Goal: Task Accomplishment & Management: Use online tool/utility

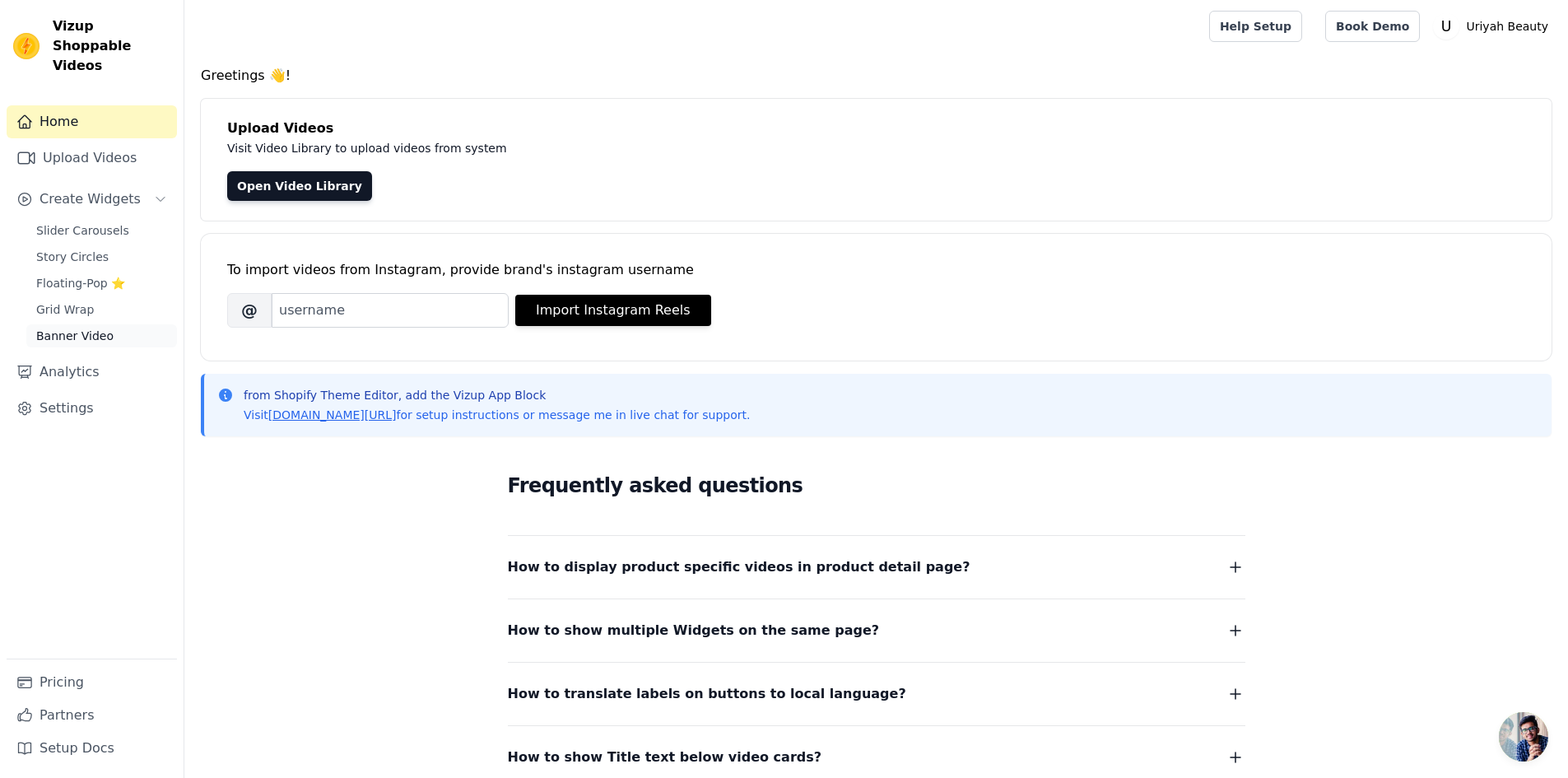
click at [48, 328] on span "Banner Video" at bounding box center [75, 336] width 78 height 17
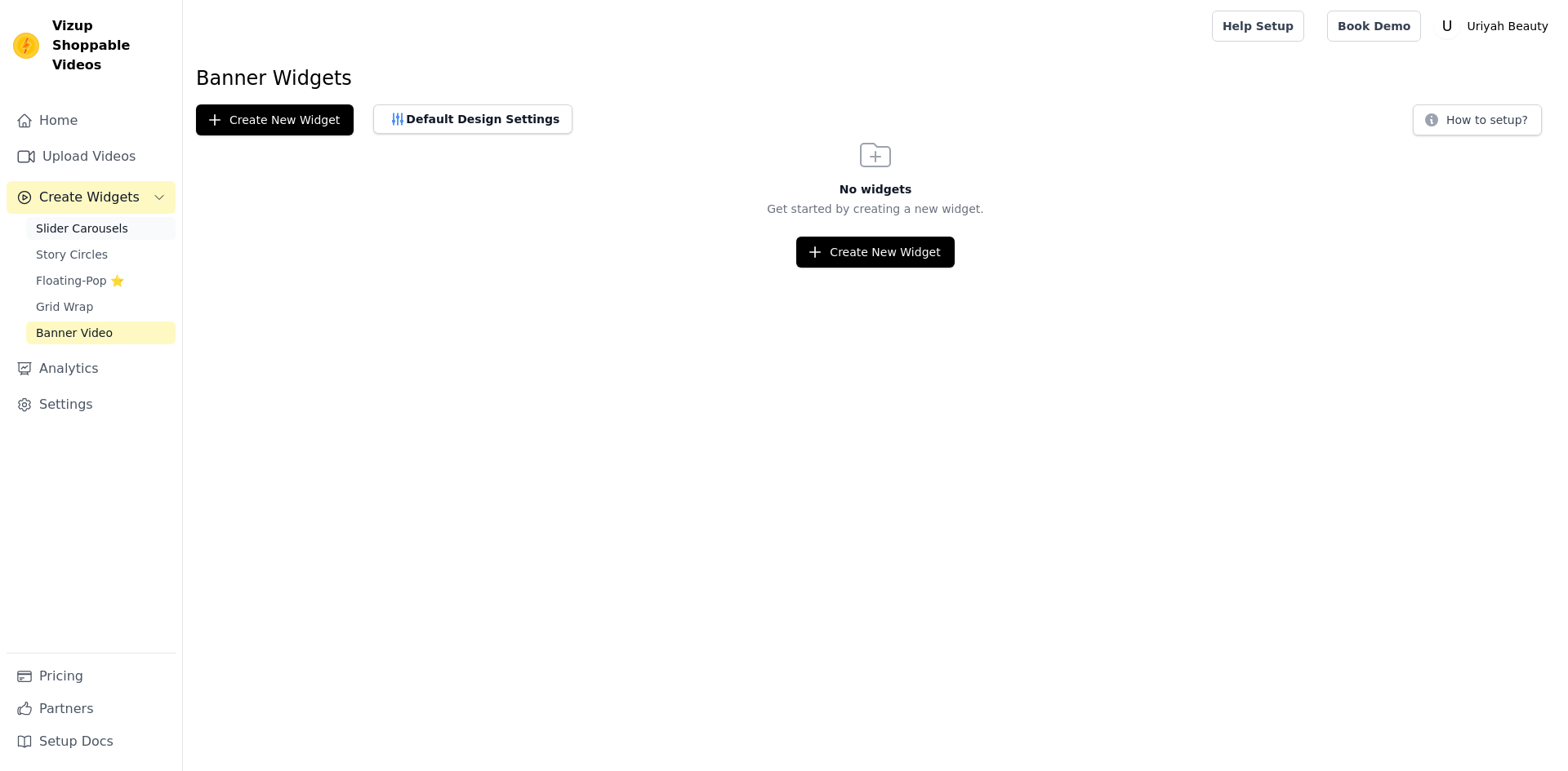
click at [64, 220] on span "Slider Carousels" at bounding box center [82, 228] width 93 height 17
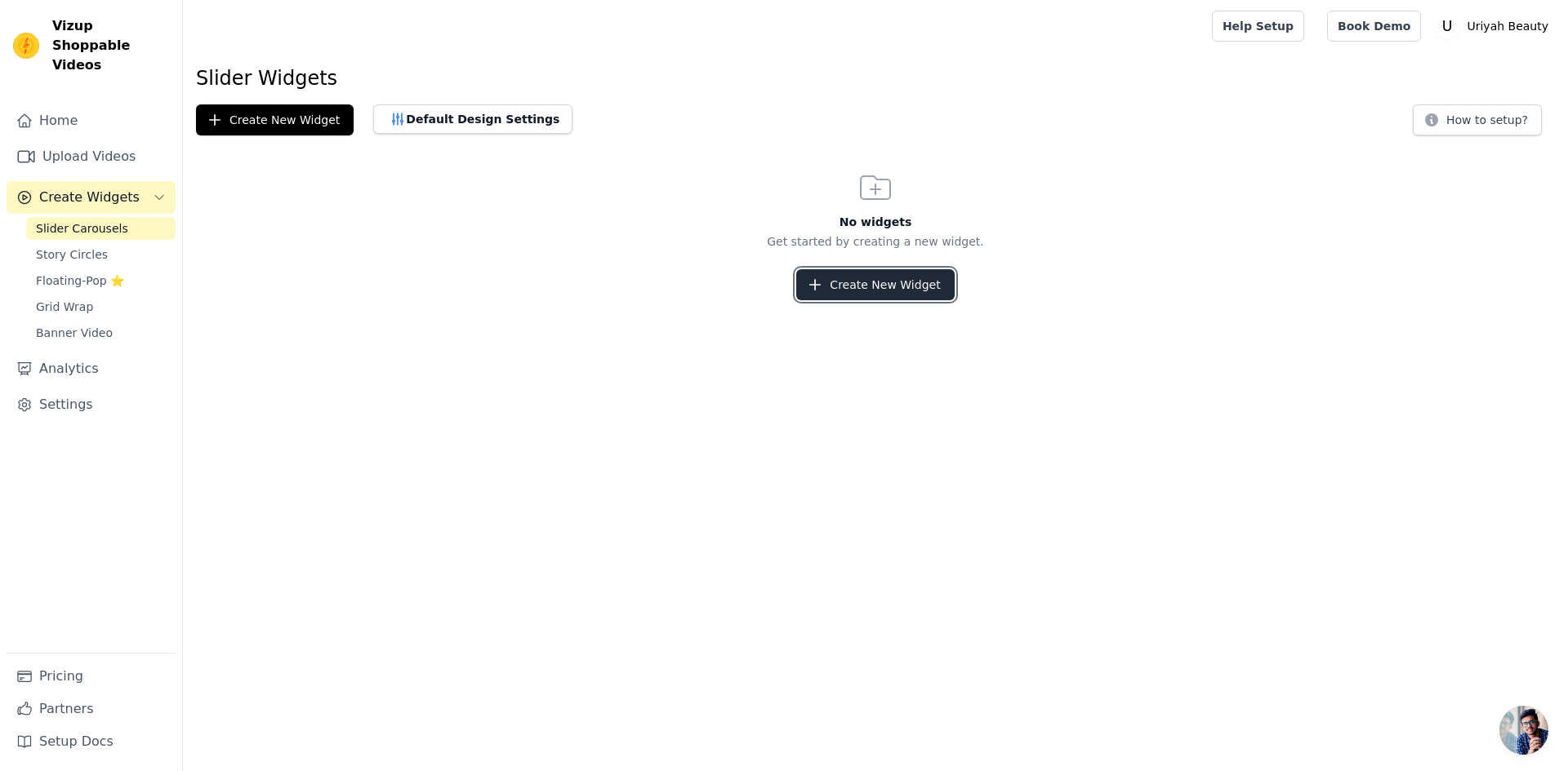
click at [858, 279] on button "Create New Widget" at bounding box center [876, 285] width 158 height 31
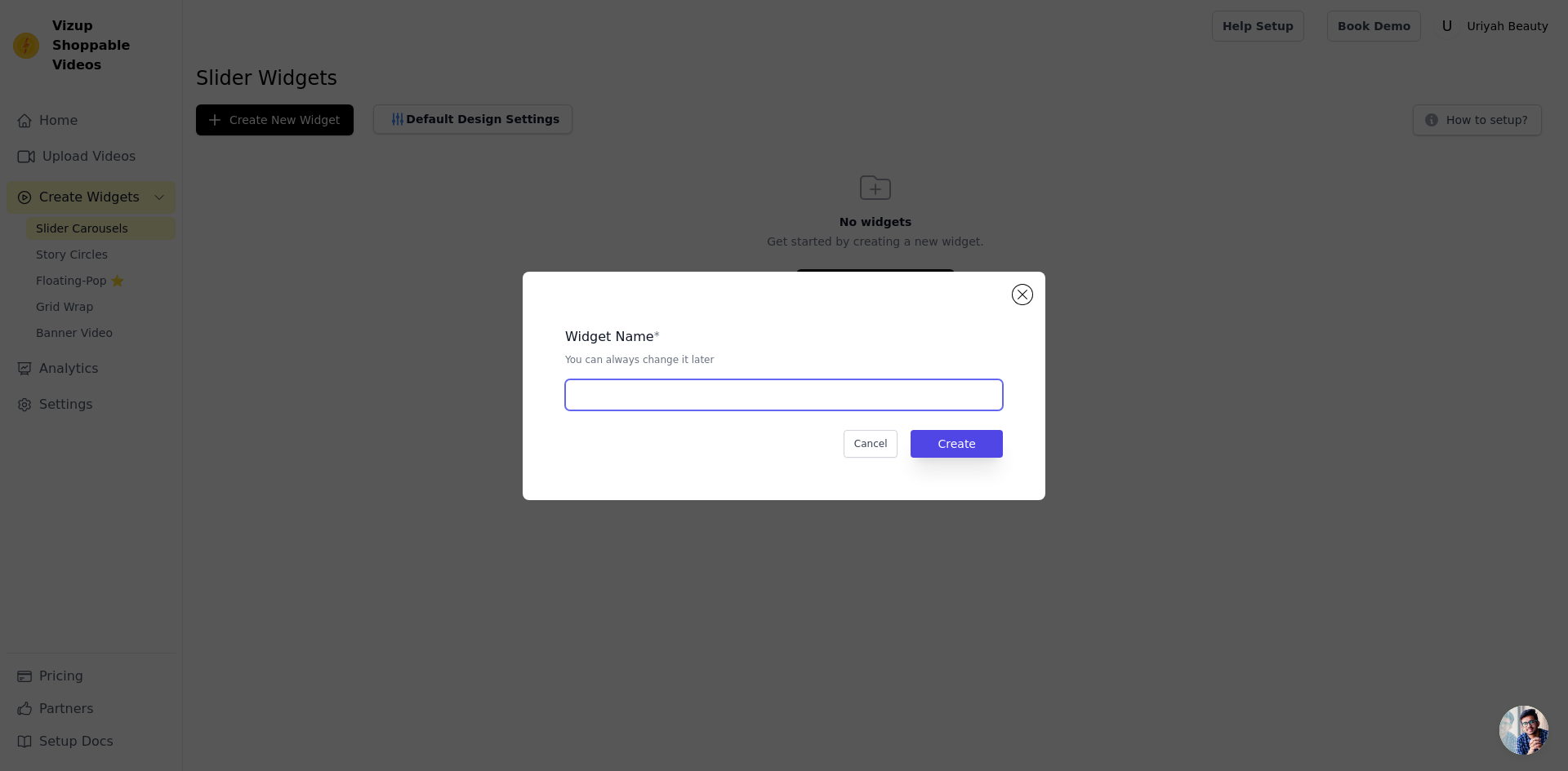
click at [670, 404] on input "text" at bounding box center [783, 395] width 437 height 31
type input "video-slider"
click at [951, 435] on button "Create" at bounding box center [956, 444] width 93 height 28
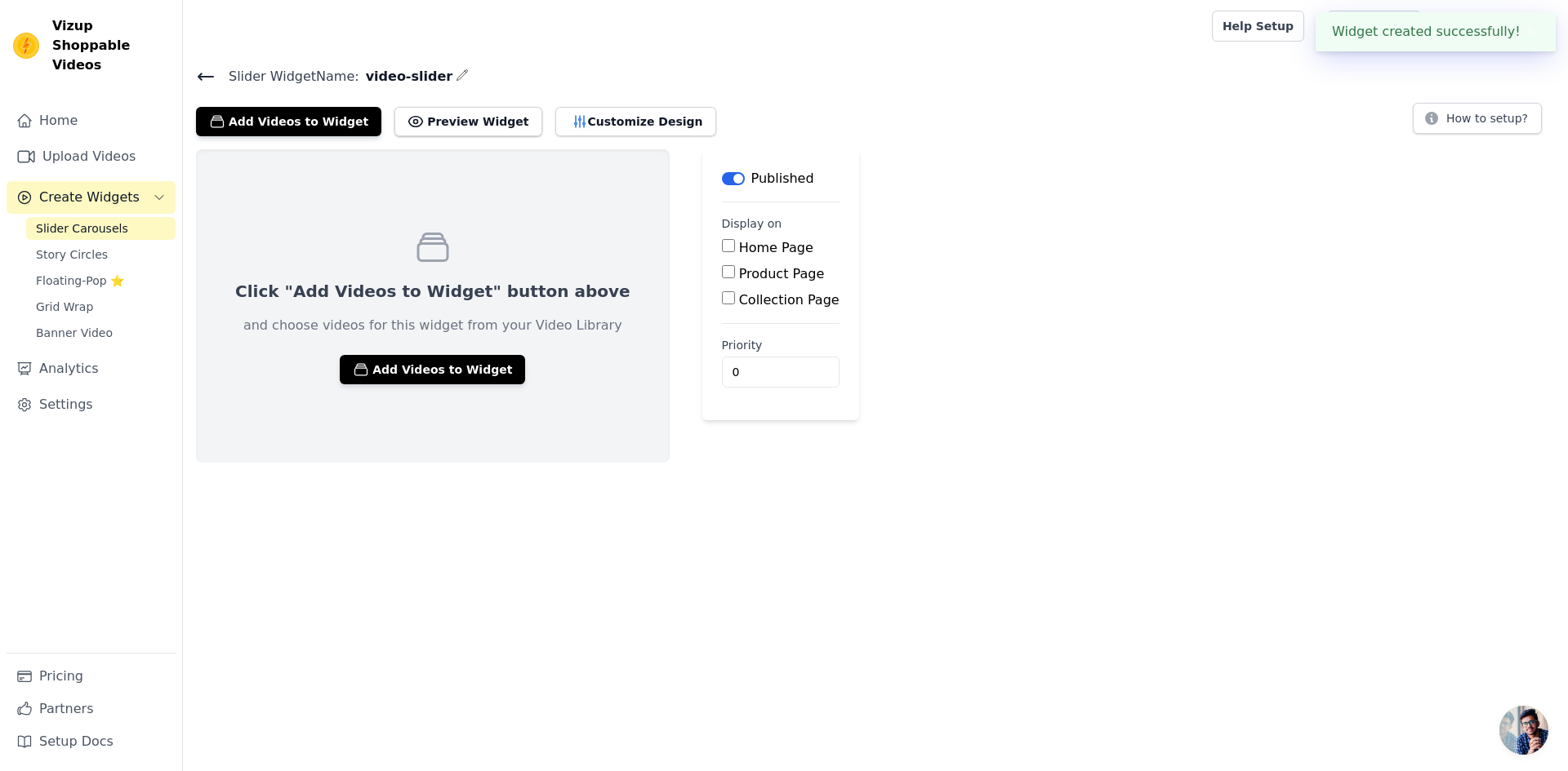
click at [722, 243] on input "Home Page" at bounding box center [728, 245] width 13 height 13
checkbox input "true"
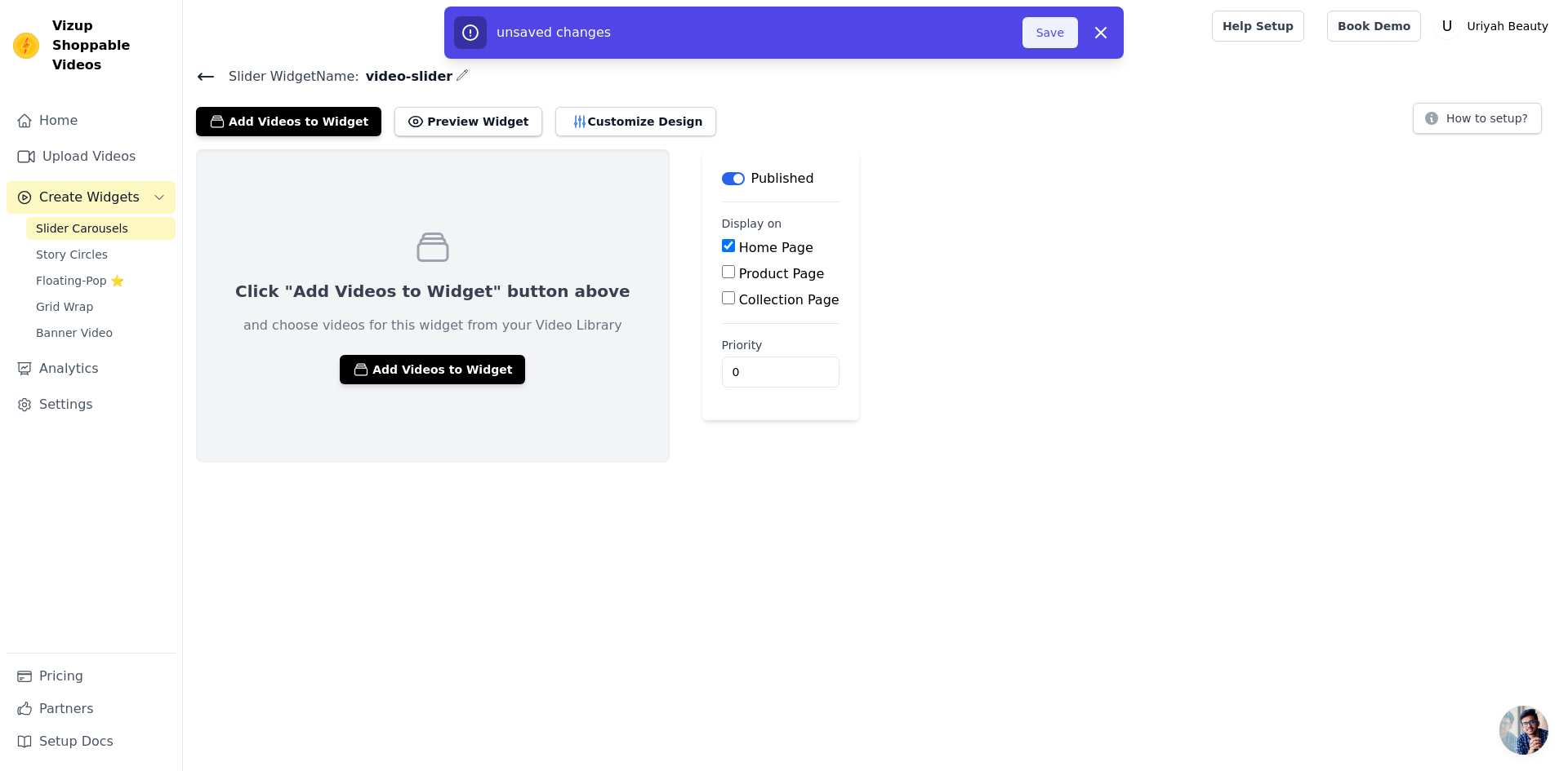
click at [1050, 28] on button "Save" at bounding box center [1050, 33] width 56 height 31
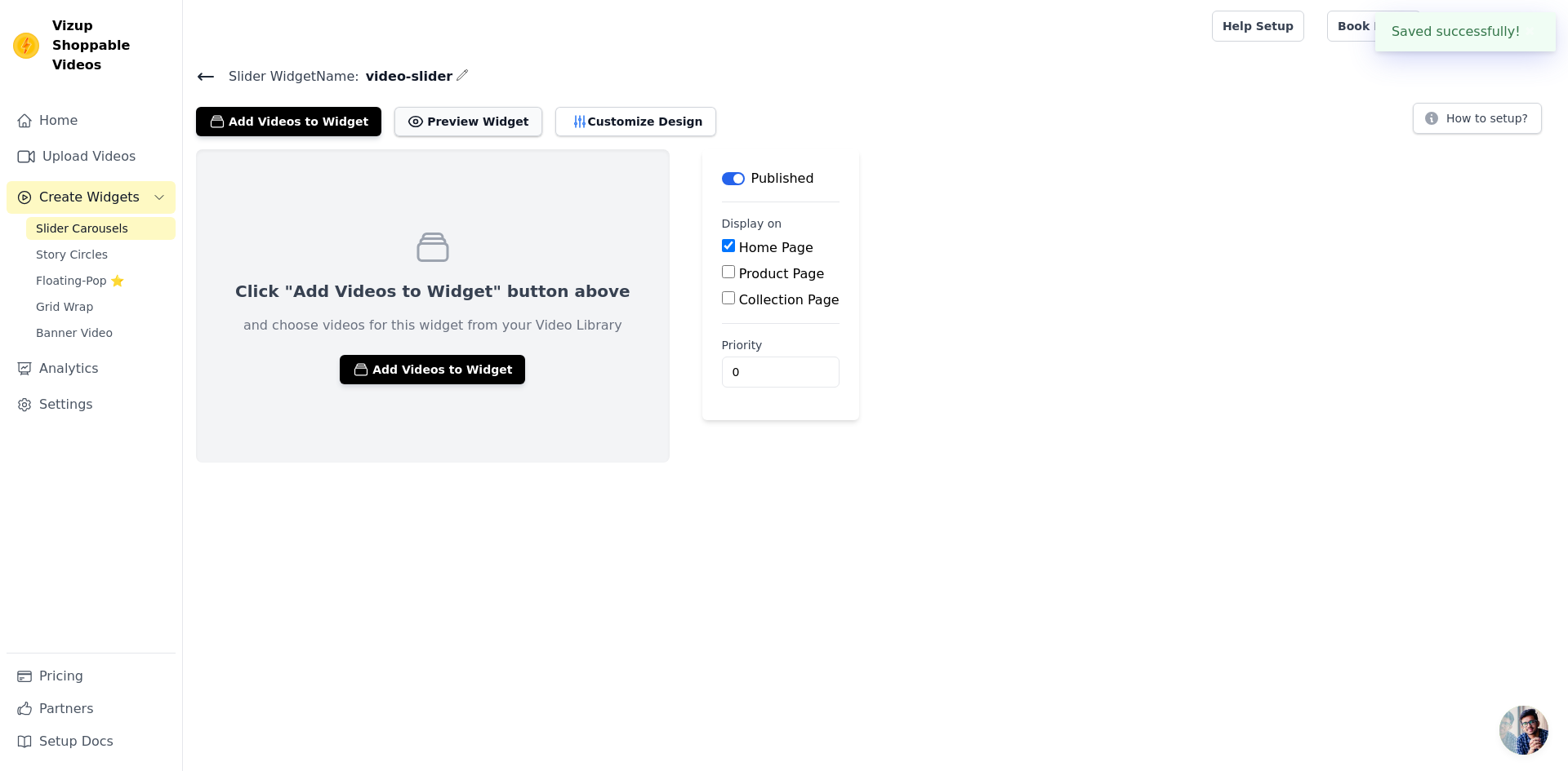
click at [420, 122] on button "Preview Widget" at bounding box center [467, 122] width 147 height 29
click at [572, 121] on button "Customize Design" at bounding box center [635, 122] width 161 height 29
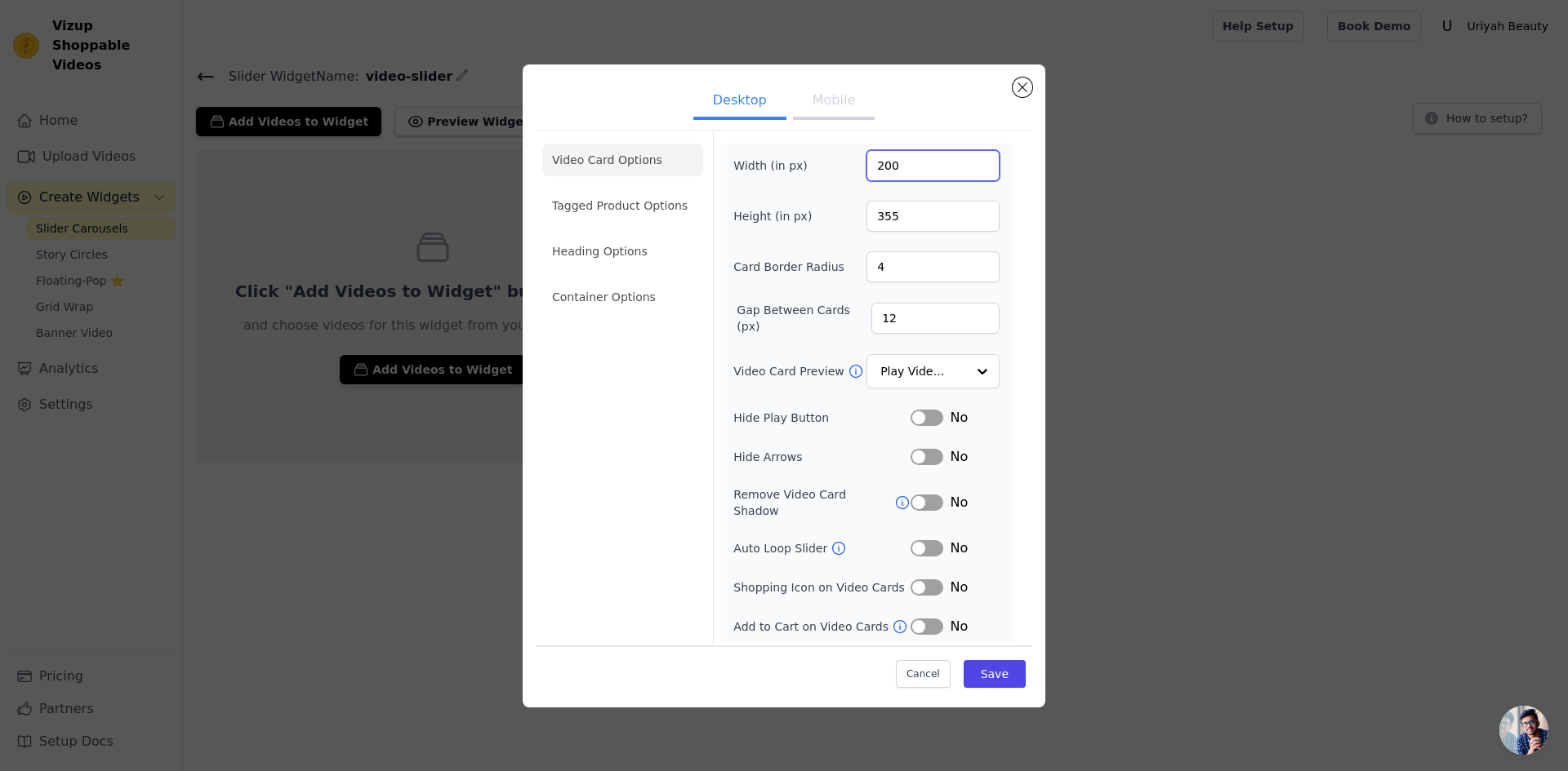
drag, startPoint x: 886, startPoint y: 165, endPoint x: 954, endPoint y: 154, distance: 68.9
click at [887, 165] on input "200" at bounding box center [933, 165] width 133 height 31
type input "27"
click at [1197, 551] on div "Desktop Mobile Video Card Options Tagged Product Options Heading Options Contai…" at bounding box center [784, 386] width 1515 height 695
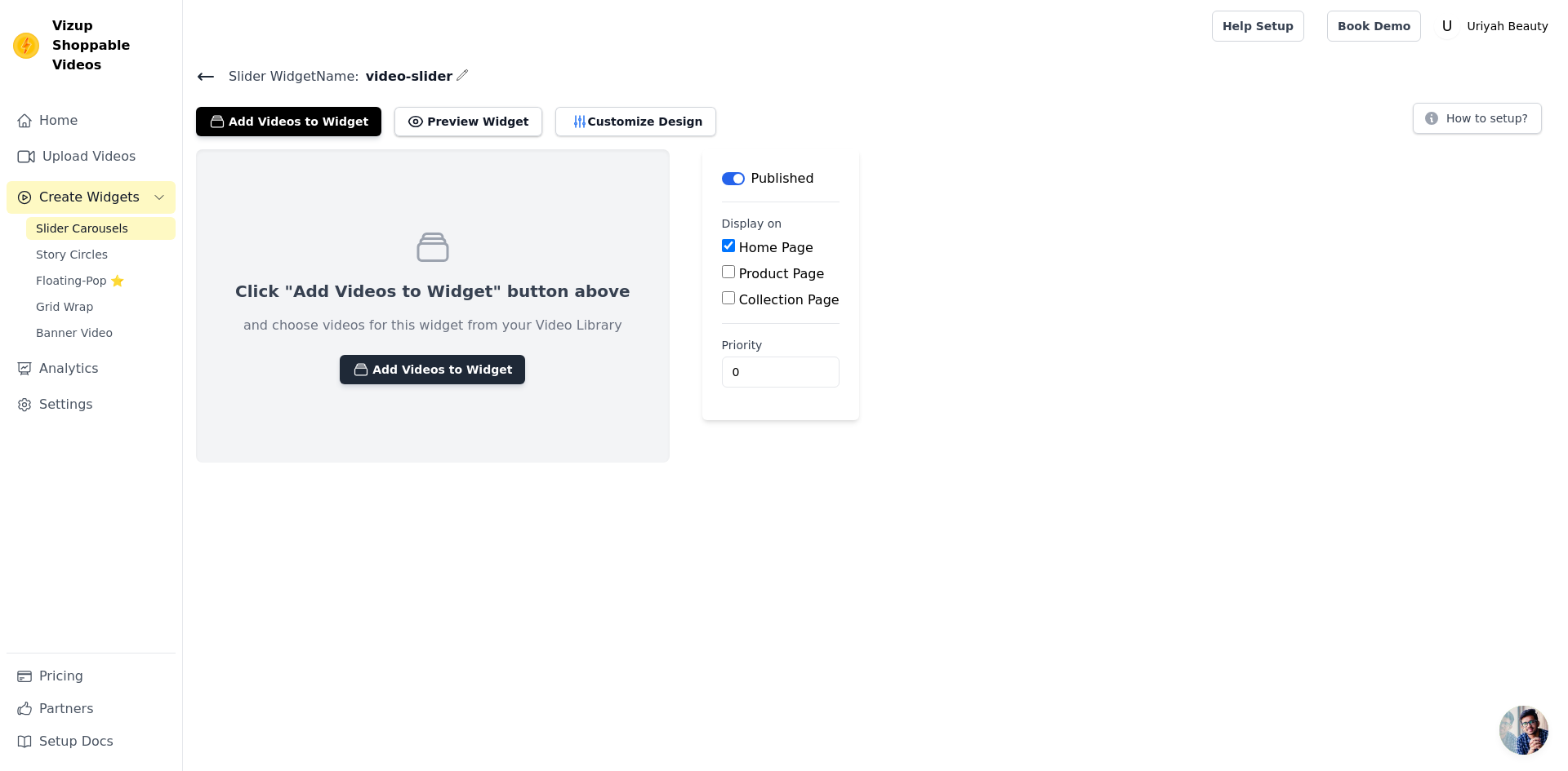
click at [390, 376] on button "Add Videos to Widget" at bounding box center [432, 370] width 185 height 29
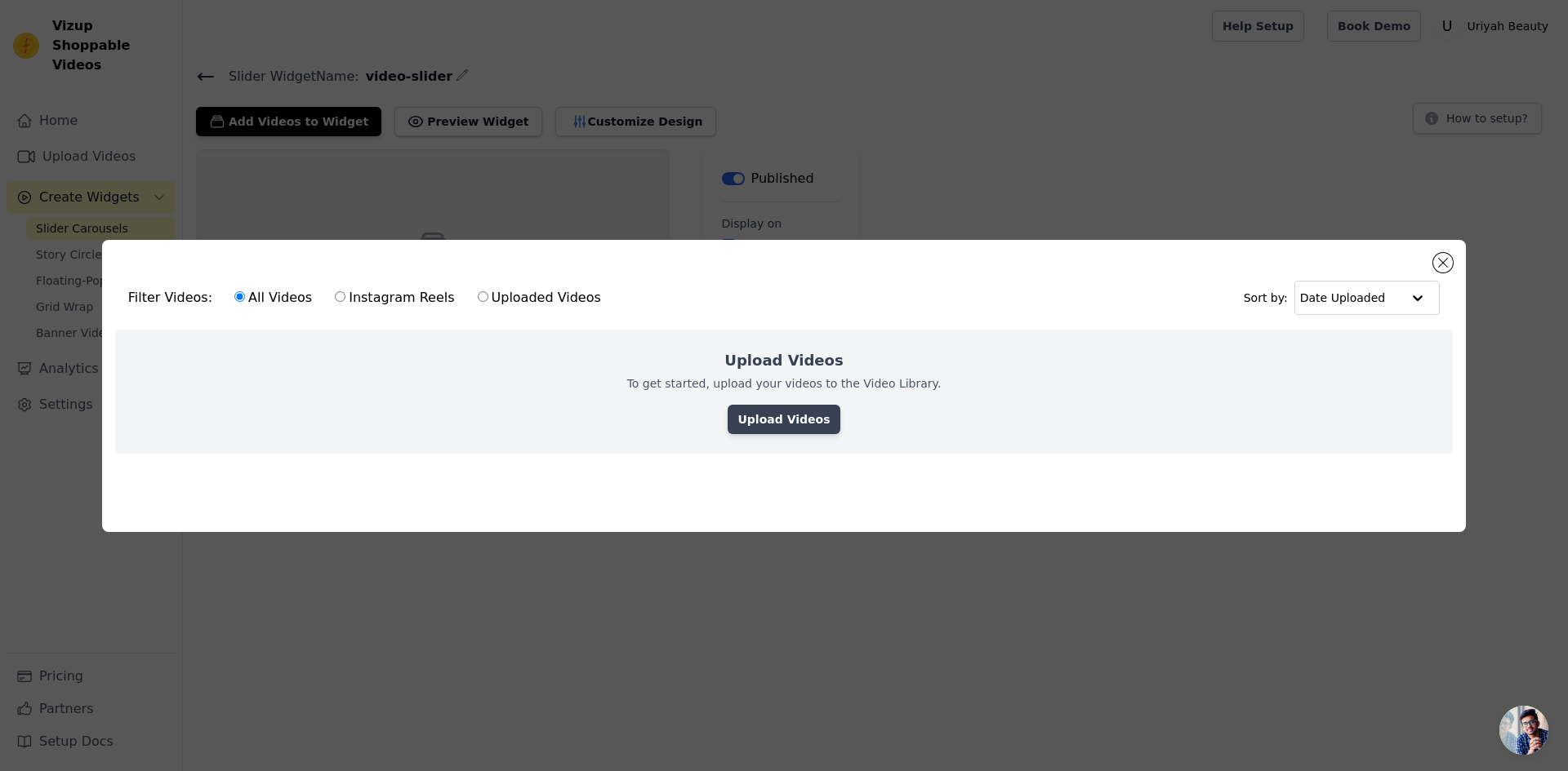
click at [787, 414] on link "Upload Videos" at bounding box center [783, 420] width 112 height 29
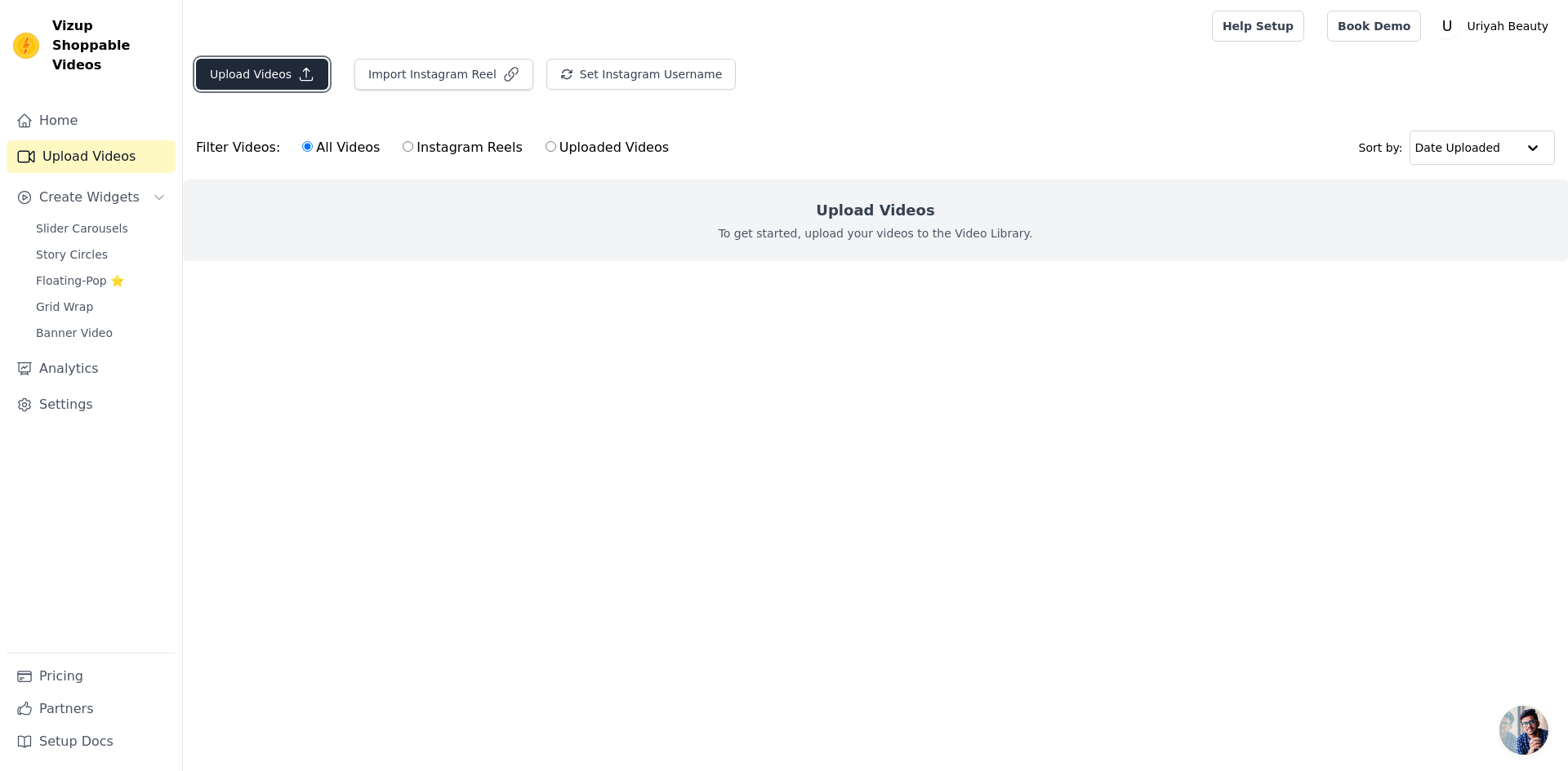
click at [251, 84] on button "Upload Videos" at bounding box center [262, 74] width 132 height 31
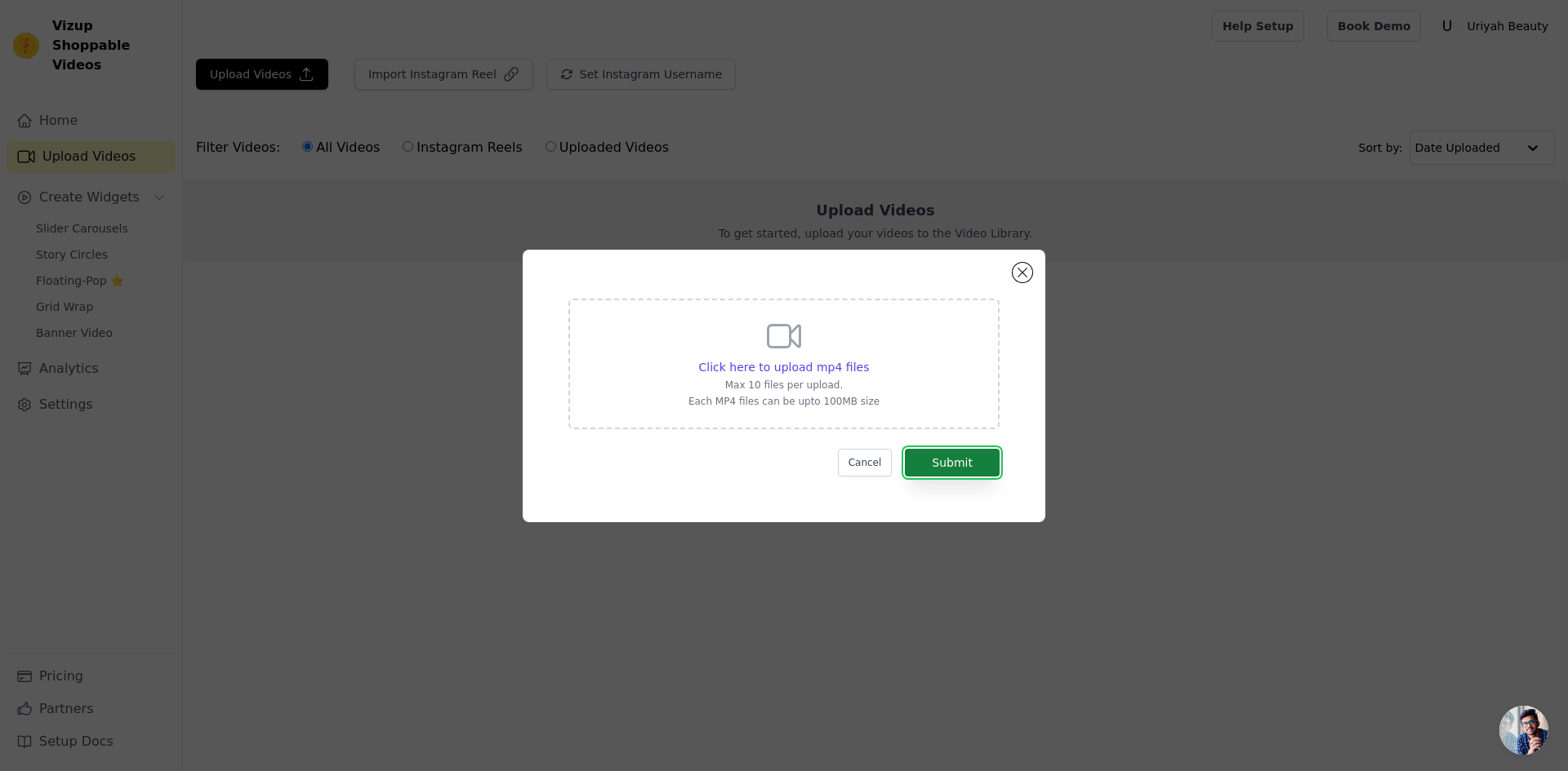
click at [951, 461] on button "Submit" at bounding box center [952, 462] width 94 height 28
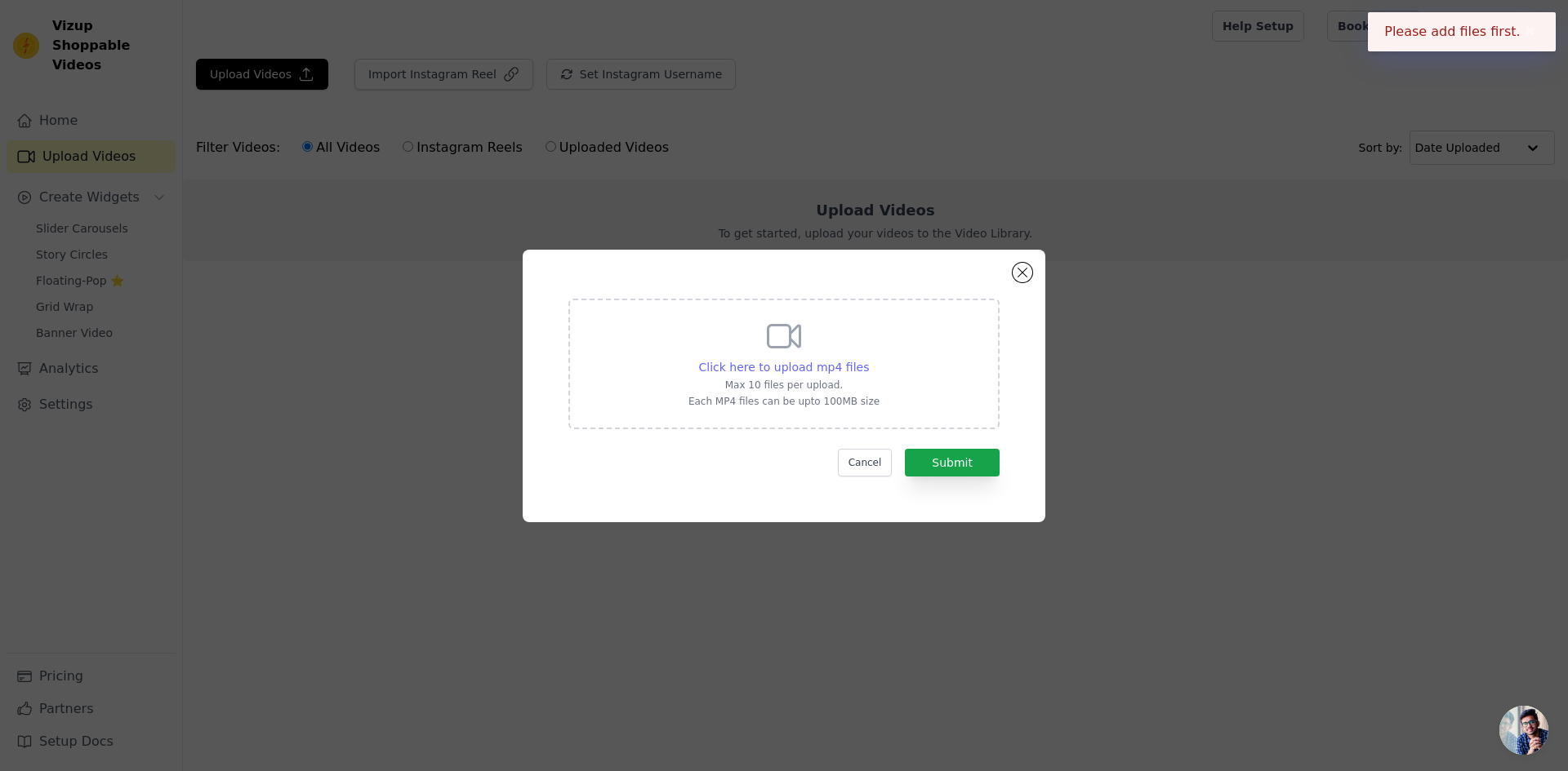
click at [802, 361] on span "Click here to upload mp4 files" at bounding box center [784, 367] width 170 height 13
click at [868, 358] on input "Click here to upload mp4 files Max 10 files per upload. Each MP4 files can be u…" at bounding box center [868, 358] width 1 height 1
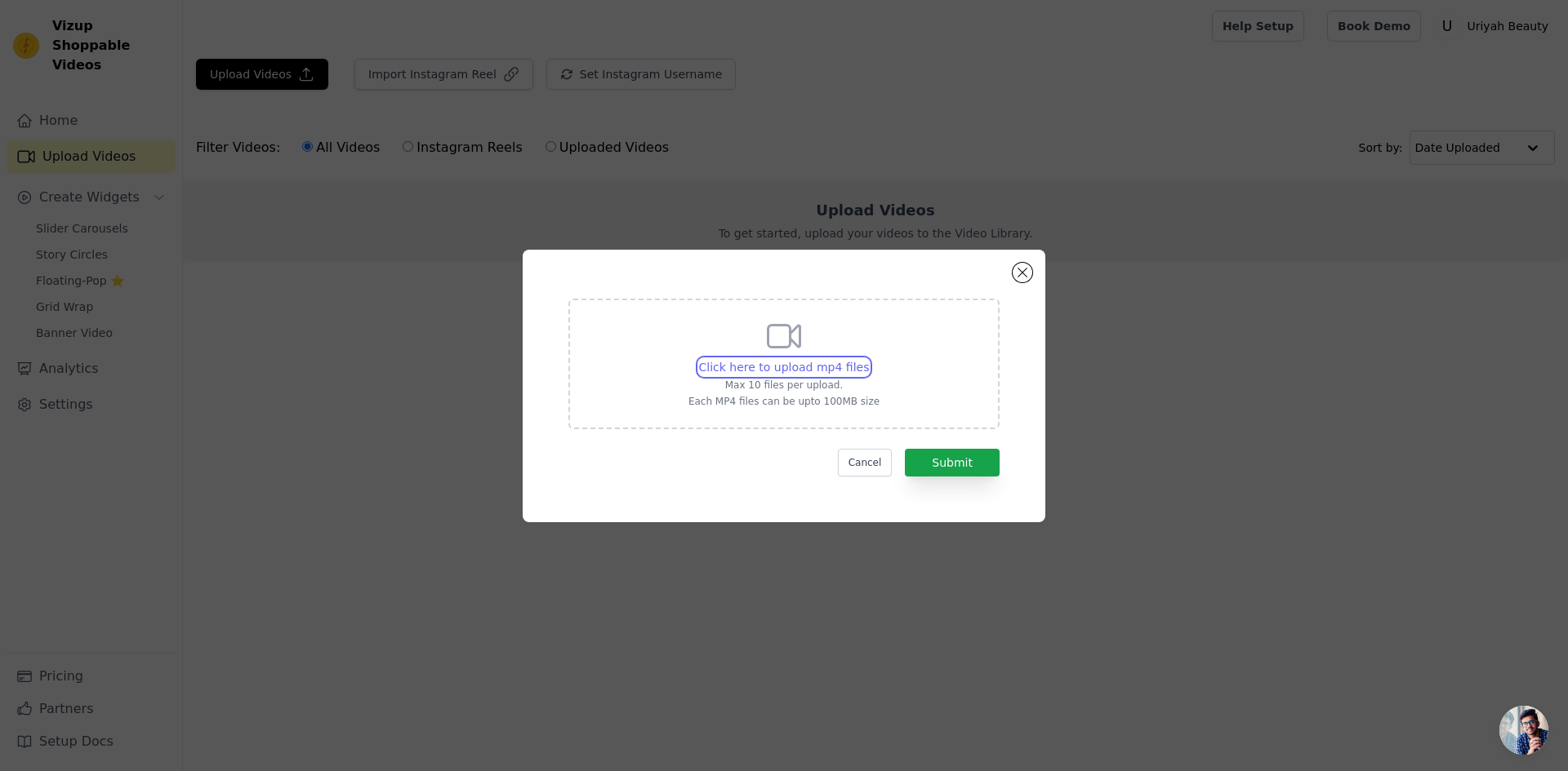
type input "C:\fakepath\AQO9thD-Md5T-0xT_xnszXeU6wH85avmZGcYGZJzhSHAr9o_mo0sUttAGrW4uEYGnti…"
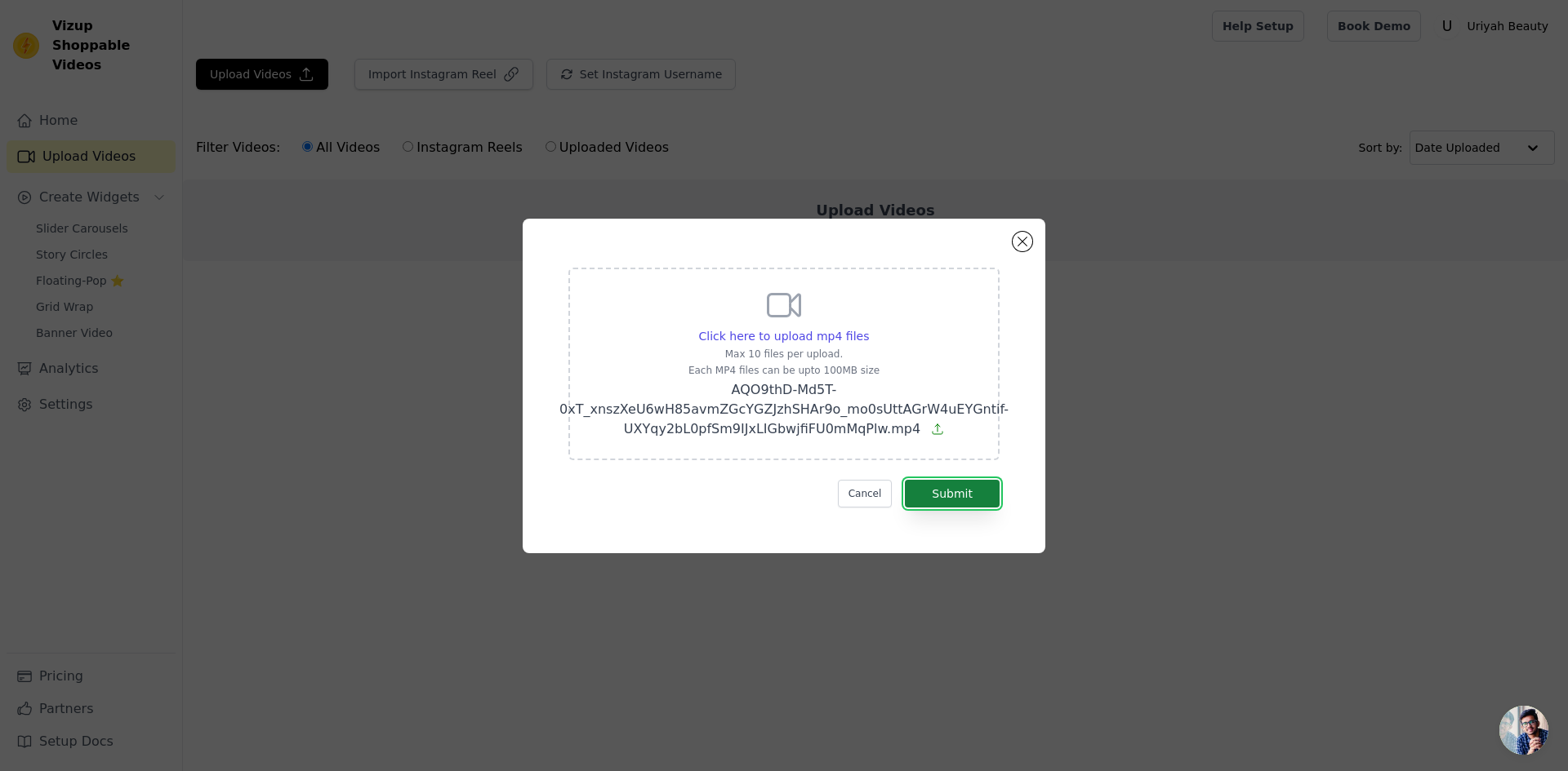
click at [968, 493] on button "Submit" at bounding box center [952, 494] width 94 height 28
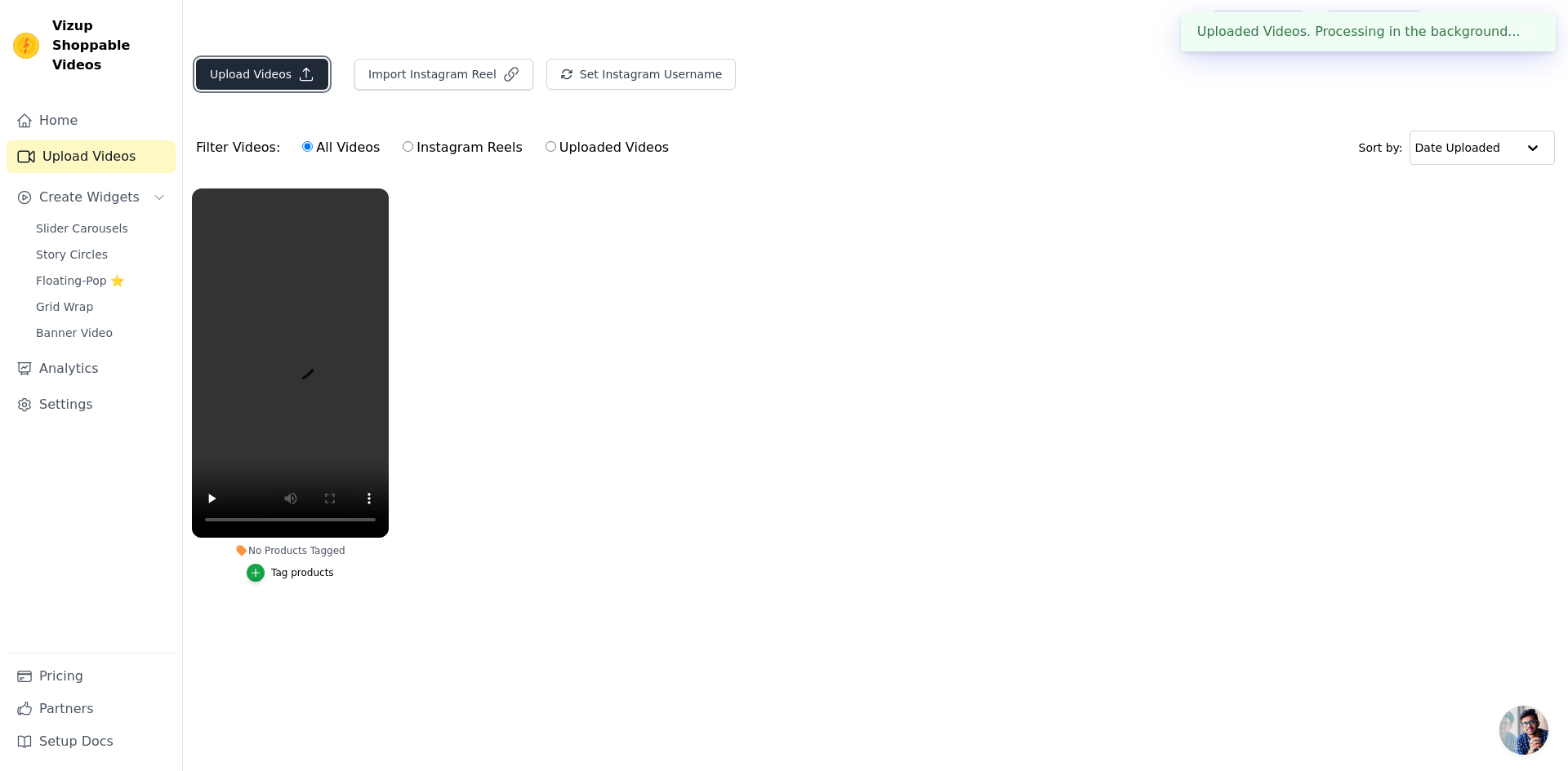
click at [280, 68] on button "Upload Videos" at bounding box center [262, 74] width 132 height 31
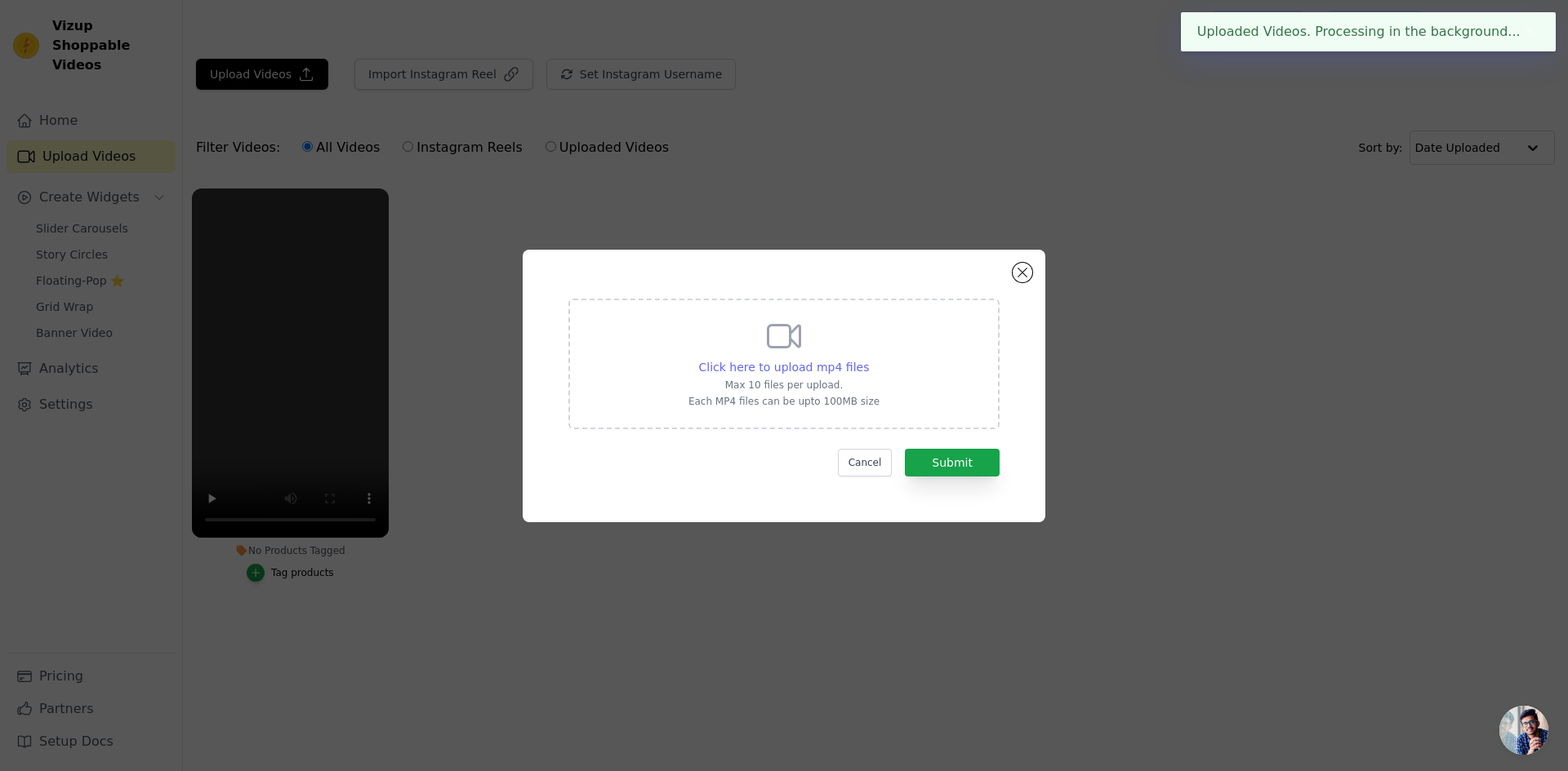
click at [797, 361] on span "Click here to upload mp4 files" at bounding box center [784, 367] width 170 height 13
click at [868, 359] on input "Click here to upload mp4 files Max 10 files per upload. Each MP4 files can be u…" at bounding box center [868, 358] width 1 height 1
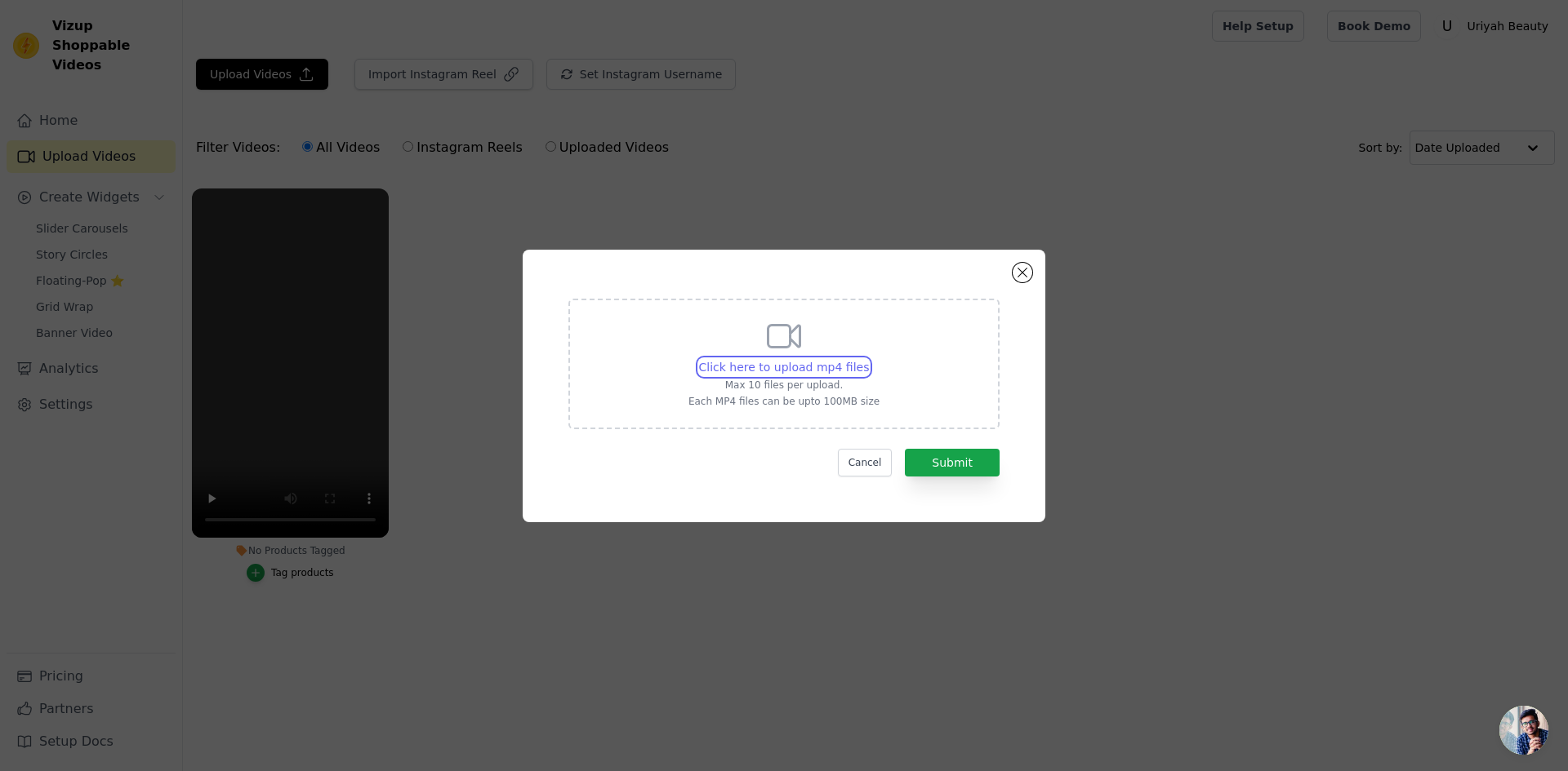
type input "C:\fakepath\AQP37J5xuoNL6fBSwjXGL1LWQ6QGbgxxsvx3lMpWuJV3IldjoyLktzT8nY_iBrs1tAh…"
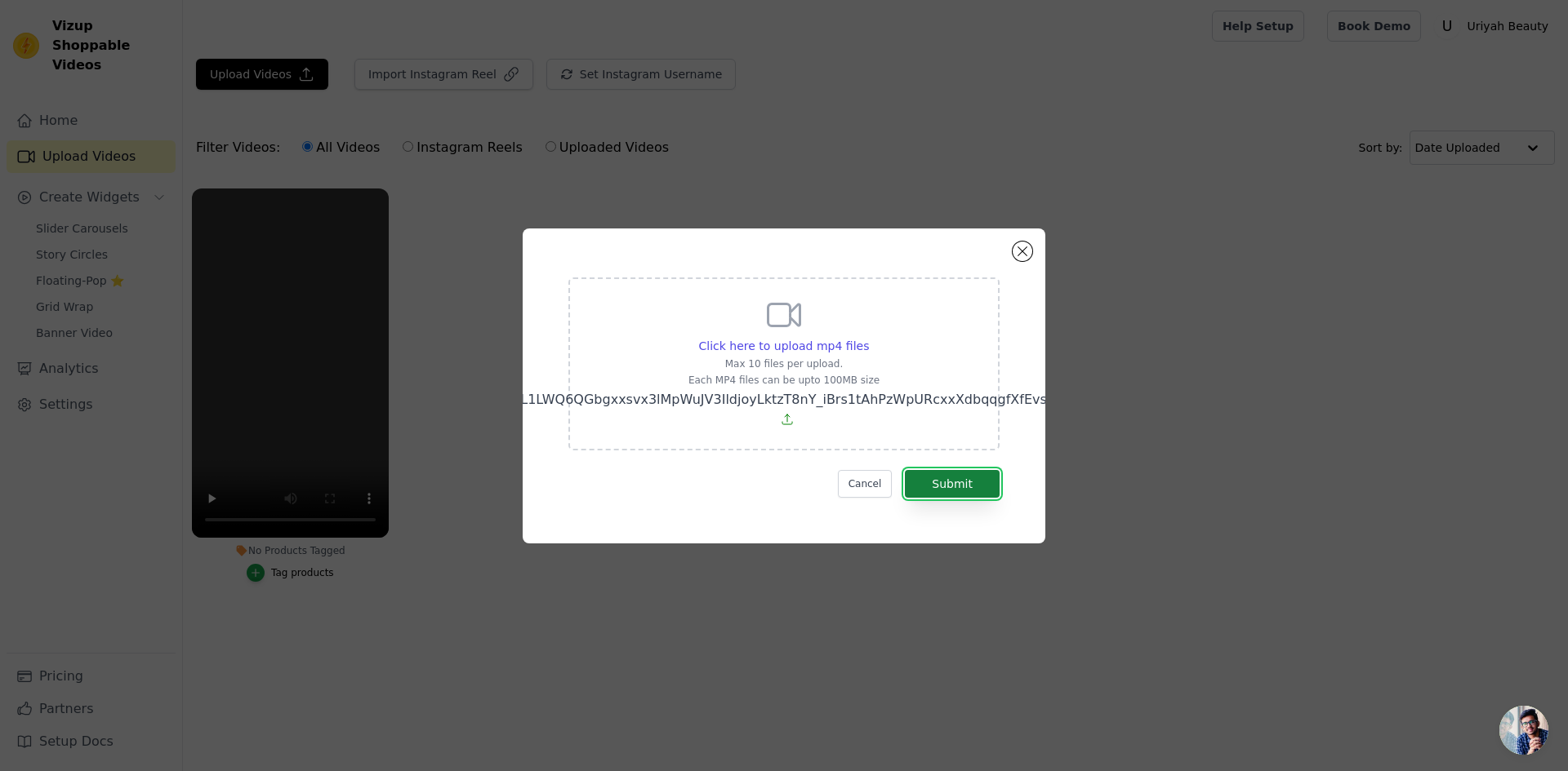
click at [939, 484] on button "Submit" at bounding box center [952, 484] width 94 height 28
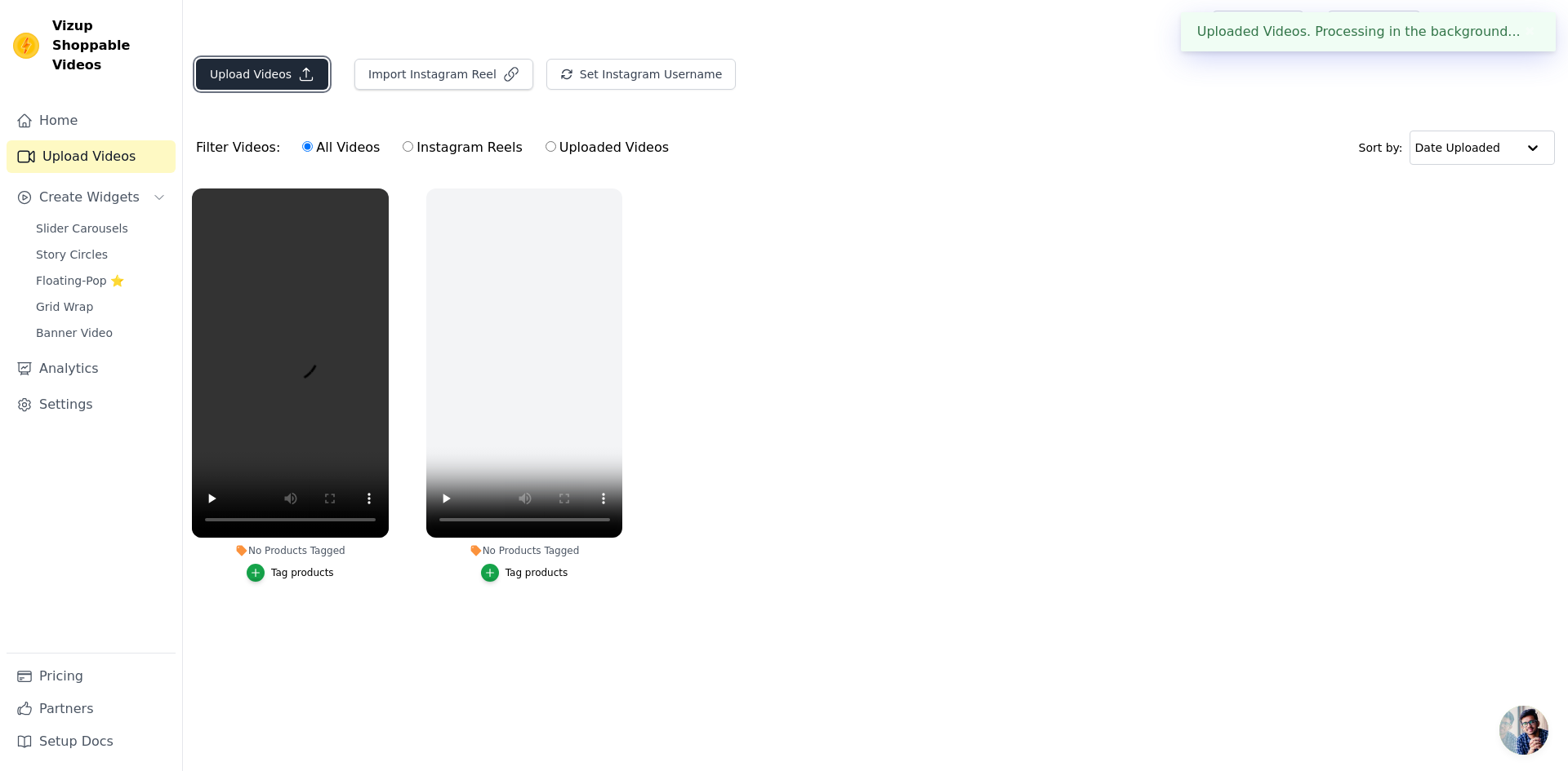
click at [261, 60] on button "Upload Videos" at bounding box center [262, 74] width 132 height 31
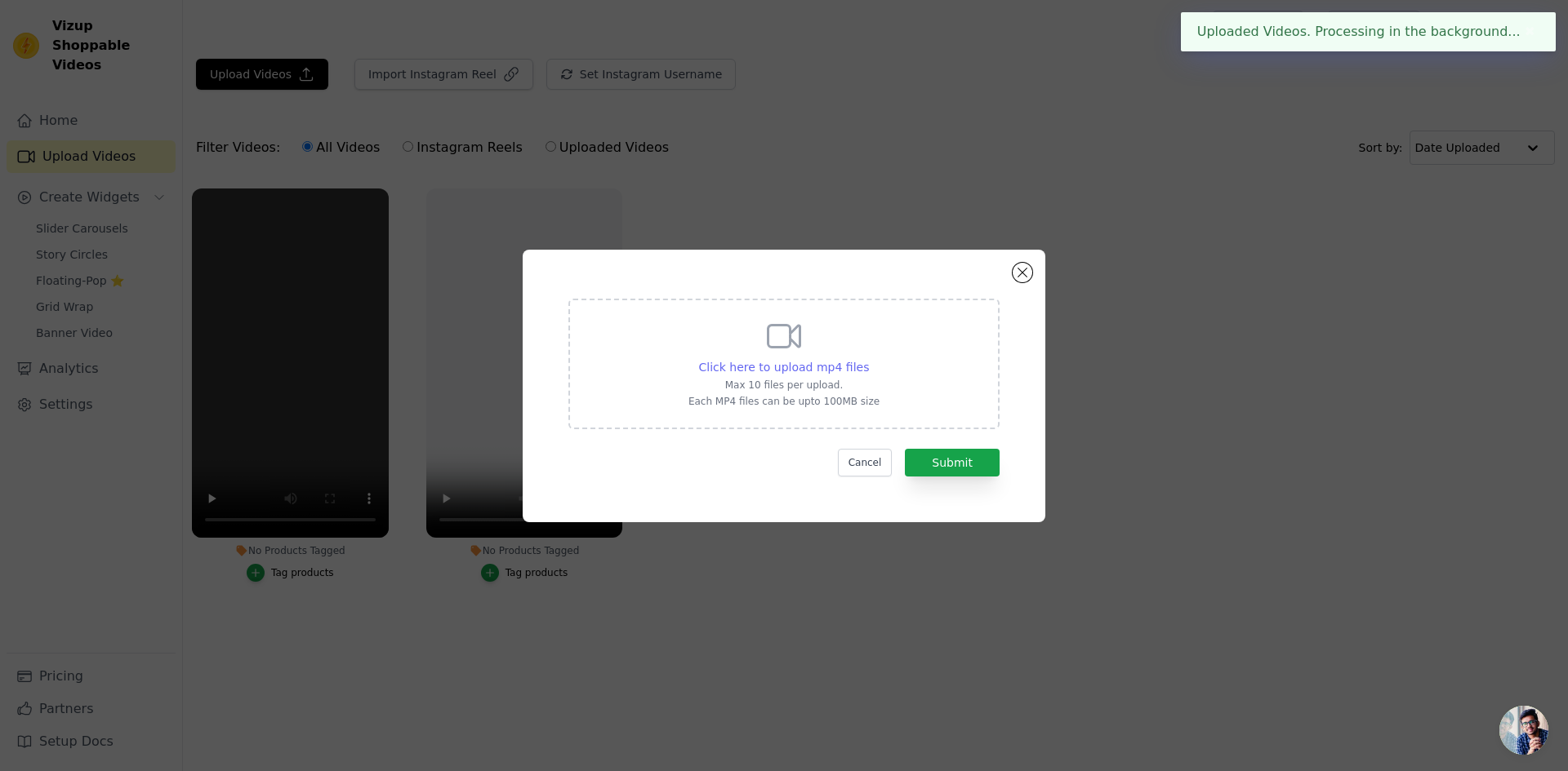
click at [802, 365] on span "Click here to upload mp4 files" at bounding box center [784, 367] width 170 height 13
click at [868, 359] on input "Click here to upload mp4 files Max 10 files per upload. Each MP4 files can be u…" at bounding box center [868, 358] width 1 height 1
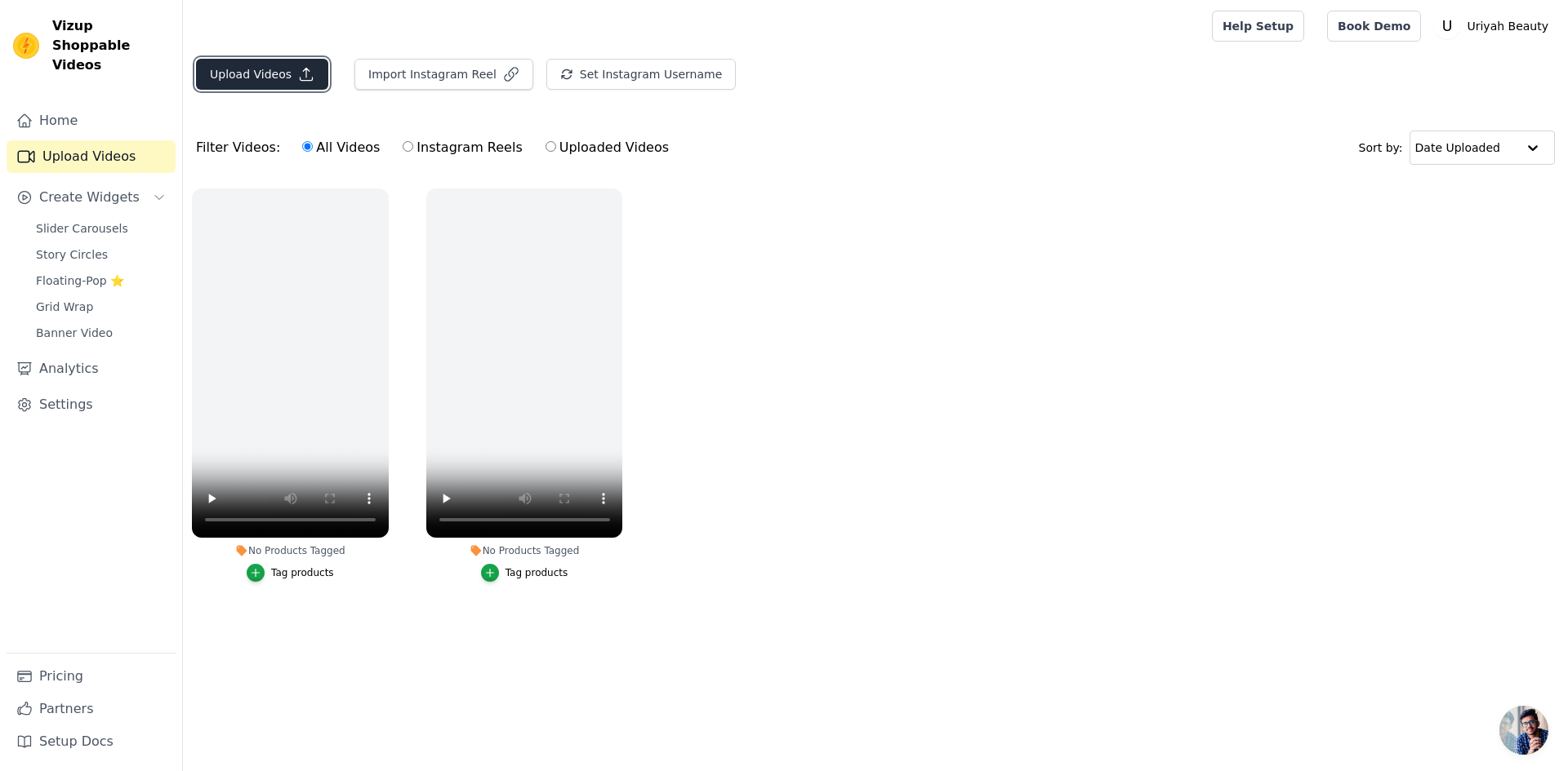
click at [262, 69] on button "Upload Videos" at bounding box center [262, 74] width 132 height 31
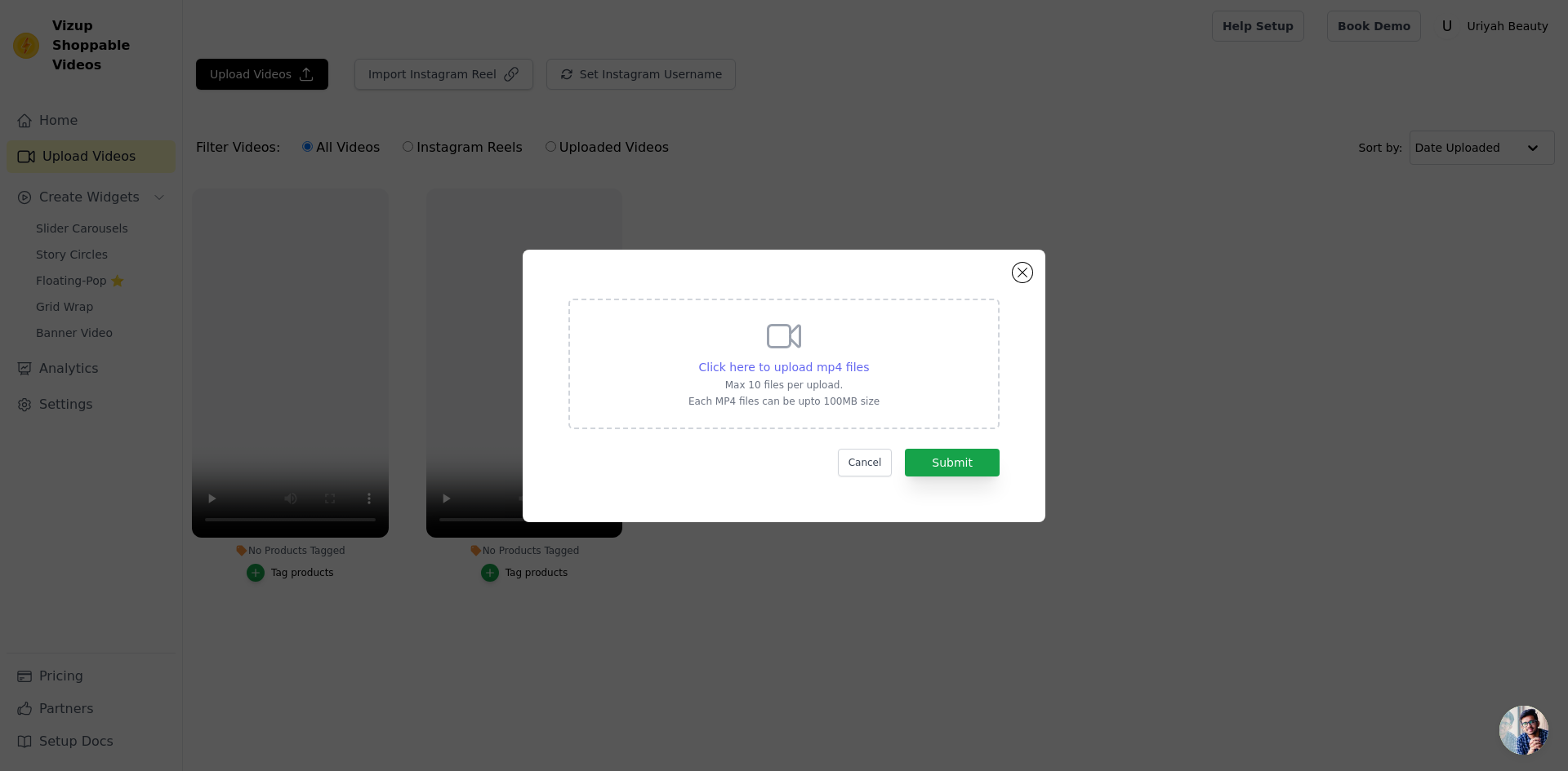
click at [817, 375] on div "Click here to upload mp4 files" at bounding box center [784, 367] width 170 height 17
click at [868, 359] on input "Click here to upload mp4 files Max 10 files per upload. Each MP4 files can be u…" at bounding box center [868, 358] width 1 height 1
type input "C:\fakepath\CHauntice rotation transformation (1).mp4"
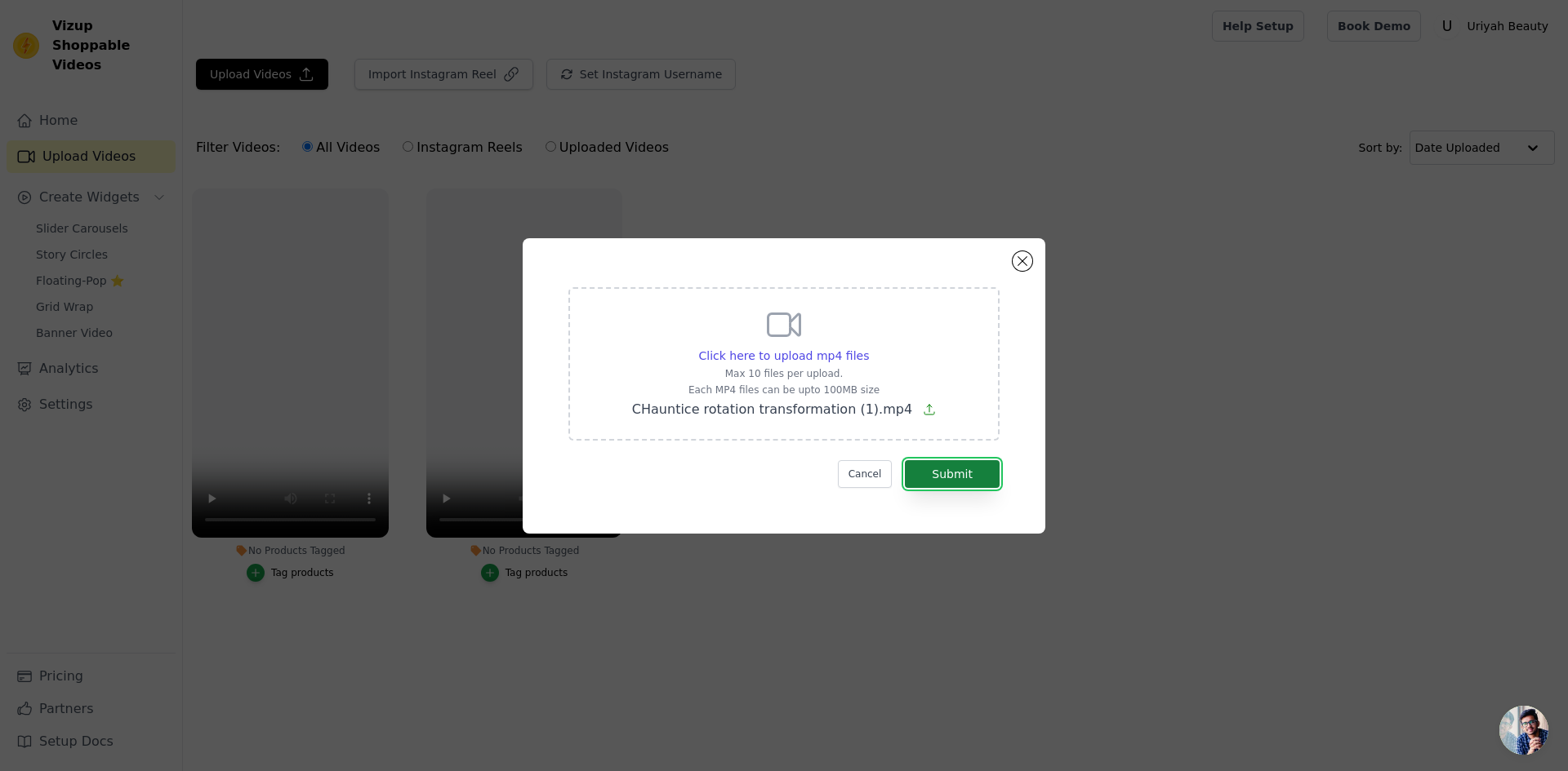
click at [969, 476] on button "Submit" at bounding box center [952, 474] width 94 height 28
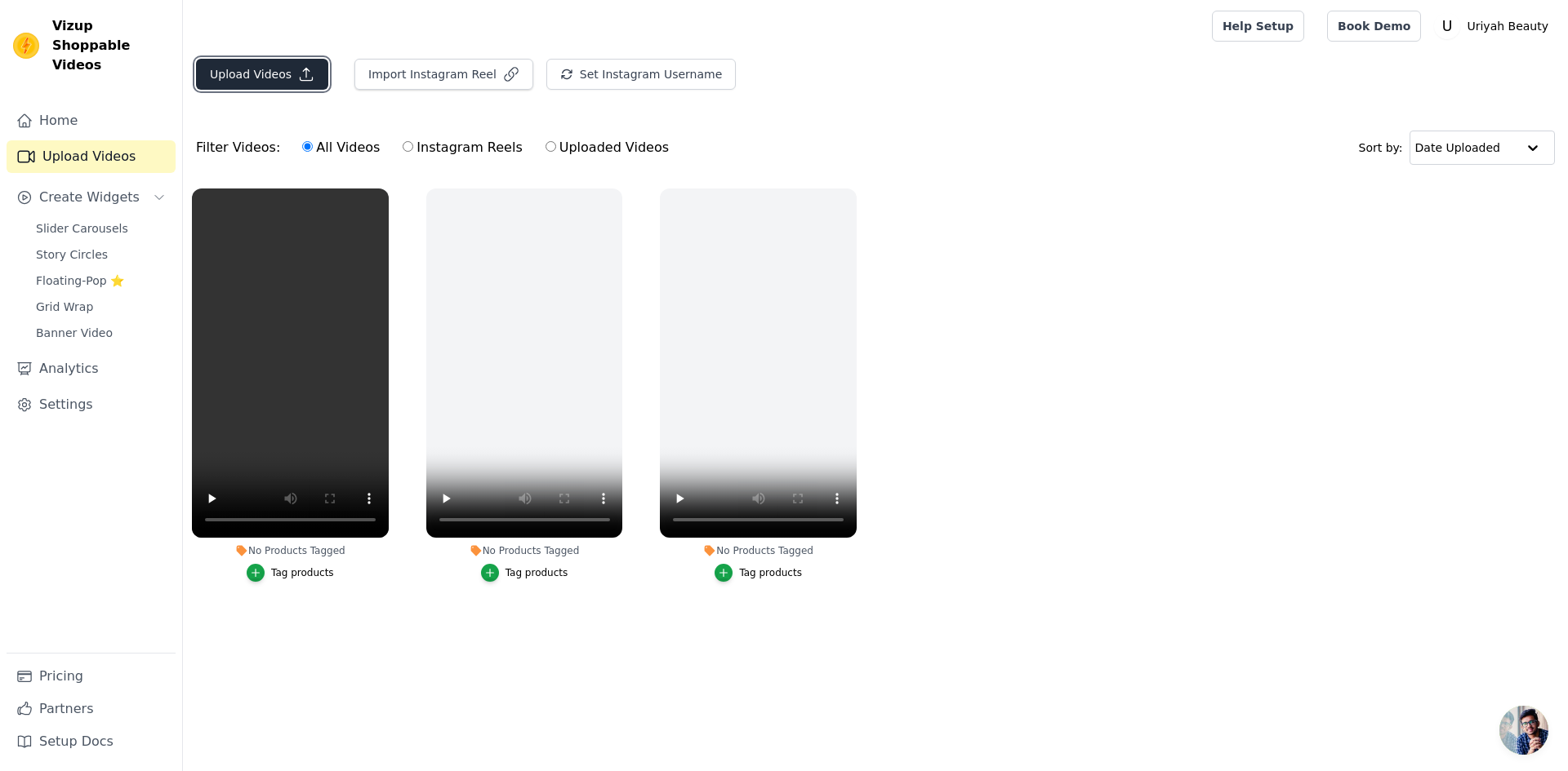
click at [261, 79] on button "Upload Videos" at bounding box center [262, 74] width 132 height 31
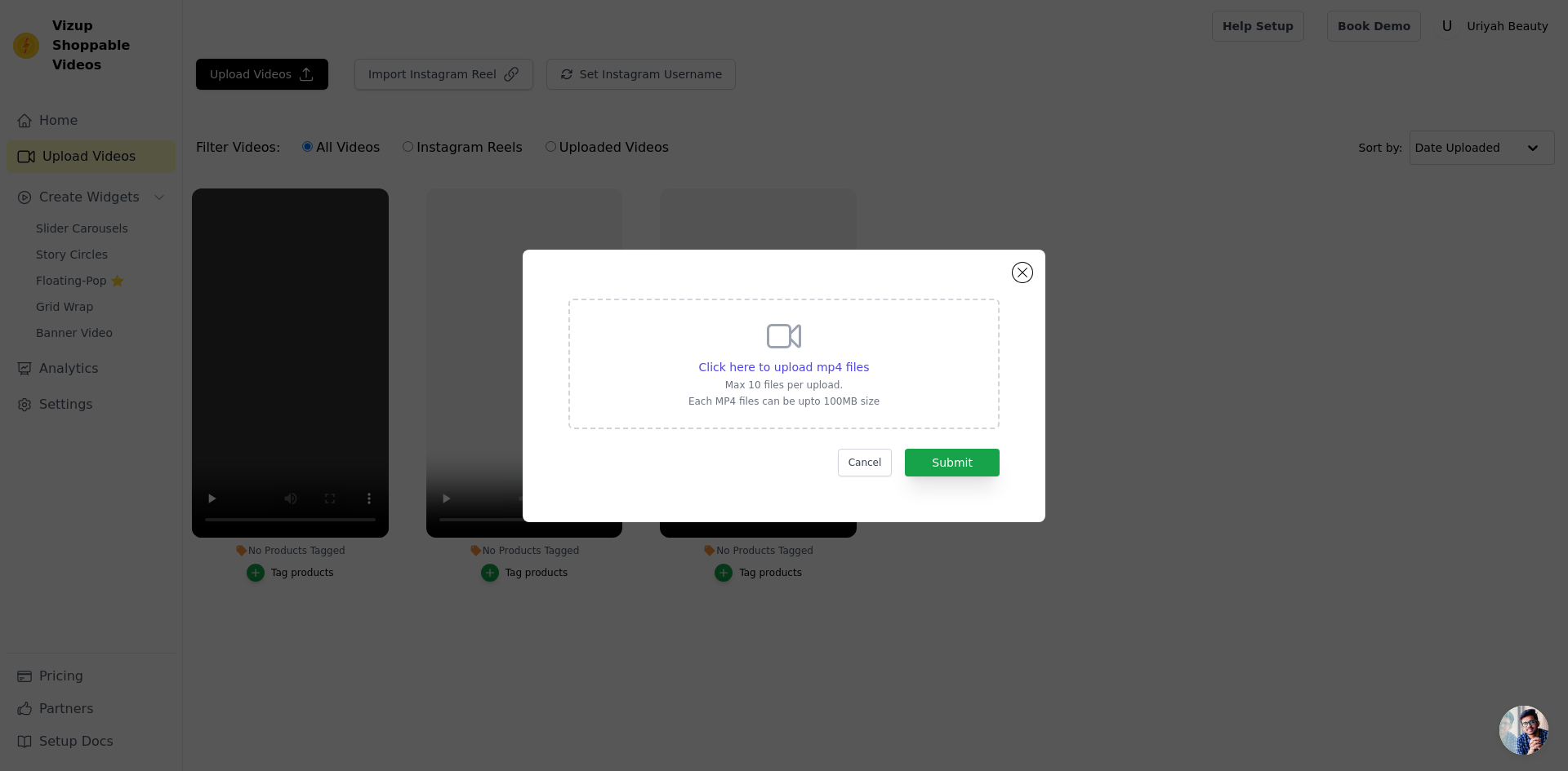
click at [802, 340] on icon at bounding box center [784, 336] width 39 height 39
click at [868, 358] on input "Click here to upload mp4 files Max 10 files per upload. Each MP4 files can be u…" at bounding box center [868, 358] width 1 height 1
type input "C:\fakepath\Correct aspect Ratio.mp4"
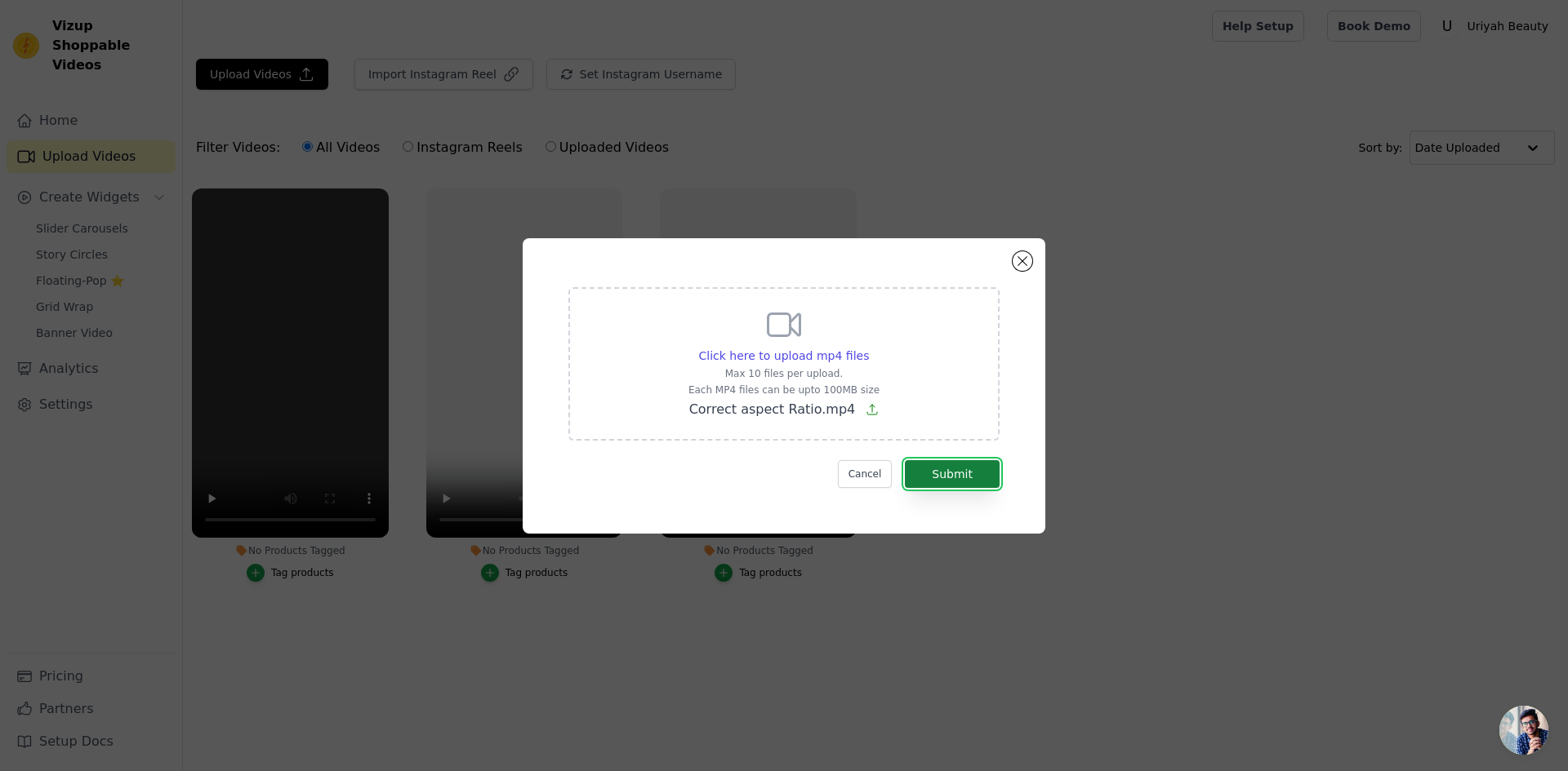
click at [953, 481] on button "Submit" at bounding box center [952, 474] width 94 height 28
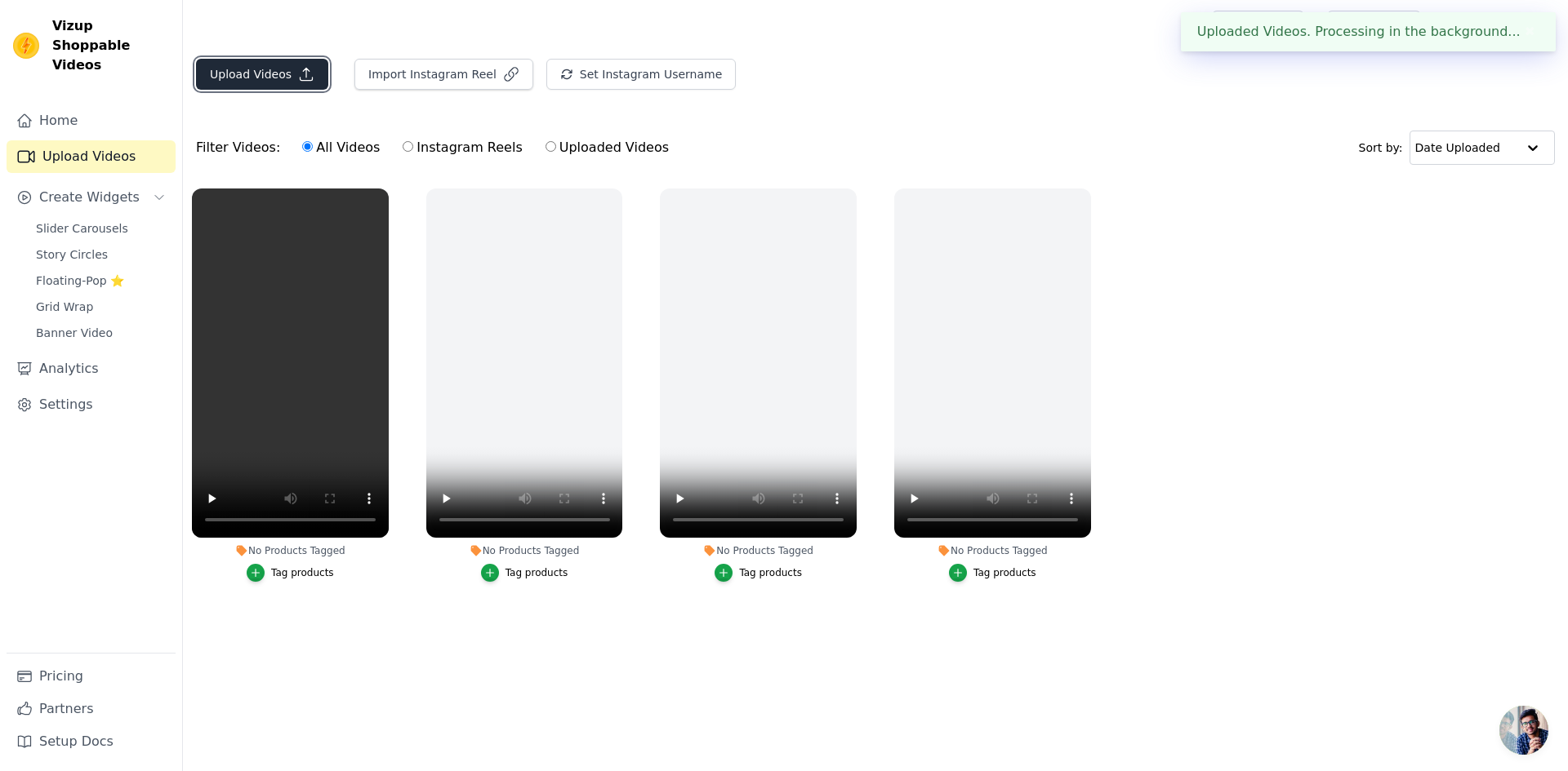
click at [230, 70] on button "Upload Videos" at bounding box center [262, 74] width 132 height 31
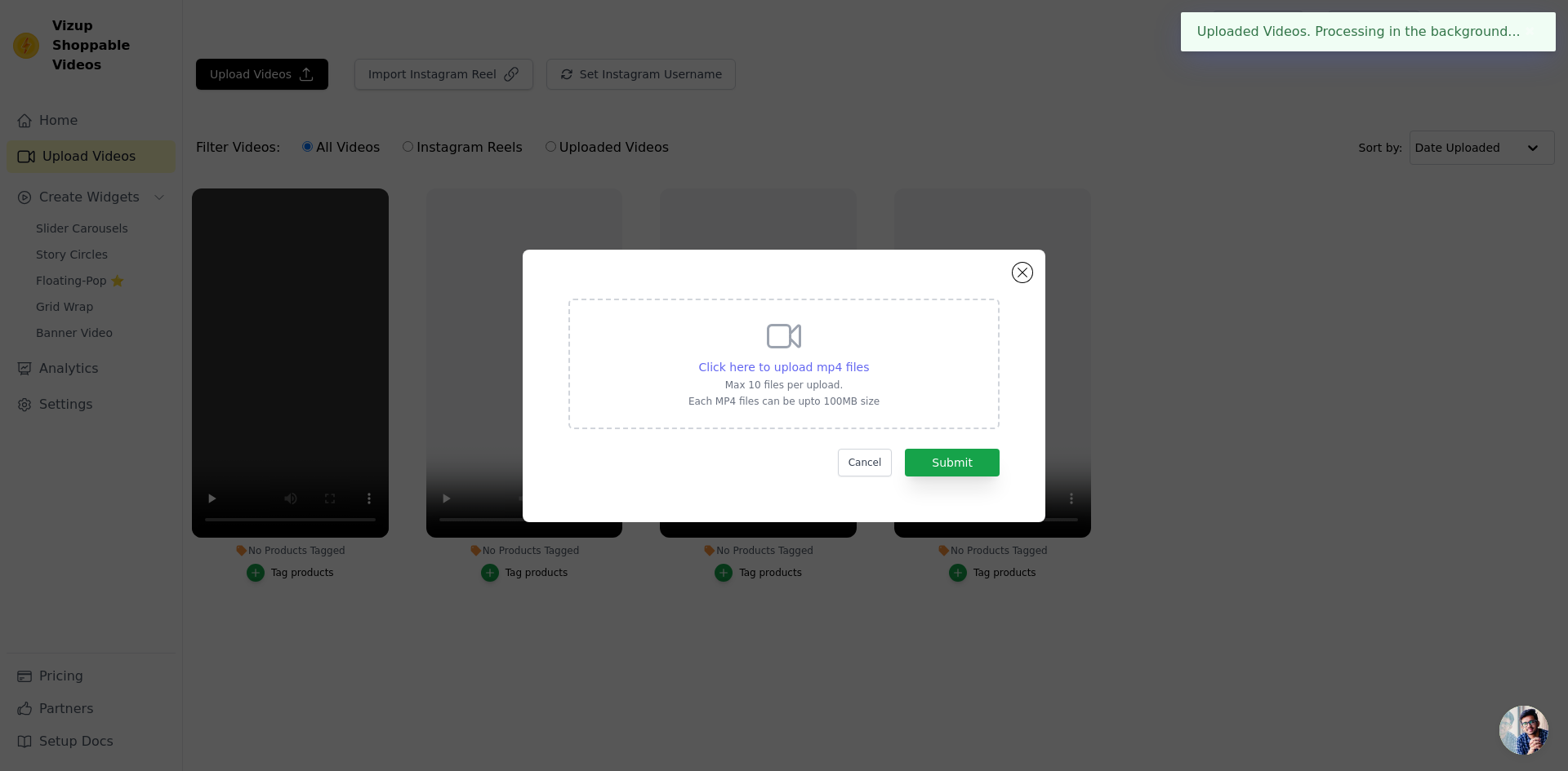
click at [822, 372] on span "Click here to upload mp4 files" at bounding box center [784, 367] width 170 height 13
click at [868, 359] on input "Click here to upload mp4 files Max 10 files per upload. Each MP4 files can be u…" at bounding box center [868, 358] width 1 height 1
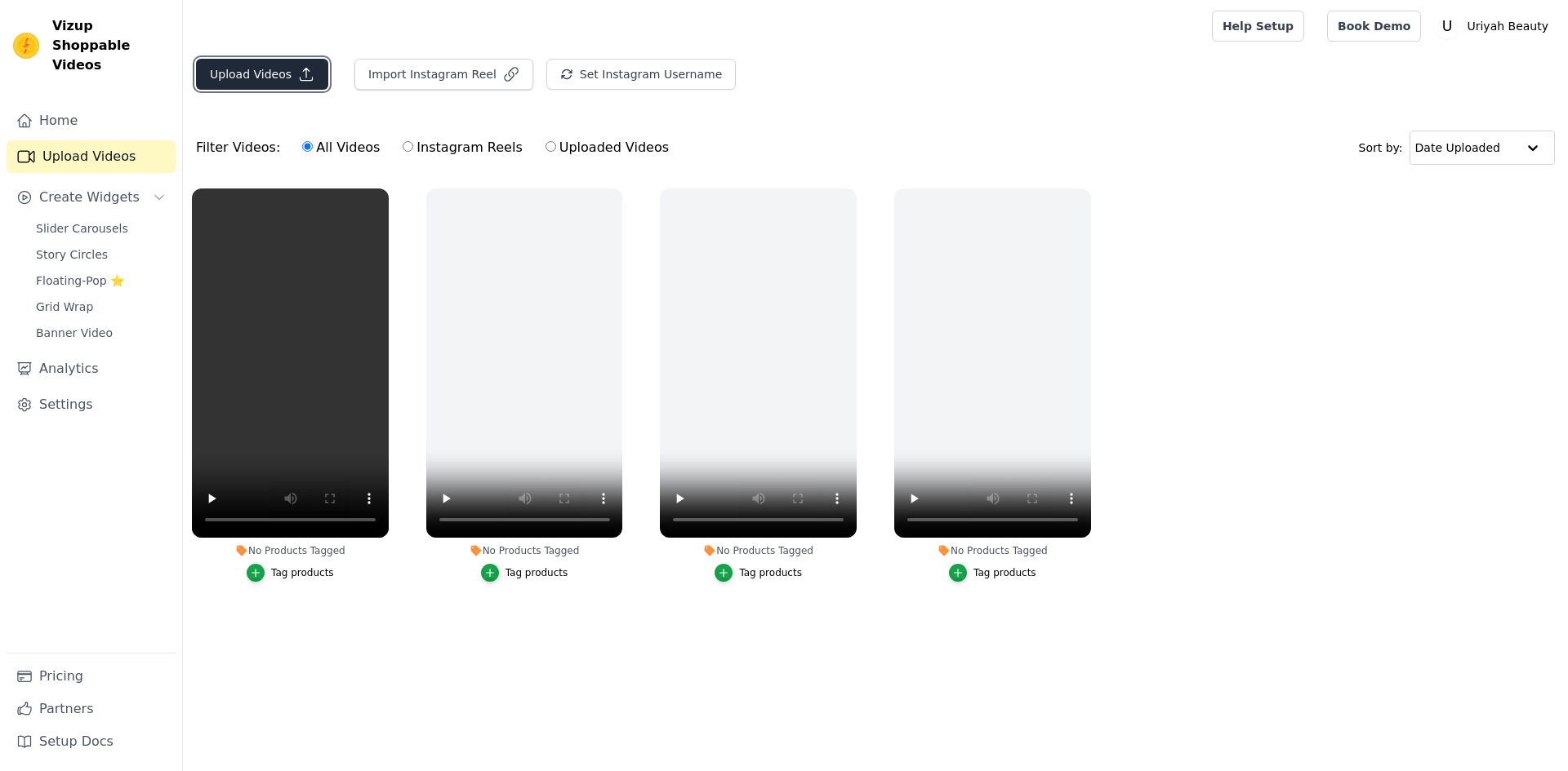
click at [259, 63] on button "Upload Videos" at bounding box center [262, 74] width 132 height 31
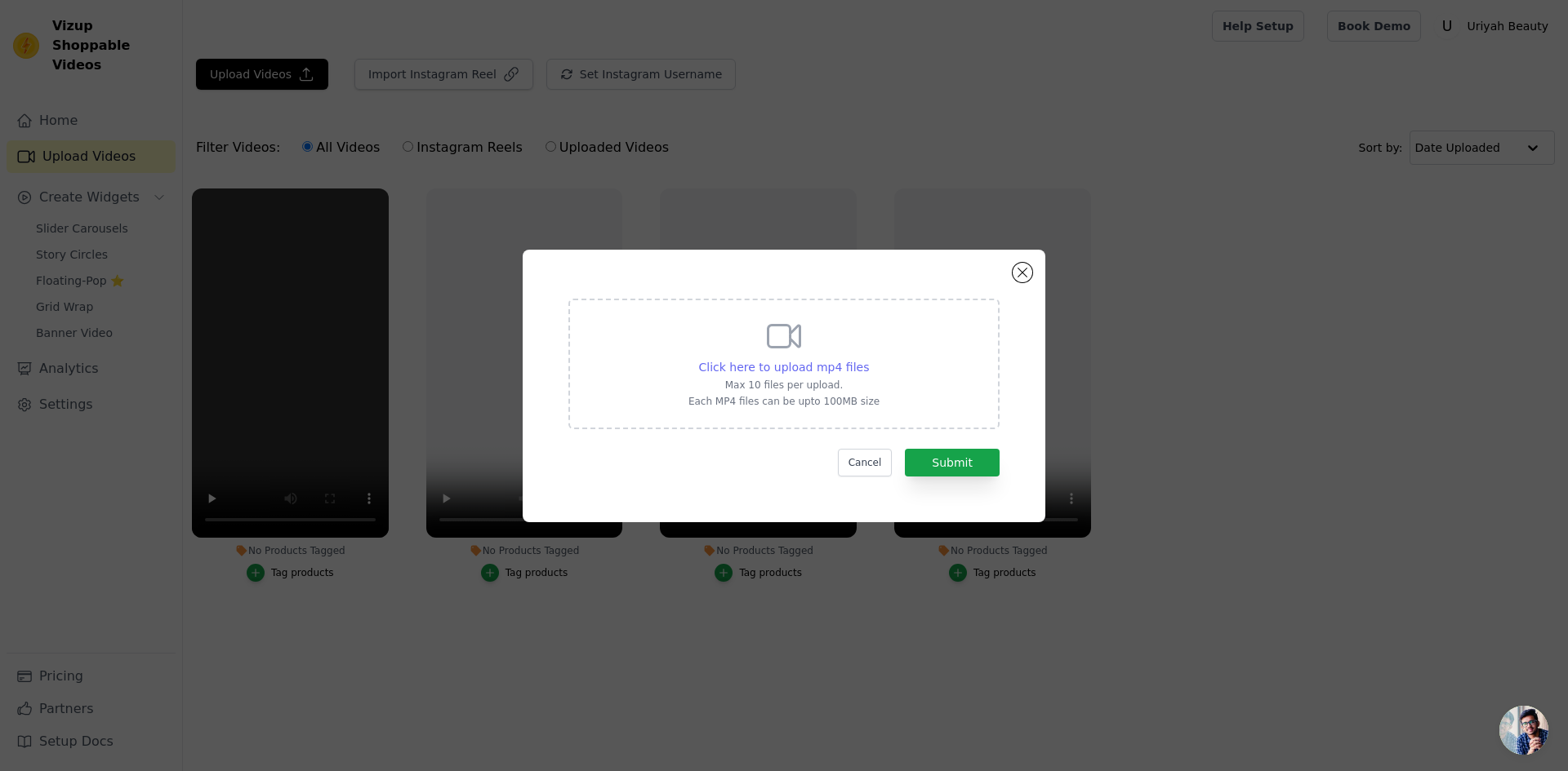
click at [817, 369] on span "Click here to upload mp4 files" at bounding box center [784, 367] width 170 height 13
click at [868, 359] on input "Click here to upload mp4 files Max 10 files per upload. Each MP4 files can be u…" at bounding box center [868, 358] width 1 height 1
type input "C:\fakepath\UB Ad Creative 1 .mp4"
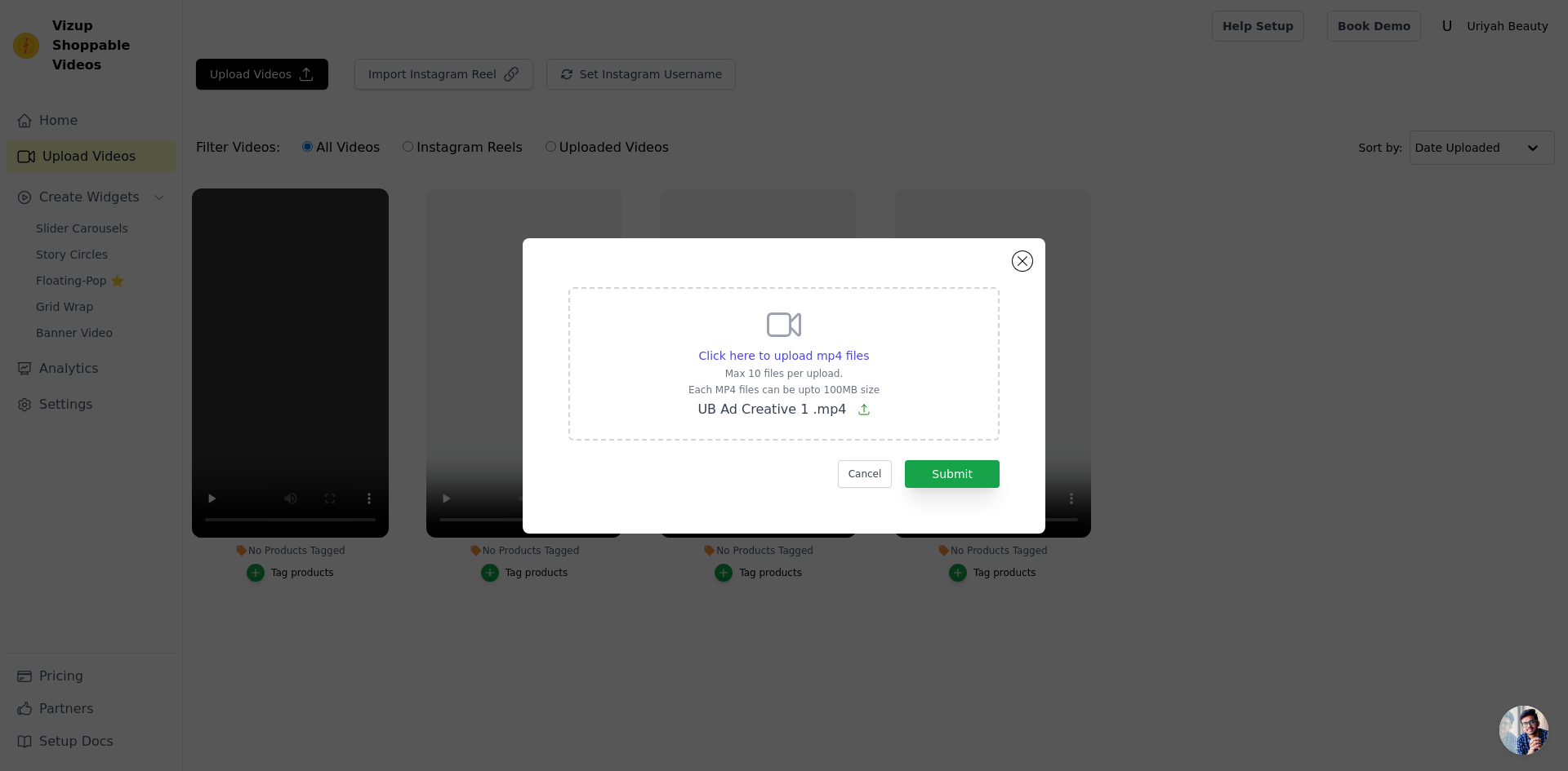
click at [956, 457] on form "Click here to upload mp4 files Max 10 files per upload. Each MP4 files can be u…" at bounding box center [784, 387] width 431 height 201
click at [950, 467] on button "Submit" at bounding box center [952, 474] width 94 height 28
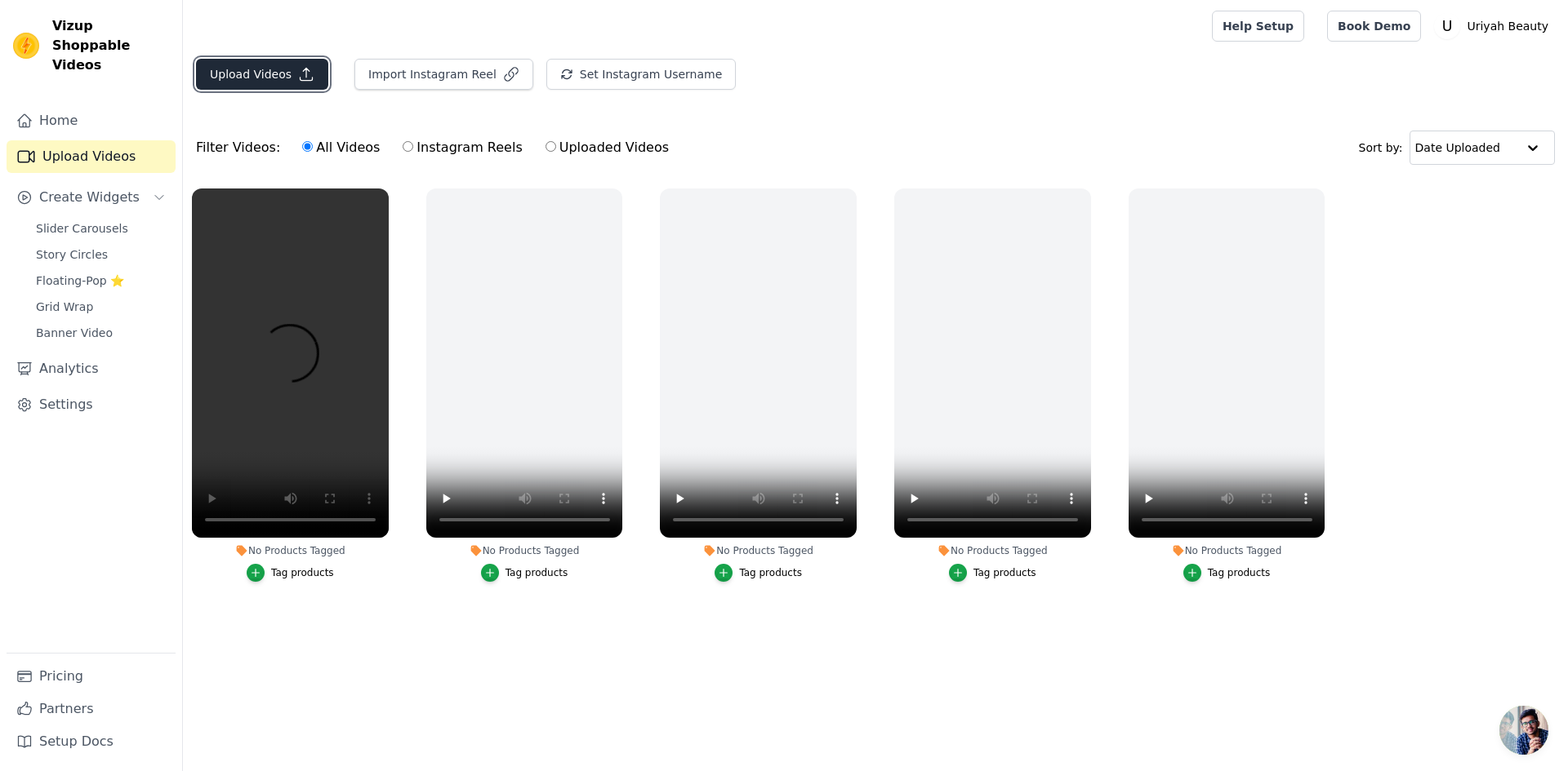
click at [235, 77] on button "Upload Videos" at bounding box center [262, 74] width 132 height 31
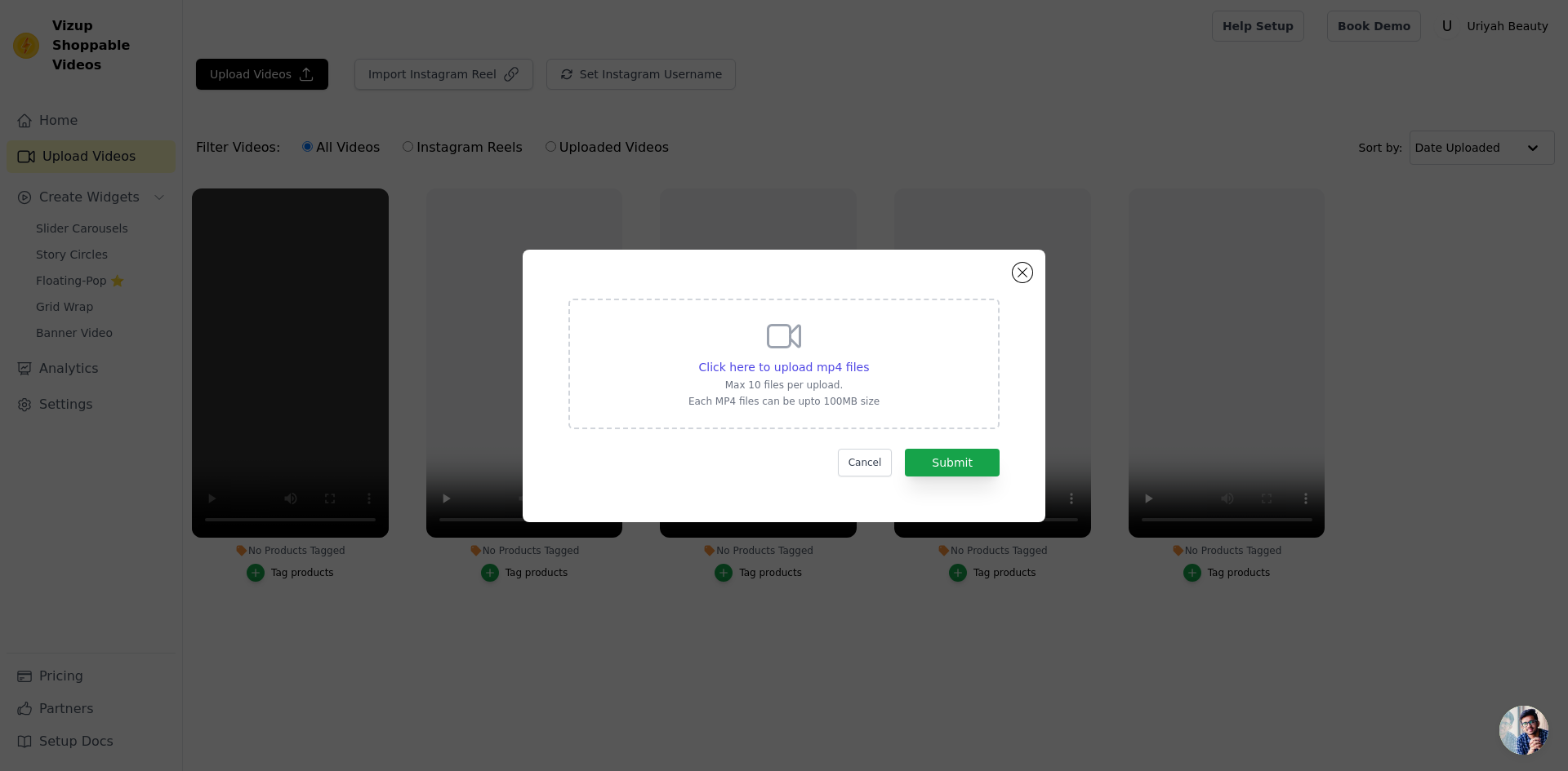
click at [786, 354] on icon at bounding box center [784, 336] width 39 height 39
click at [868, 358] on input "Click here to upload mp4 files Max 10 files per upload. Each MP4 files can be u…" at bounding box center [868, 358] width 1 height 1
type input "C:\fakepath\WhatsApp Video [DATE] 11.51.15.mp4"
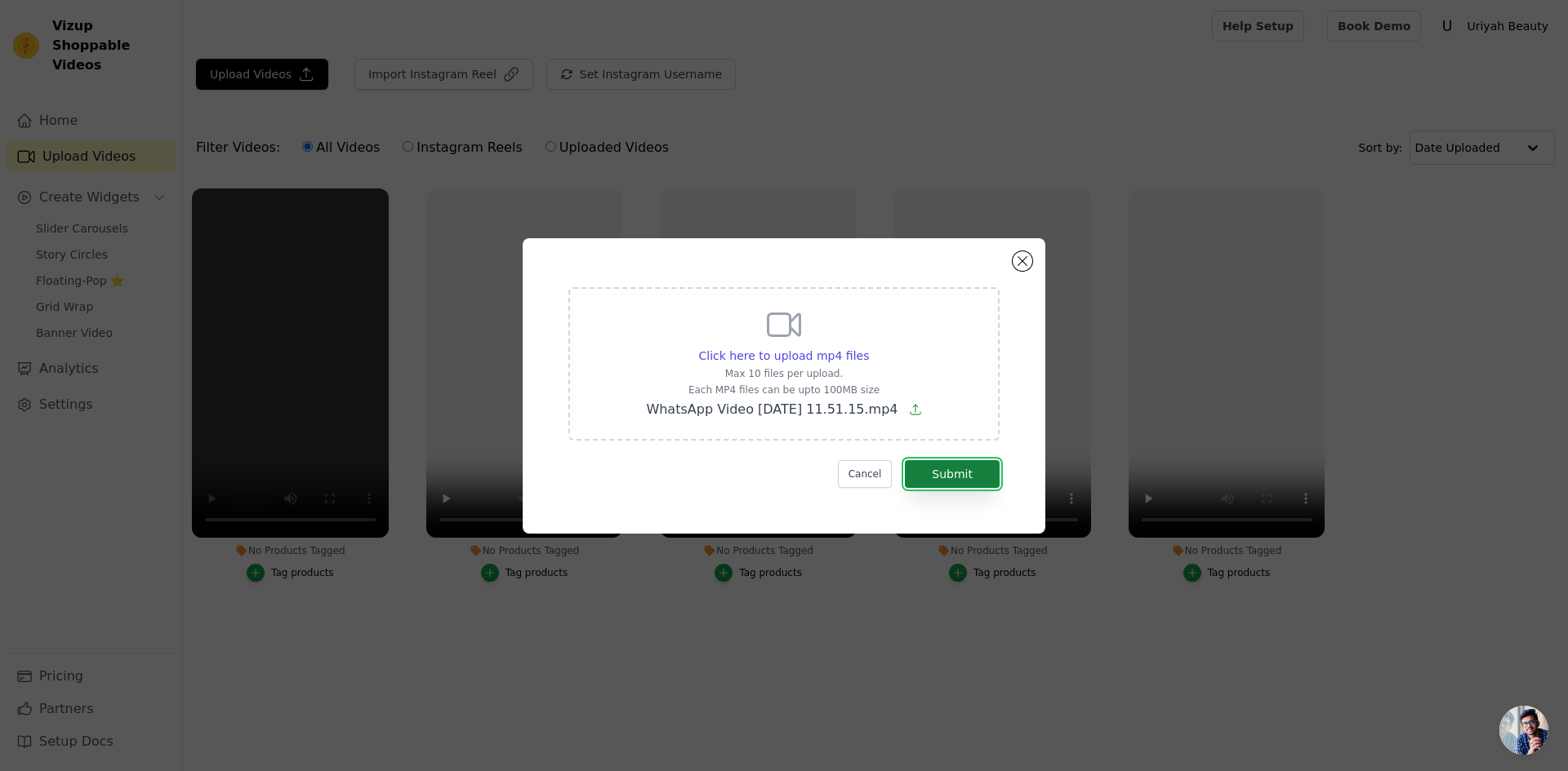
click at [932, 479] on button "Submit" at bounding box center [952, 474] width 94 height 28
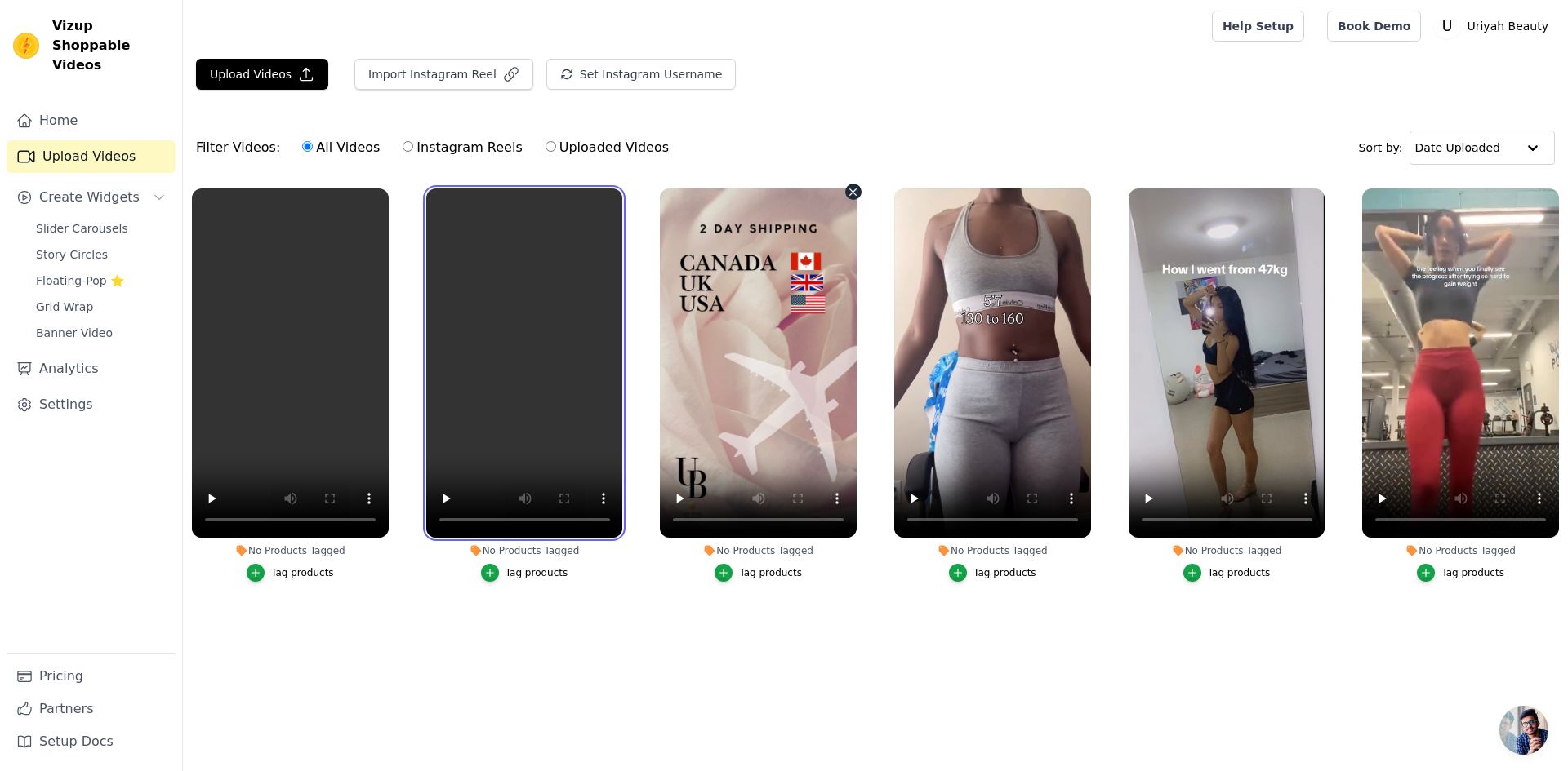
drag, startPoint x: 514, startPoint y: 236, endPoint x: 811, endPoint y: 269, distance: 298.8
click at [811, 269] on ul "No Products Tagged Tag products No Products Tagged Tag products No Products Tag…" at bounding box center [876, 414] width 1385 height 470
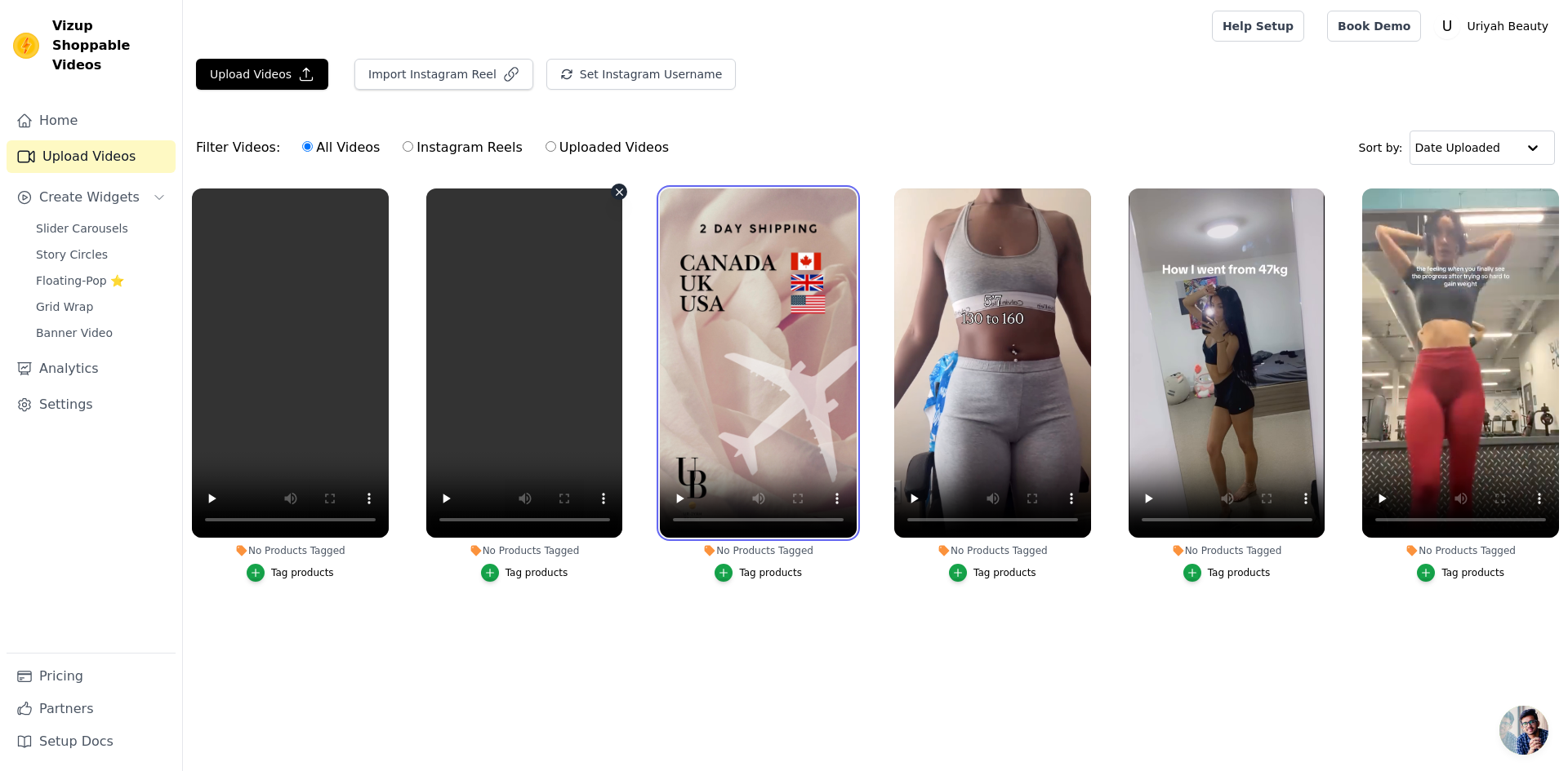
drag, startPoint x: 788, startPoint y: 283, endPoint x: 524, endPoint y: 286, distance: 264.0
click at [545, 285] on ul "No Products Tagged Tag products No Products Tagged Tag products No Products Tag…" at bounding box center [876, 414] width 1385 height 470
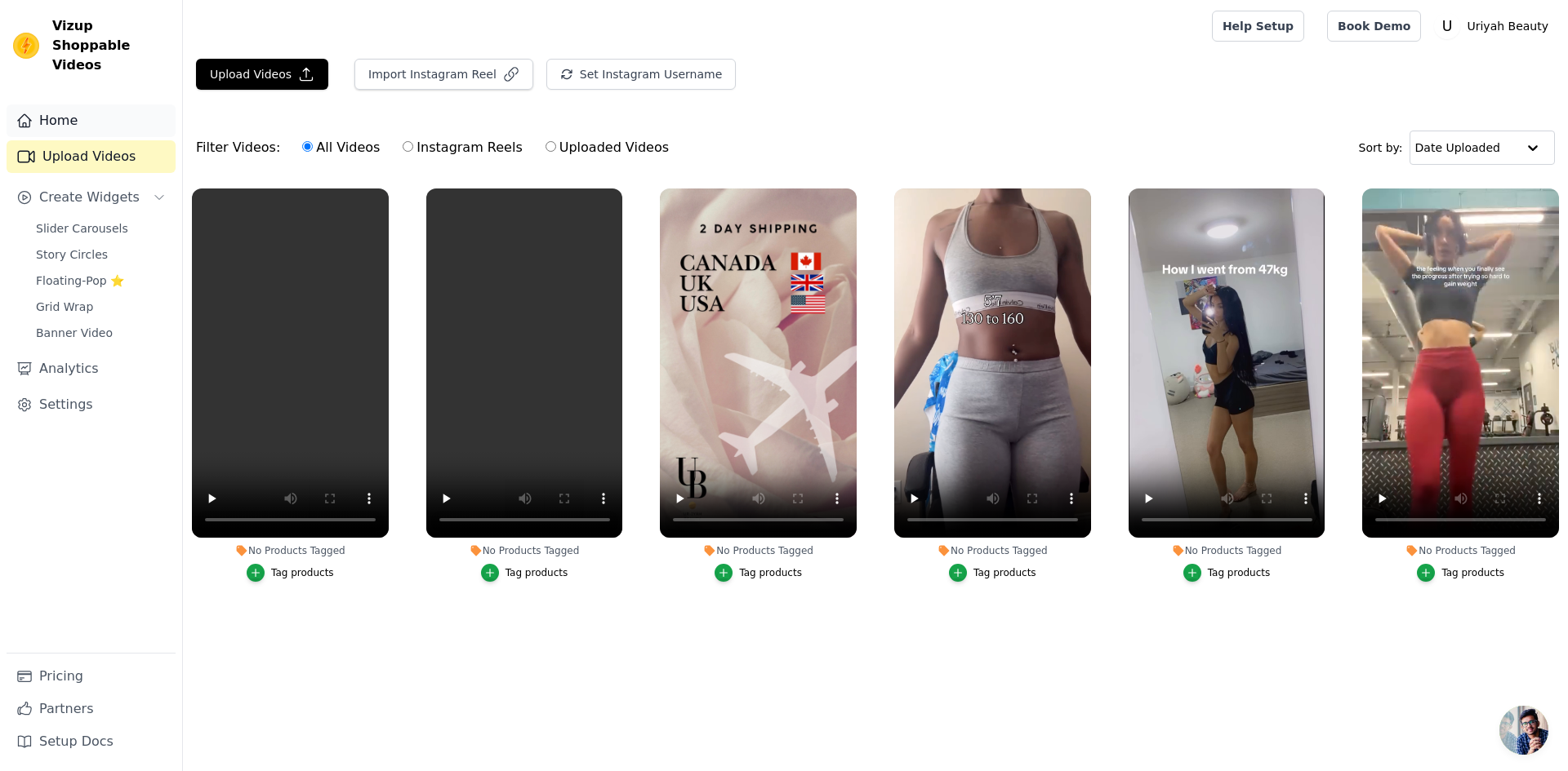
click at [87, 107] on link "Home" at bounding box center [92, 121] width 169 height 33
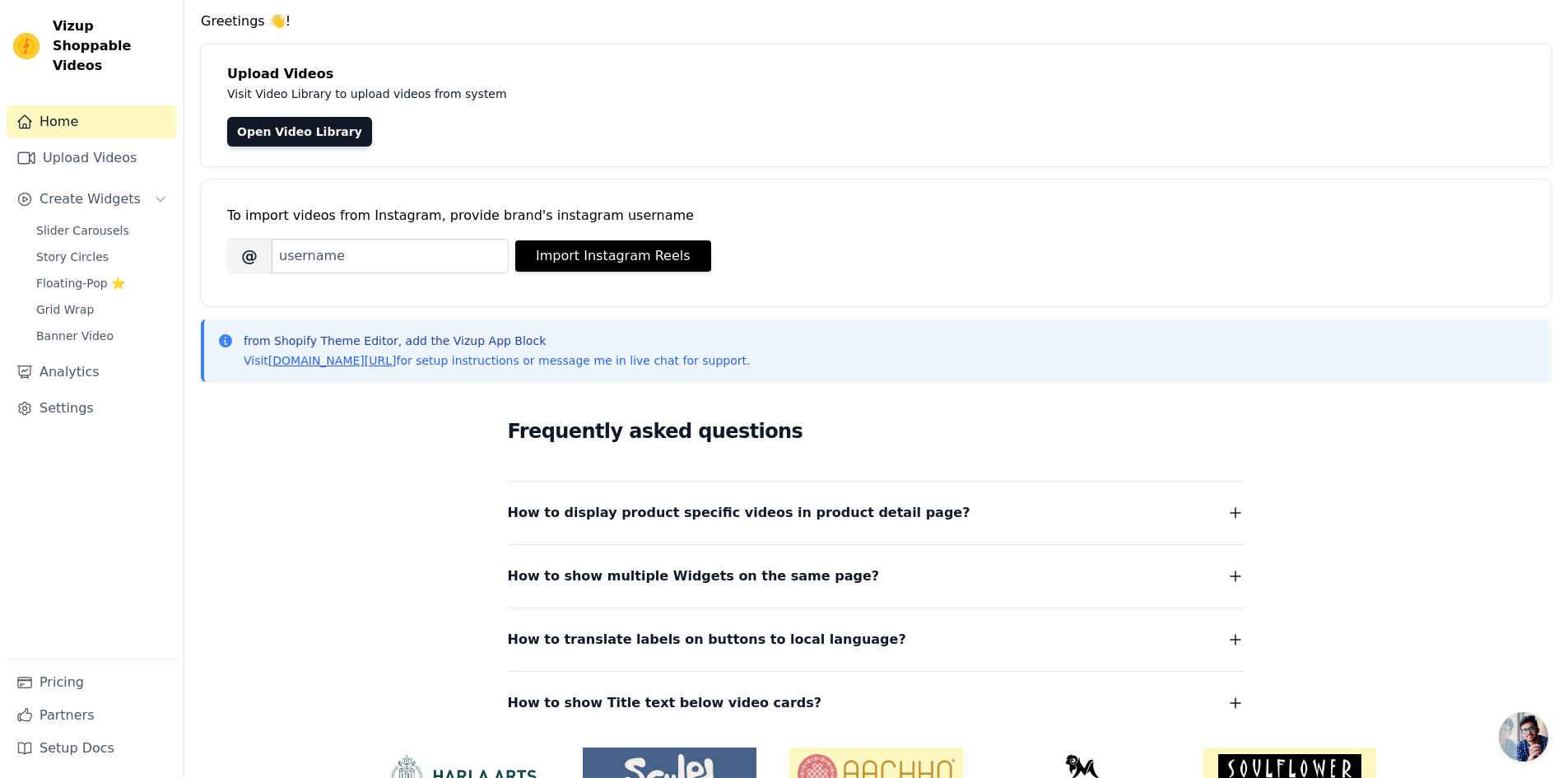
scroll to position [145, 0]
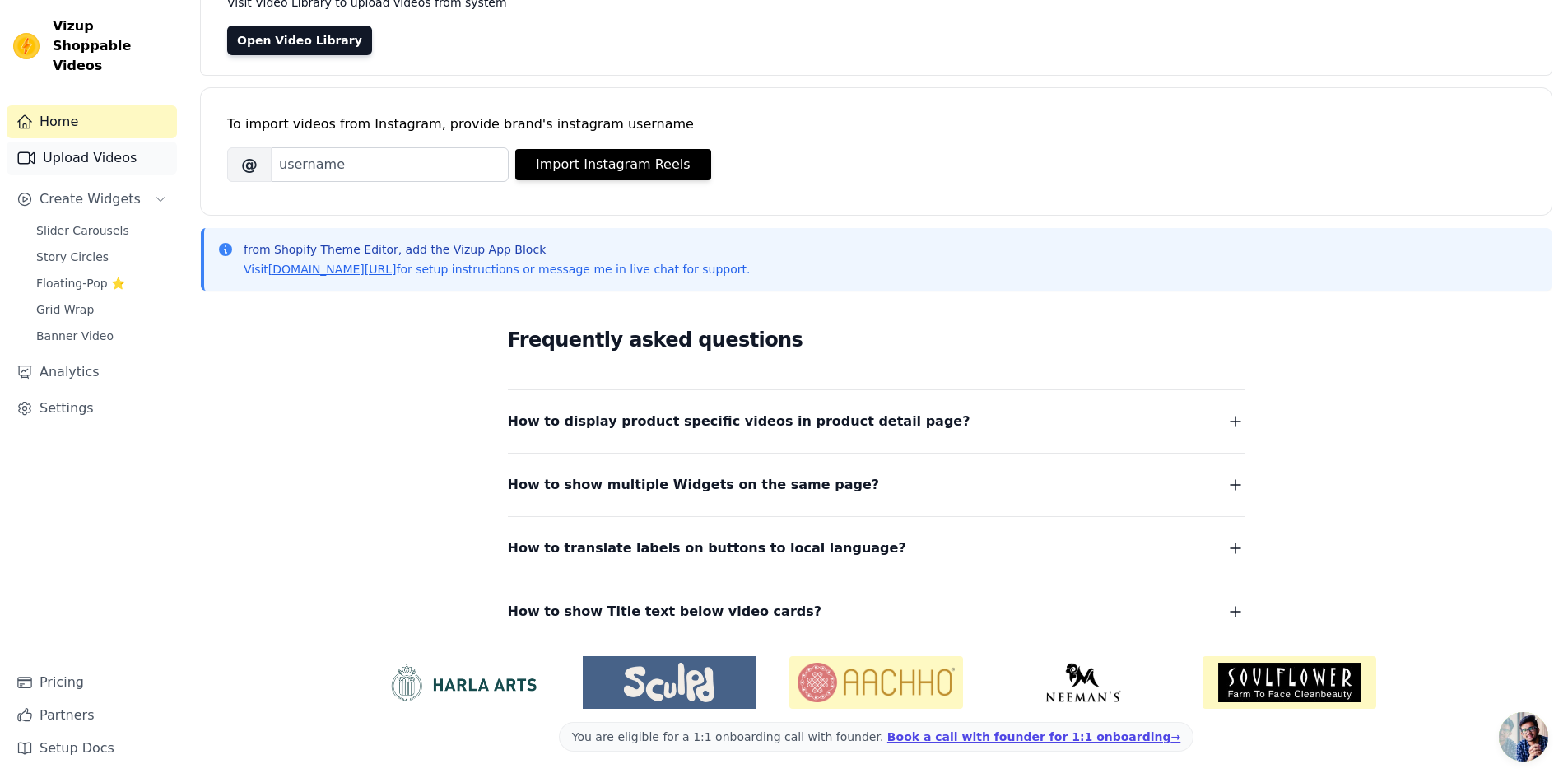
click at [106, 151] on link "Upload Videos" at bounding box center [92, 158] width 171 height 33
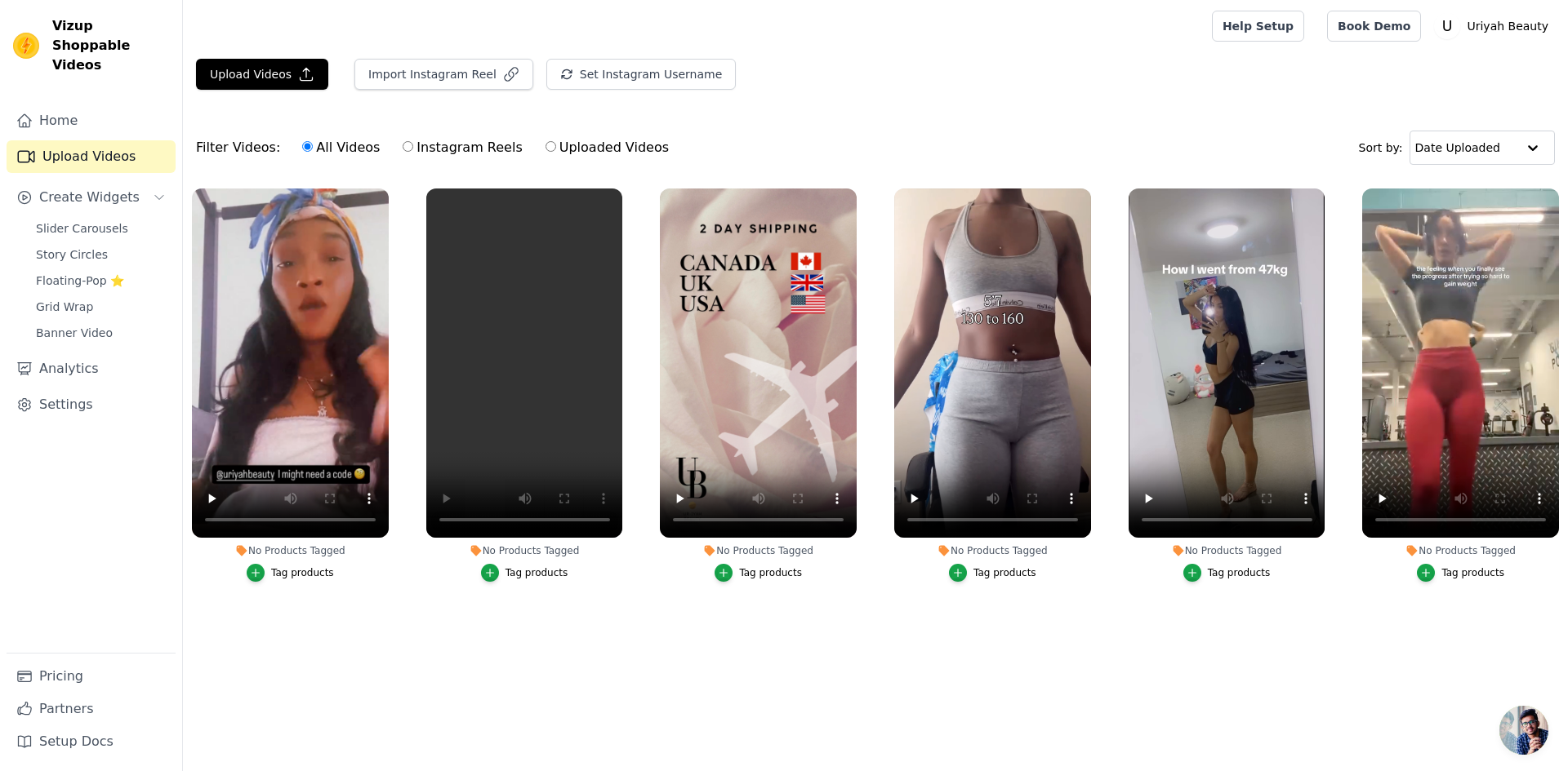
click at [280, 570] on div "Tag products" at bounding box center [302, 572] width 63 height 13
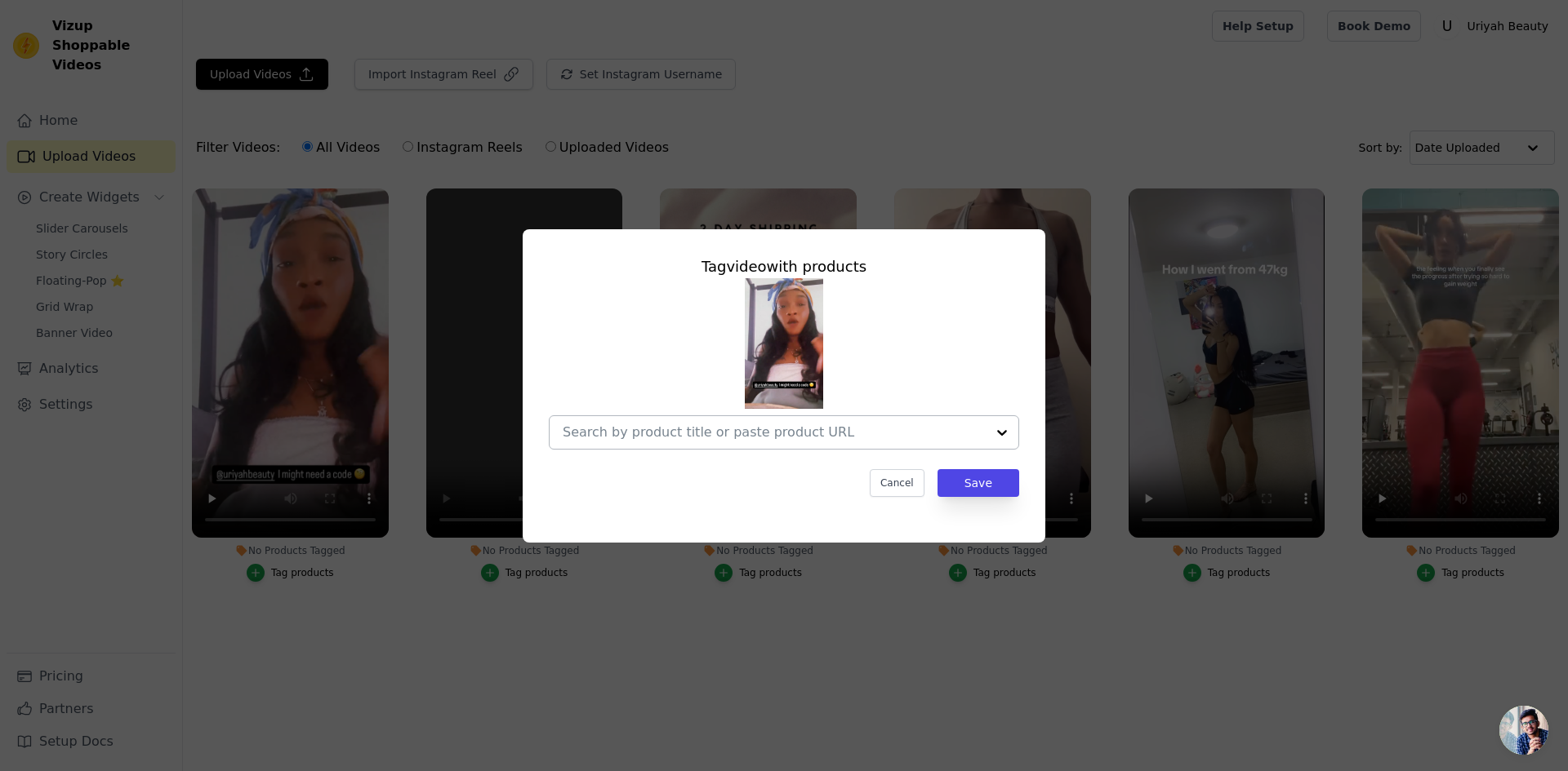
click at [988, 439] on div at bounding box center [1002, 433] width 33 height 33
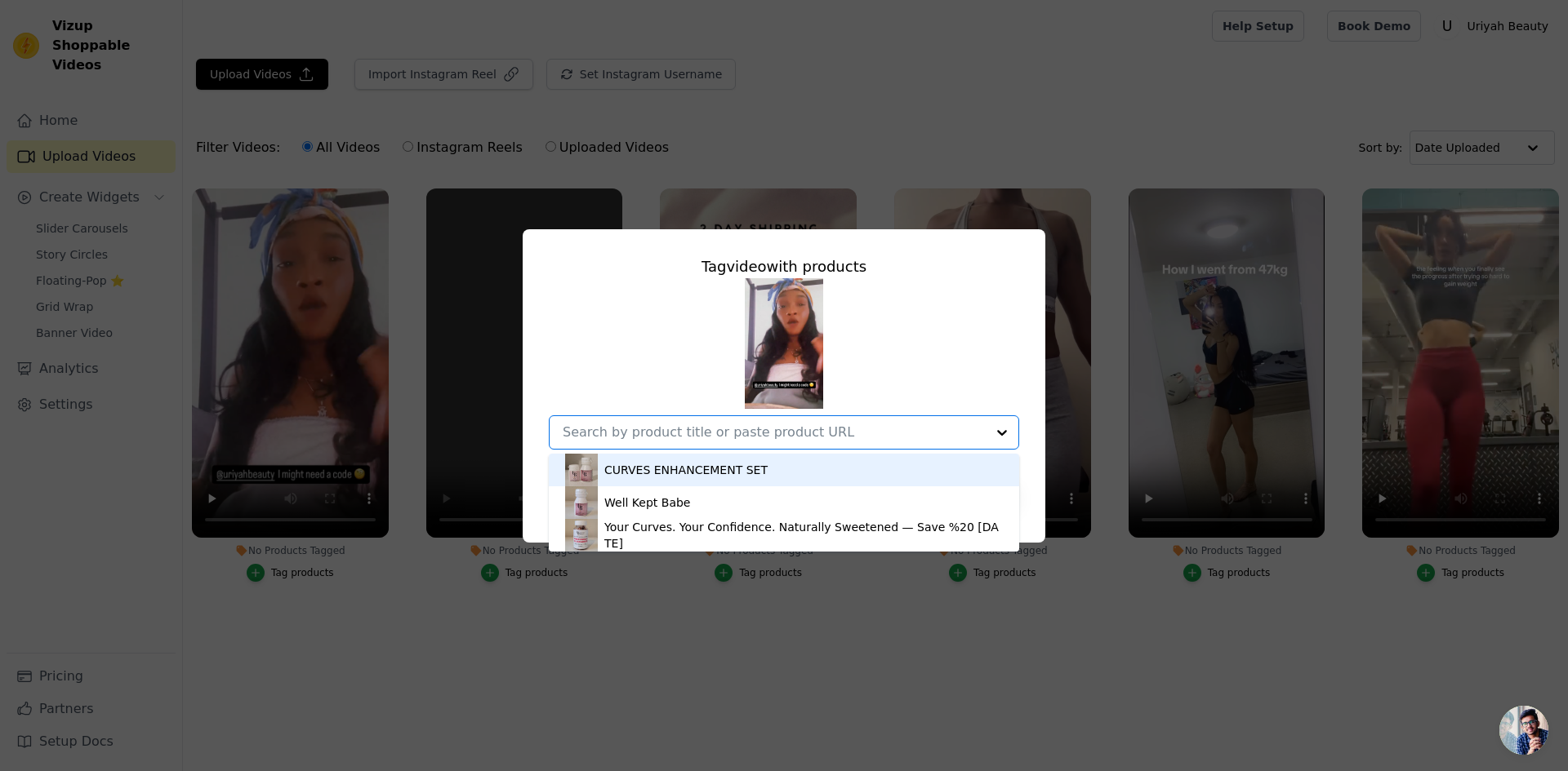
click at [683, 478] on div "CURVES ENHANCEMENT SET" at bounding box center [783, 470] width 437 height 33
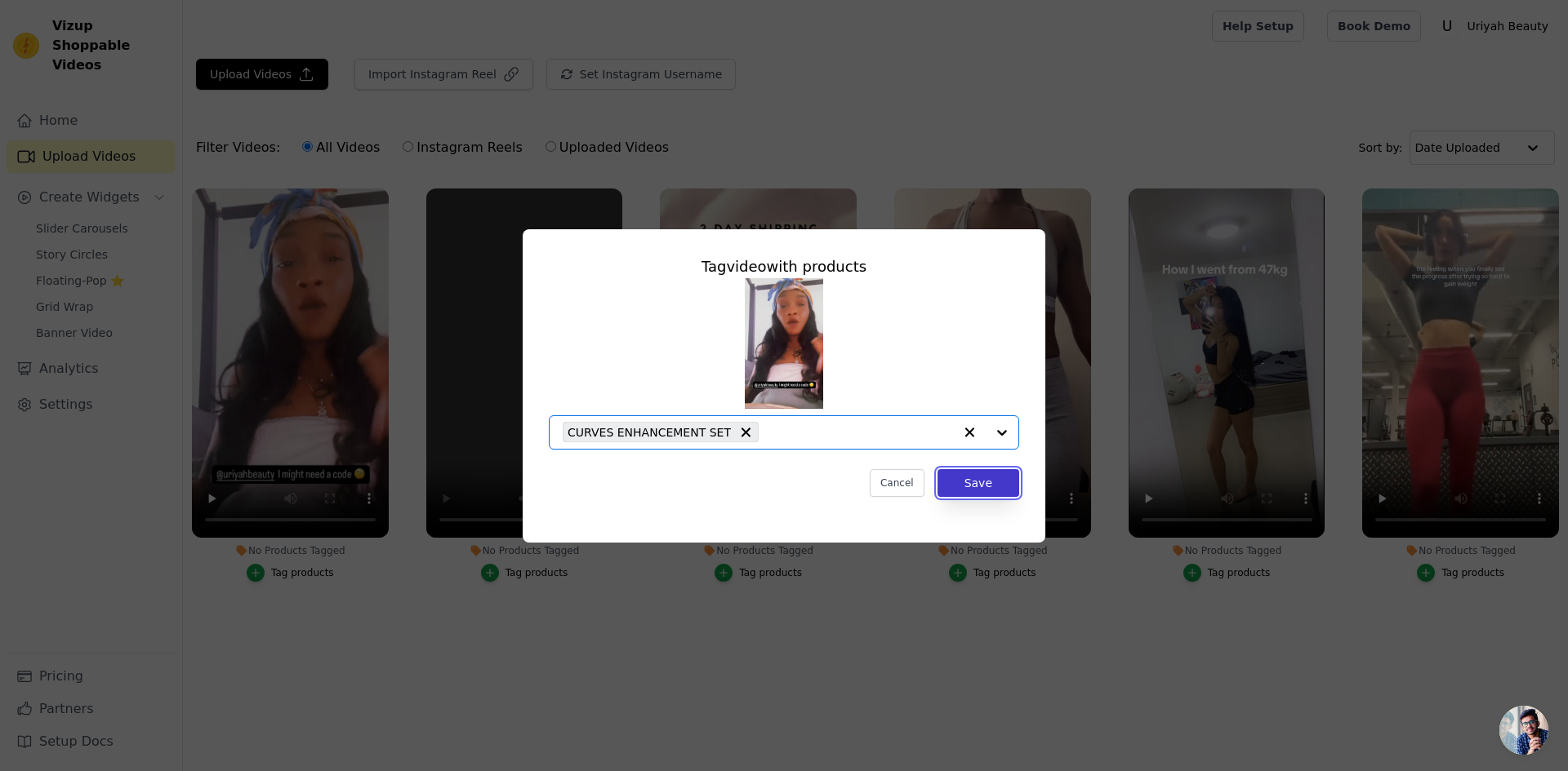
click at [987, 482] on button "Save" at bounding box center [979, 483] width 82 height 28
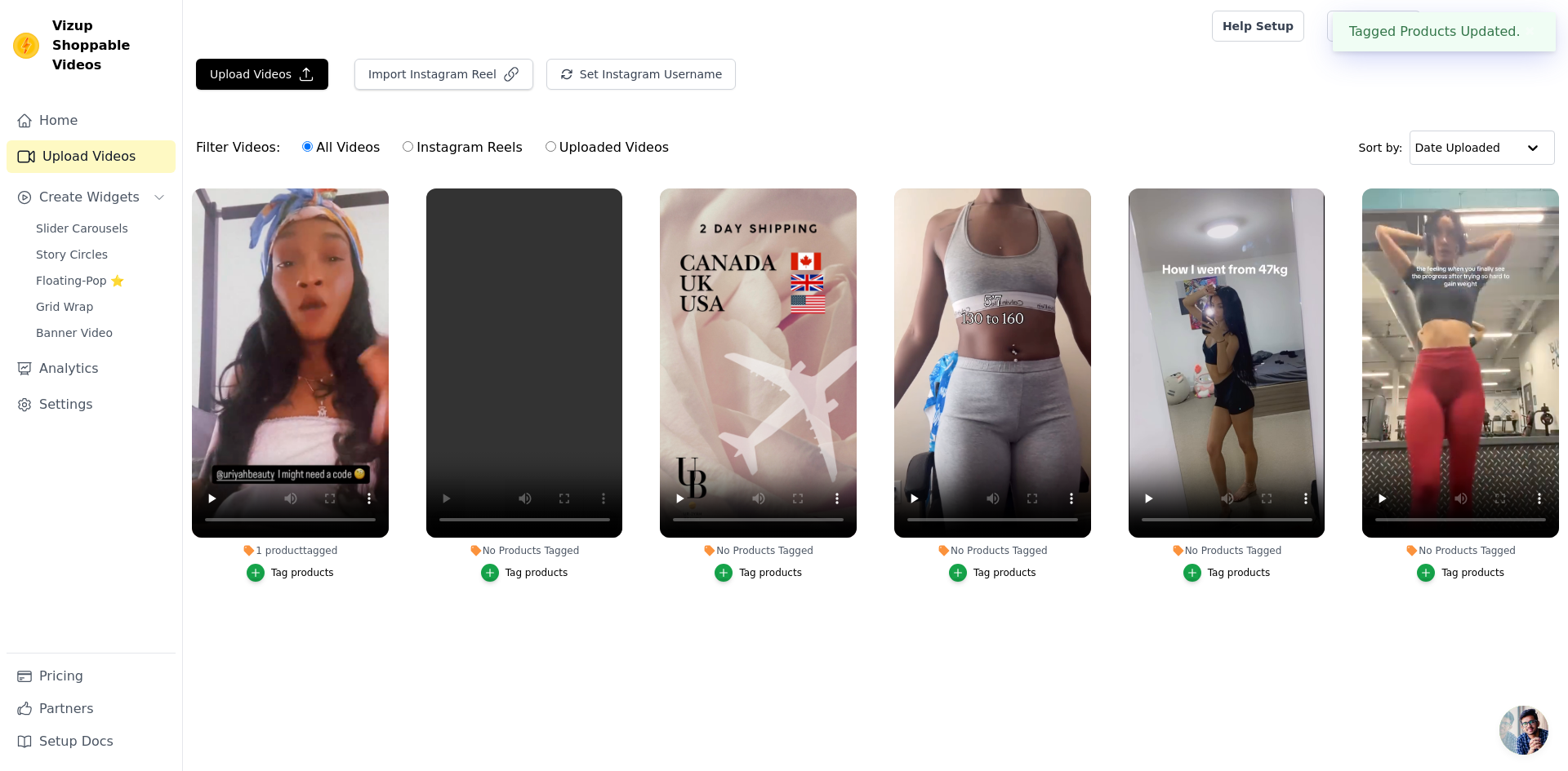
click at [488, 562] on li "No Products Tagged Tag products" at bounding box center [525, 386] width 197 height 393
click at [499, 574] on div "button" at bounding box center [490, 572] width 18 height 18
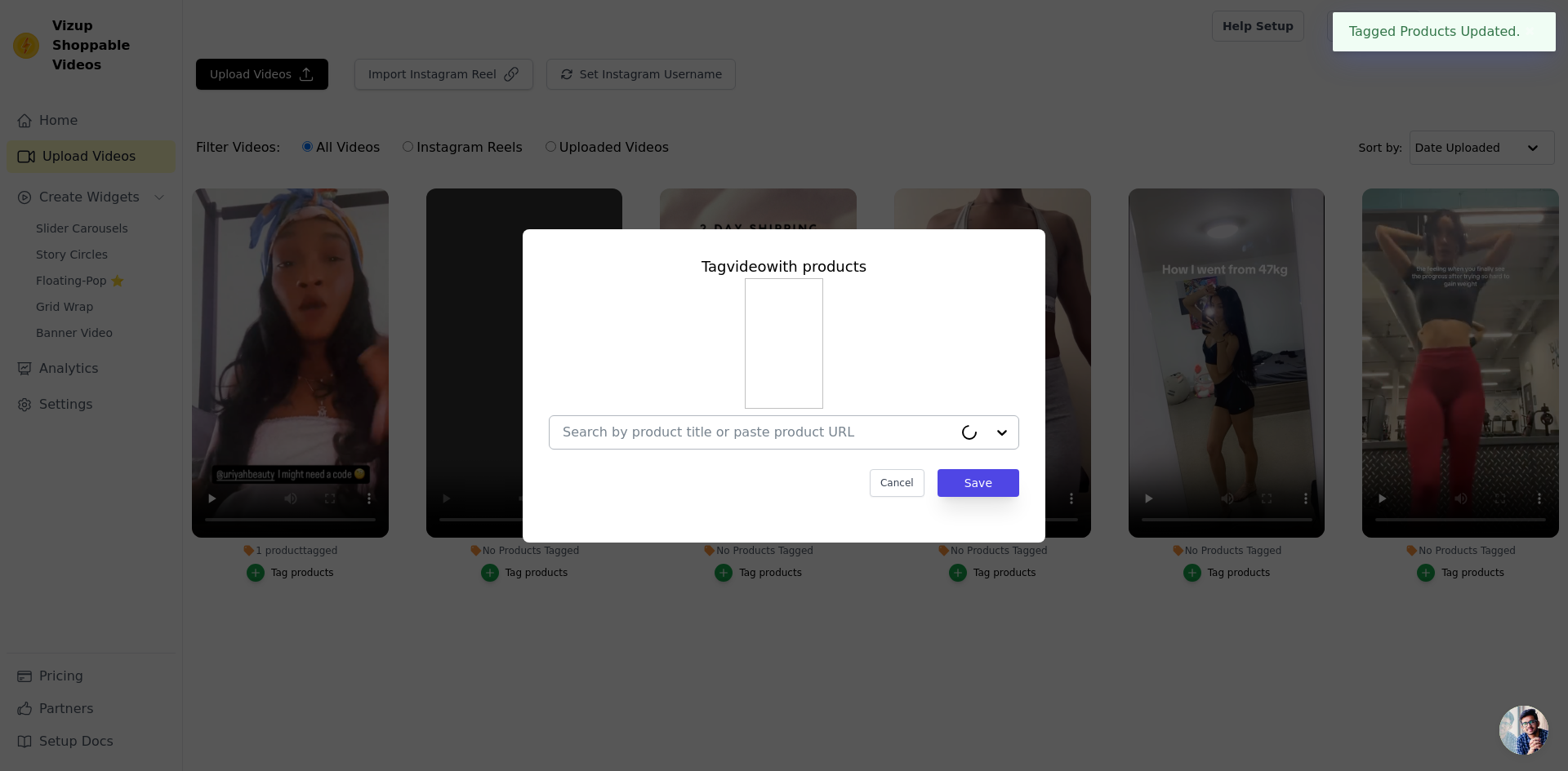
click at [827, 434] on input "No Products Tagged Tag video with products Cancel Save Tag products" at bounding box center [758, 432] width 391 height 16
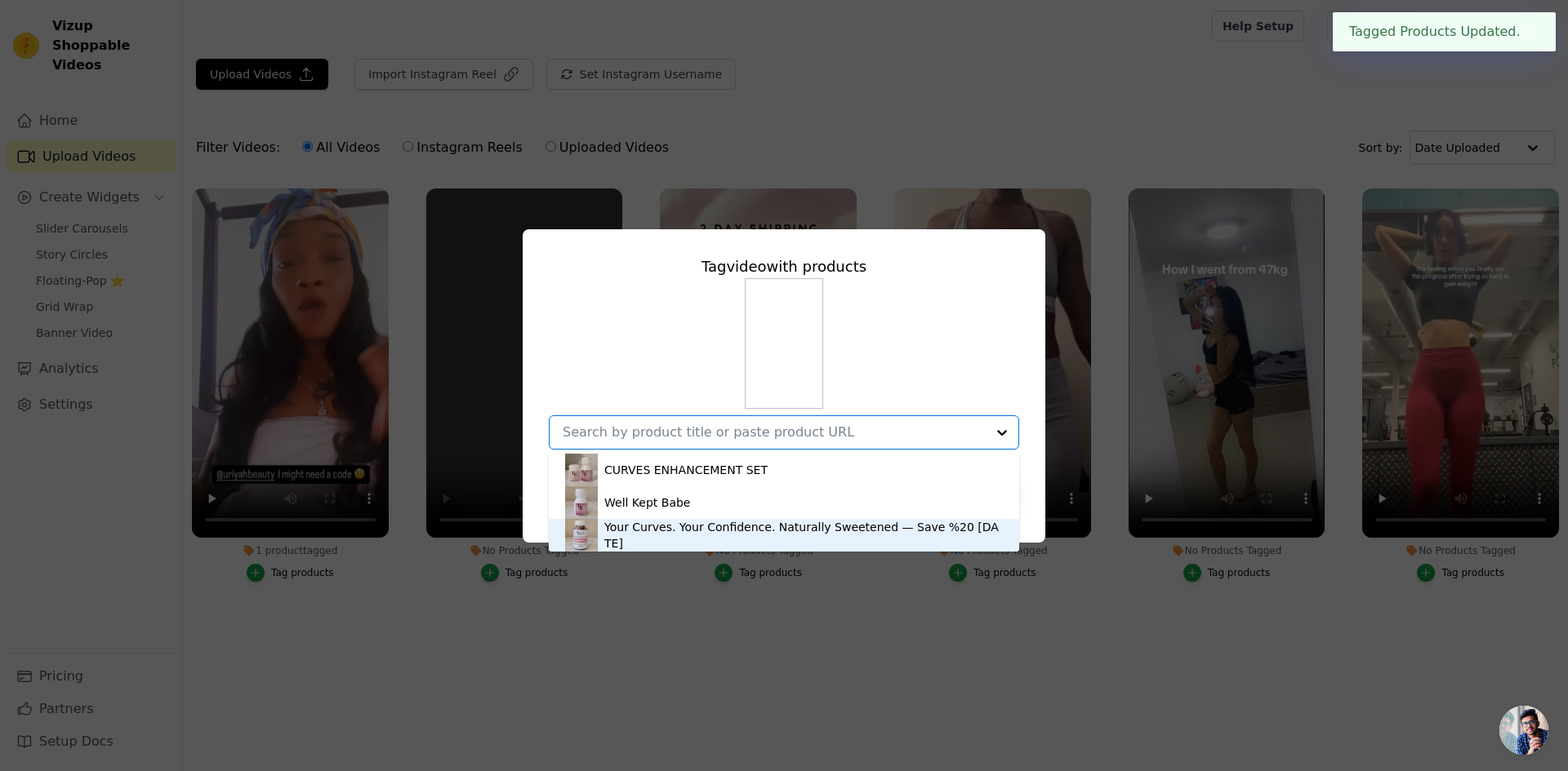
click at [660, 535] on div "Your Curves. Your Confidence. Naturally Sweetened — Save %20 Today" at bounding box center [803, 535] width 398 height 33
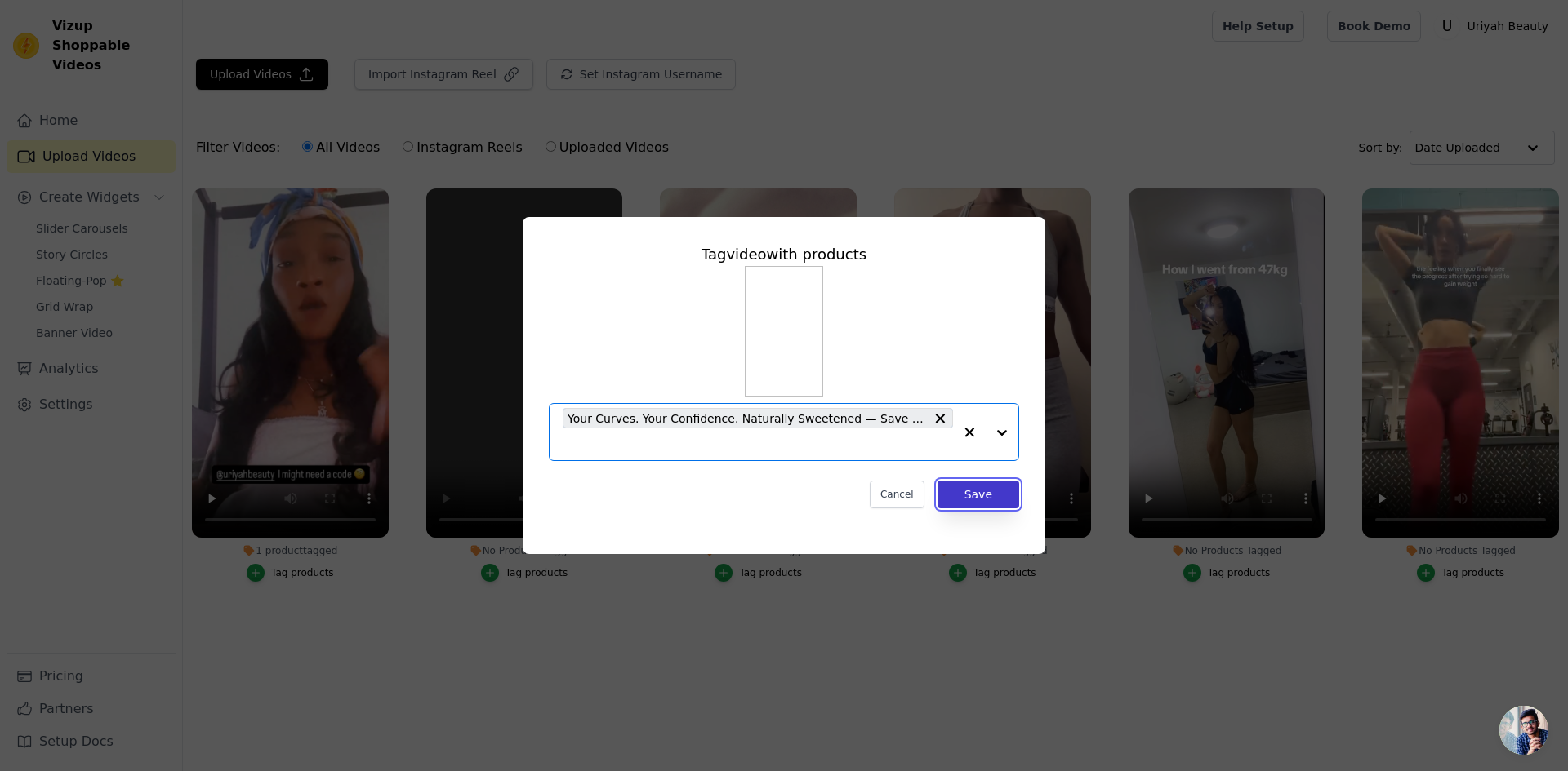
click at [997, 502] on button "Save" at bounding box center [979, 495] width 82 height 28
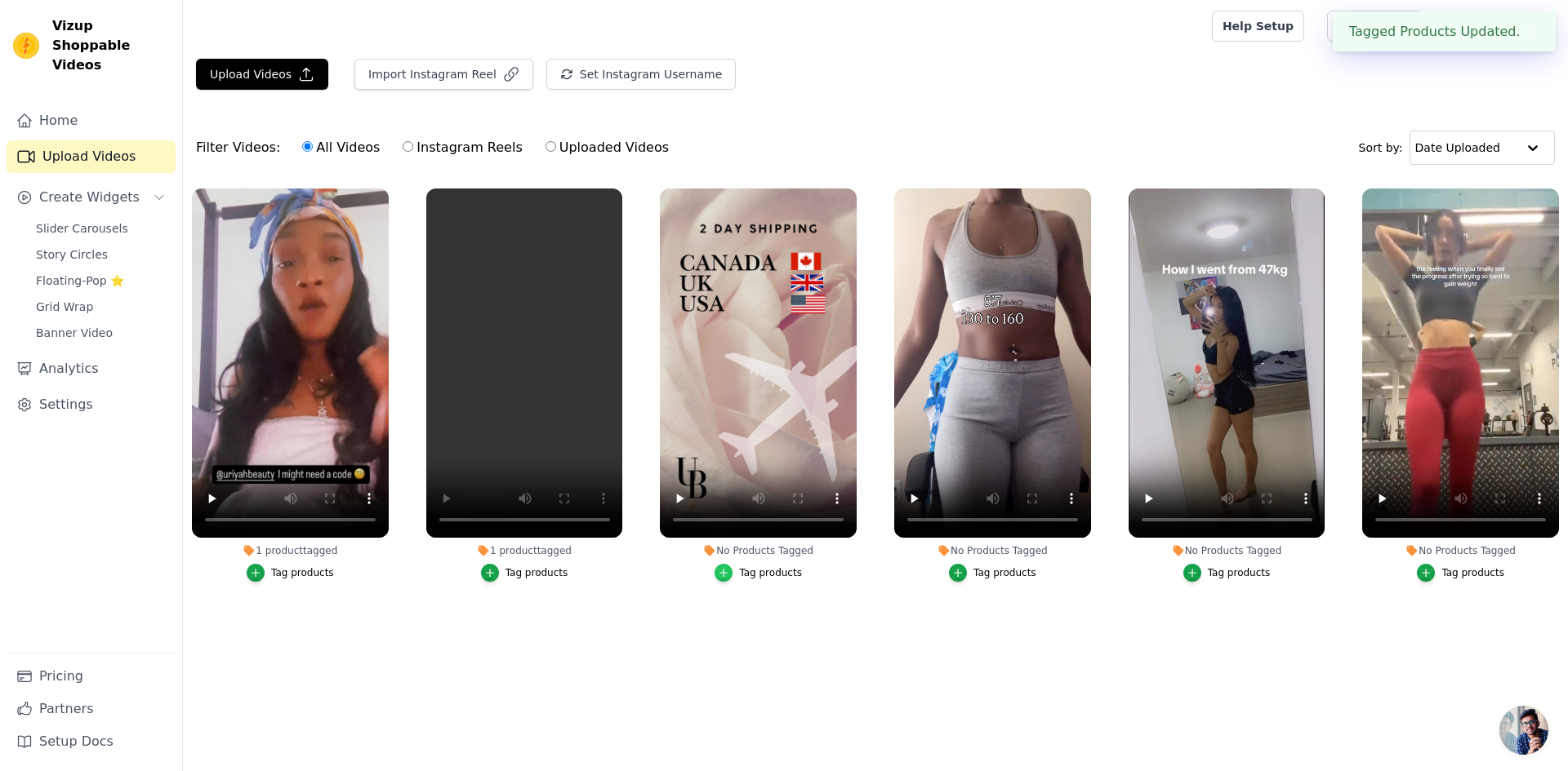
click at [726, 574] on icon "button" at bounding box center [724, 573] width 12 height 12
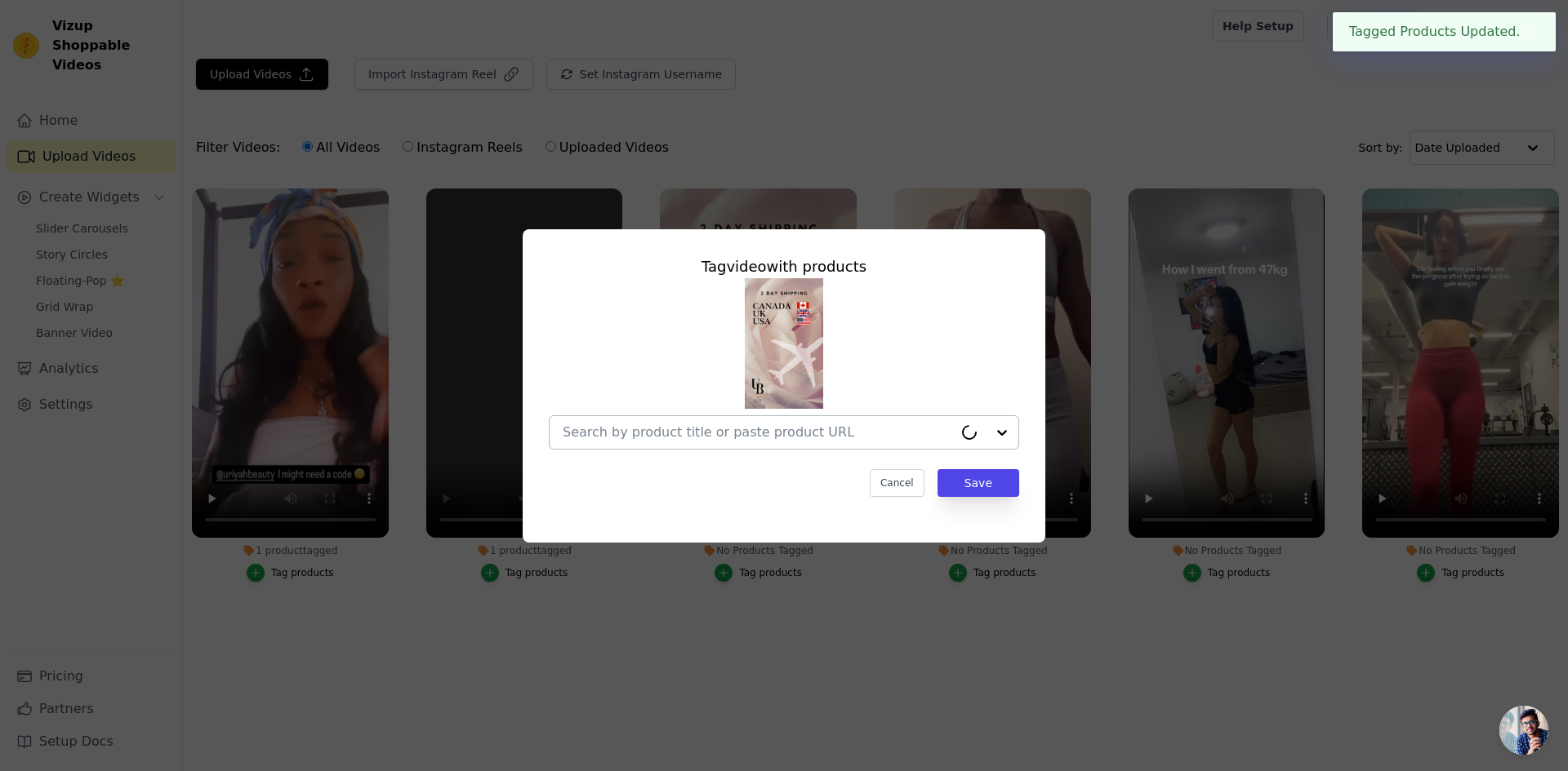
click at [743, 430] on input "No Products Tagged Tag video with products Cancel Save Tag products" at bounding box center [758, 432] width 391 height 16
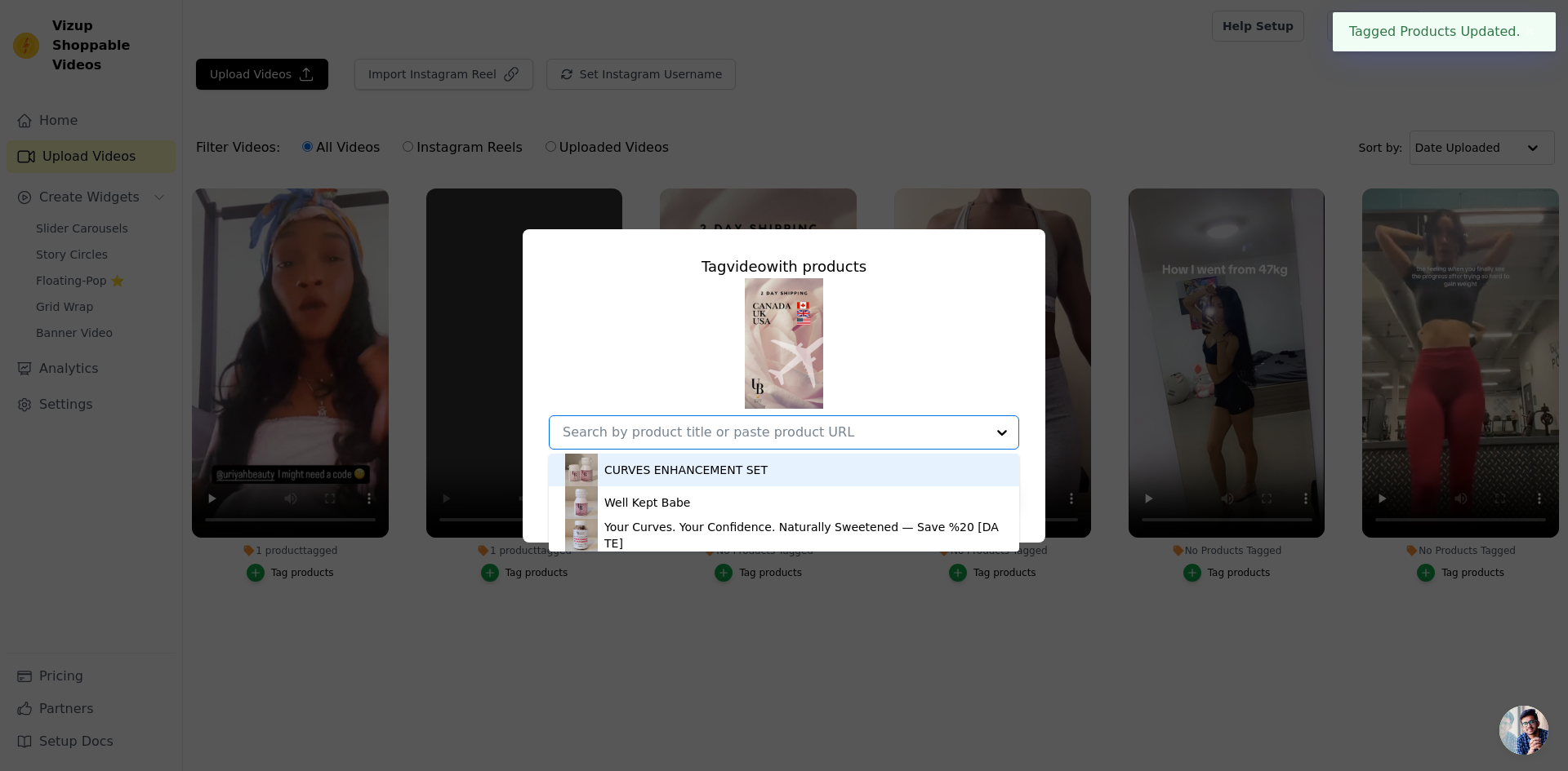
click at [659, 480] on div "CURVES ENHANCEMENT SET" at bounding box center [783, 470] width 437 height 33
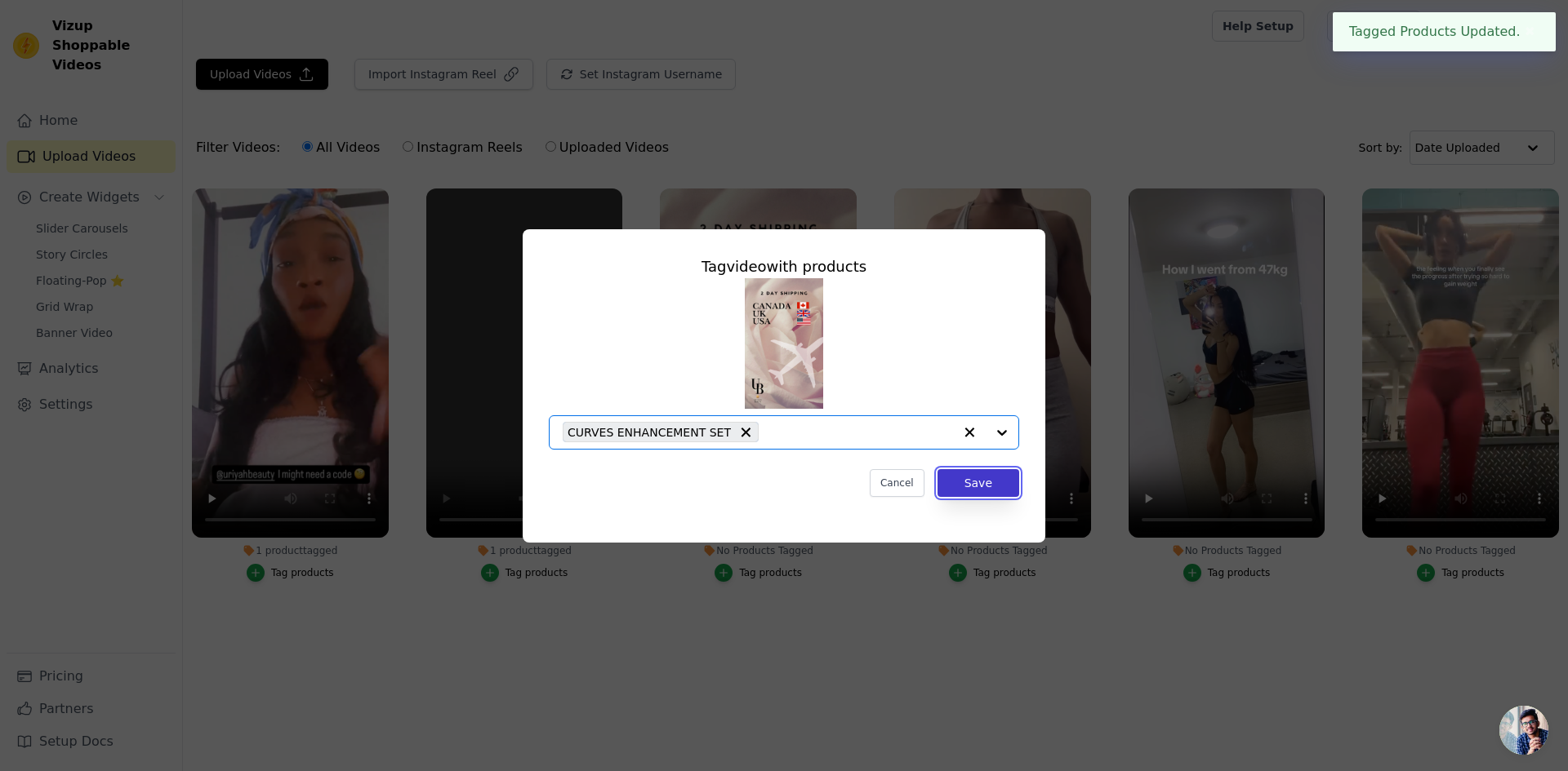
click at [973, 473] on button "Save" at bounding box center [979, 483] width 82 height 28
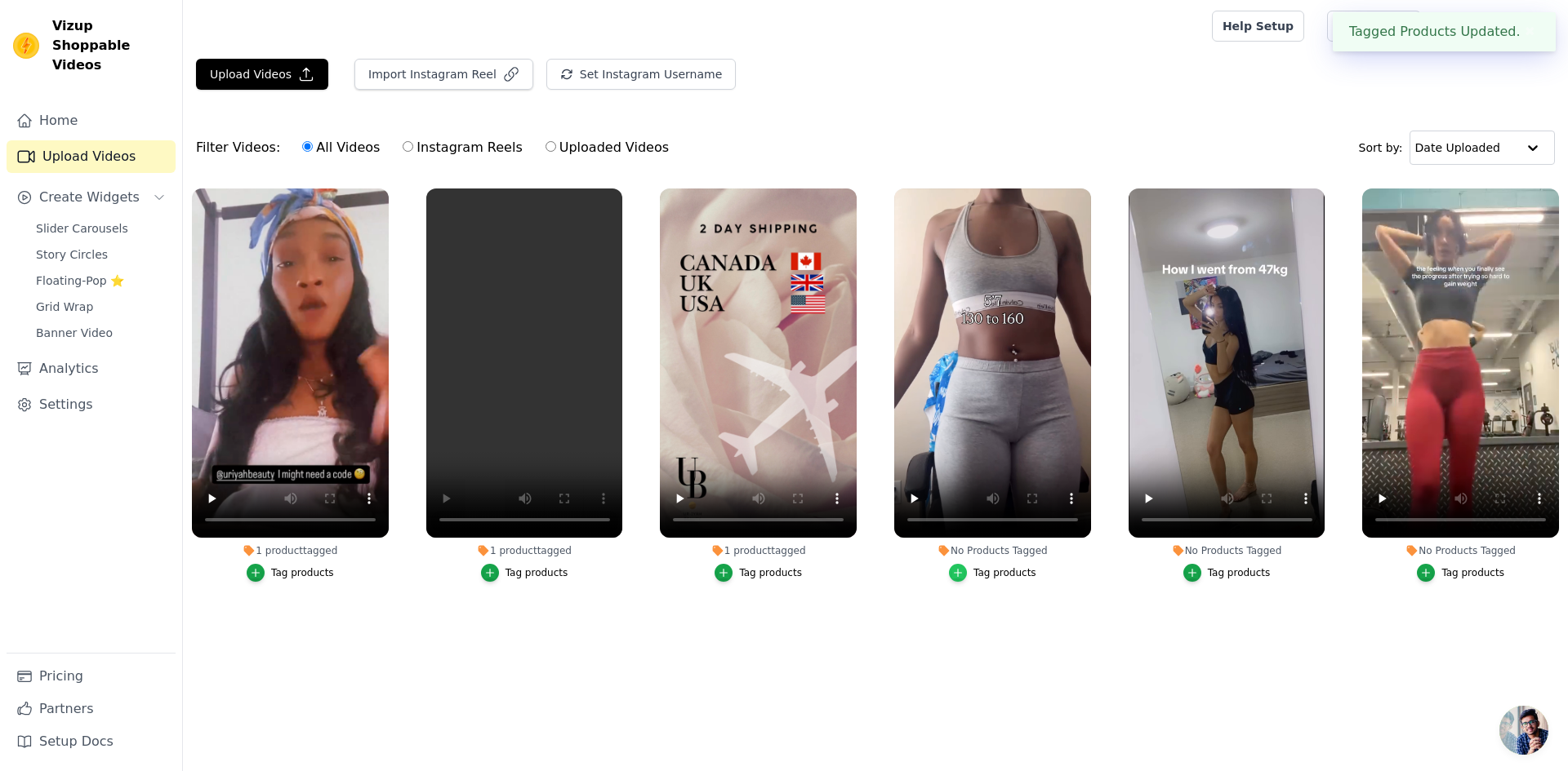
click at [960, 568] on icon "button" at bounding box center [958, 573] width 12 height 12
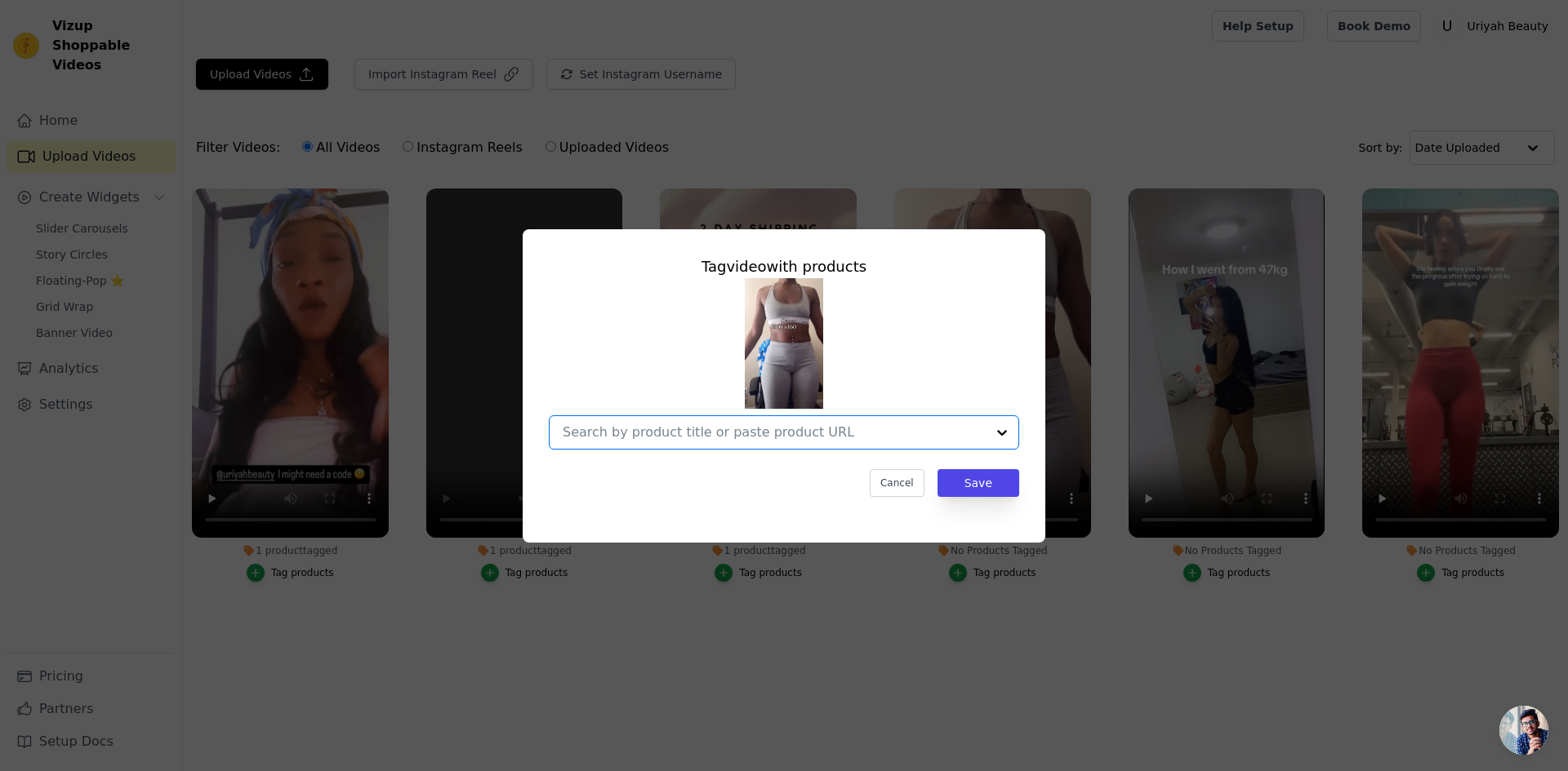
click at [901, 437] on input "No Products Tagged Tag video with products Option undefined, selected. Select i…" at bounding box center [774, 432] width 423 height 16
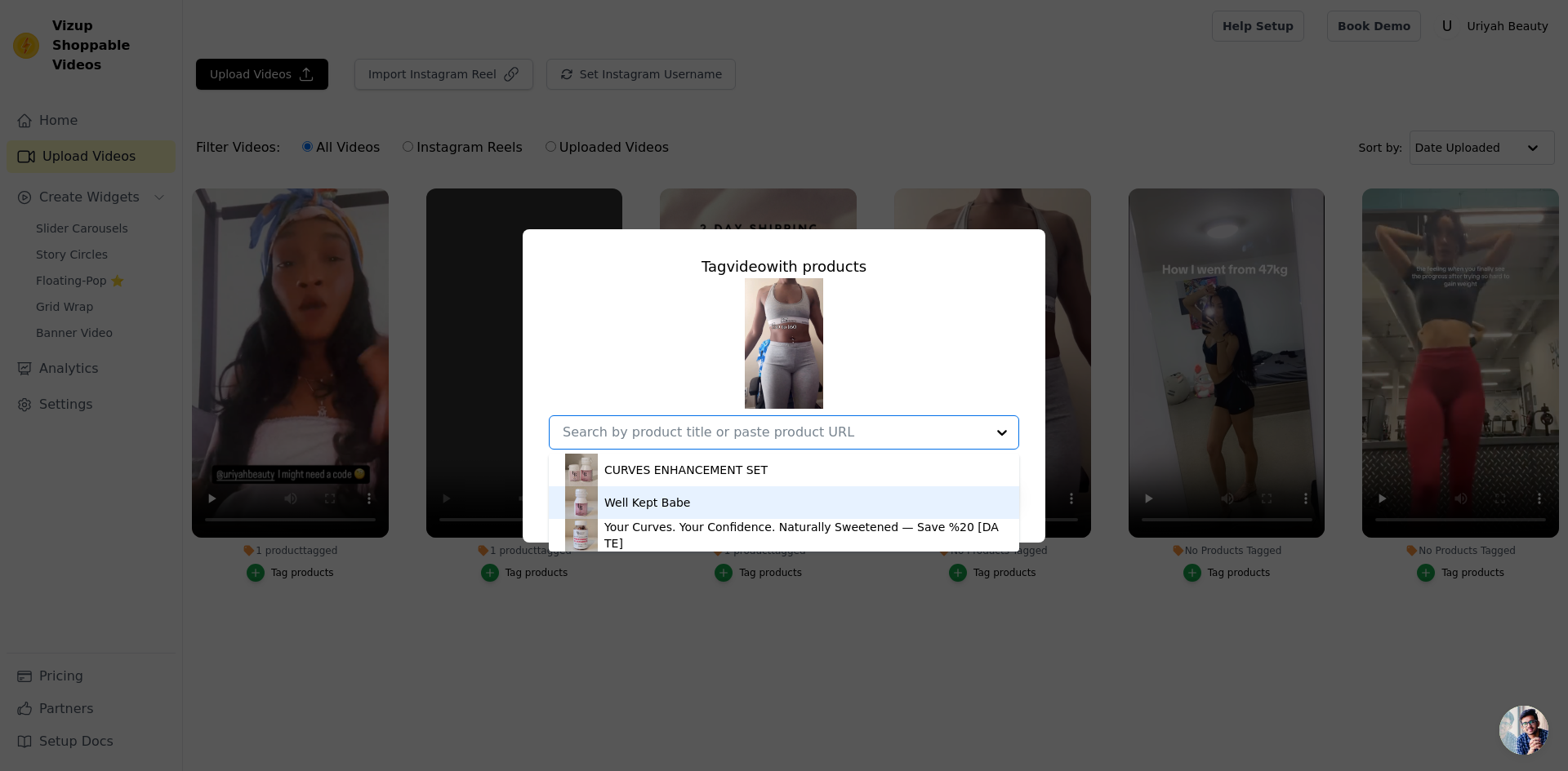
click at [658, 502] on div "Well Kept Babe" at bounding box center [648, 502] width 86 height 17
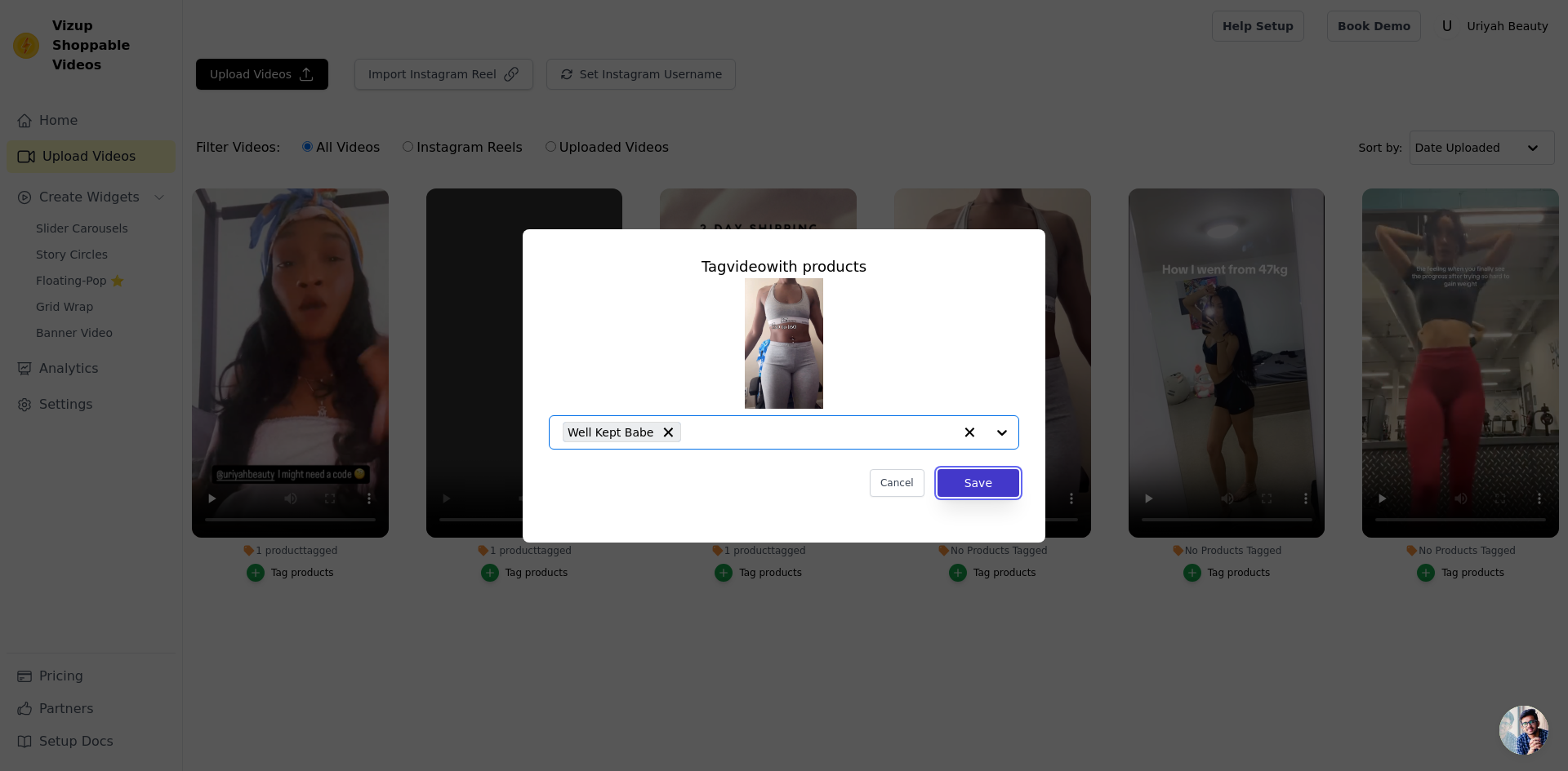
click at [975, 483] on button "Save" at bounding box center [979, 483] width 82 height 28
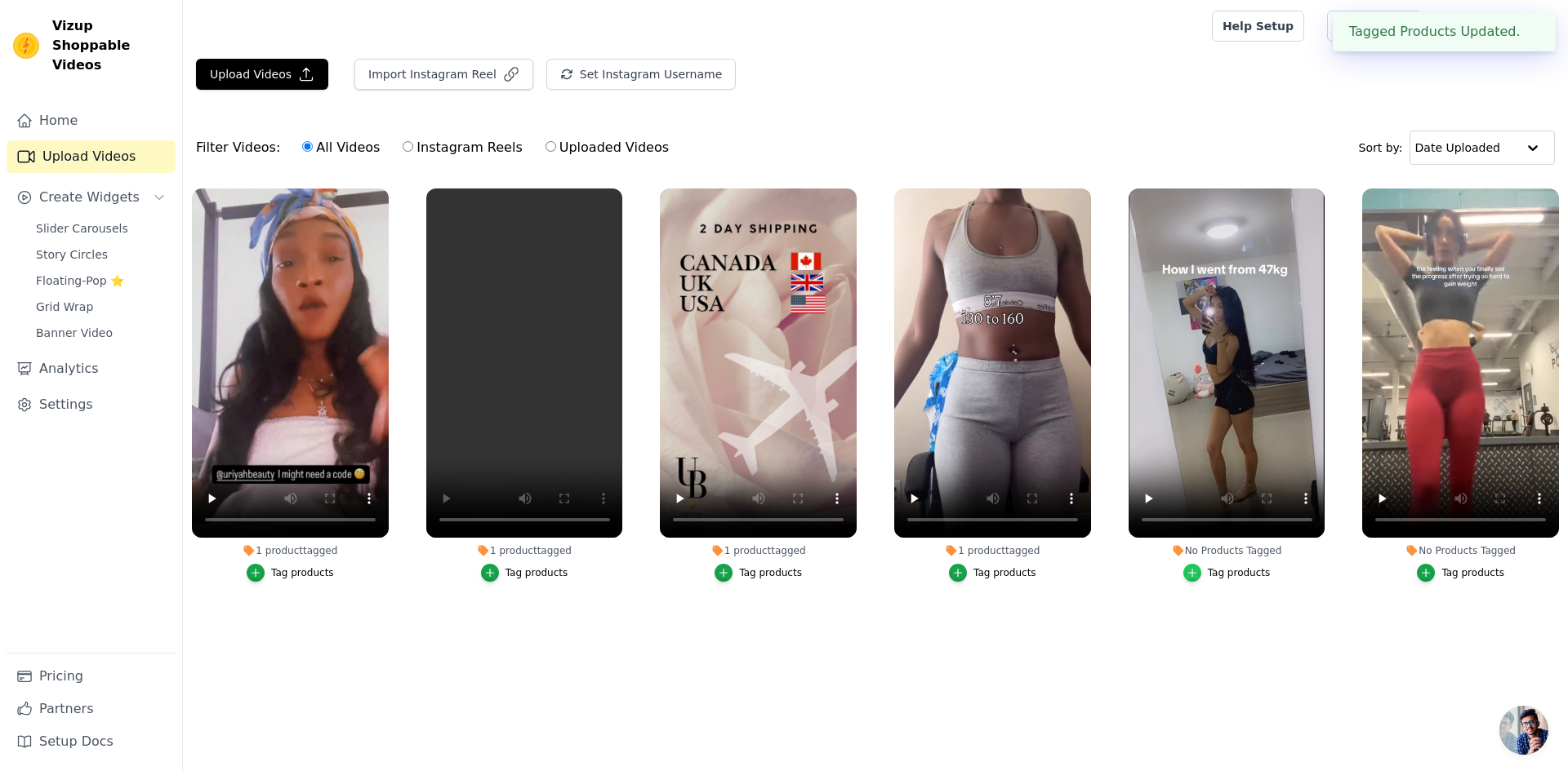
click at [1197, 569] on icon "button" at bounding box center [1192, 573] width 12 height 12
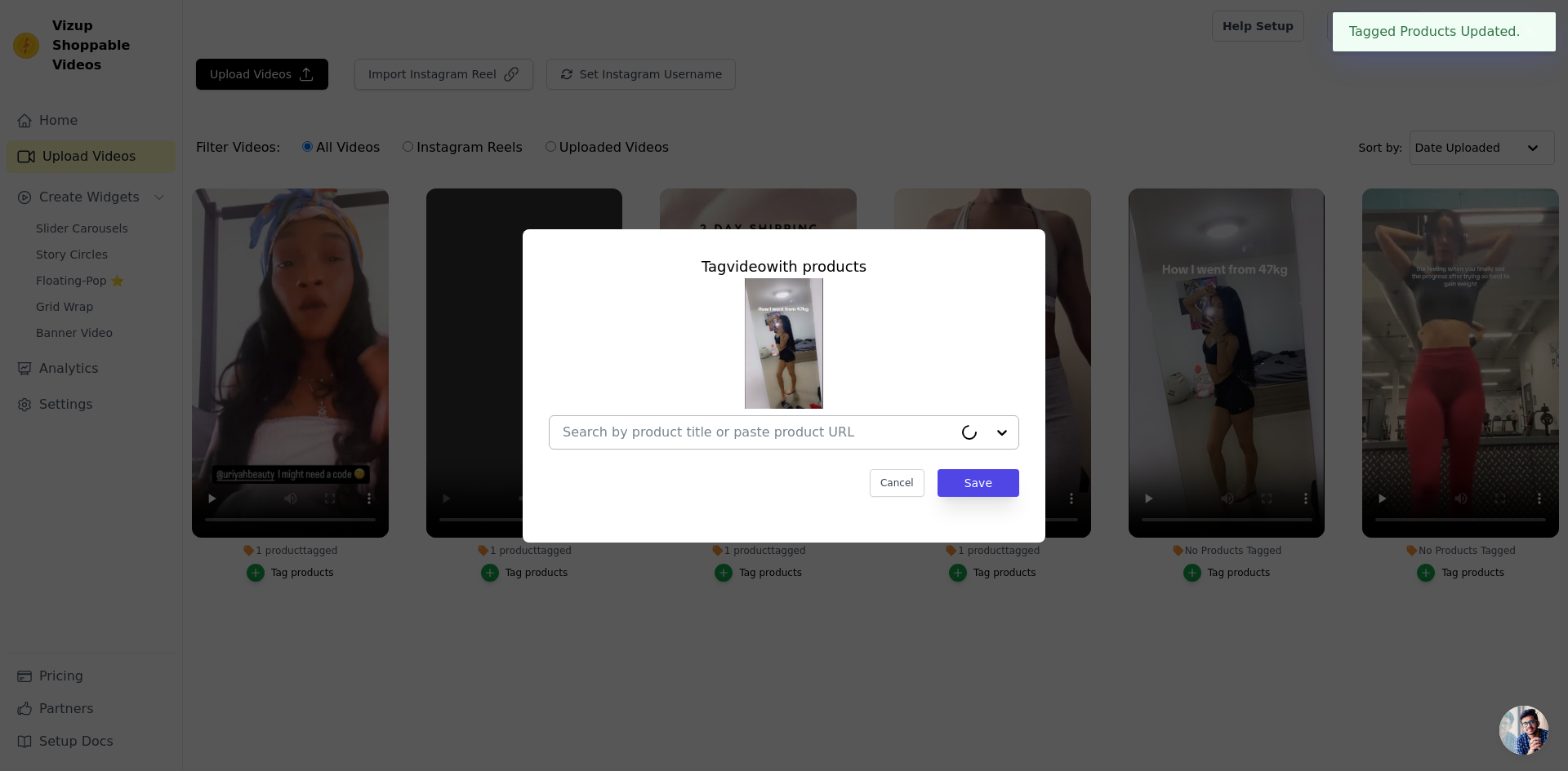
click at [775, 434] on input "No Products Tagged Tag video with products Cancel Save Tag products" at bounding box center [758, 432] width 391 height 16
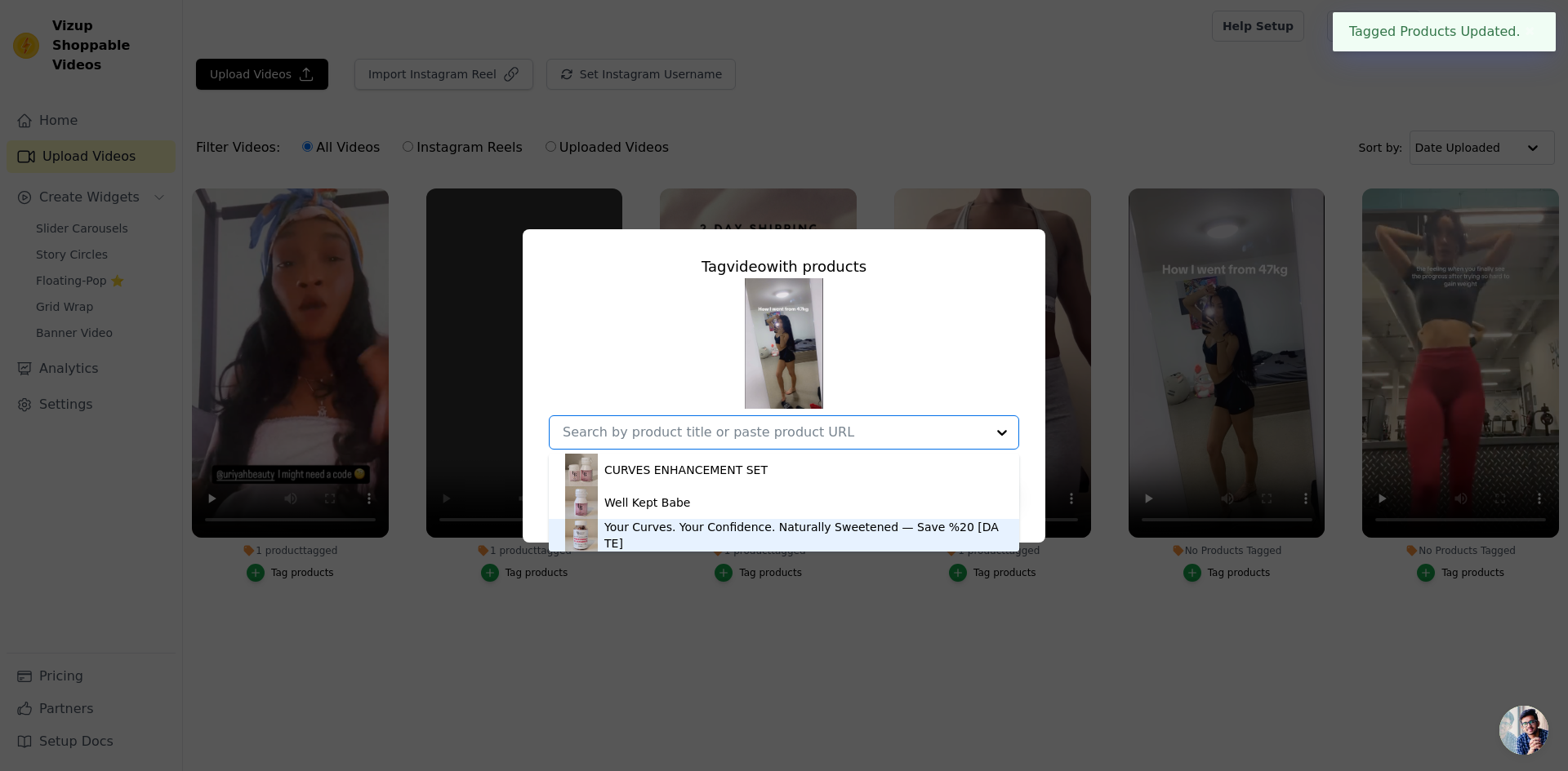
click at [659, 531] on div "Your Curves. Your Confidence. Naturally Sweetened — Save %20 Today" at bounding box center [803, 535] width 398 height 33
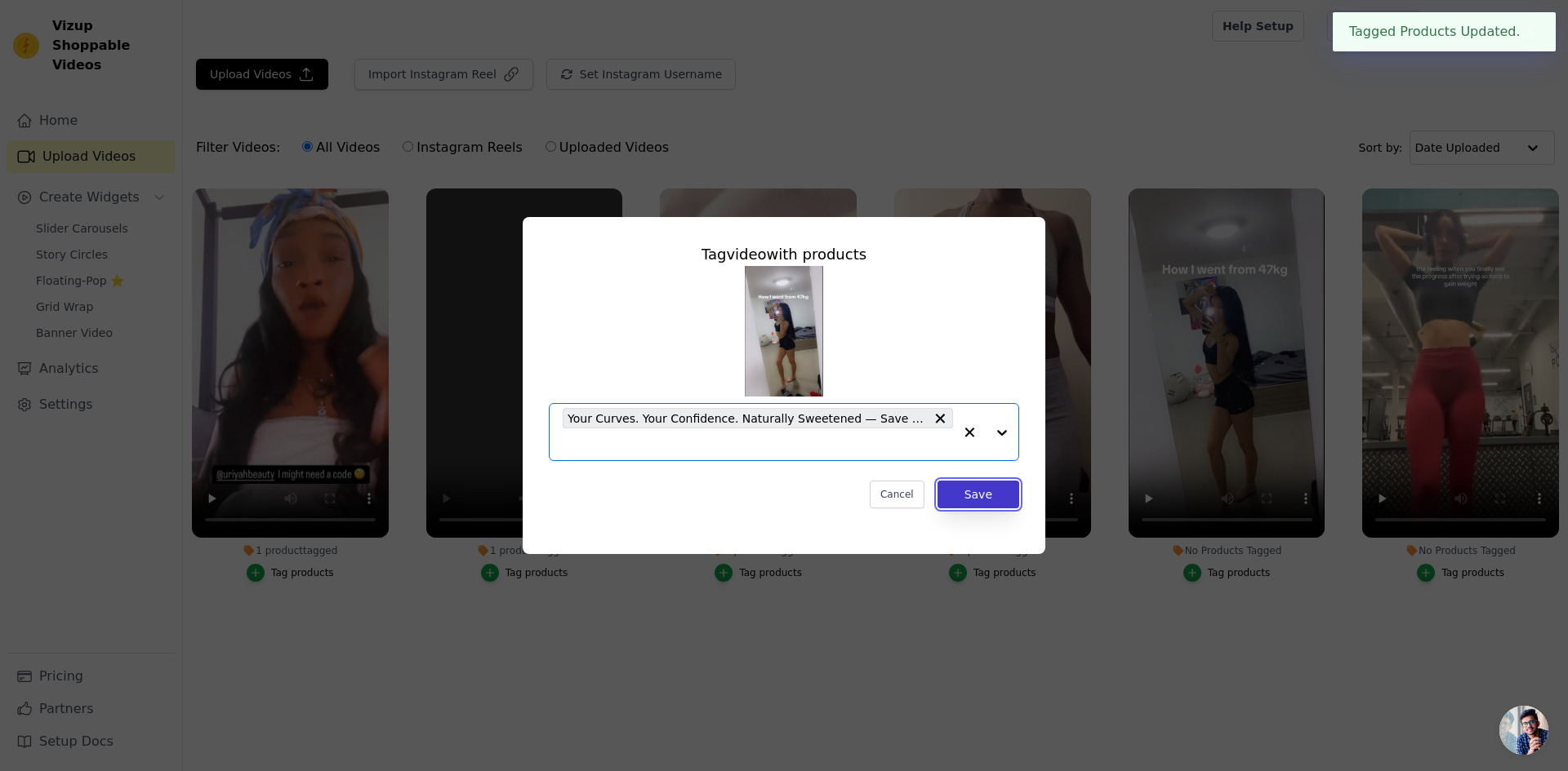
click at [975, 502] on button "Save" at bounding box center [979, 495] width 82 height 28
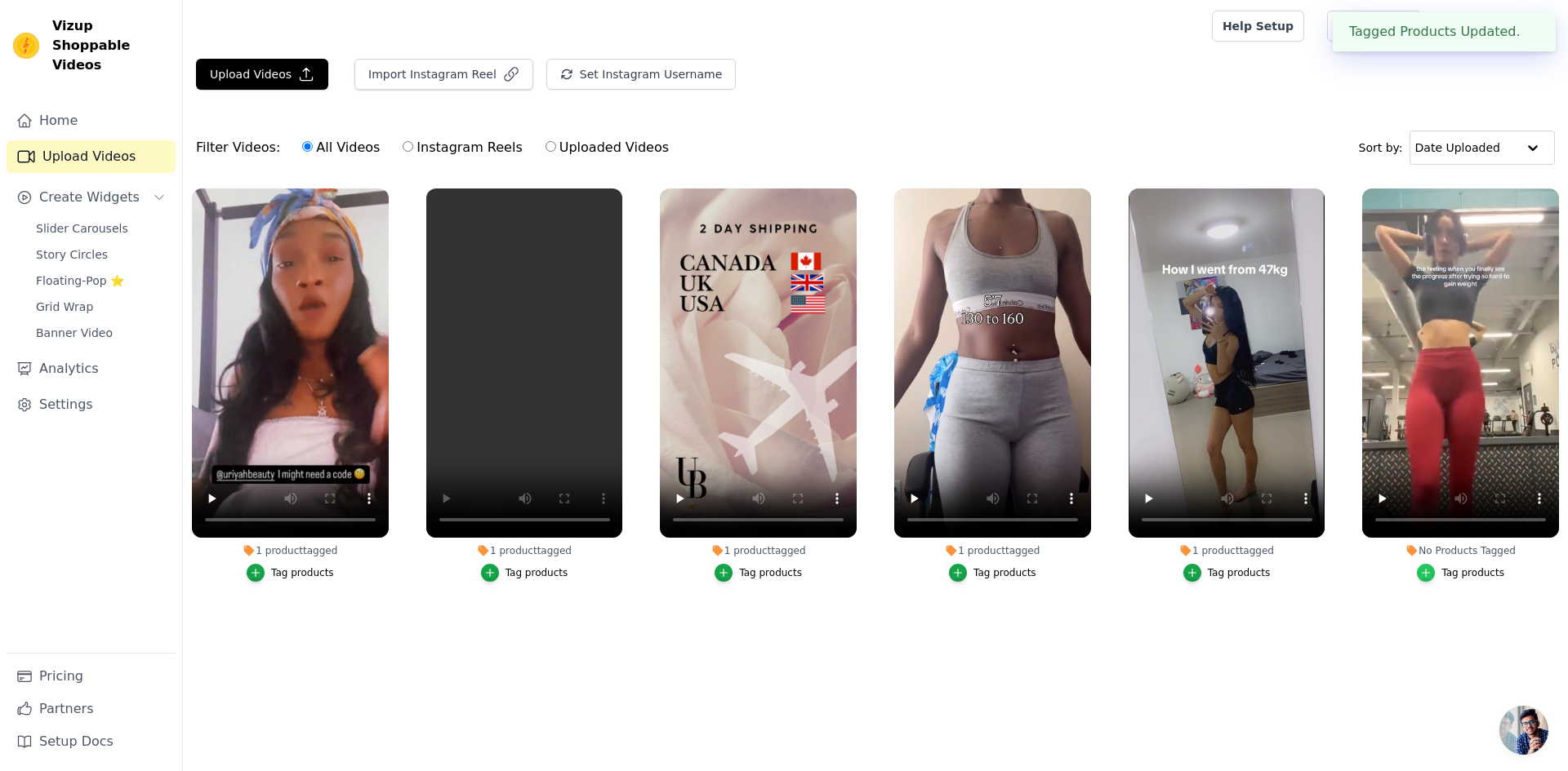
click at [1430, 577] on icon "button" at bounding box center [1426, 573] width 12 height 12
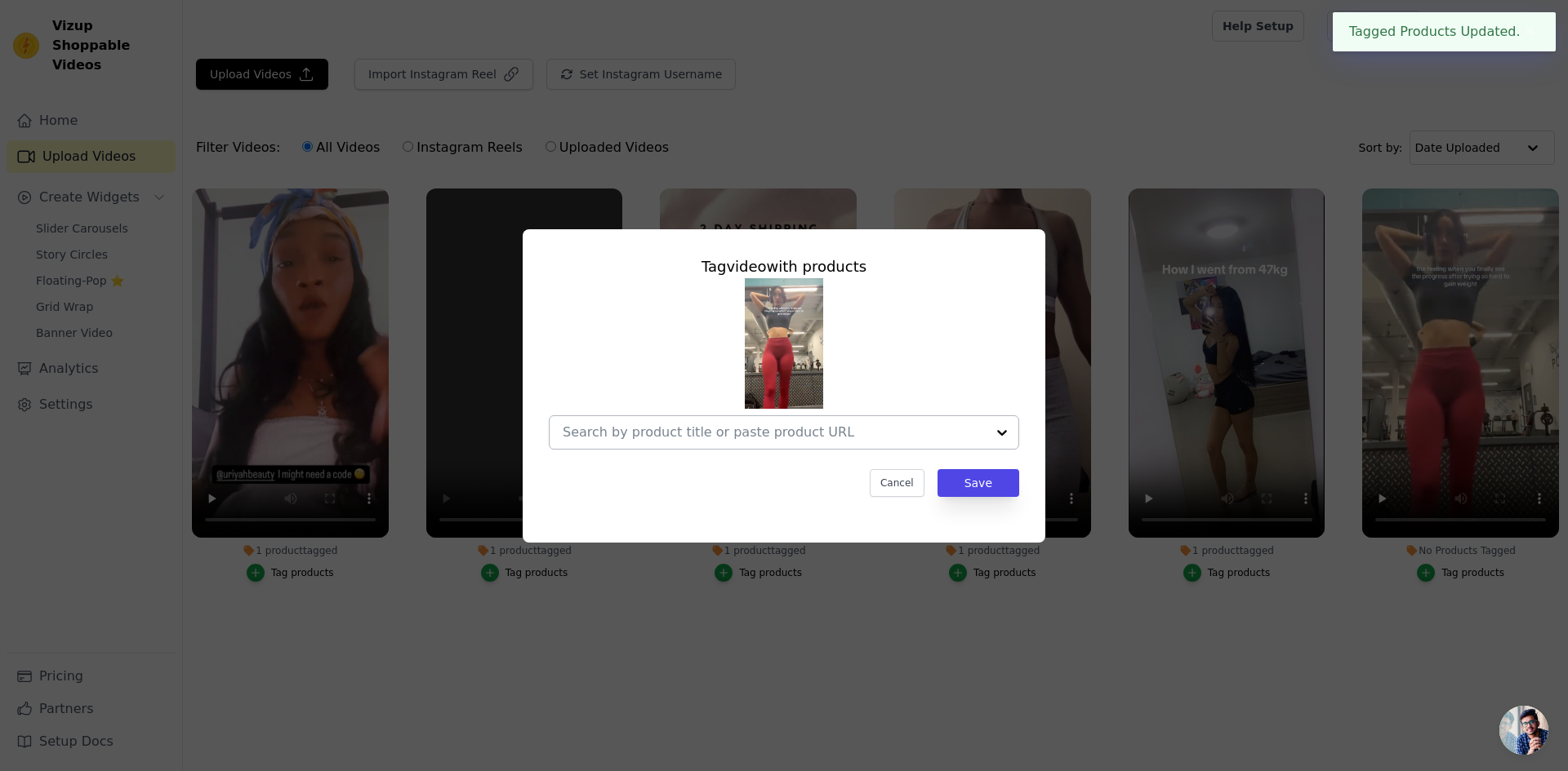
click at [746, 436] on input "No Products Tagged Tag video with products Cancel Save Tag products" at bounding box center [774, 432] width 423 height 16
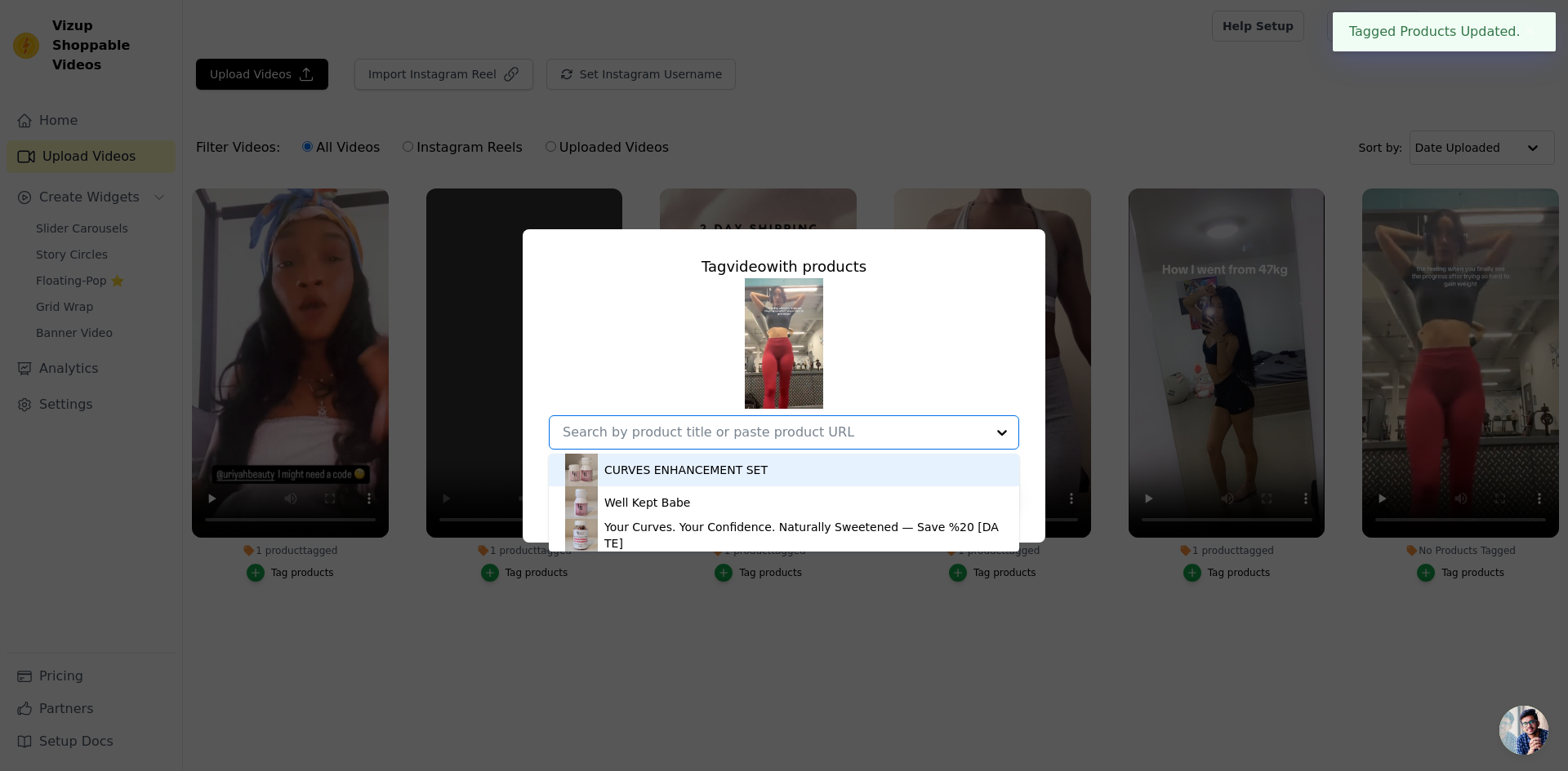
drag, startPoint x: 682, startPoint y: 462, endPoint x: 771, endPoint y: 493, distance: 94.2
click at [683, 462] on div "CURVES ENHANCEMENT SET" at bounding box center [687, 470] width 164 height 17
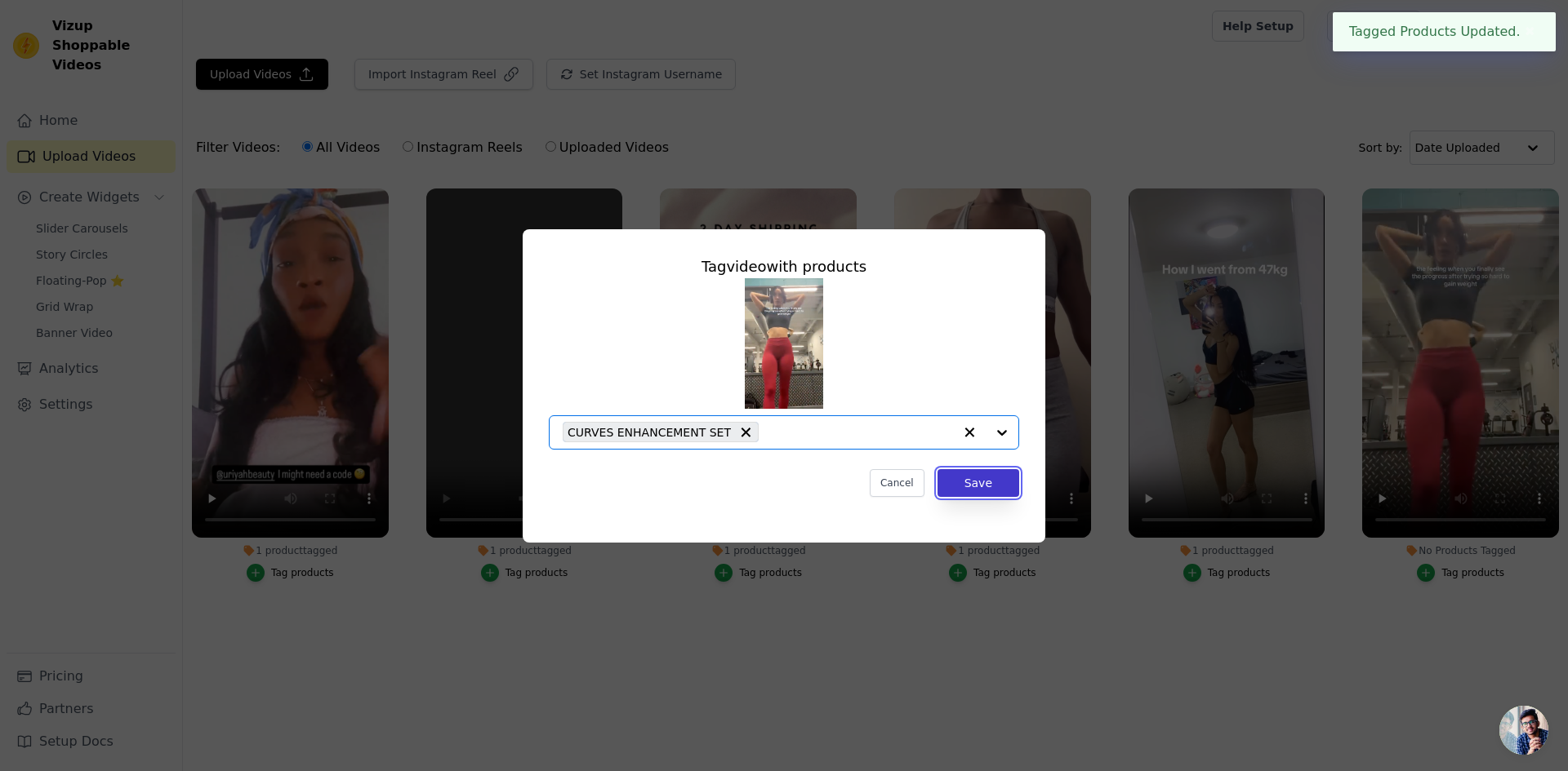
drag, startPoint x: 980, startPoint y: 491, endPoint x: 974, endPoint y: 480, distance: 12.5
click at [980, 488] on button "Save" at bounding box center [979, 483] width 82 height 28
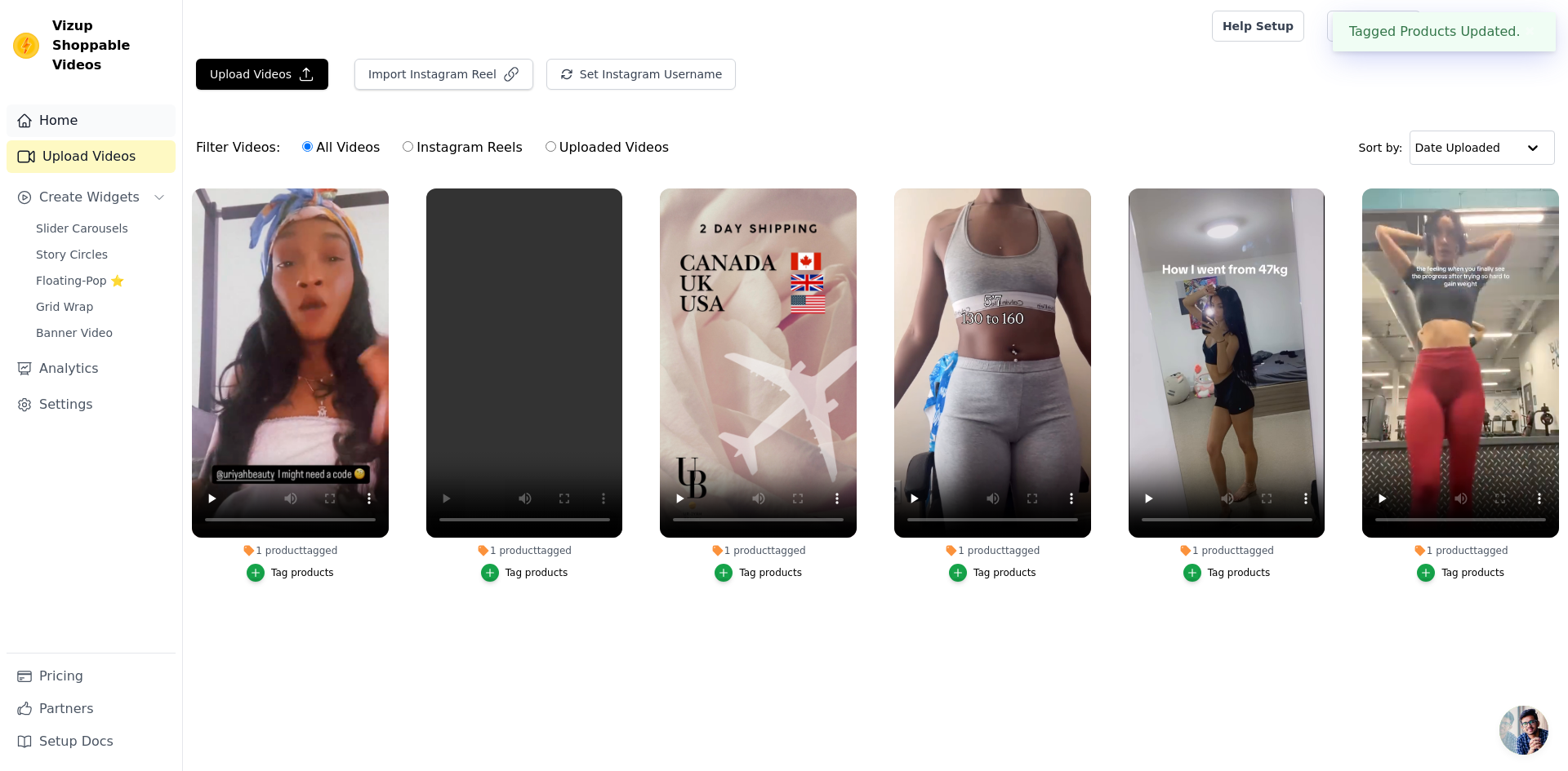
click at [51, 107] on link "Home" at bounding box center [92, 121] width 169 height 33
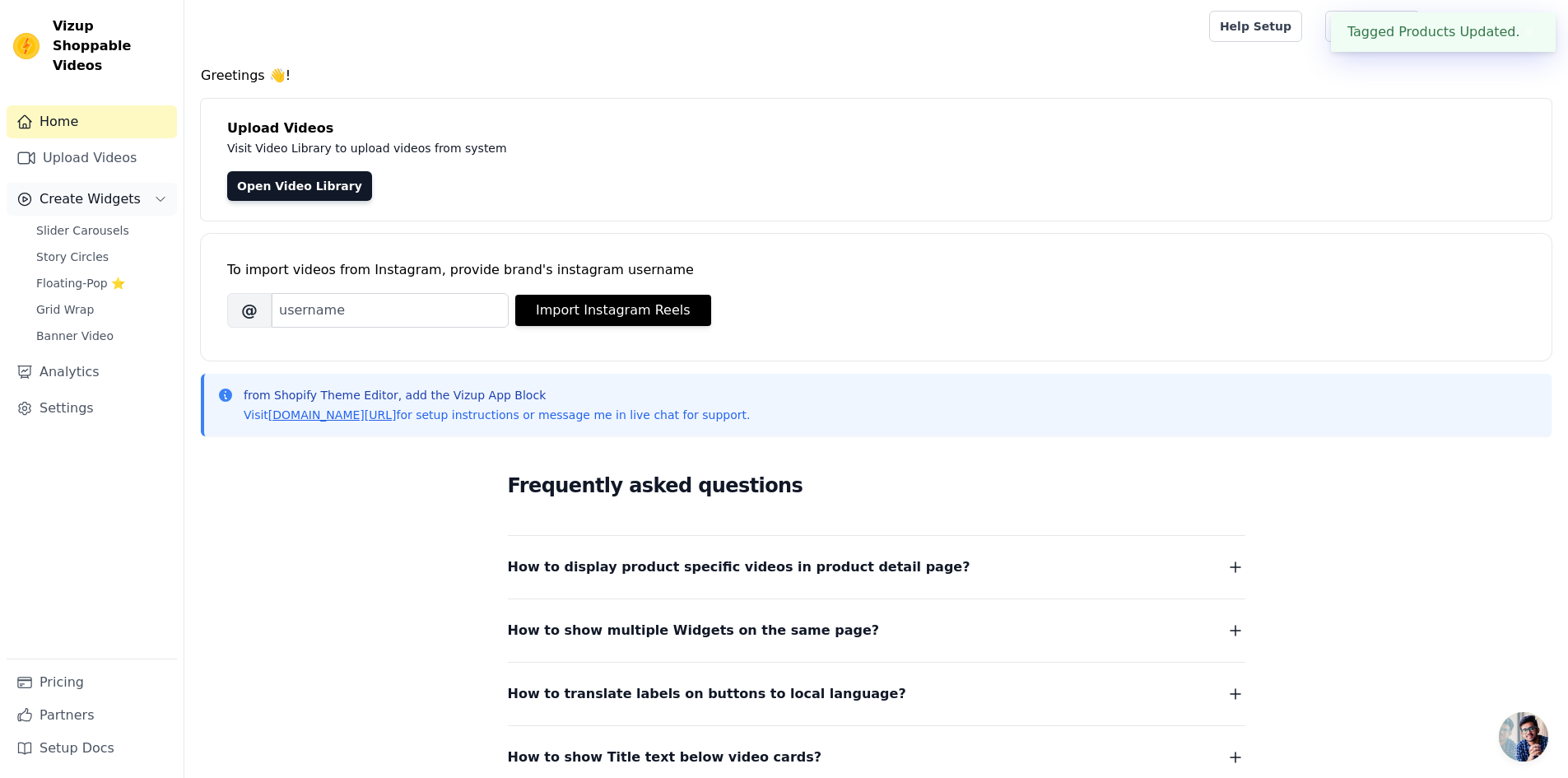
click at [68, 190] on span "Create Widgets" at bounding box center [89, 199] width 101 height 20
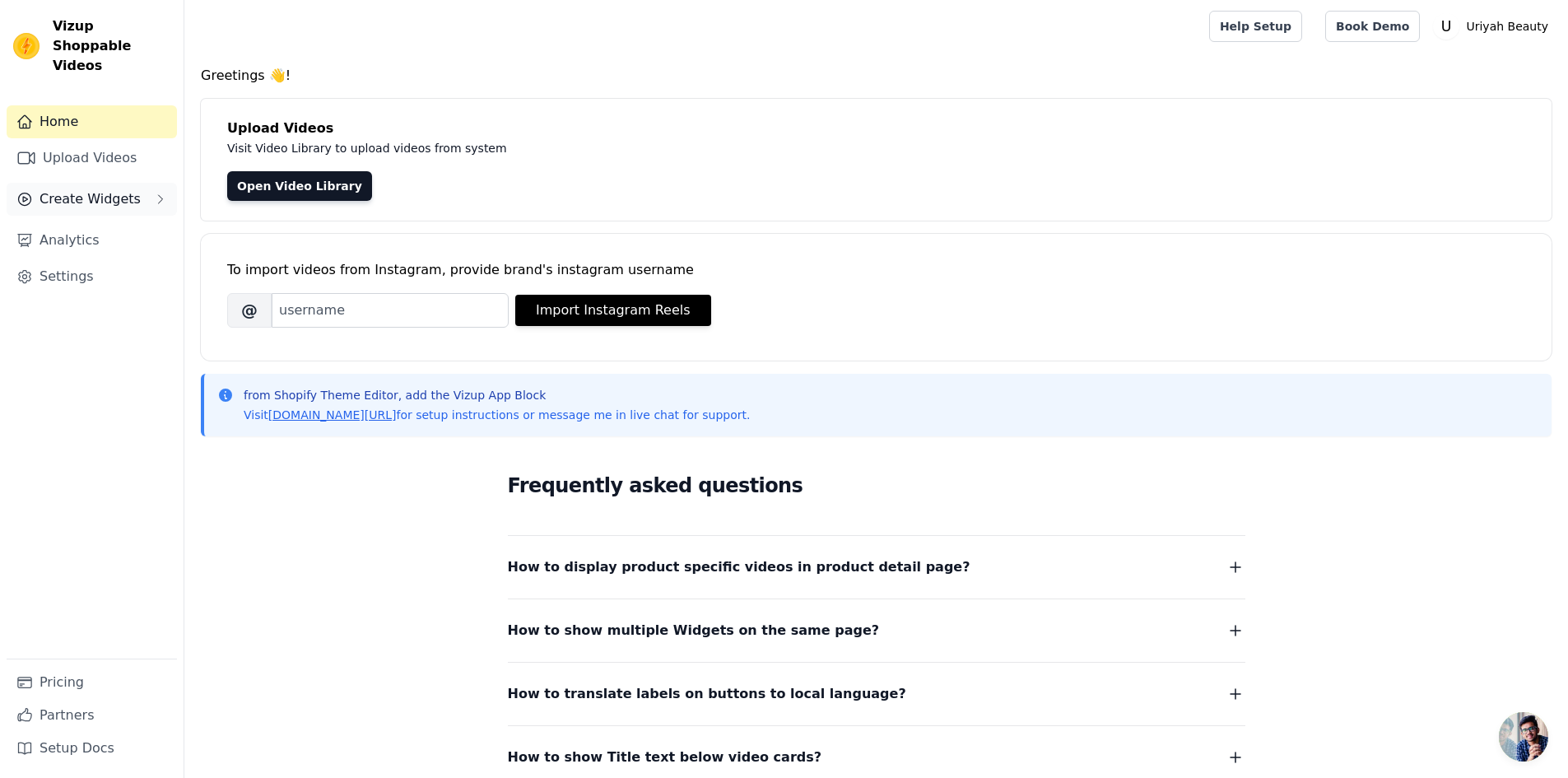
click at [124, 190] on span "Create Widgets" at bounding box center [89, 199] width 101 height 20
click at [93, 222] on span "Slider Carousels" at bounding box center [82, 230] width 93 height 17
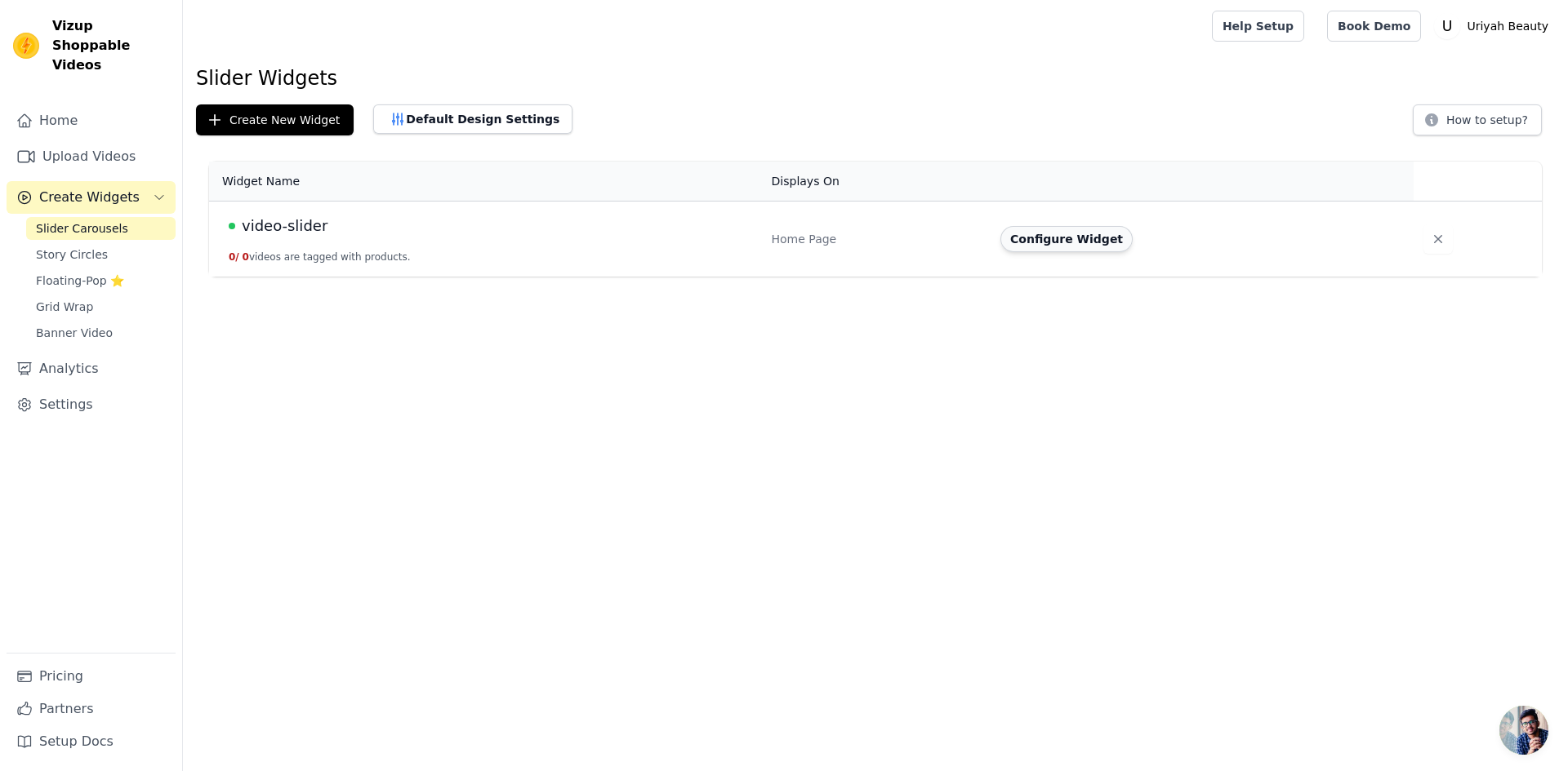
click at [1040, 239] on button "Configure Widget" at bounding box center [1066, 239] width 132 height 26
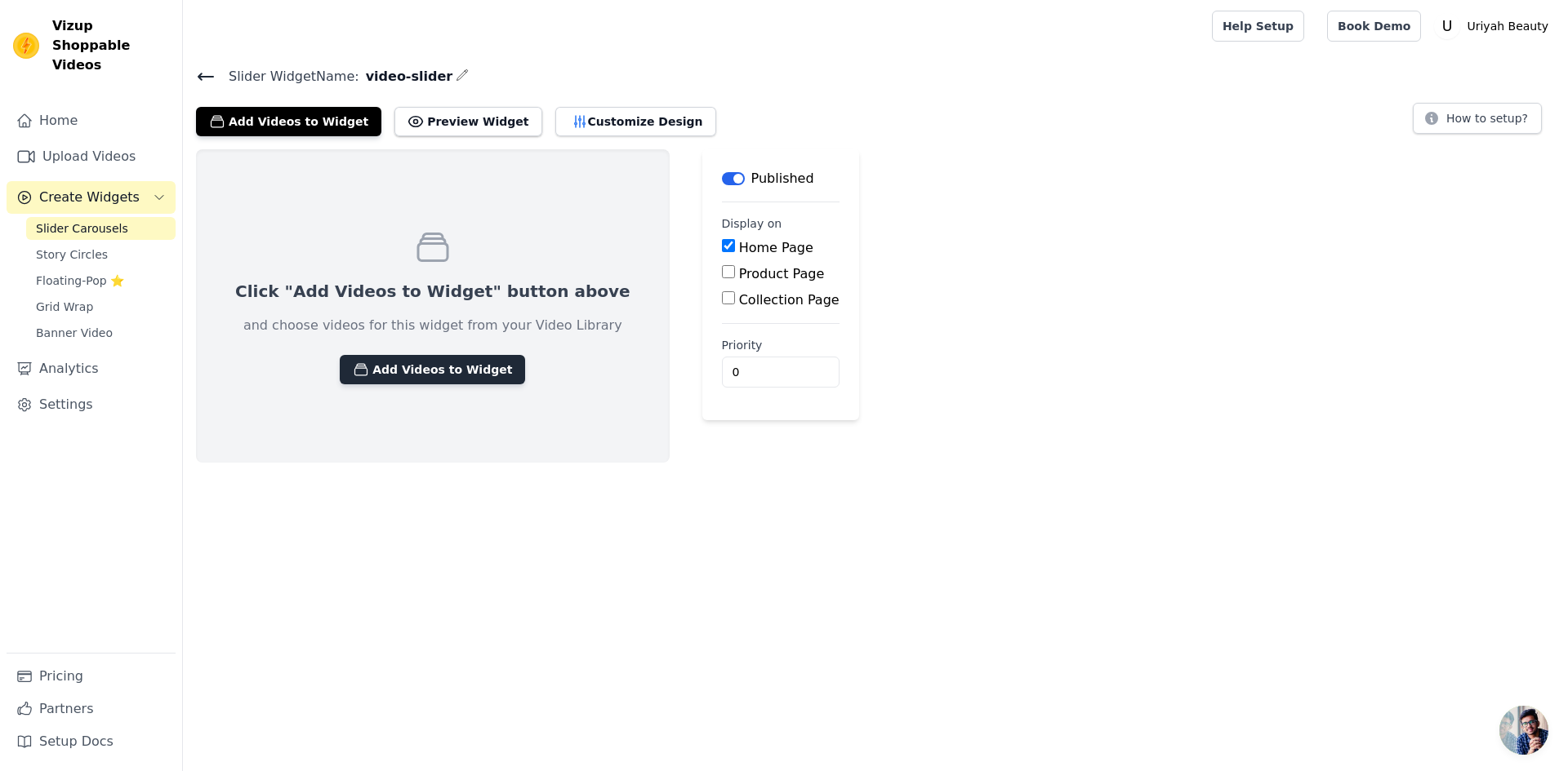
click at [367, 370] on button "Add Videos to Widget" at bounding box center [432, 370] width 185 height 29
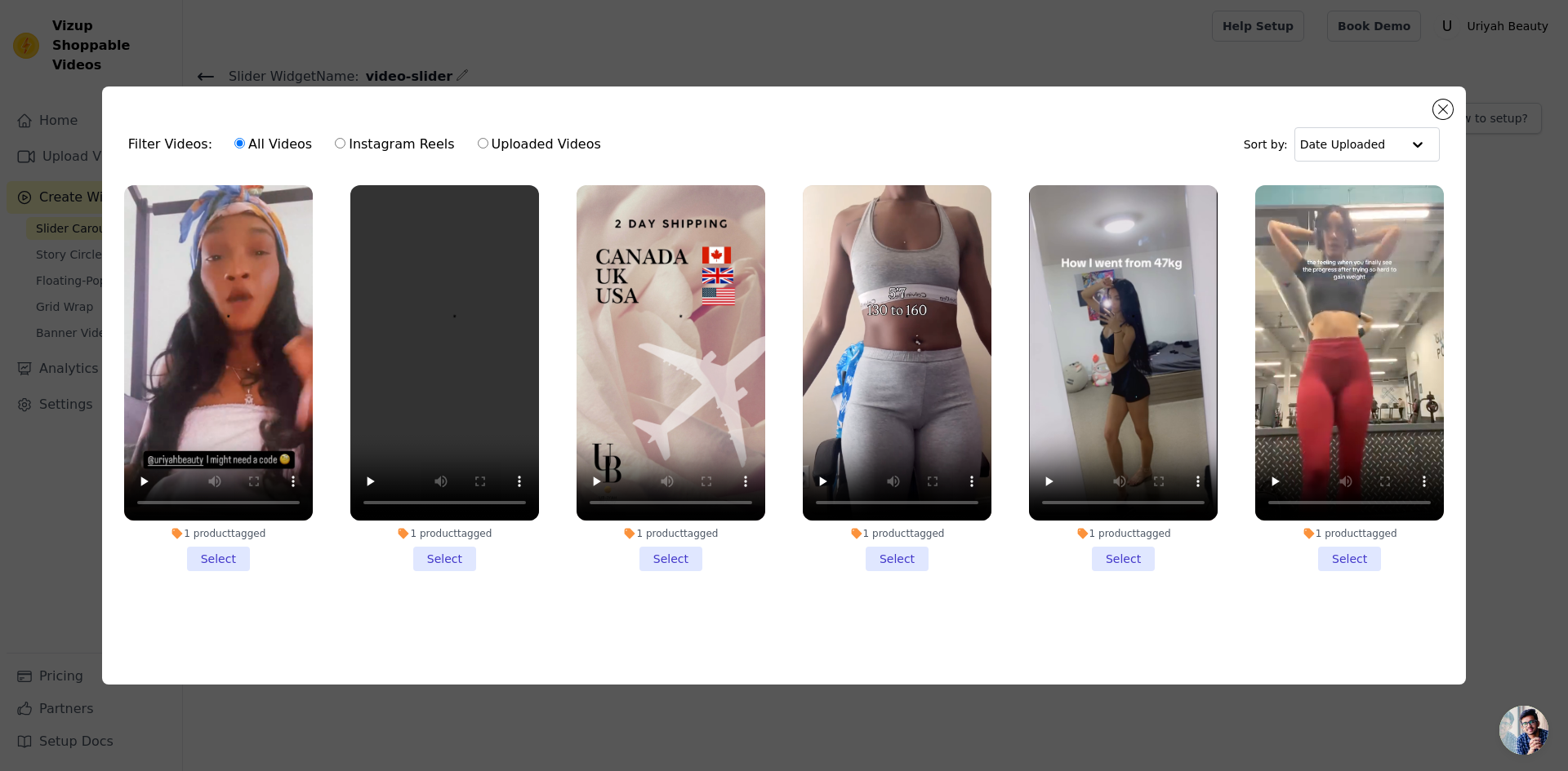
click at [224, 548] on li "1 product tagged Select" at bounding box center [218, 378] width 189 height 386
click at [0, 0] on input "1 product tagged Select" at bounding box center [0, 0] width 0 height 0
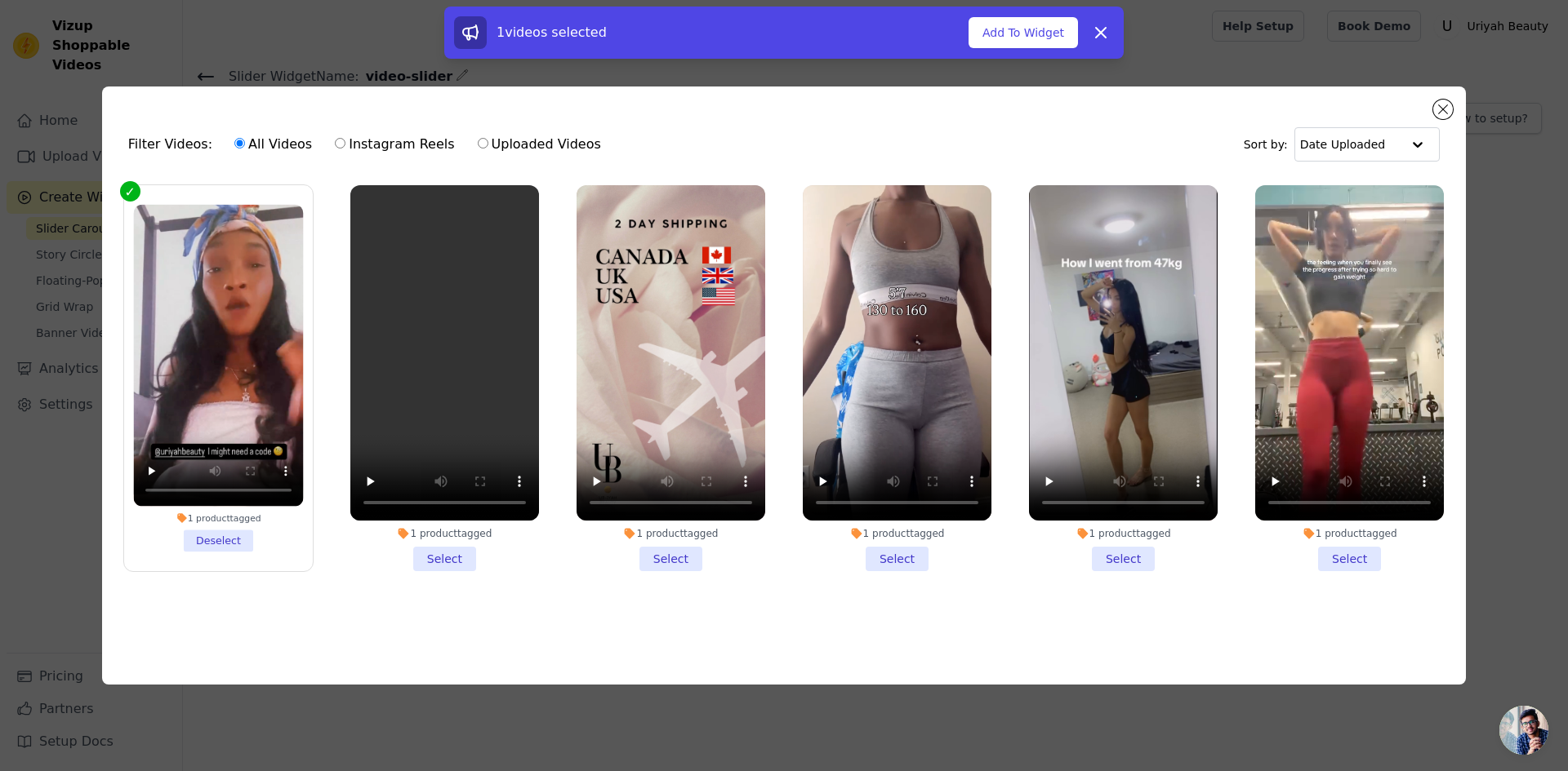
click at [452, 555] on li "1 product tagged Select" at bounding box center [445, 378] width 189 height 386
click at [0, 0] on input "1 product tagged Select" at bounding box center [0, 0] width 0 height 0
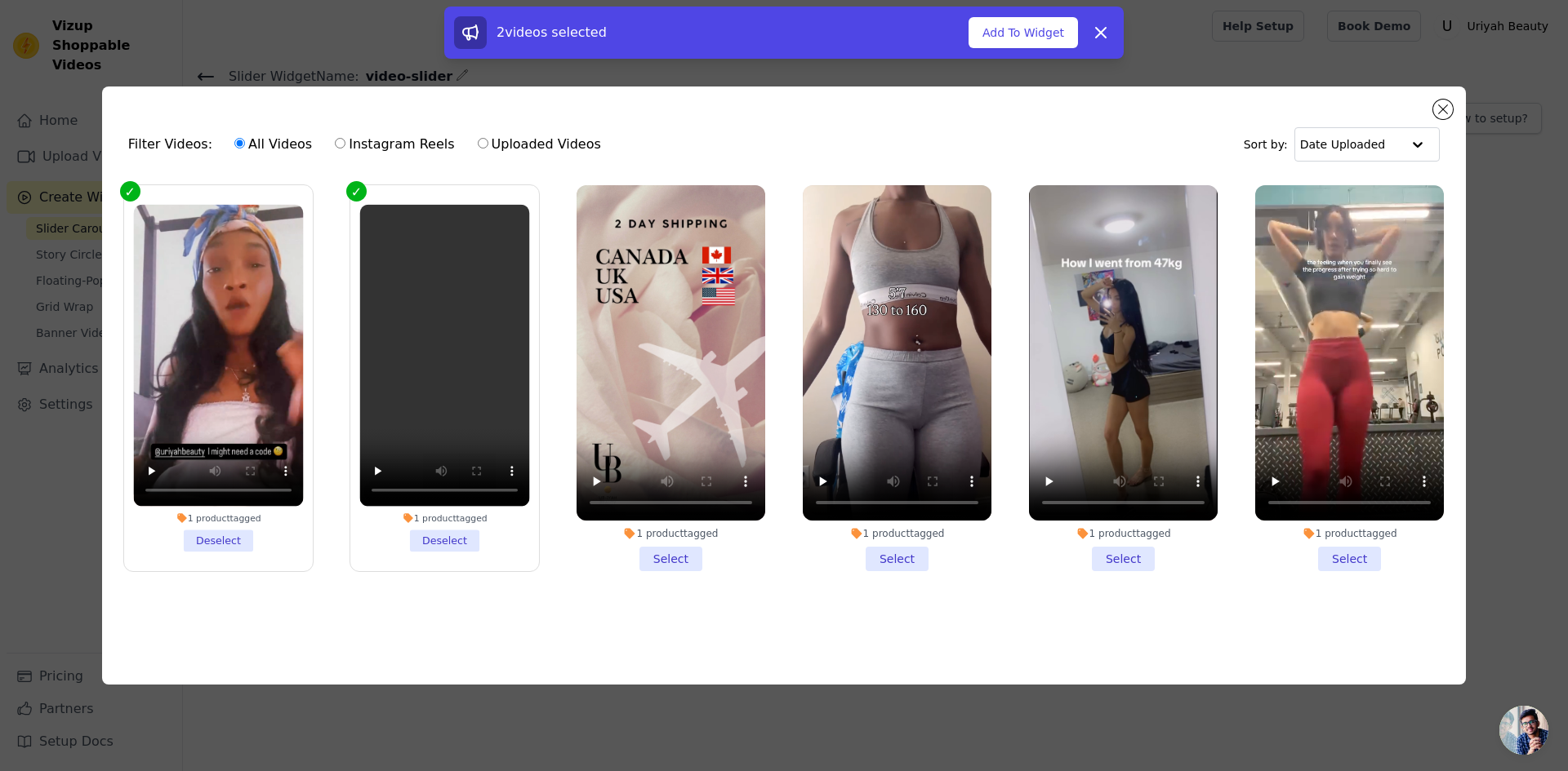
click at [700, 554] on li "1 product tagged Select" at bounding box center [671, 378] width 189 height 386
click at [0, 0] on input "1 product tagged Select" at bounding box center [0, 0] width 0 height 0
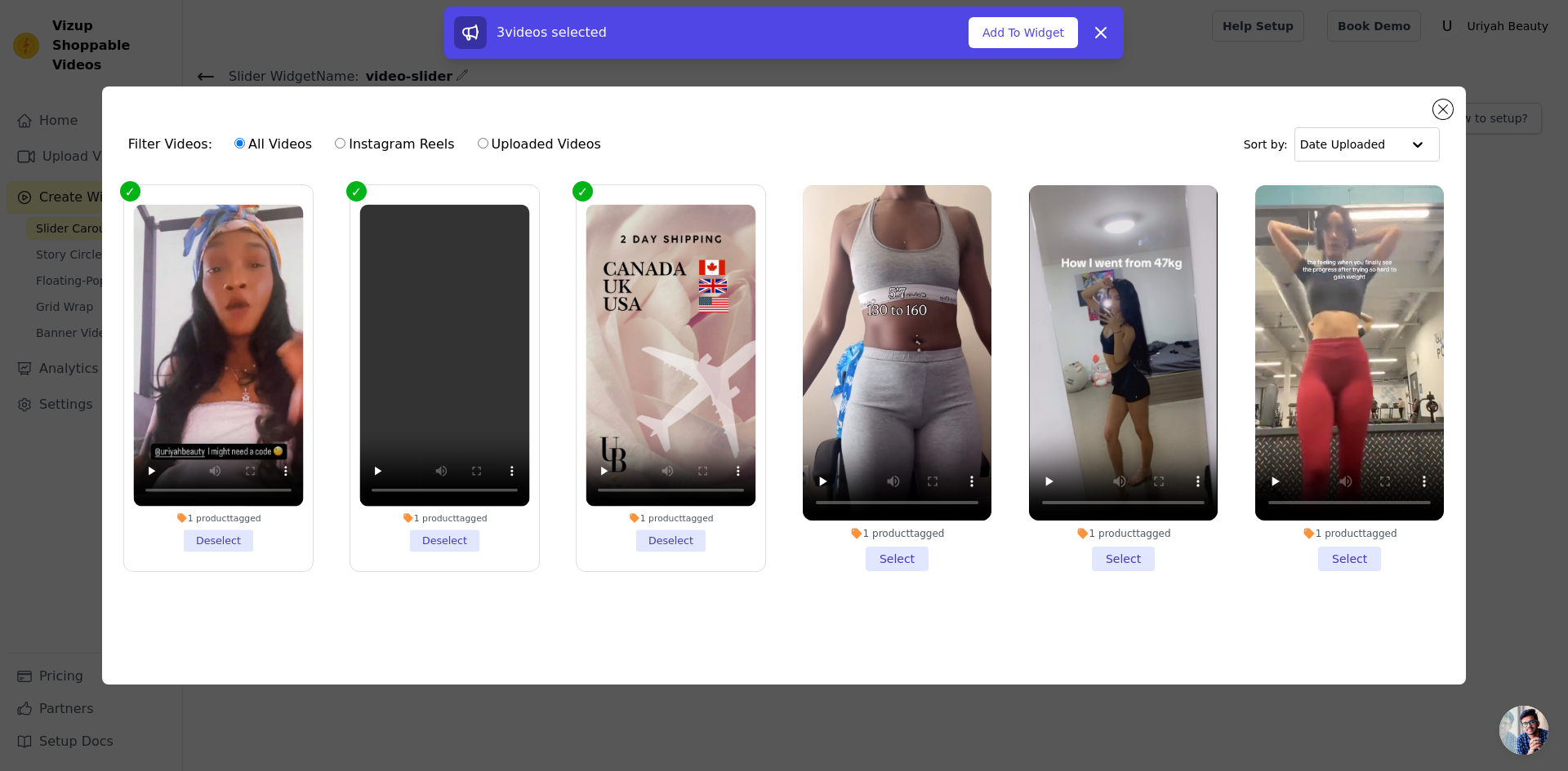
click at [858, 555] on li "1 product tagged Select" at bounding box center [897, 378] width 189 height 386
click at [0, 0] on input "1 product tagged Select" at bounding box center [0, 0] width 0 height 0
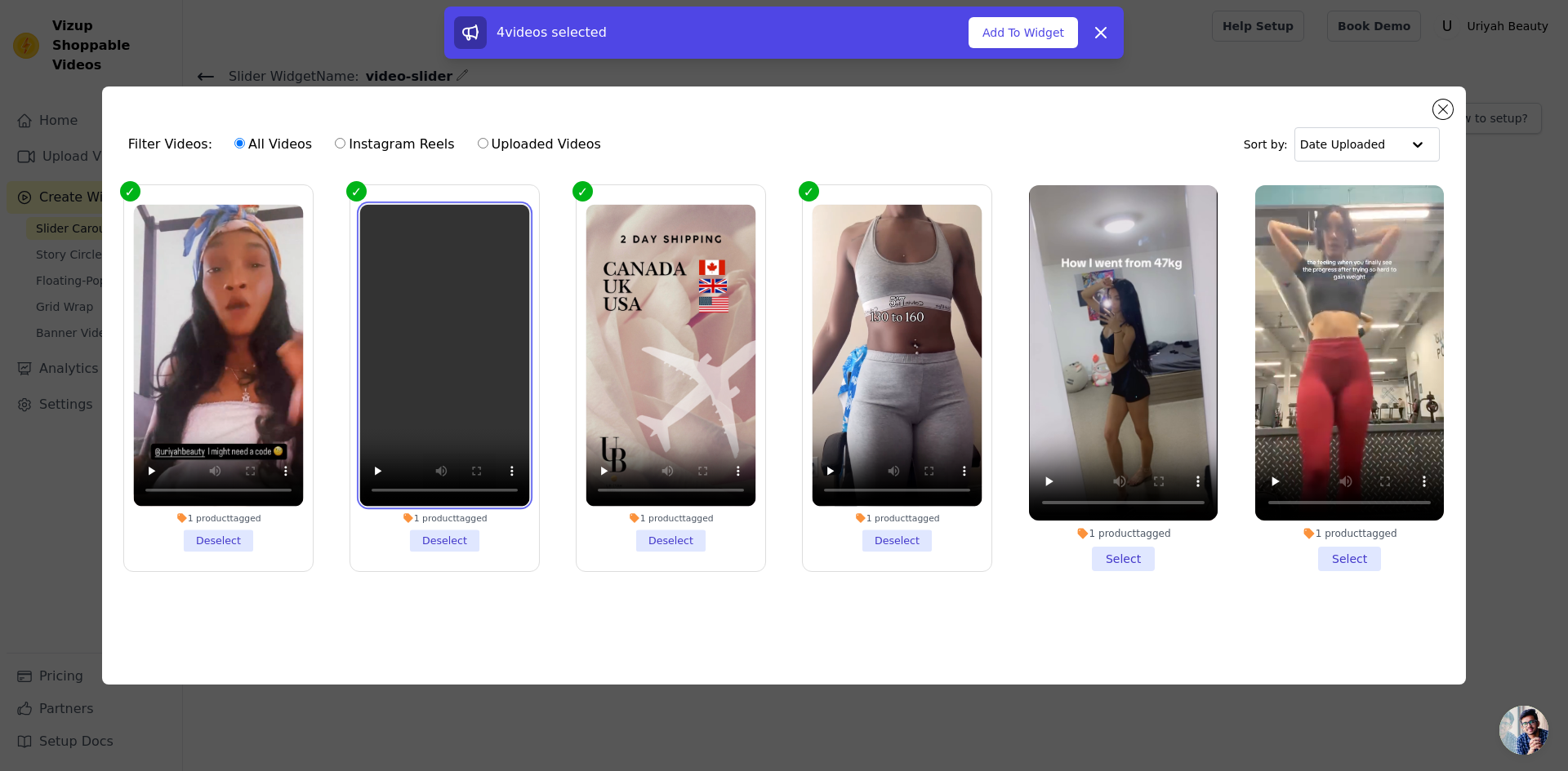
drag, startPoint x: 407, startPoint y: 422, endPoint x: 499, endPoint y: 423, distance: 92.0
click at [499, 423] on video at bounding box center [444, 355] width 169 height 302
drag, startPoint x: 1119, startPoint y: 553, endPoint x: 1350, endPoint y: 554, distance: 231.0
click at [1122, 554] on li "1 product tagged Select" at bounding box center [1124, 378] width 189 height 386
click at [1363, 550] on li "1 product tagged Select" at bounding box center [1350, 378] width 189 height 386
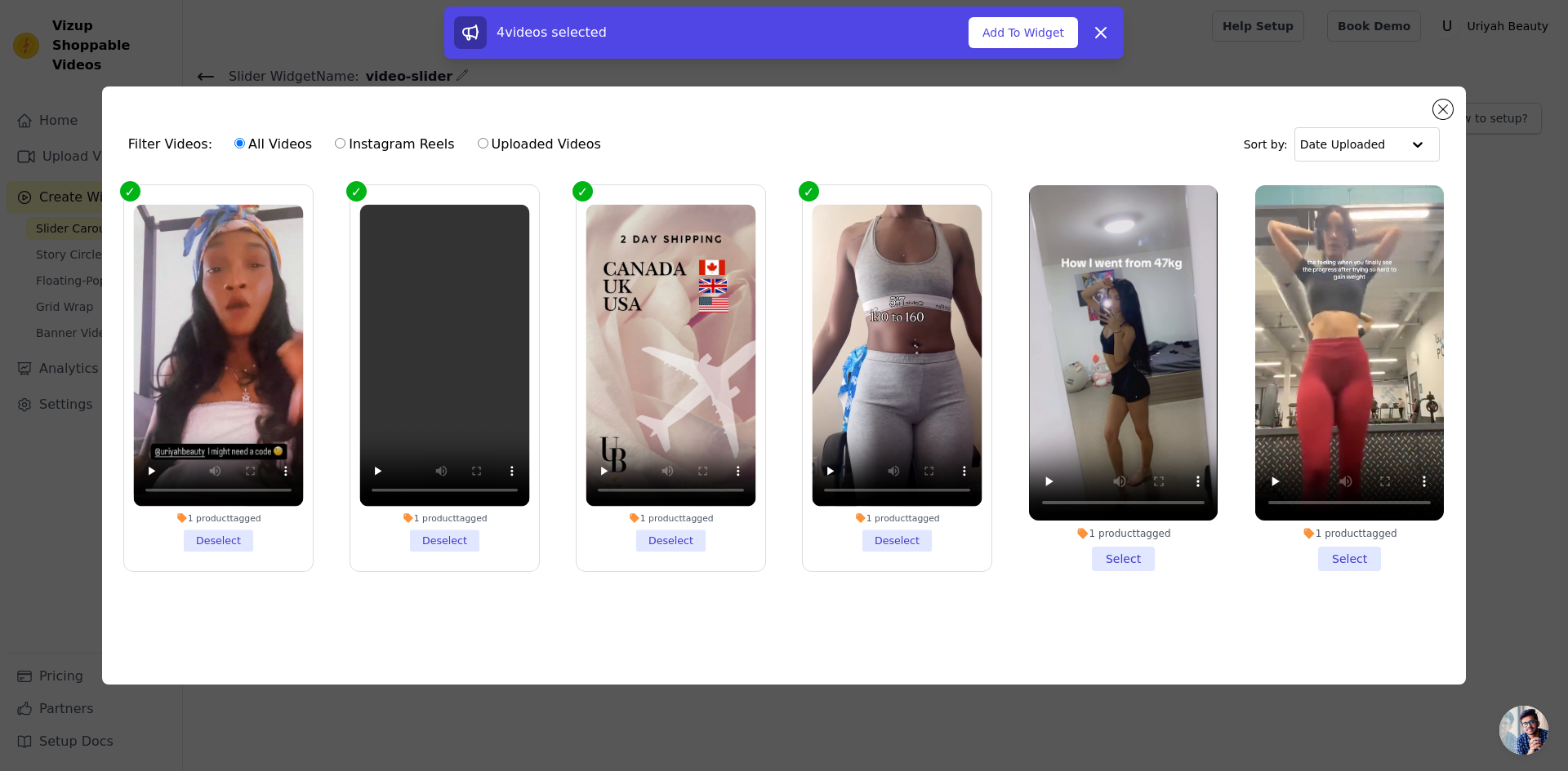
click at [0, 0] on input "1 product tagged Select" at bounding box center [0, 0] width 0 height 0
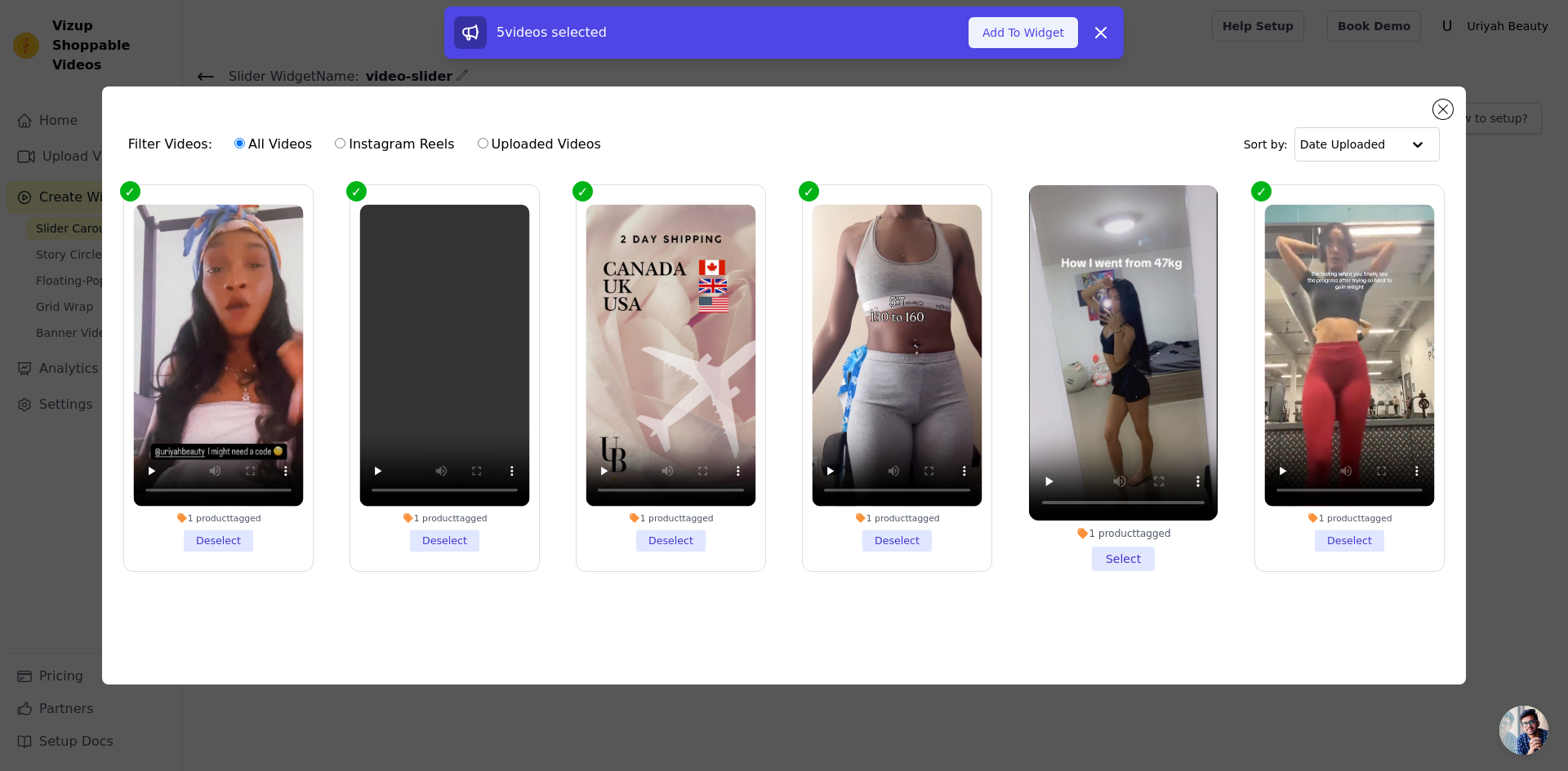
click at [999, 22] on button "Add To Widget" at bounding box center [1024, 33] width 109 height 31
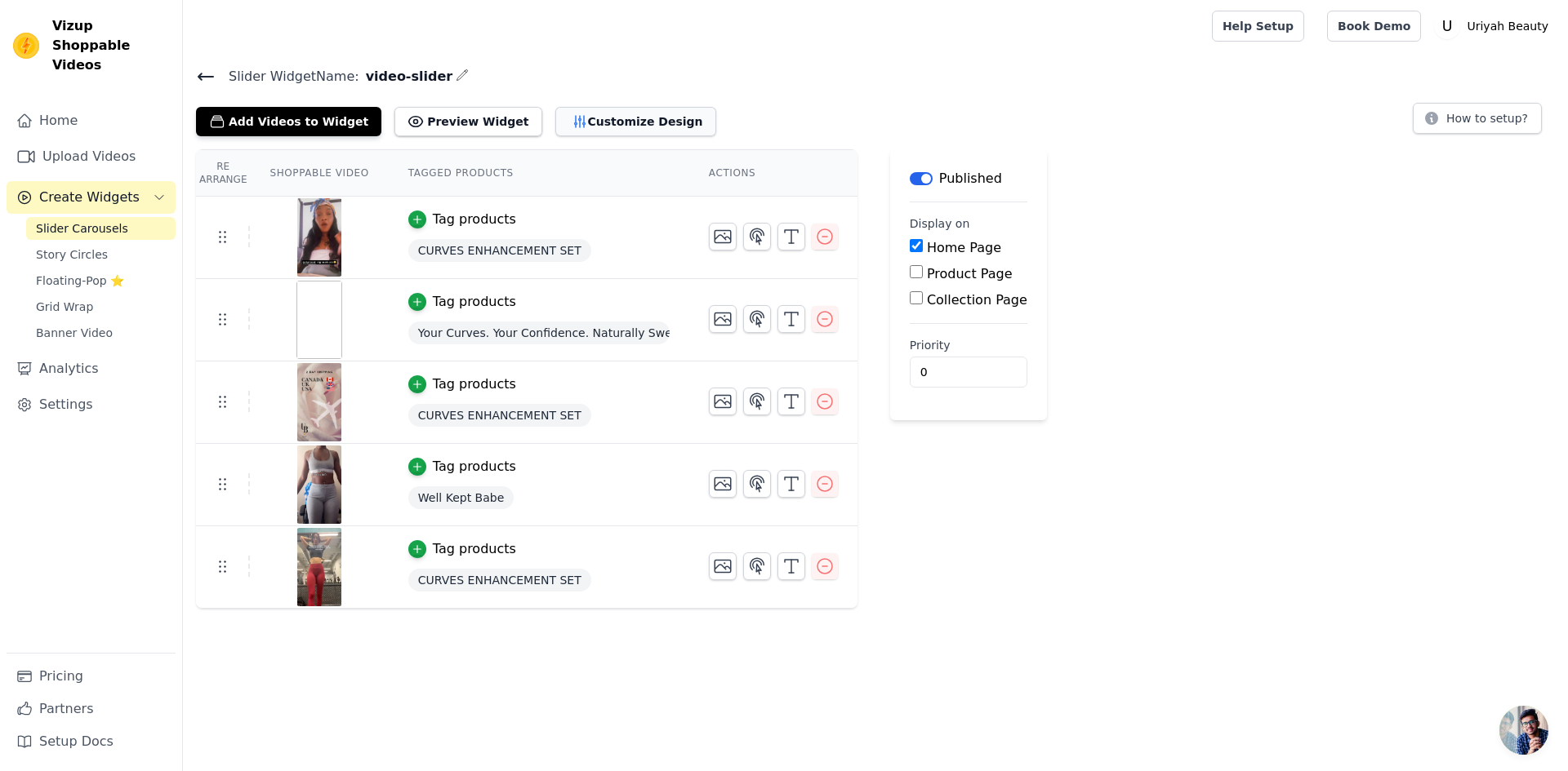
click at [579, 109] on button "Customize Design" at bounding box center [635, 122] width 161 height 29
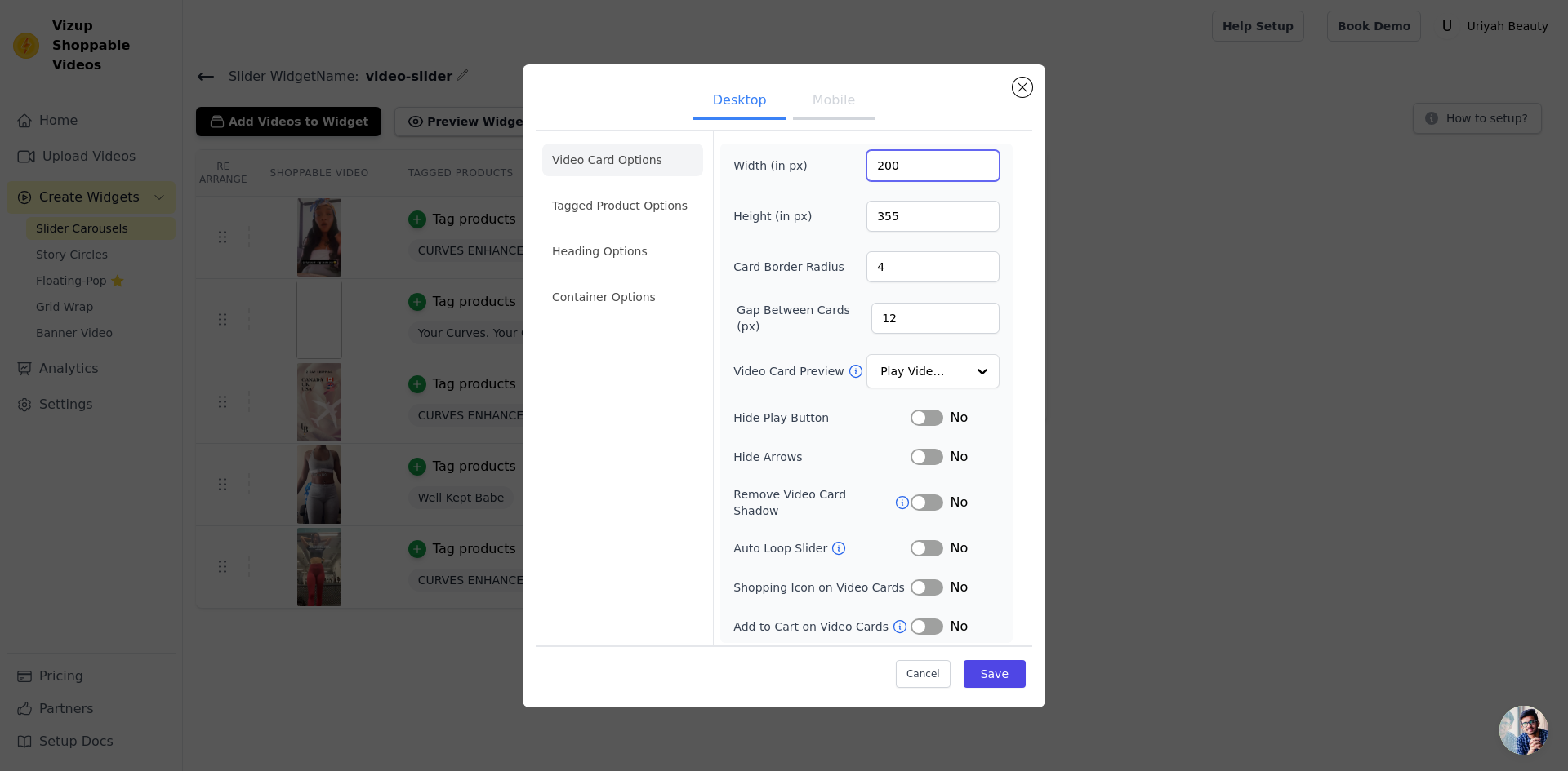
click at [886, 164] on input "200" at bounding box center [933, 165] width 133 height 31
type input "400"
click at [916, 218] on input "355" at bounding box center [933, 216] width 133 height 31
click at [887, 220] on input "355" at bounding box center [933, 216] width 133 height 31
type input "455"
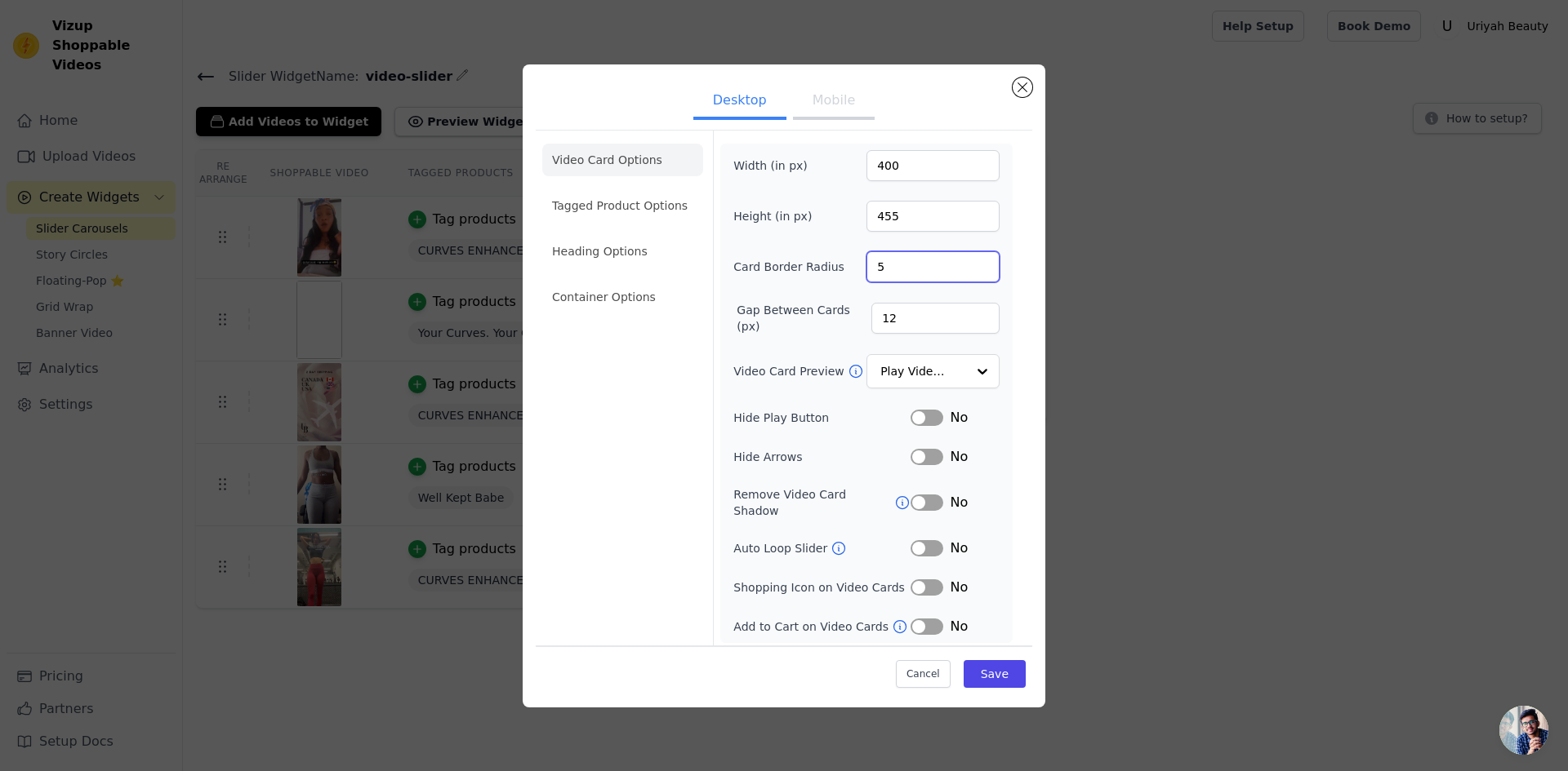
type input "5"
click at [984, 264] on input "5" at bounding box center [933, 267] width 133 height 31
click at [954, 382] on input "Video Card Preview" at bounding box center [923, 373] width 84 height 33
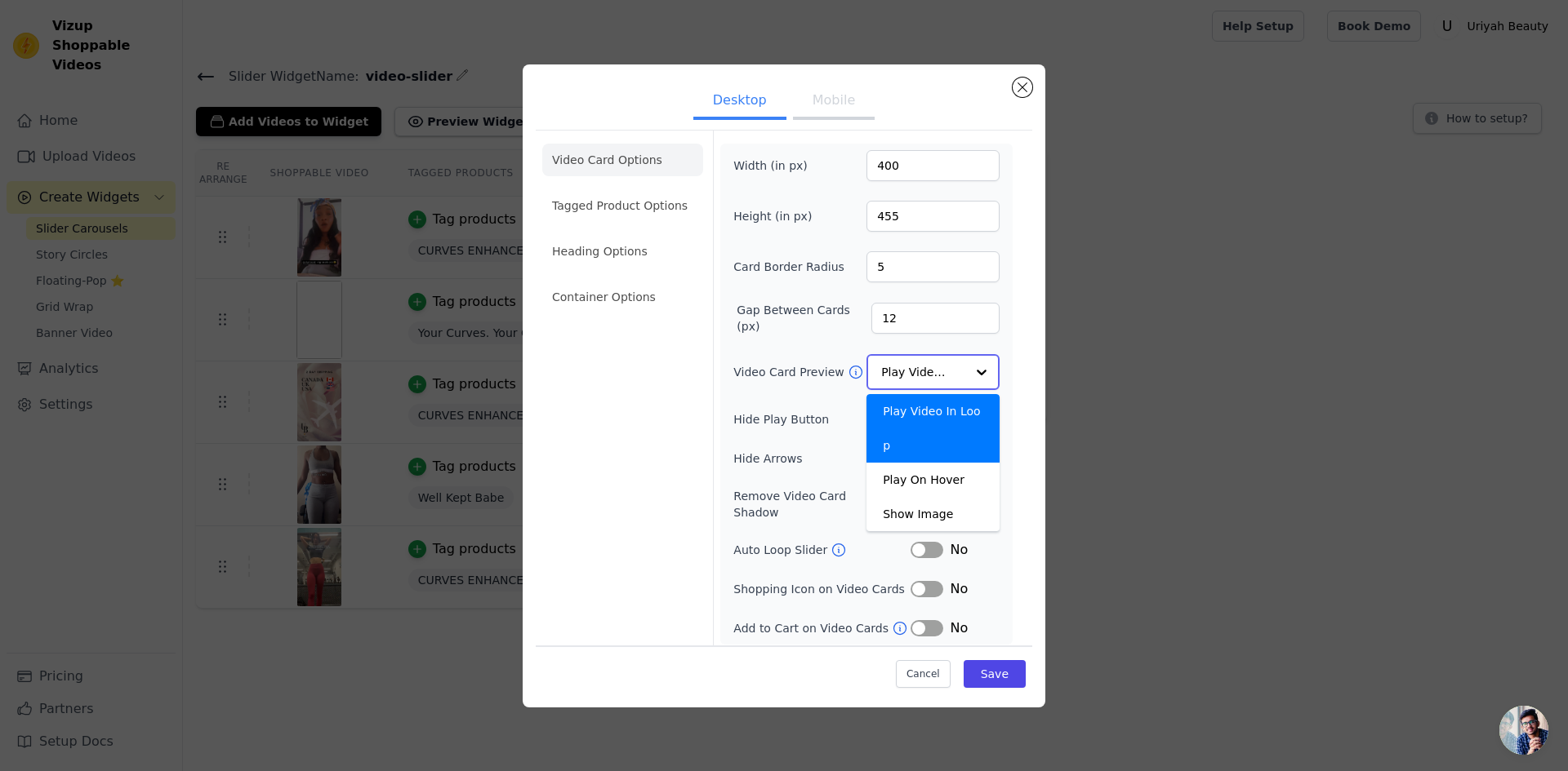
click at [954, 377] on input "Video Card Preview" at bounding box center [923, 373] width 84 height 33
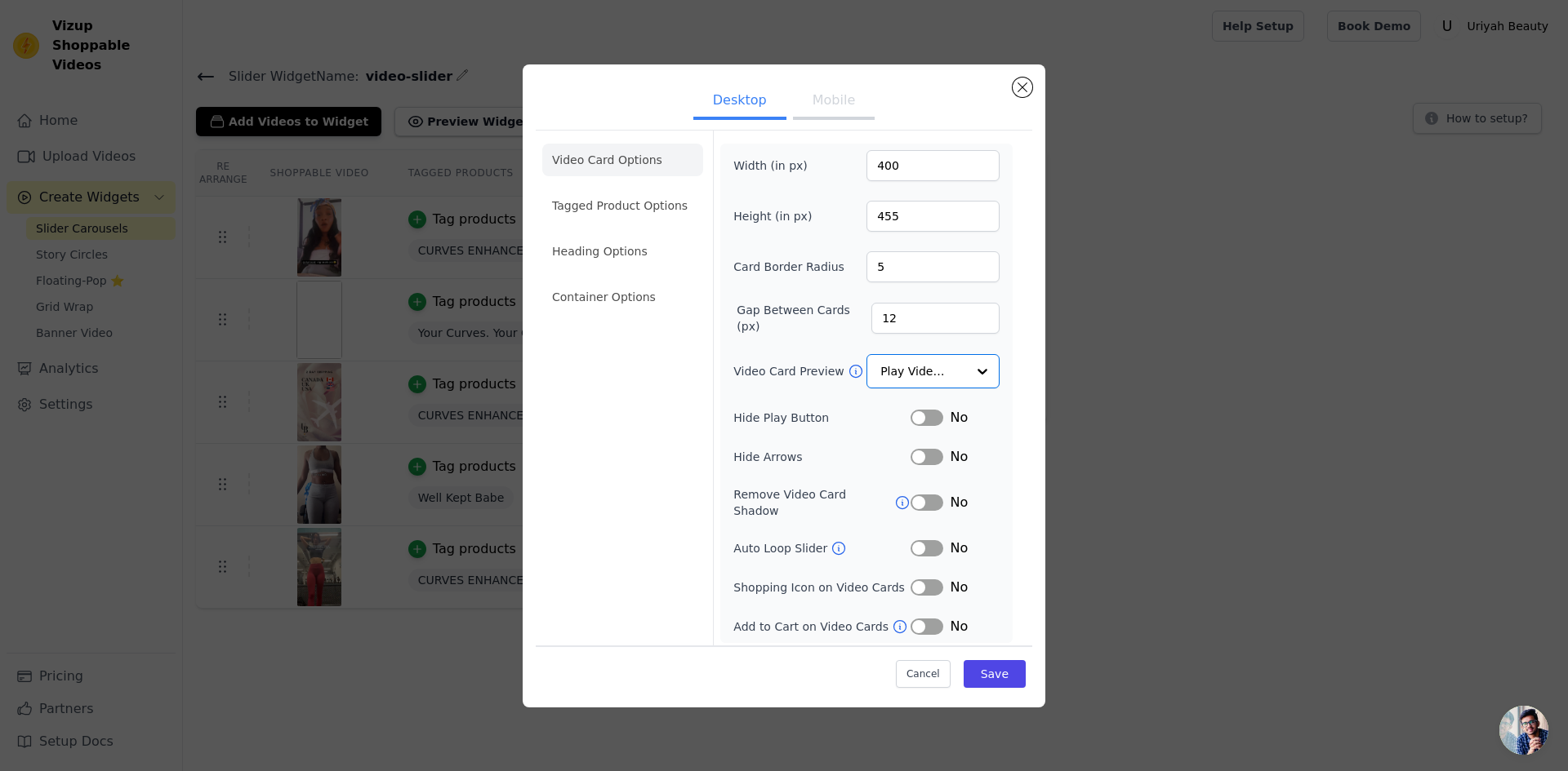
click at [930, 540] on button "Label" at bounding box center [927, 548] width 33 height 17
click at [1009, 674] on button "Save" at bounding box center [995, 674] width 62 height 28
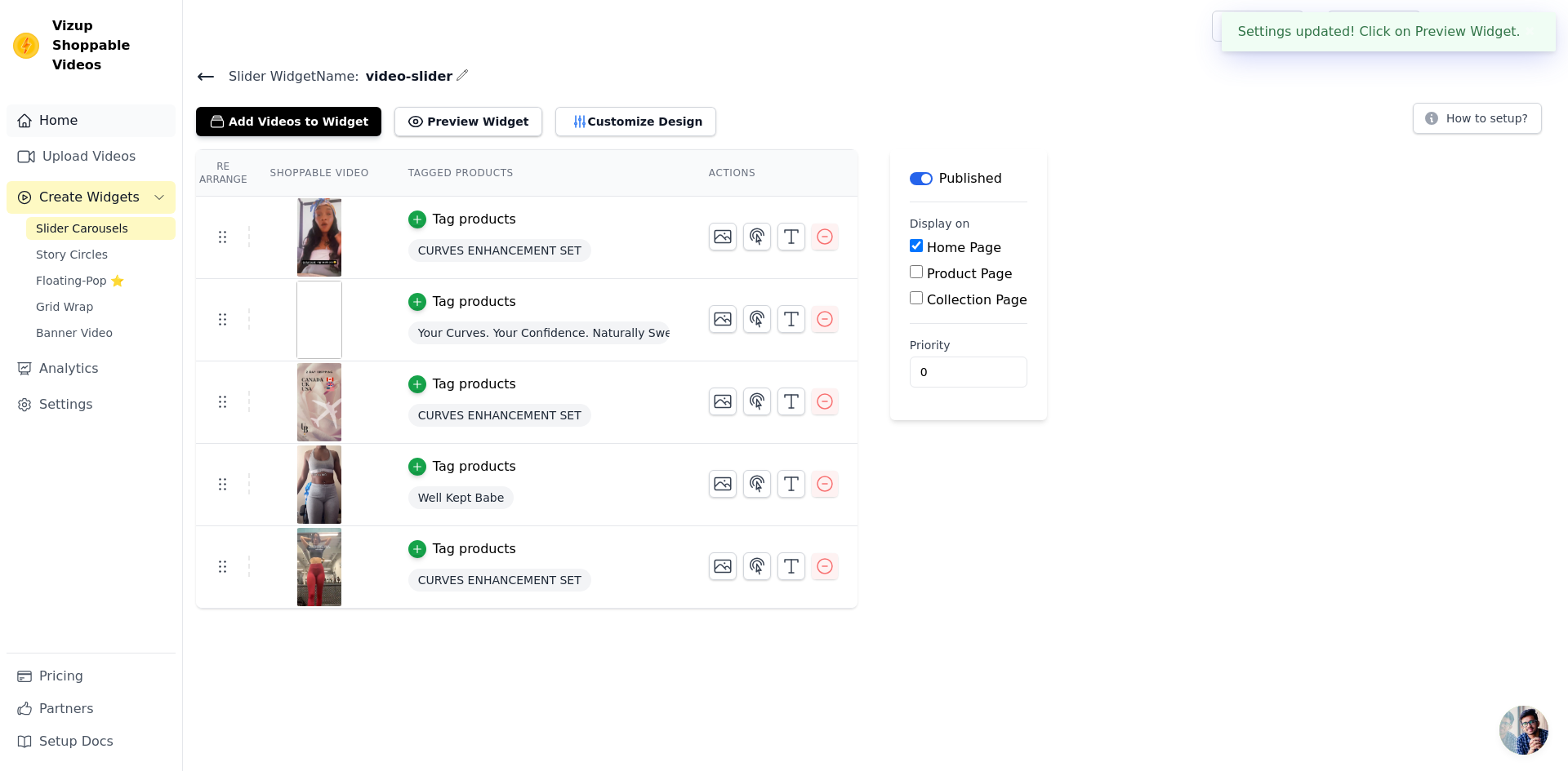
click at [73, 106] on link "Home" at bounding box center [92, 121] width 169 height 33
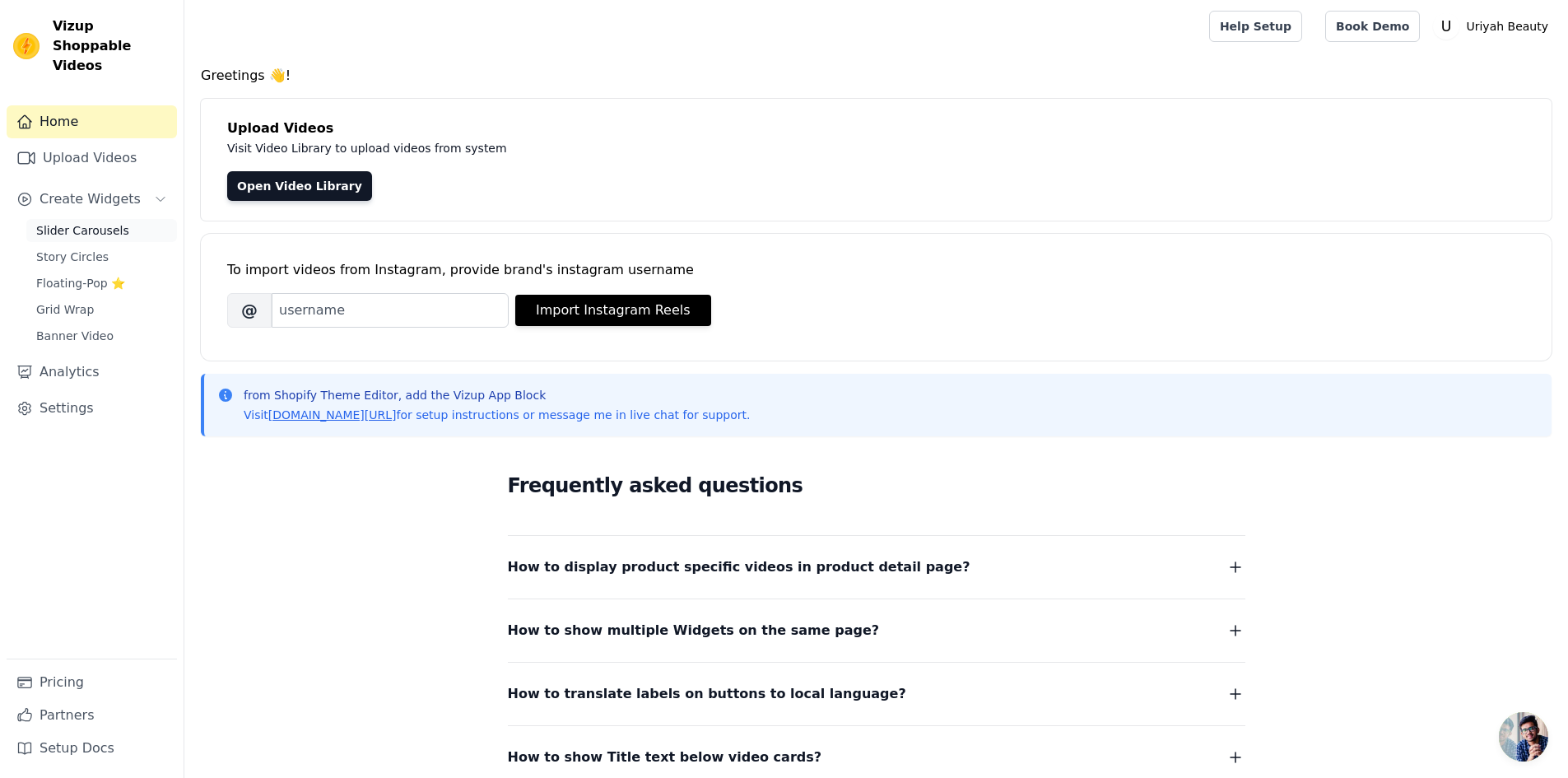
click at [81, 222] on span "Slider Carousels" at bounding box center [82, 230] width 93 height 17
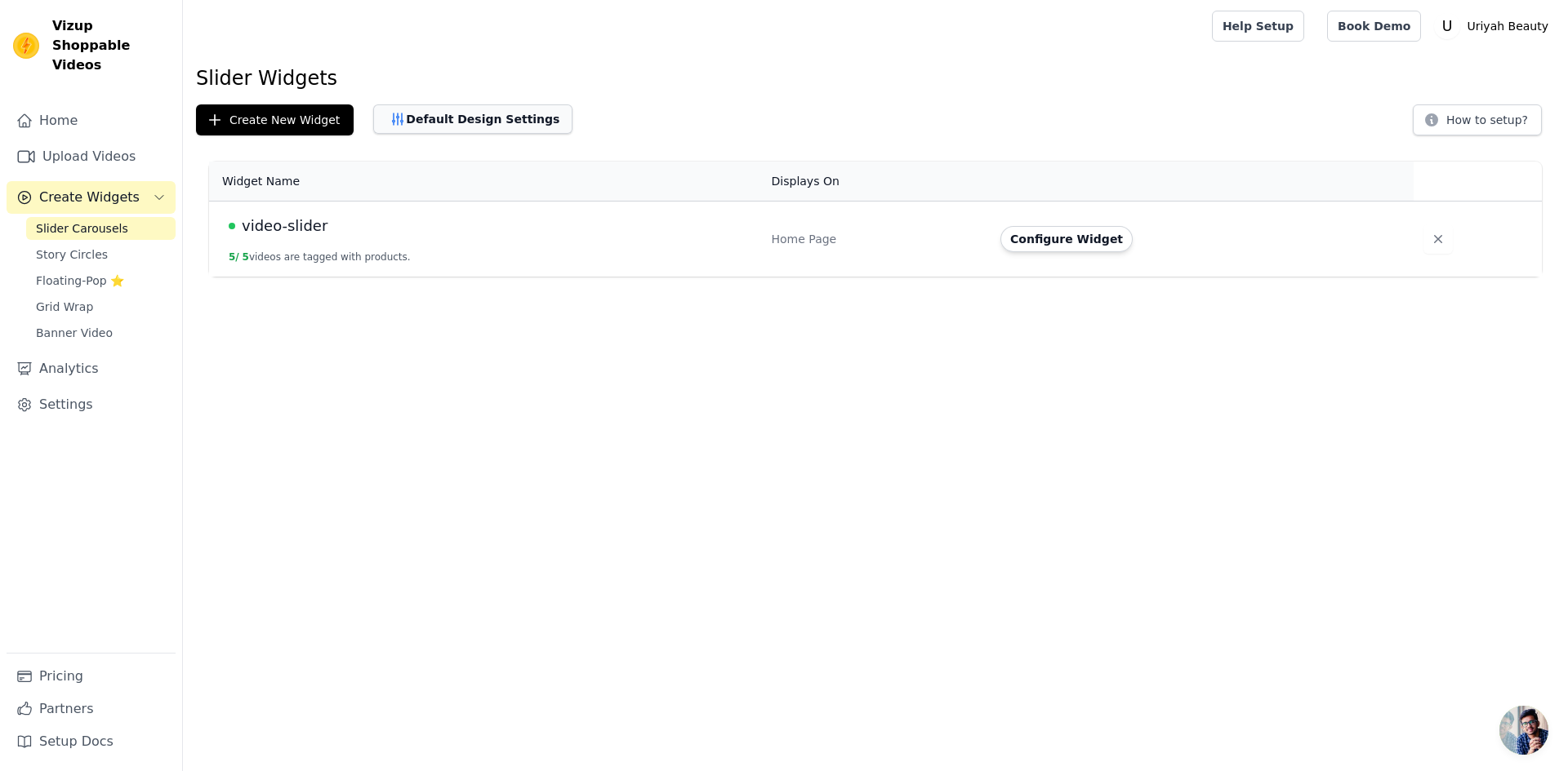
click at [469, 121] on button "Default Design Settings" at bounding box center [472, 119] width 200 height 29
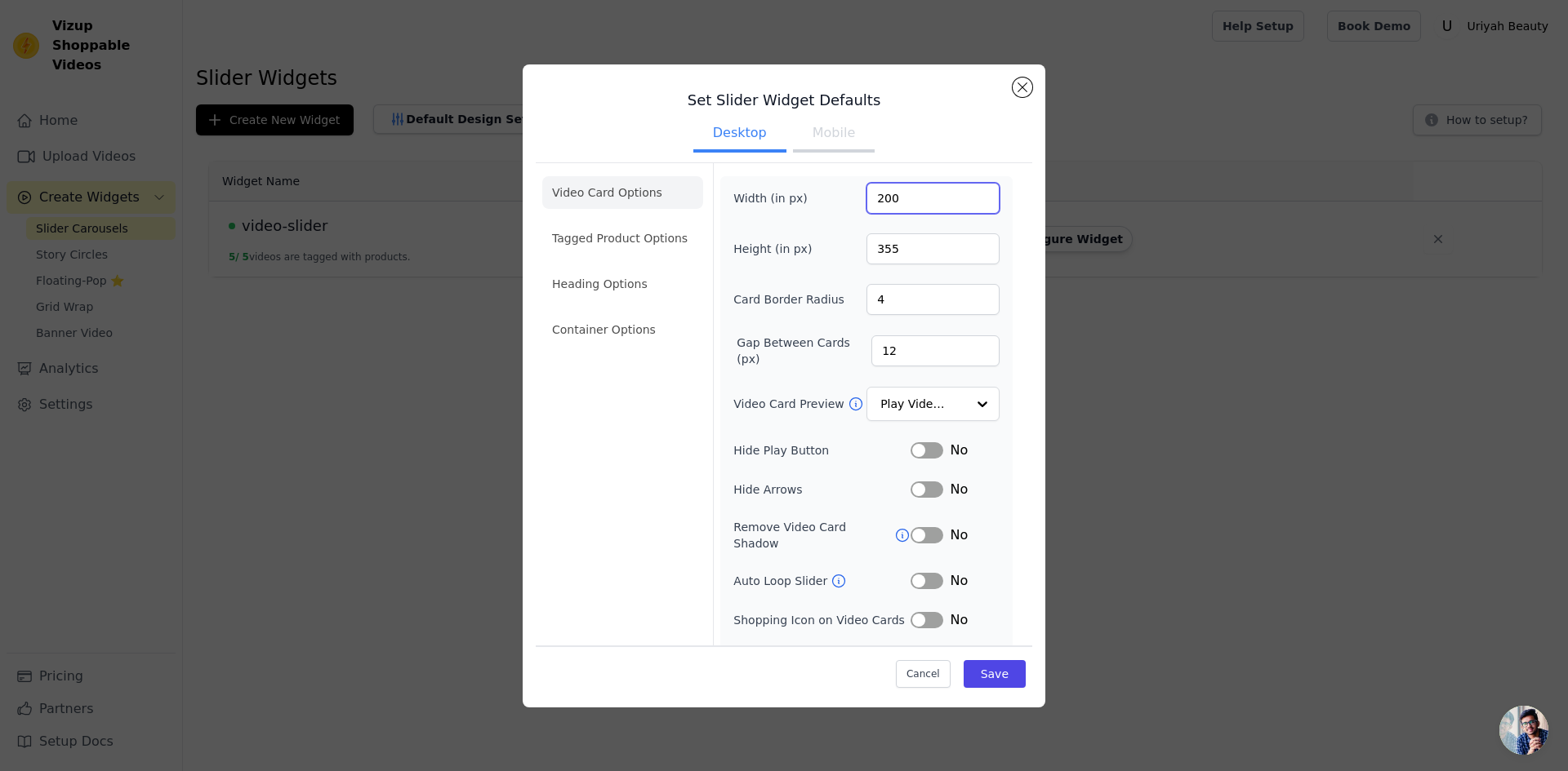
click at [876, 195] on input "200" at bounding box center [933, 199] width 133 height 31
type input "400"
drag, startPoint x: 877, startPoint y: 248, endPoint x: 897, endPoint y: 247, distance: 20.0
click at [877, 248] on input "355" at bounding box center [933, 249] width 133 height 31
type input "550"
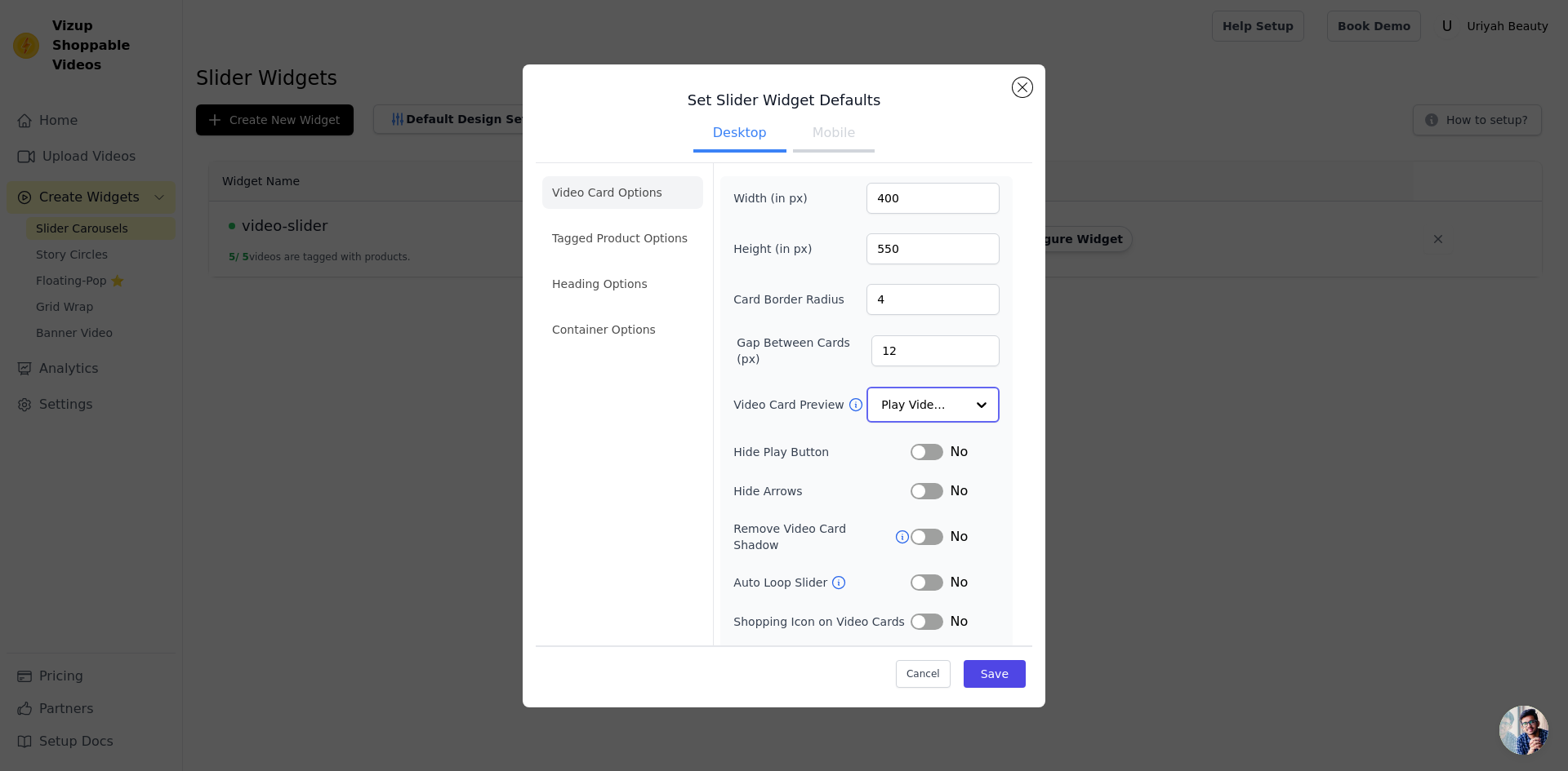
click at [909, 394] on input "Video Card Preview" at bounding box center [923, 405] width 84 height 33
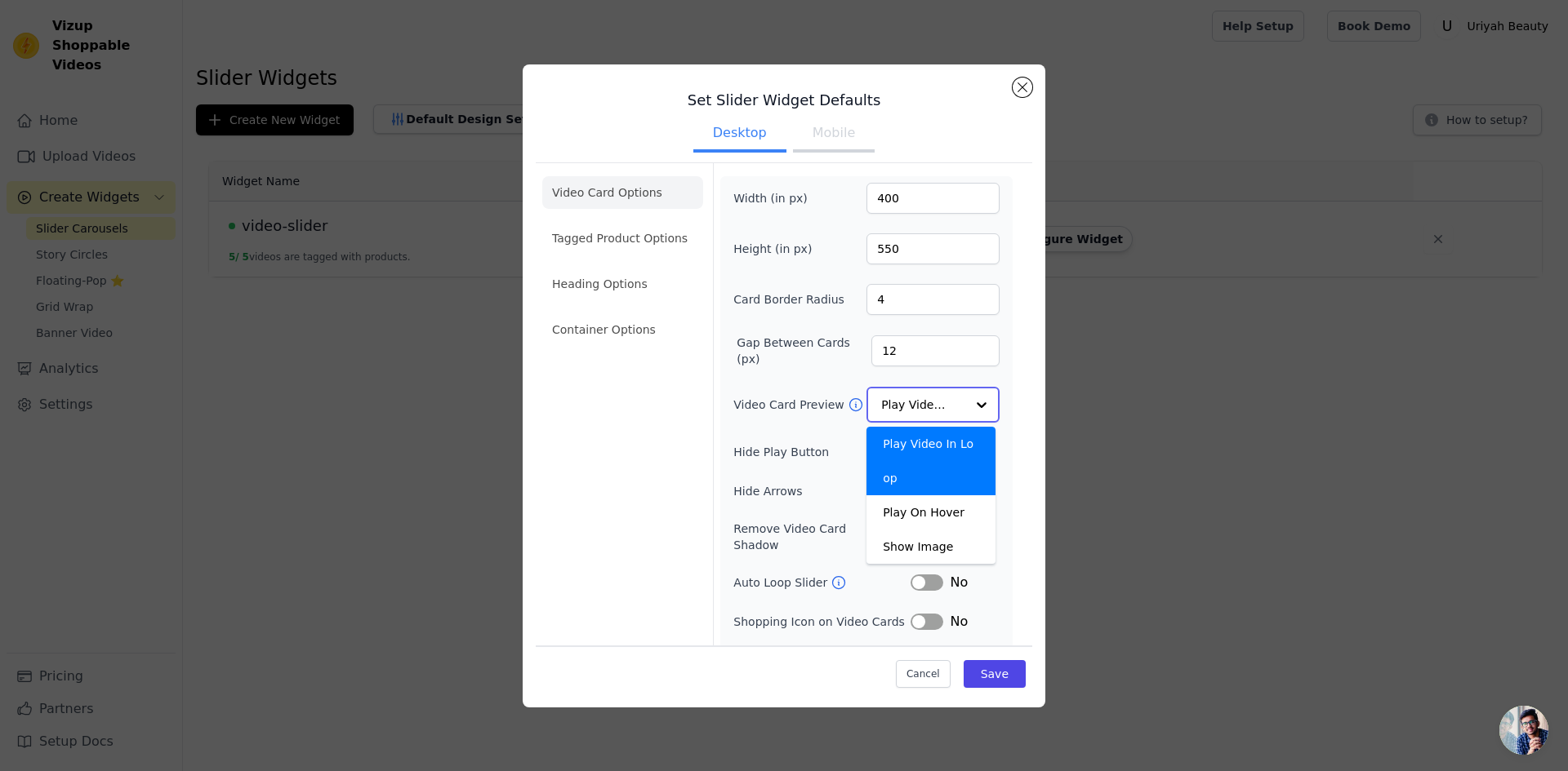
click at [909, 394] on input "Video Card Preview" at bounding box center [923, 405] width 84 height 33
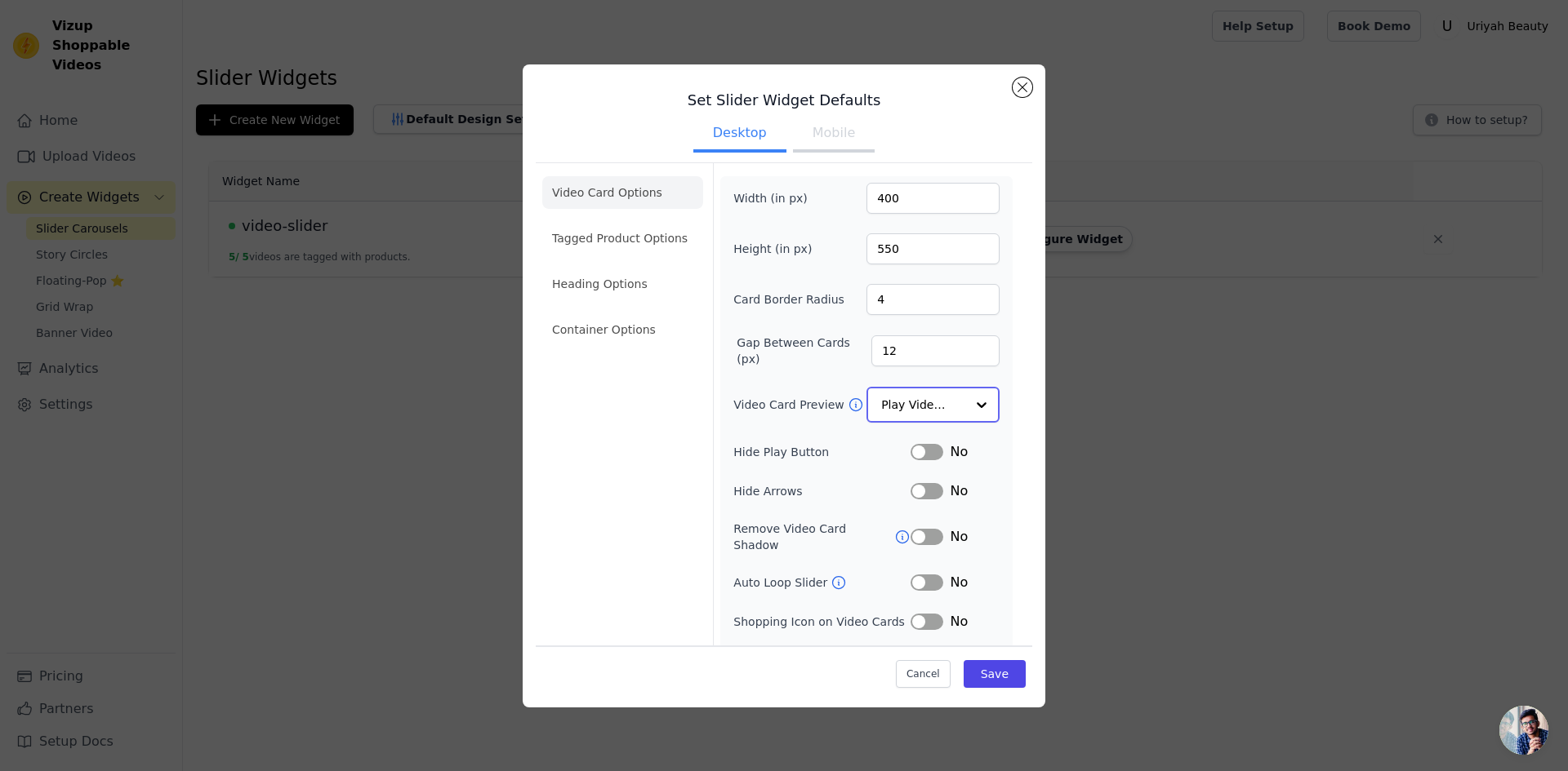
scroll to position [23, 0]
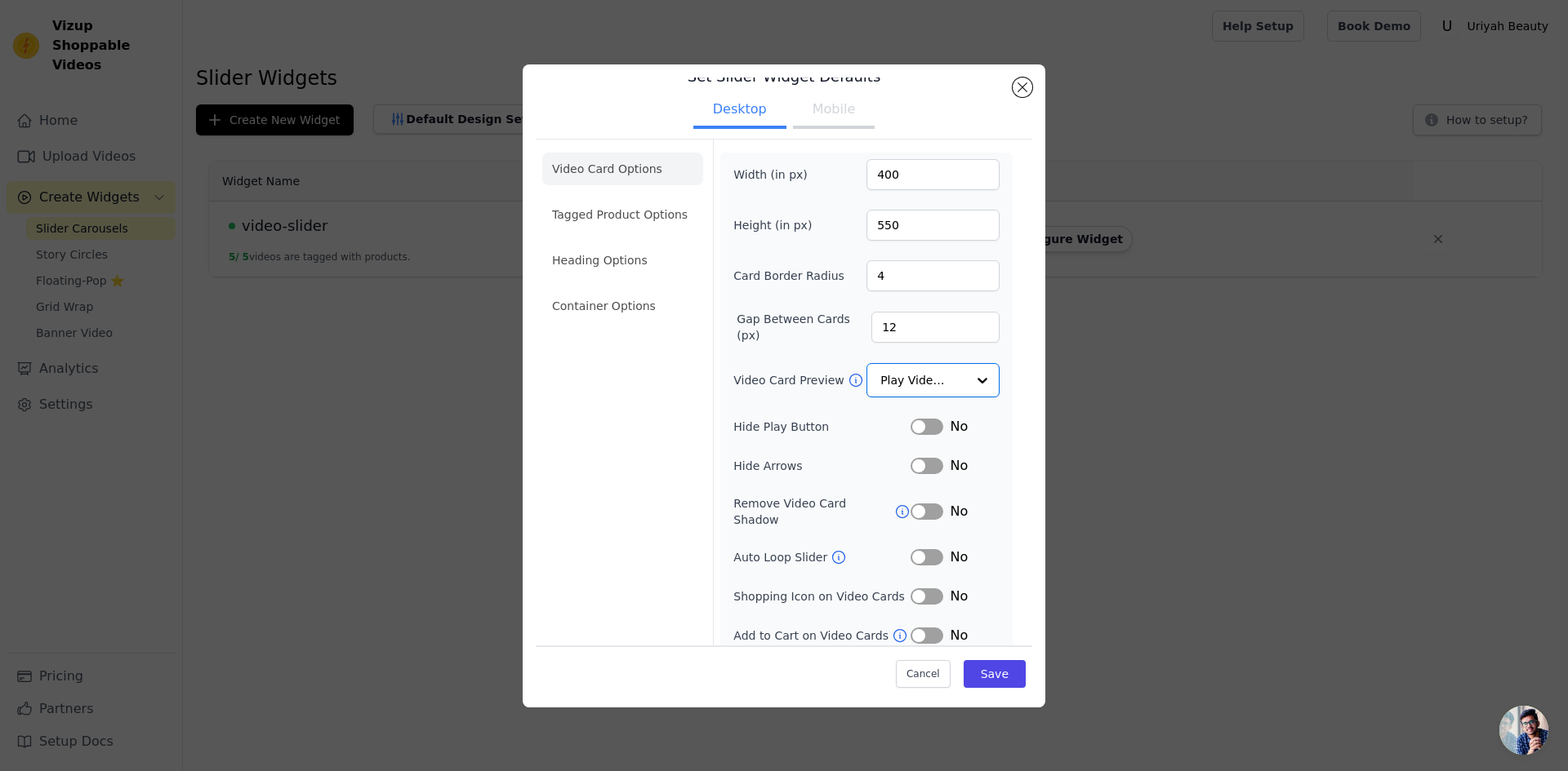
click at [918, 549] on button "Label" at bounding box center [927, 557] width 33 height 17
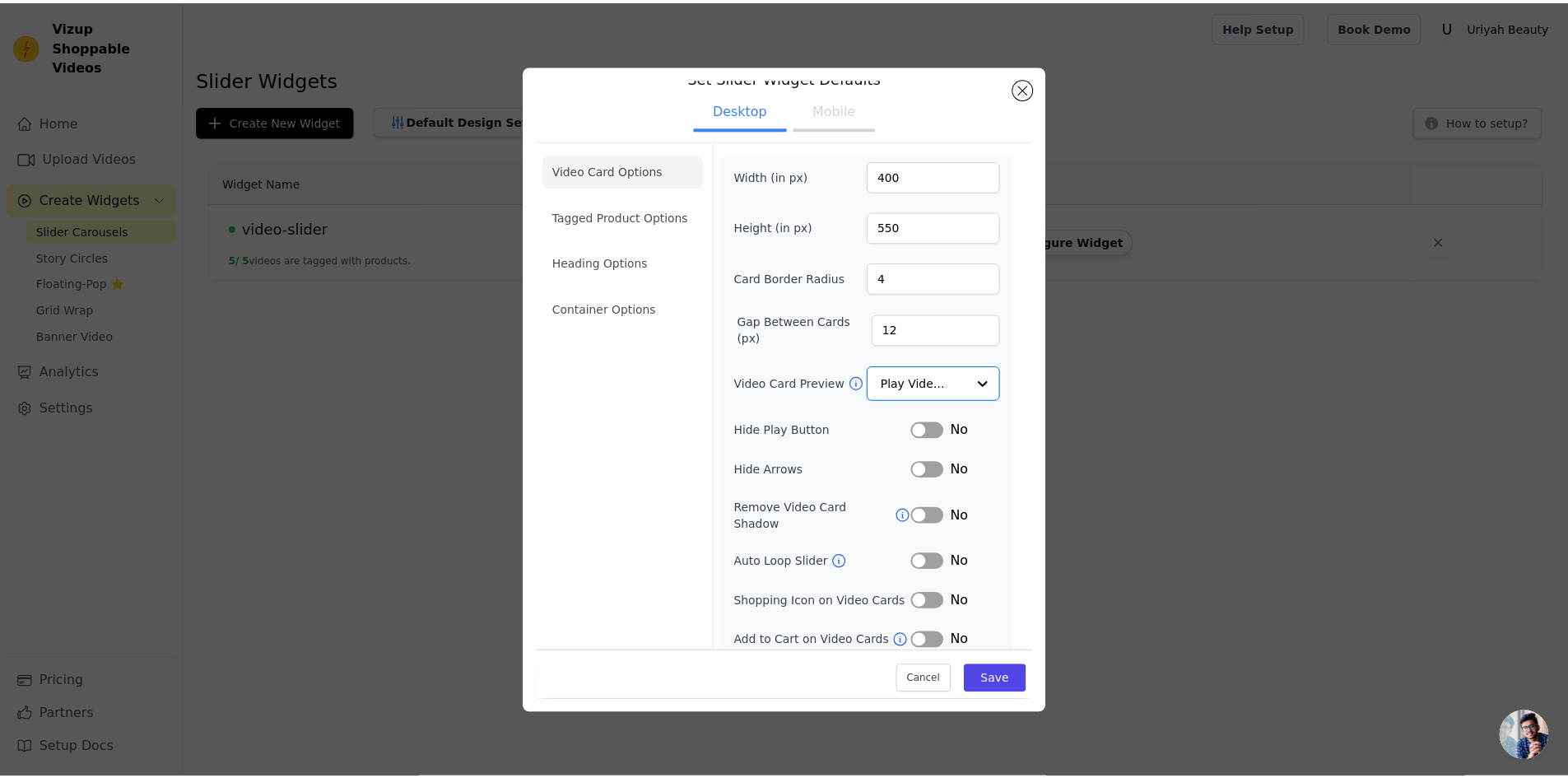
scroll to position [23, 0]
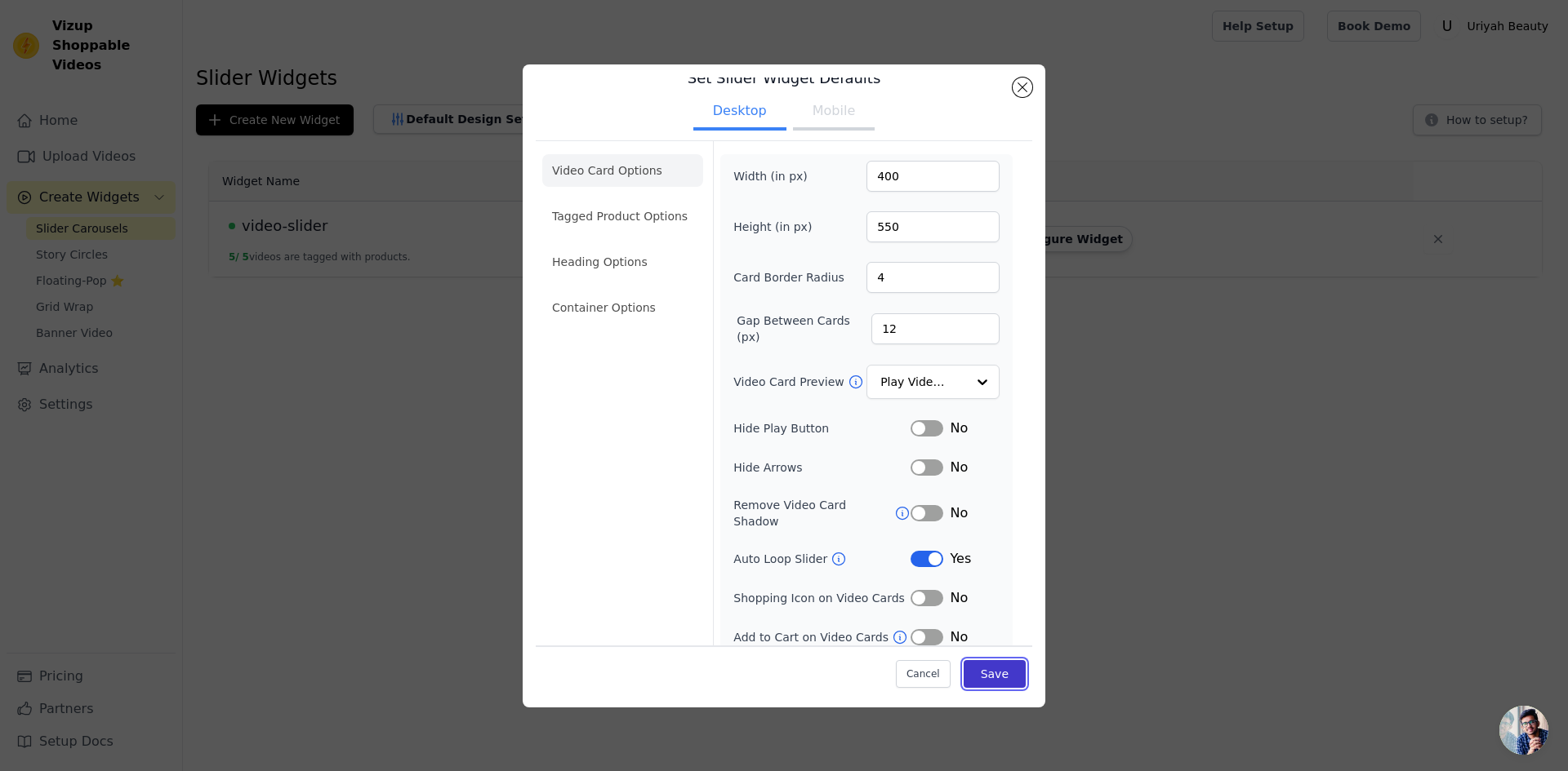
click at [994, 668] on button "Save" at bounding box center [995, 674] width 62 height 28
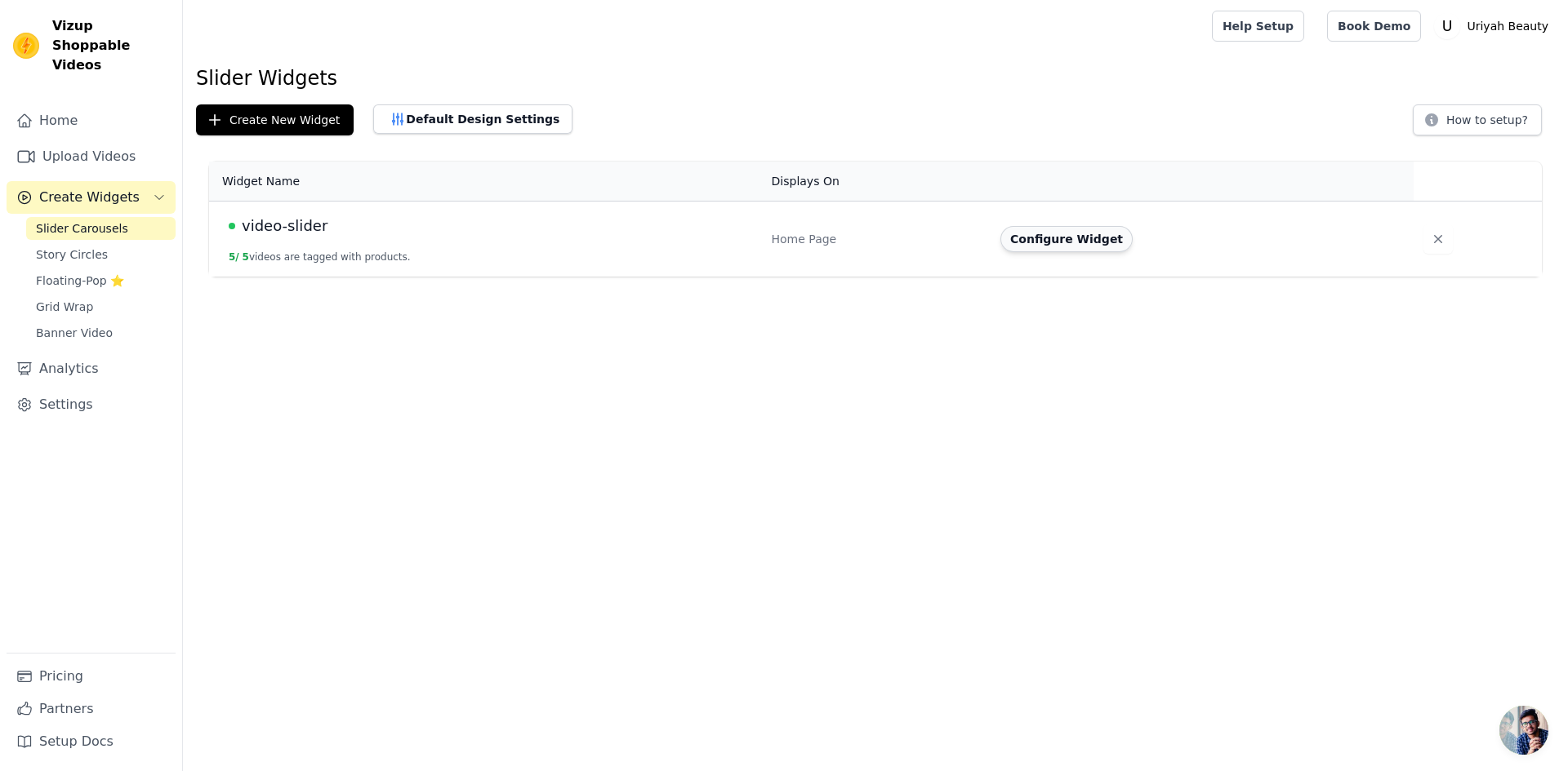
click at [1063, 233] on button "Configure Widget" at bounding box center [1066, 239] width 132 height 26
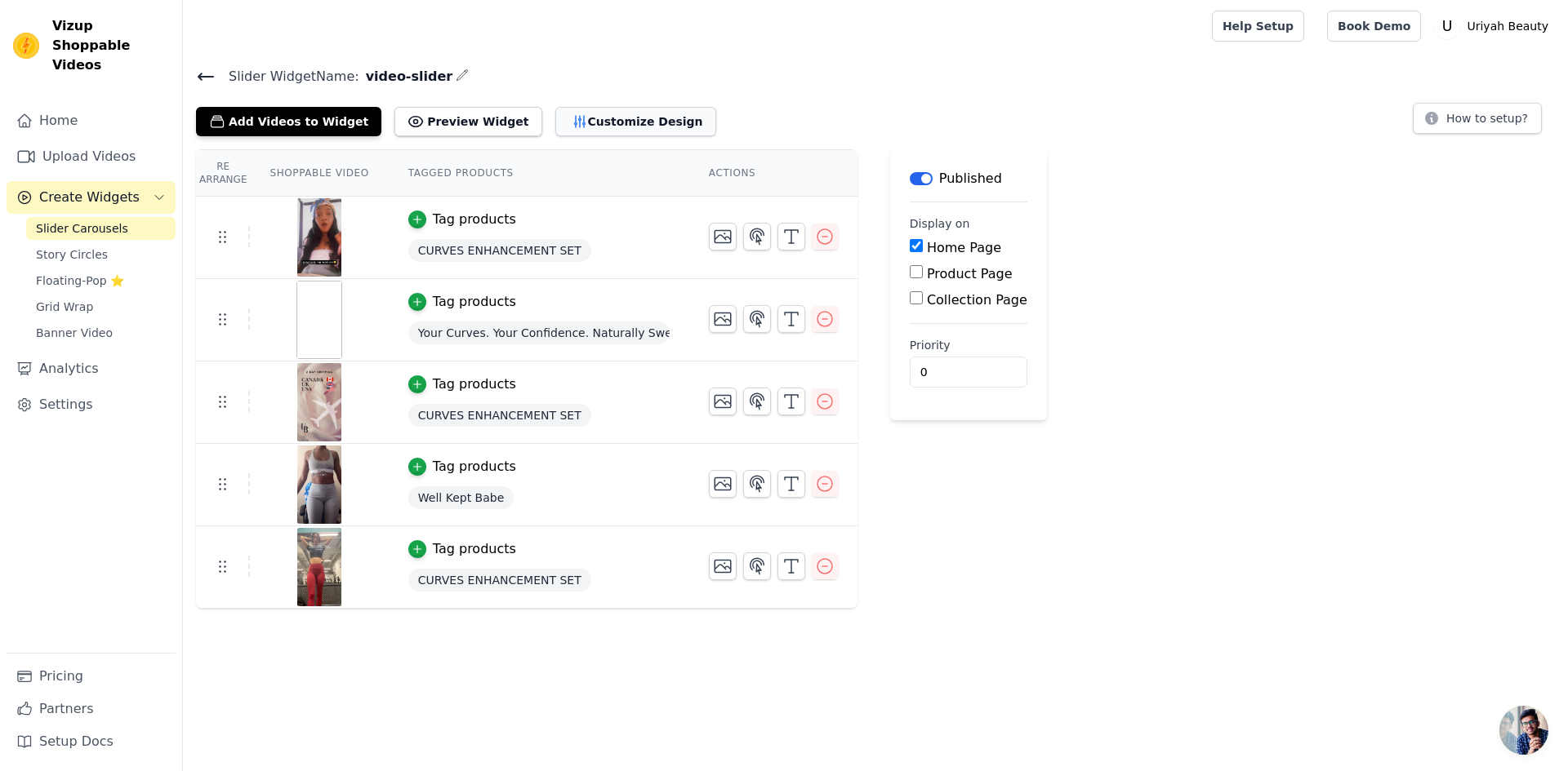
click at [585, 114] on button "Customize Design" at bounding box center [635, 122] width 161 height 29
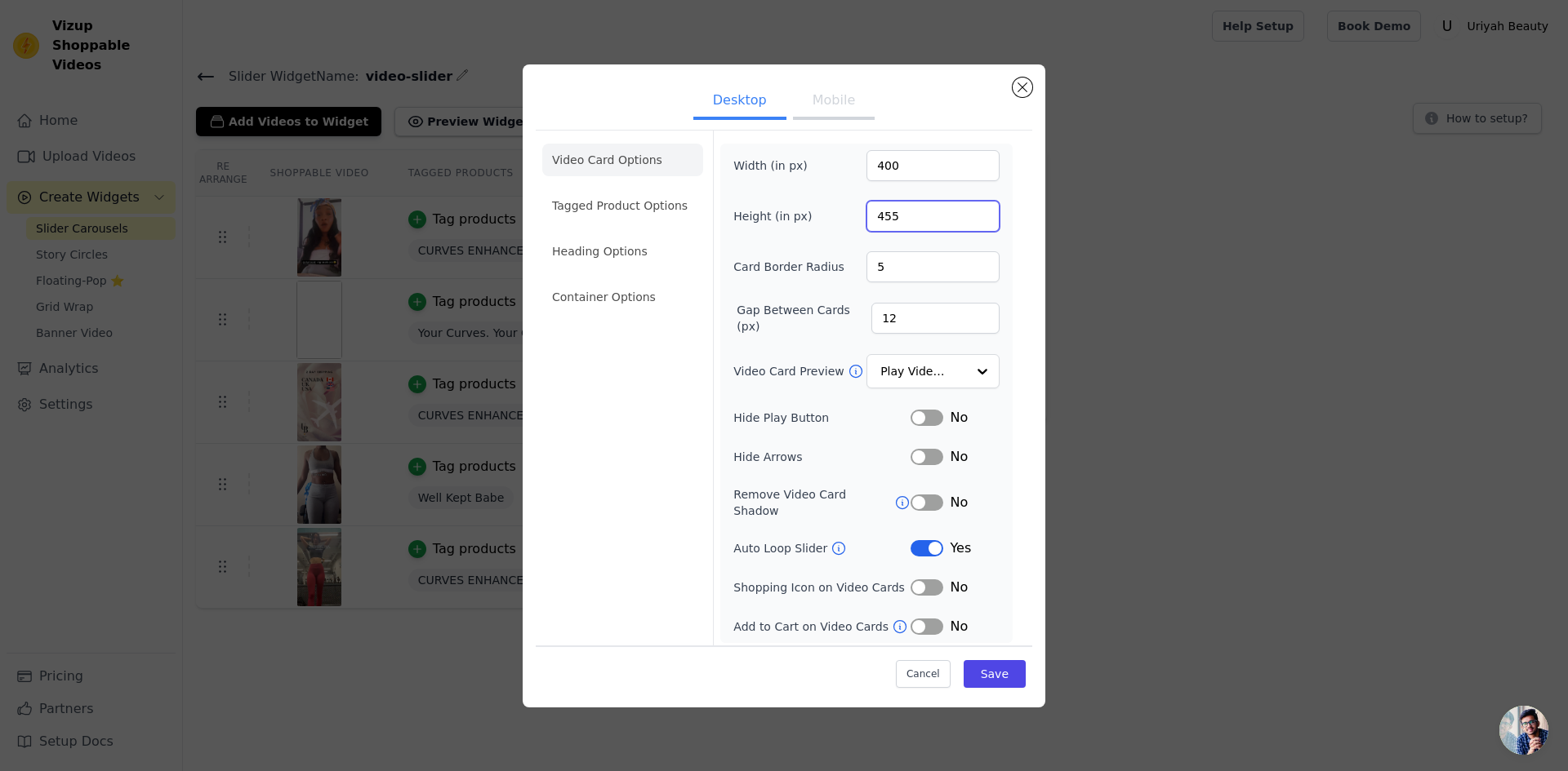
click at [884, 215] on input "455" at bounding box center [933, 216] width 133 height 31
type input "550"
click at [922, 422] on button "Label" at bounding box center [927, 418] width 33 height 17
click at [922, 420] on button "Label" at bounding box center [927, 418] width 33 height 17
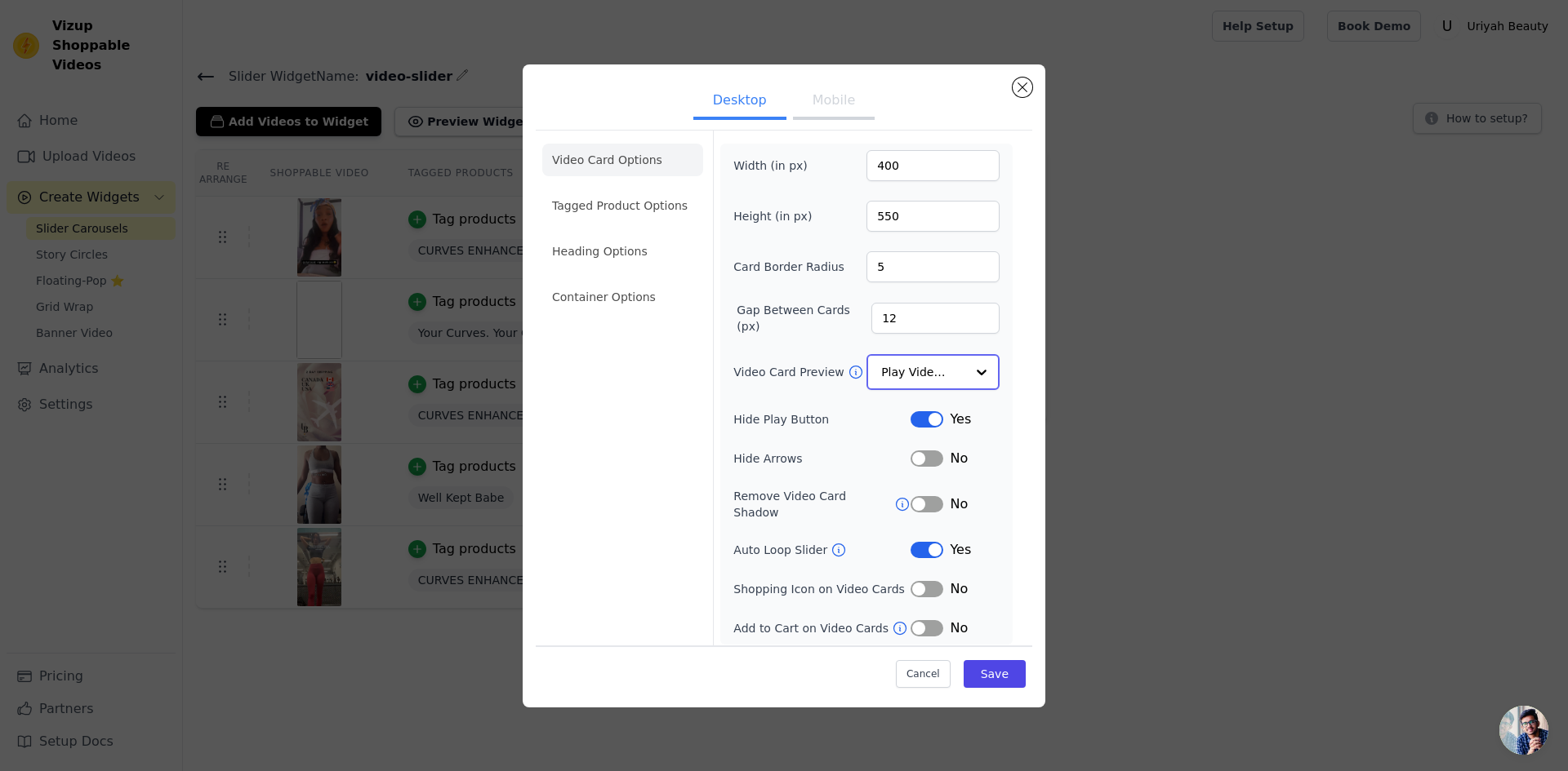
click at [918, 384] on input "Video Card Preview" at bounding box center [923, 373] width 84 height 33
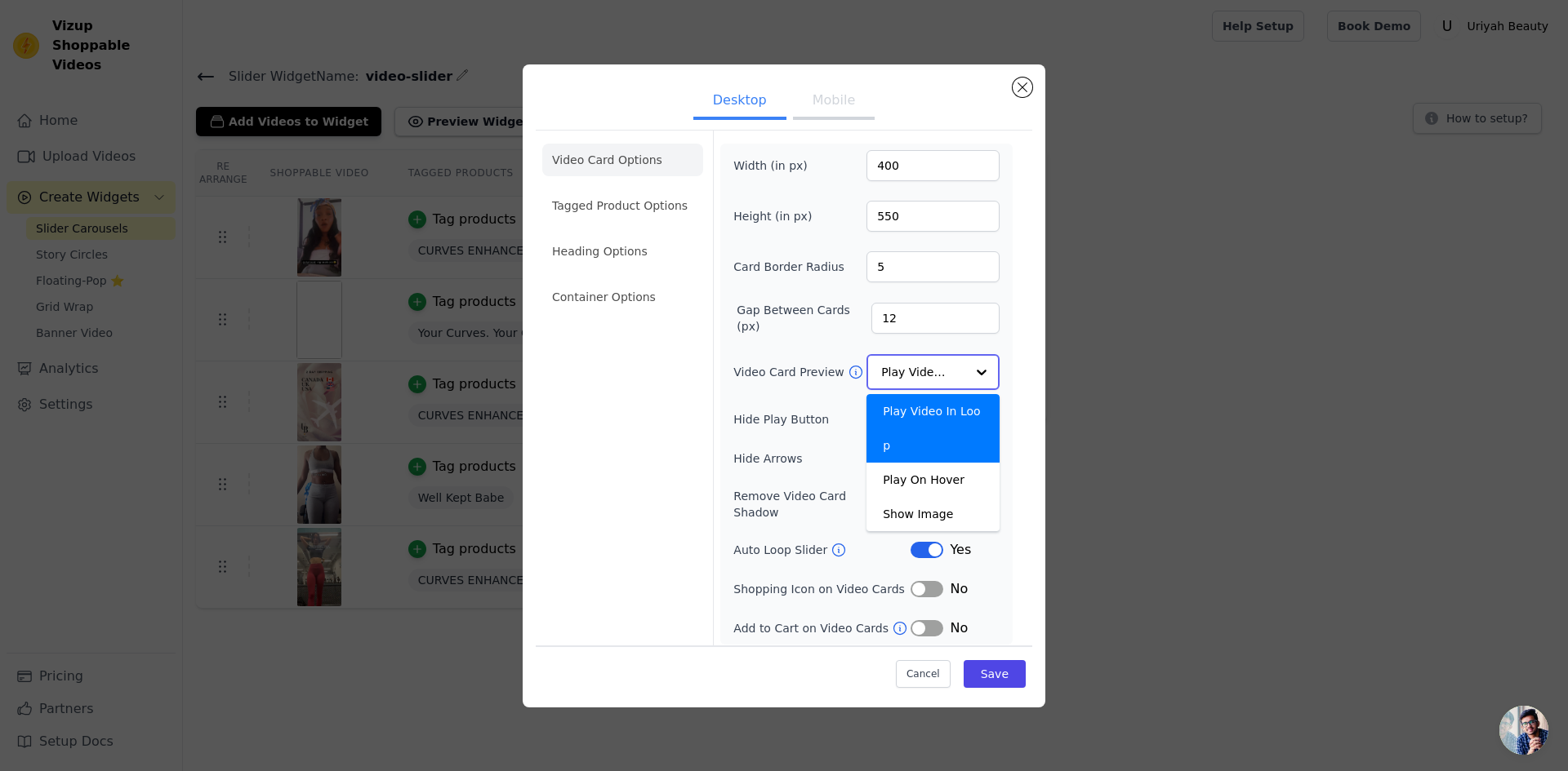
click at [915, 374] on input "Video Card Preview" at bounding box center [923, 373] width 84 height 33
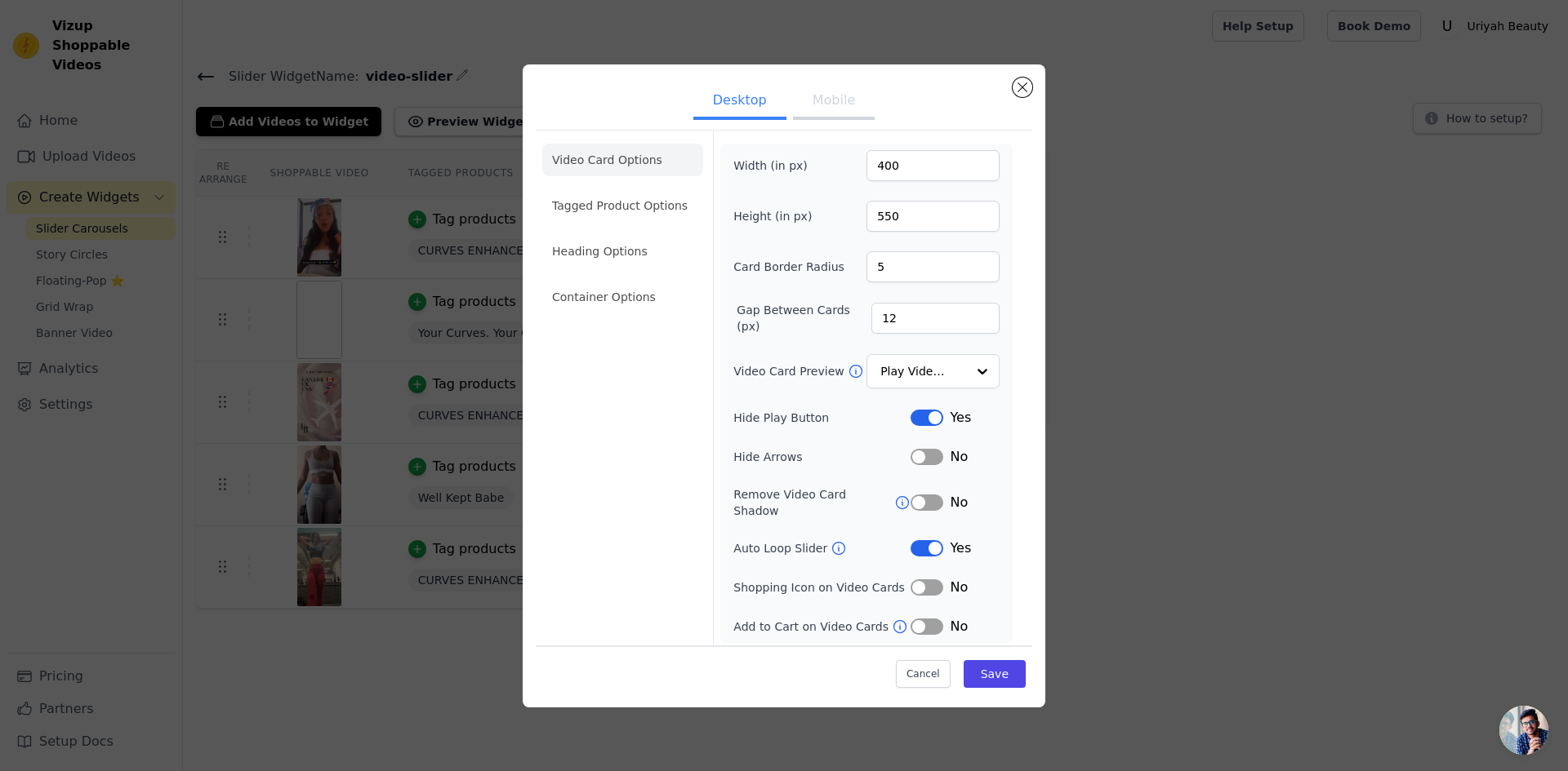
click at [1090, 385] on div "Desktop Mobile Video Card Options Tagged Product Options Heading Options Contai…" at bounding box center [784, 386] width 1515 height 695
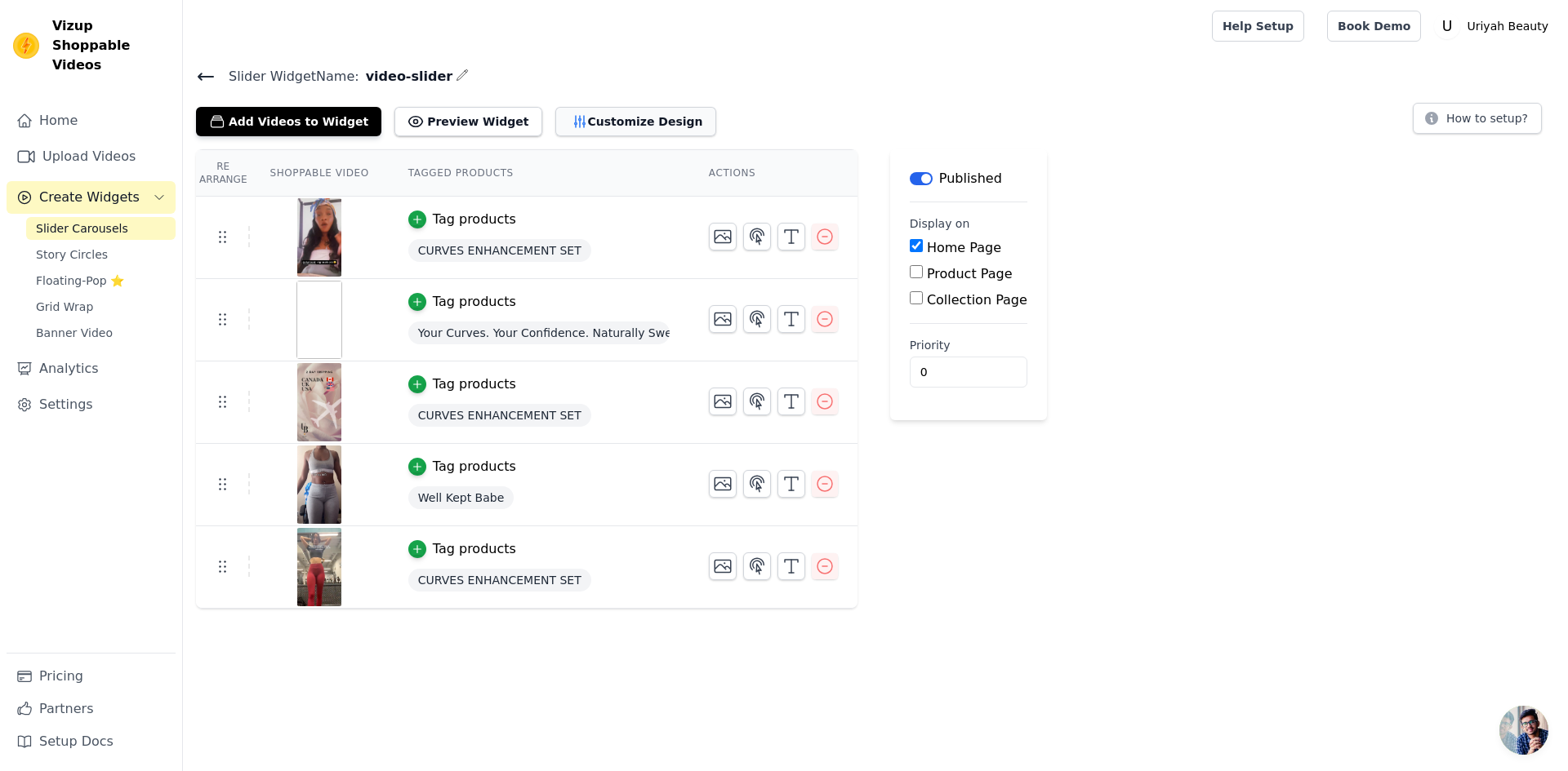
click at [592, 114] on button "Customize Design" at bounding box center [635, 122] width 161 height 29
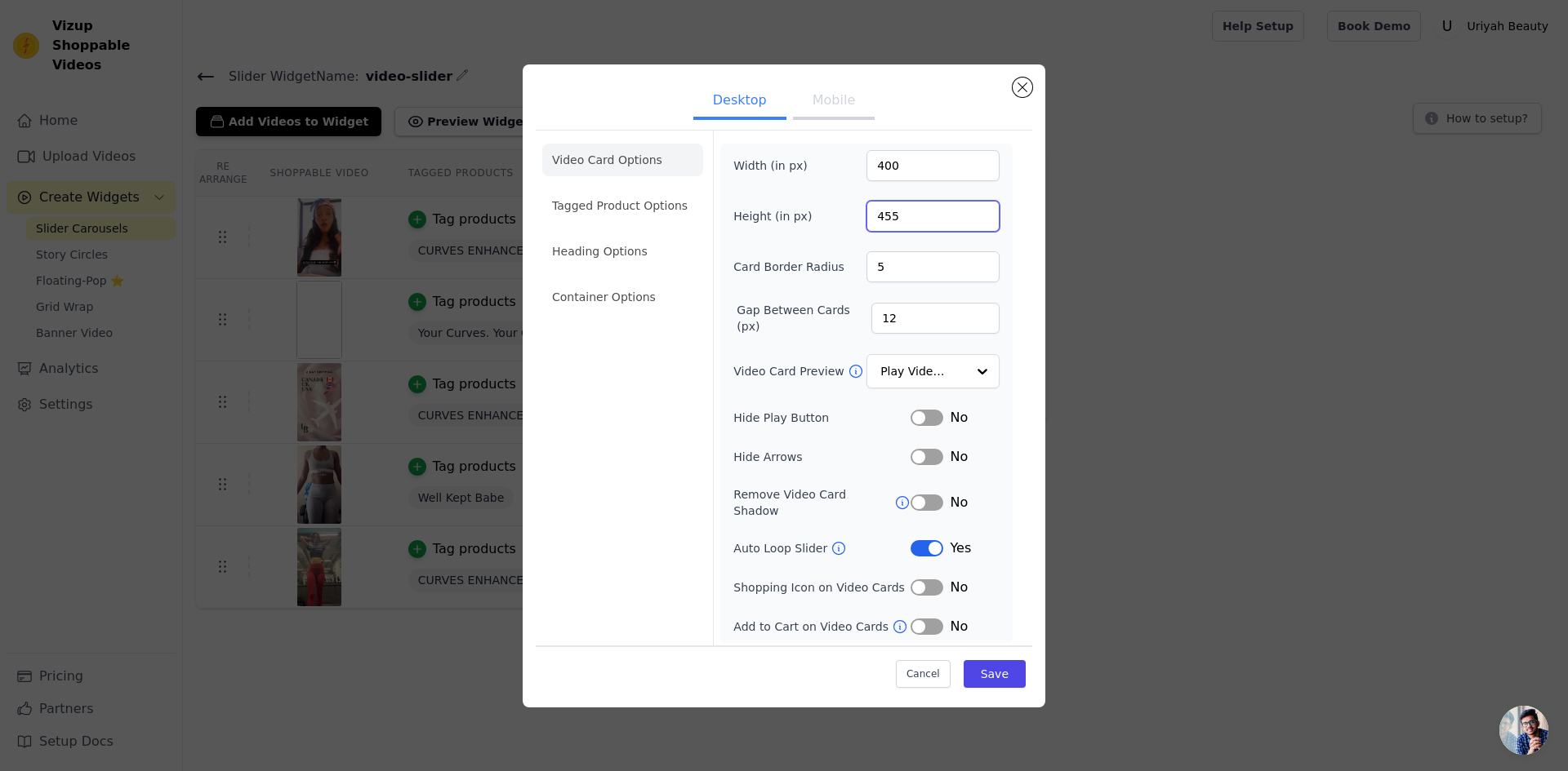
click at [883, 219] on input "455" at bounding box center [933, 216] width 133 height 31
type input "550"
click at [1008, 666] on button "Save" at bounding box center [995, 674] width 62 height 28
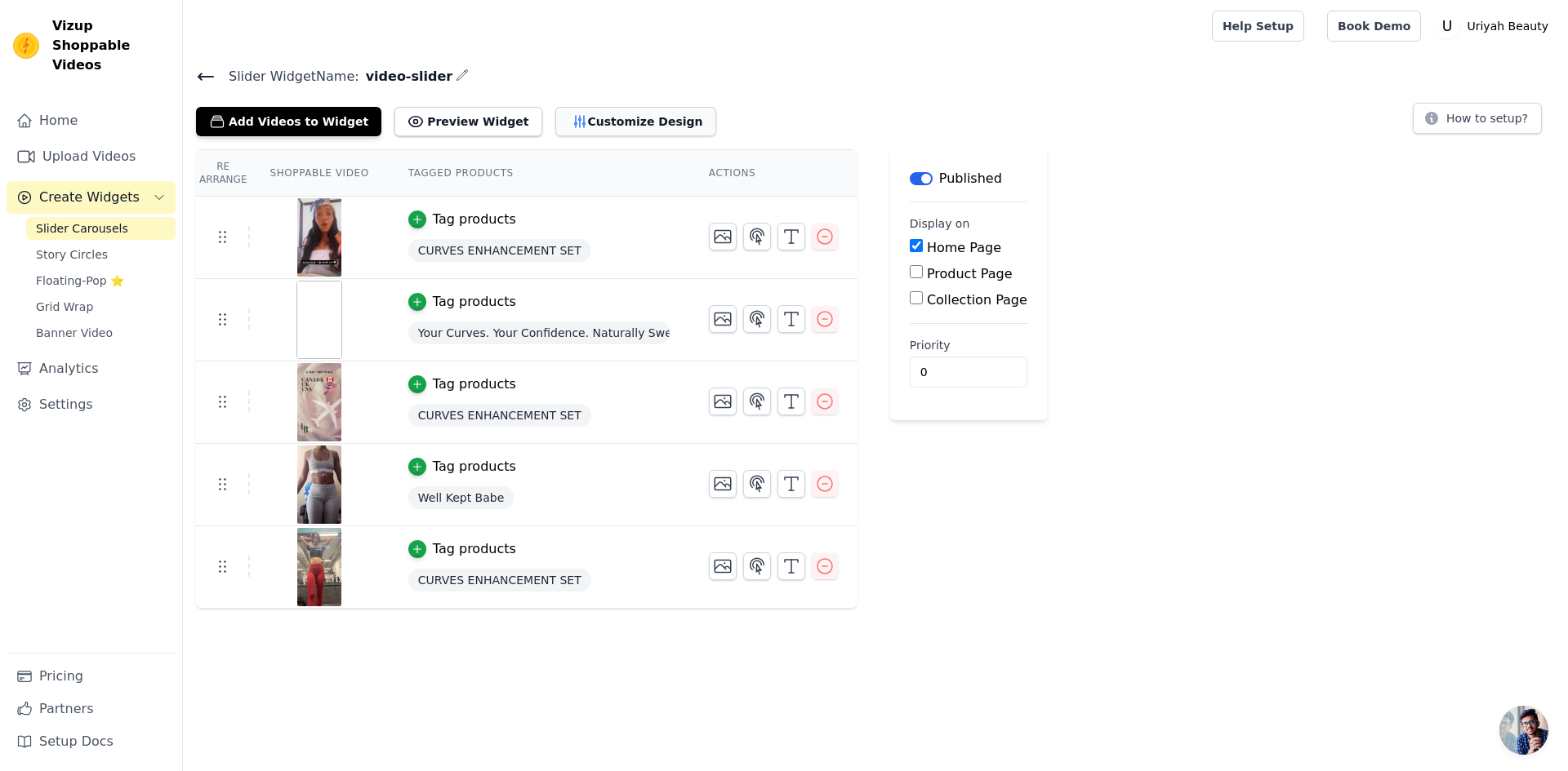
click at [558, 120] on button "Customize Design" at bounding box center [635, 122] width 161 height 29
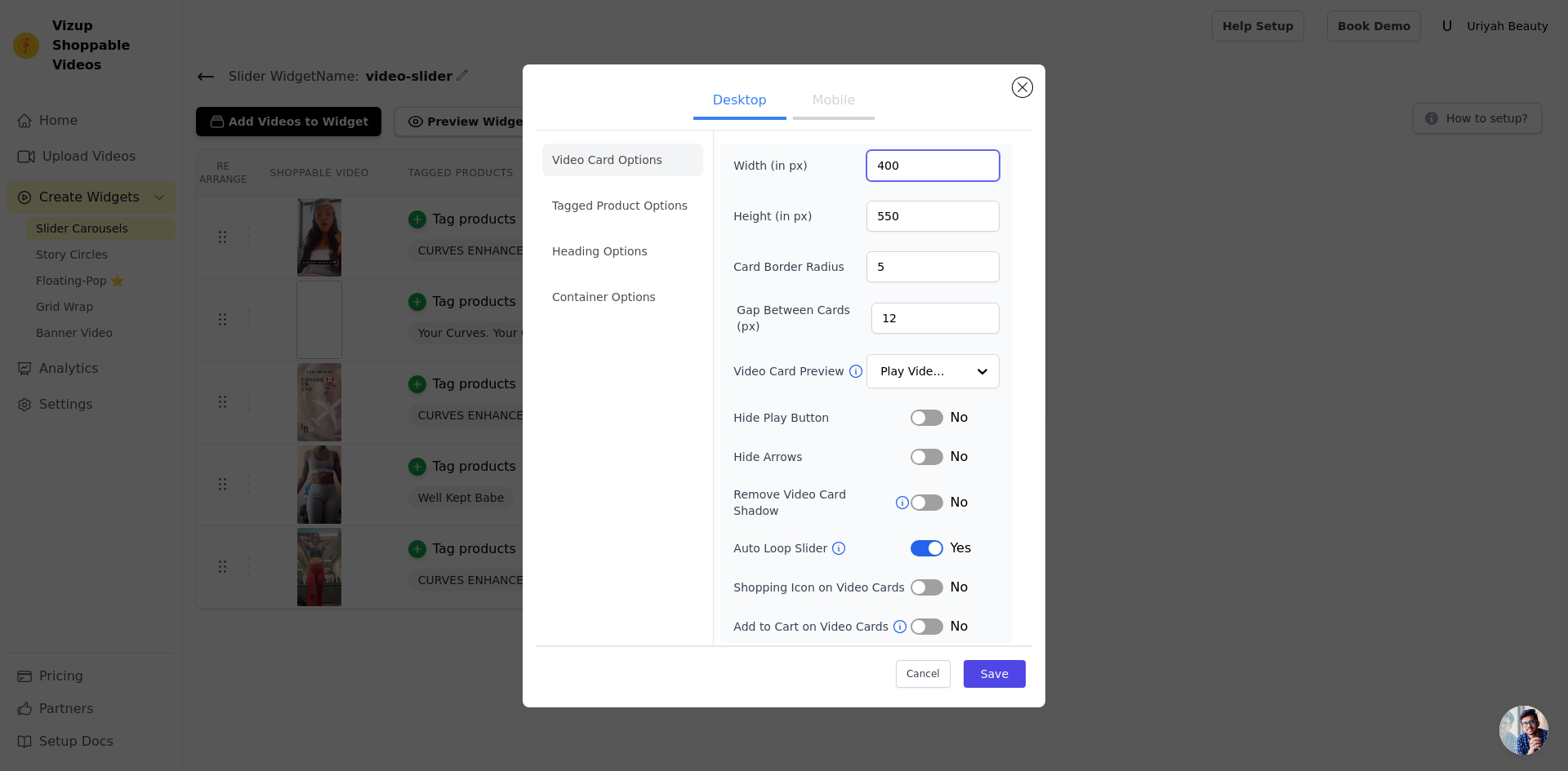
click at [889, 174] on input "400" at bounding box center [933, 165] width 133 height 31
type input "374"
click at [996, 672] on button "Save" at bounding box center [995, 674] width 62 height 28
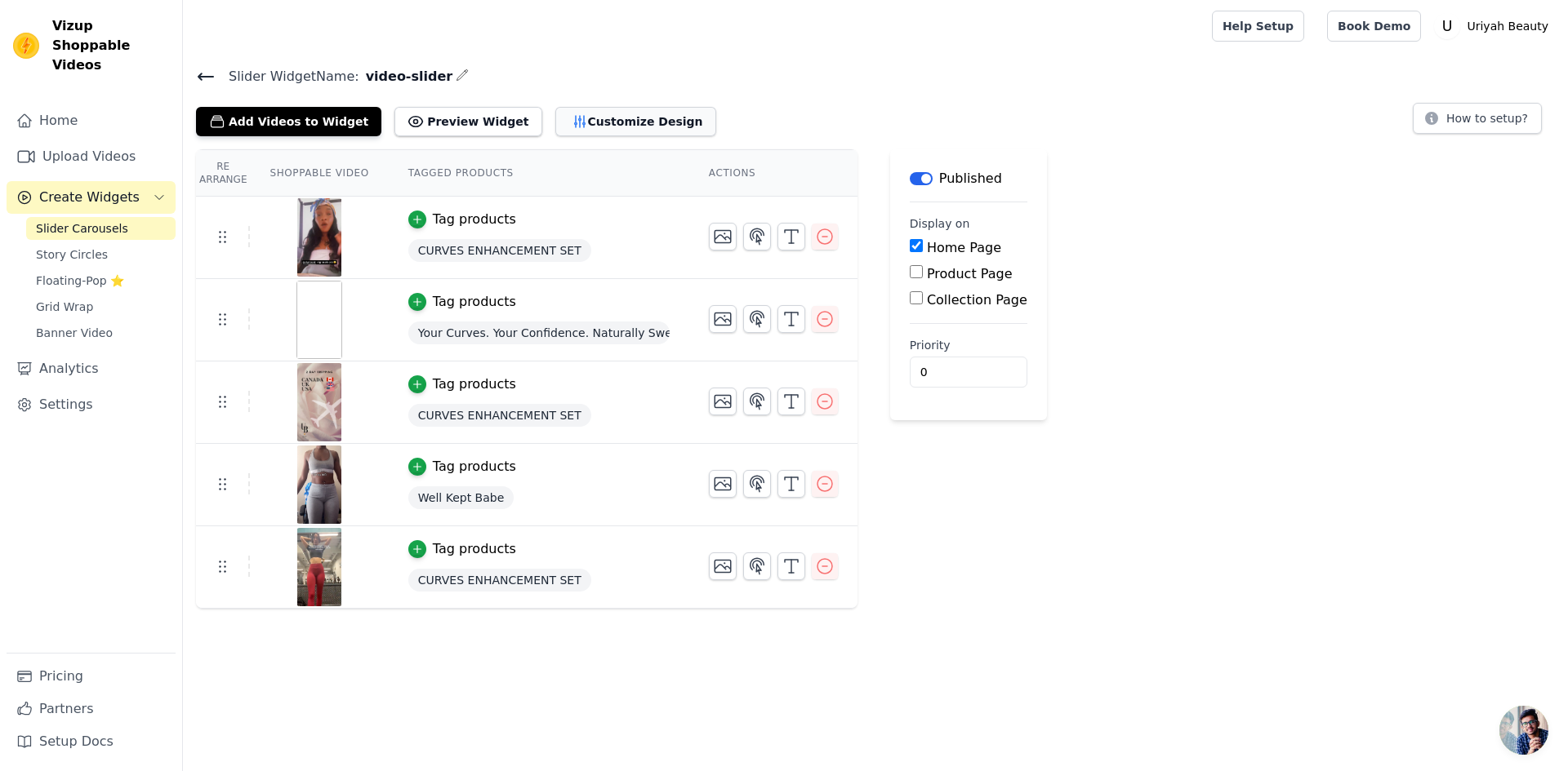
click at [555, 116] on button "Customize Design" at bounding box center [635, 122] width 161 height 29
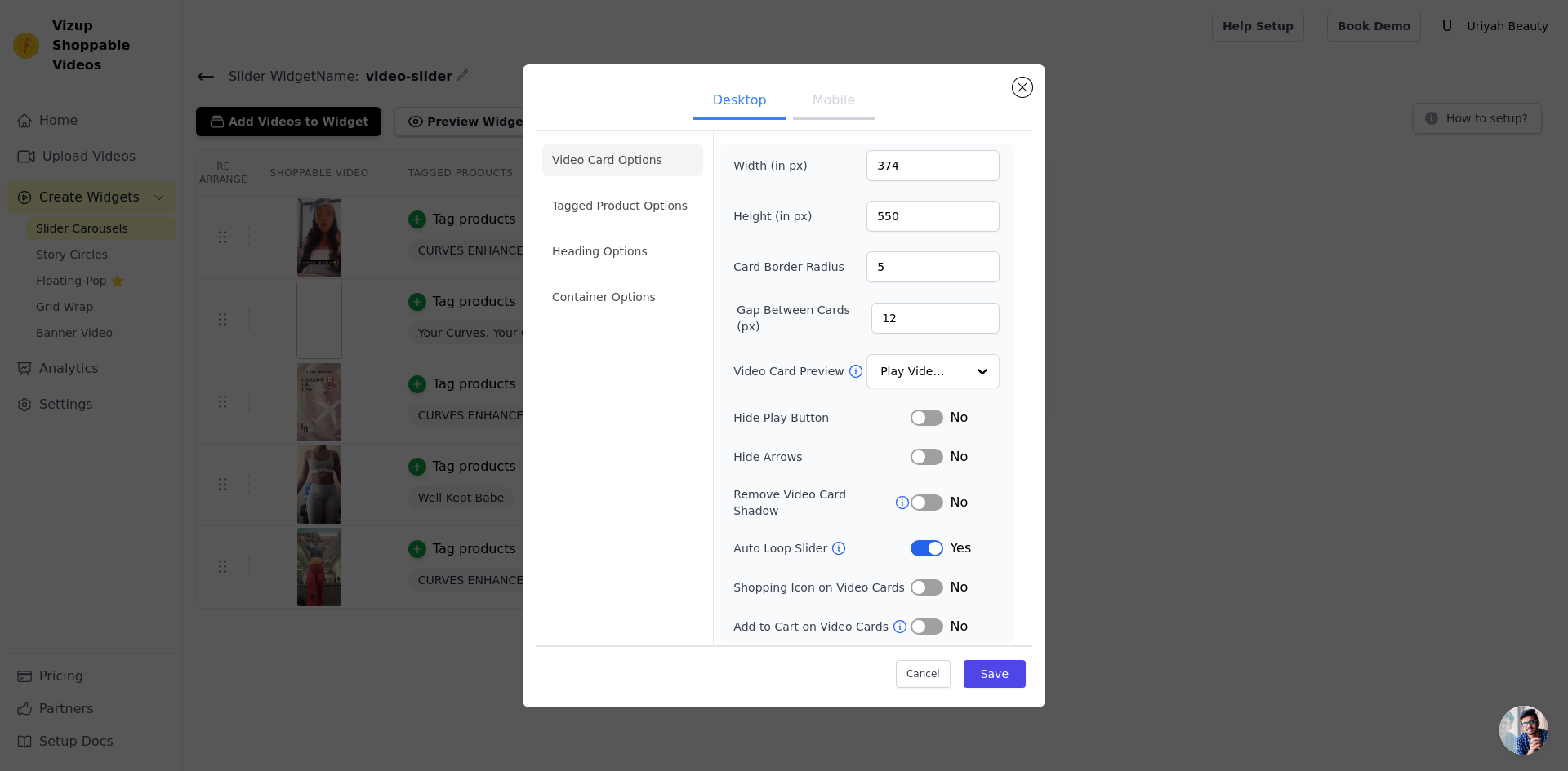
click at [917, 464] on button "Label" at bounding box center [927, 457] width 33 height 17
click at [582, 251] on li "Heading Options" at bounding box center [622, 252] width 161 height 33
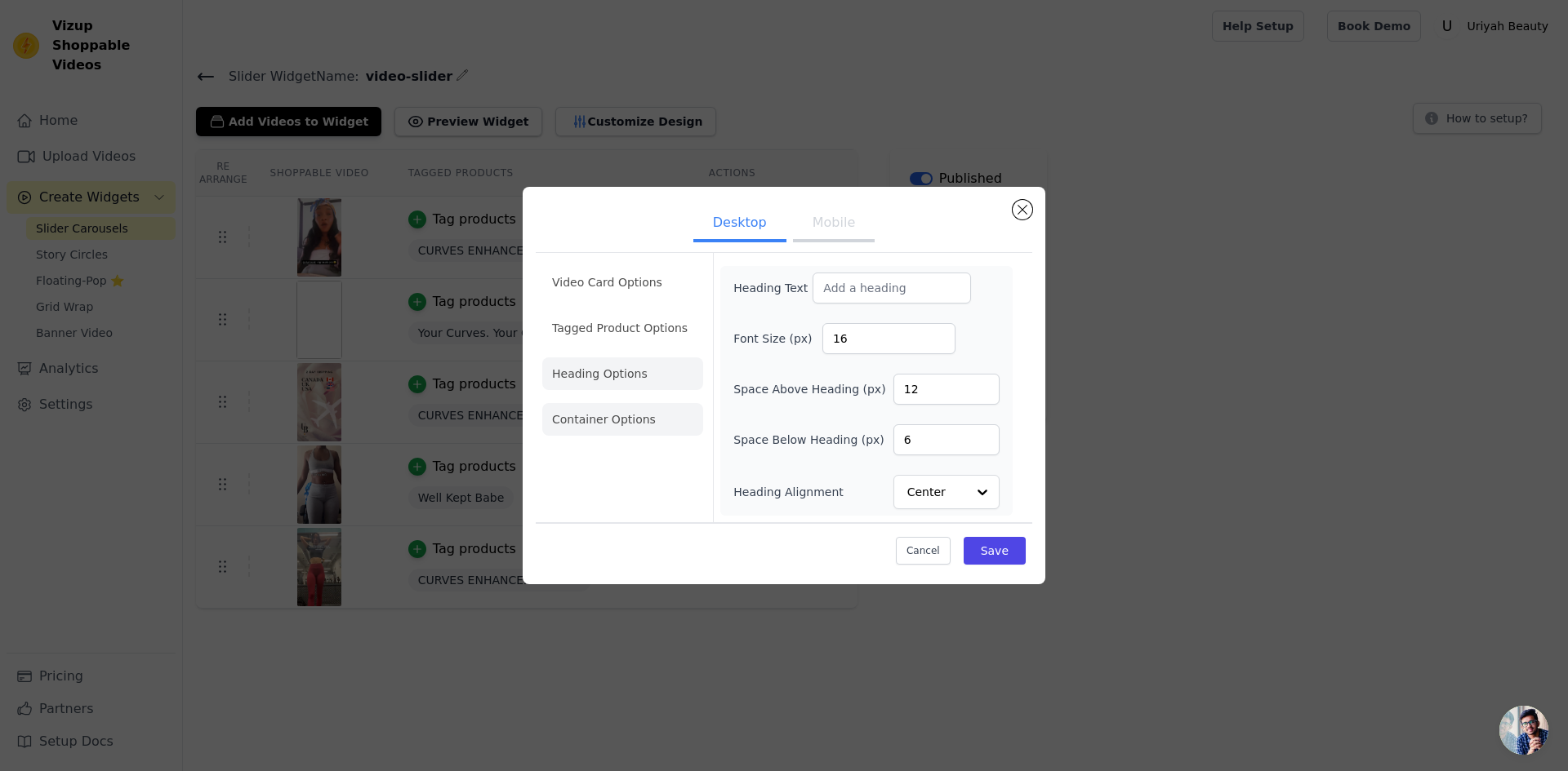
click at [598, 432] on li "Container Options" at bounding box center [622, 420] width 161 height 33
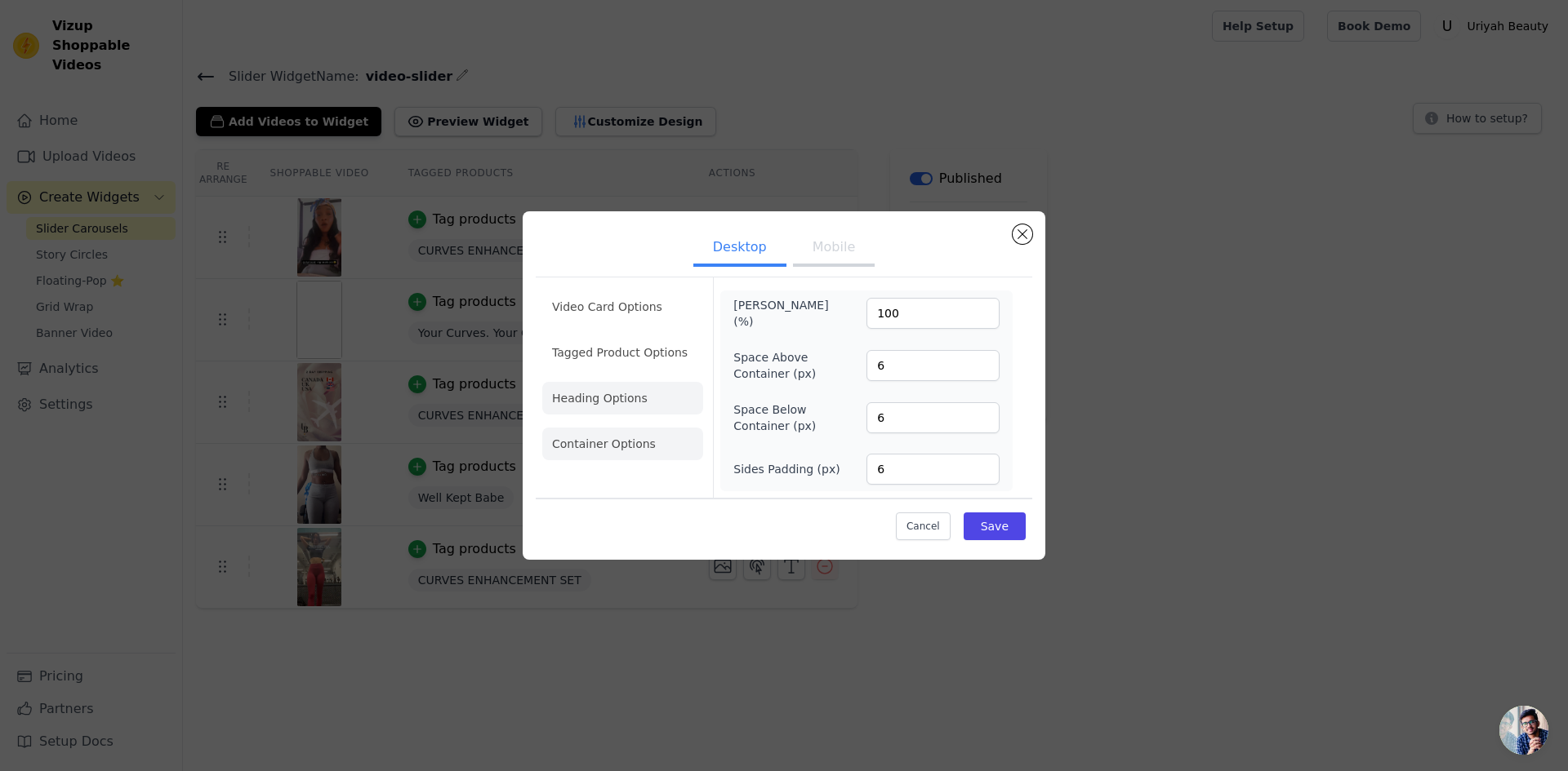
click at [596, 401] on li "Heading Options" at bounding box center [622, 398] width 161 height 33
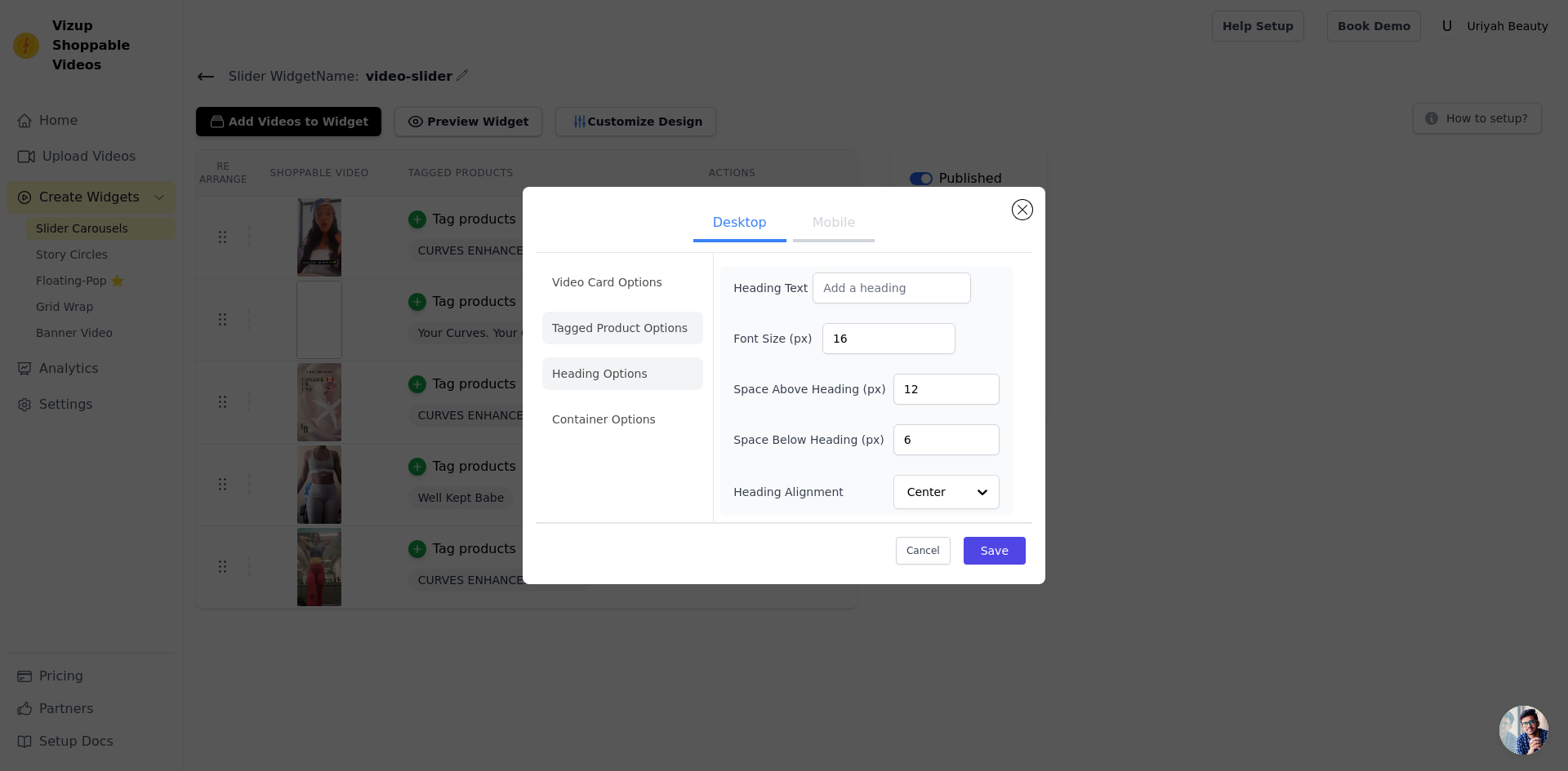
click at [587, 326] on li "Tagged Product Options" at bounding box center [622, 328] width 161 height 33
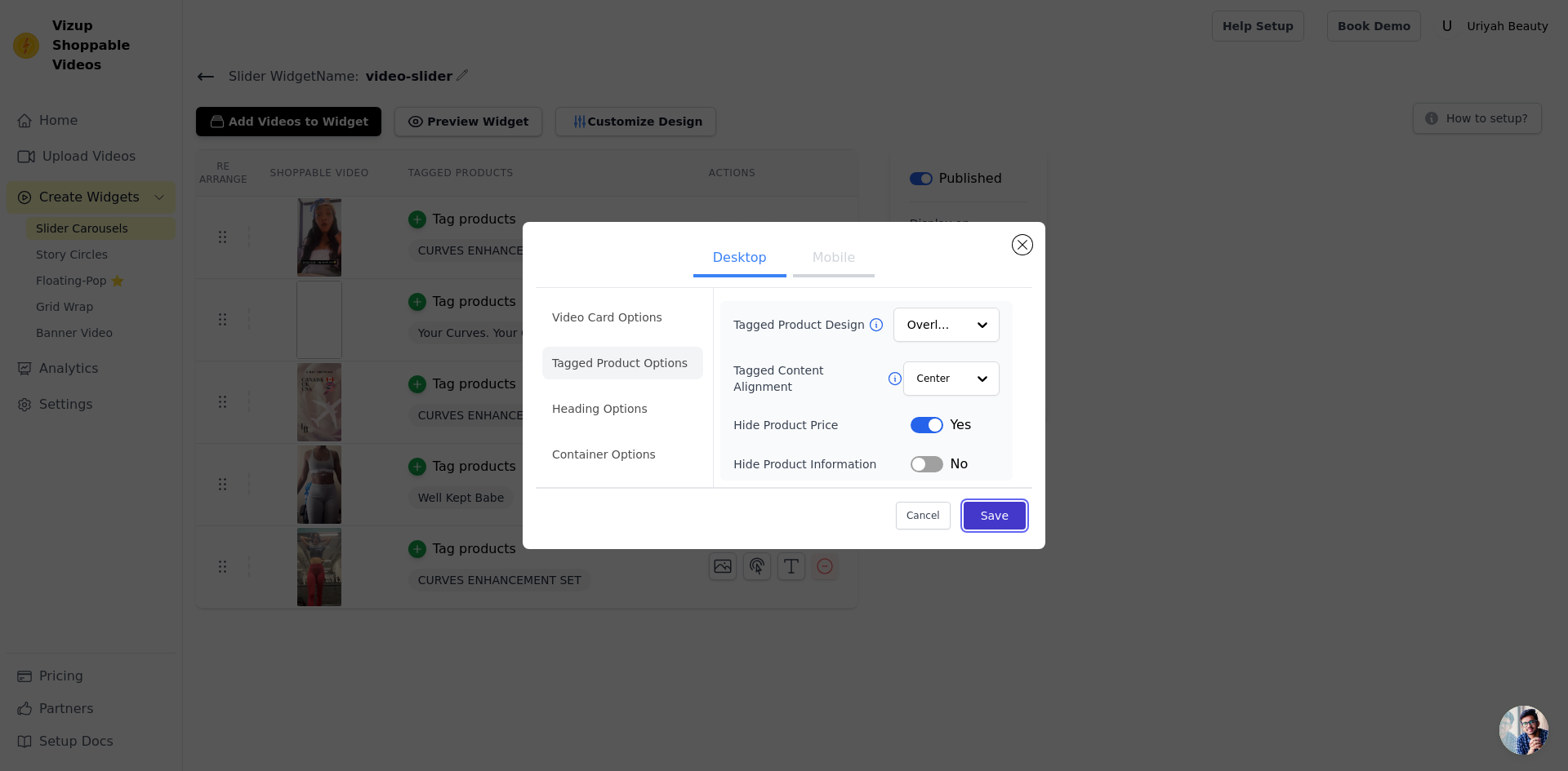
click at [1002, 513] on button "Save" at bounding box center [995, 516] width 62 height 28
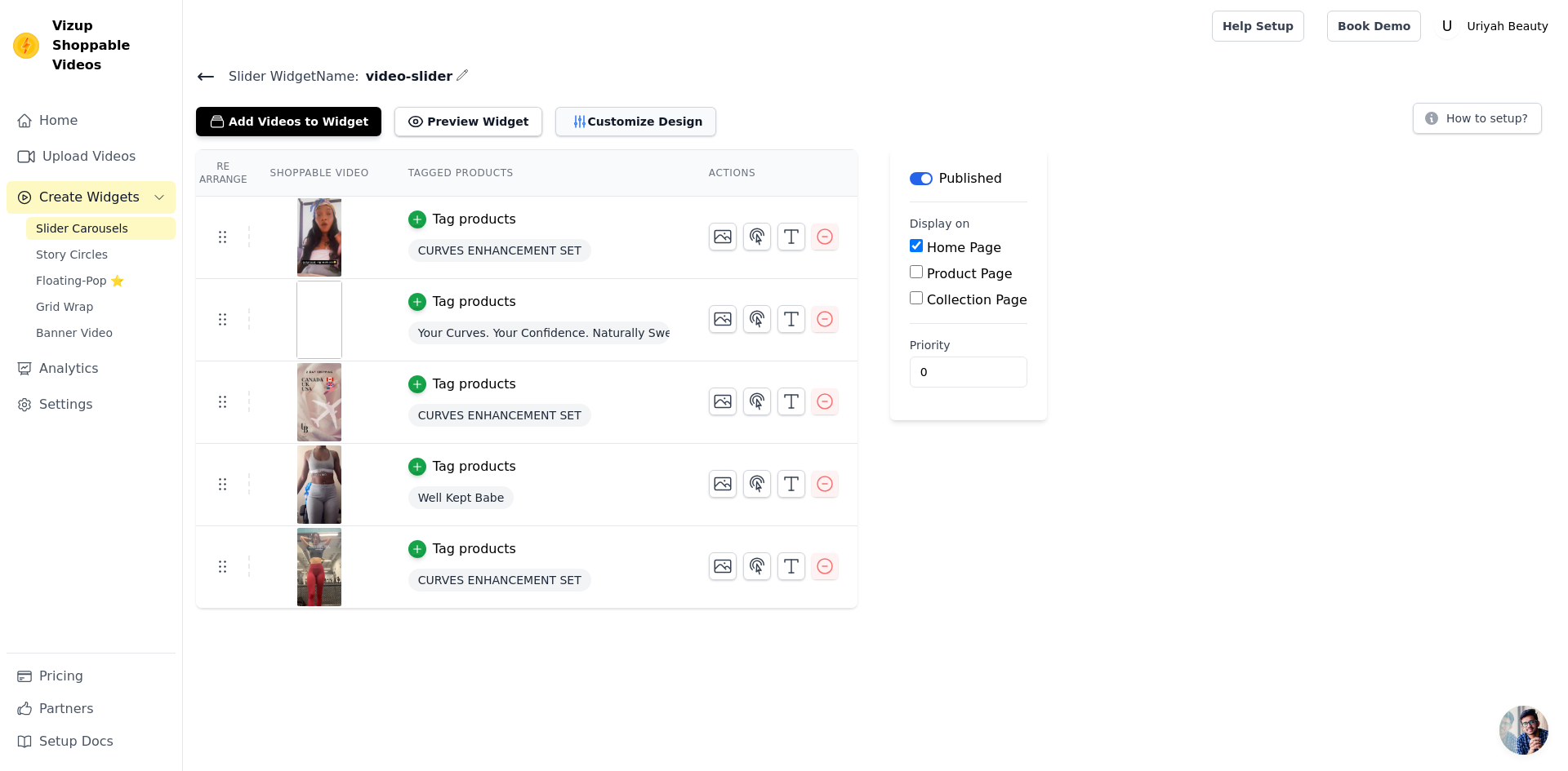
click at [577, 120] on button "Customize Design" at bounding box center [635, 122] width 161 height 29
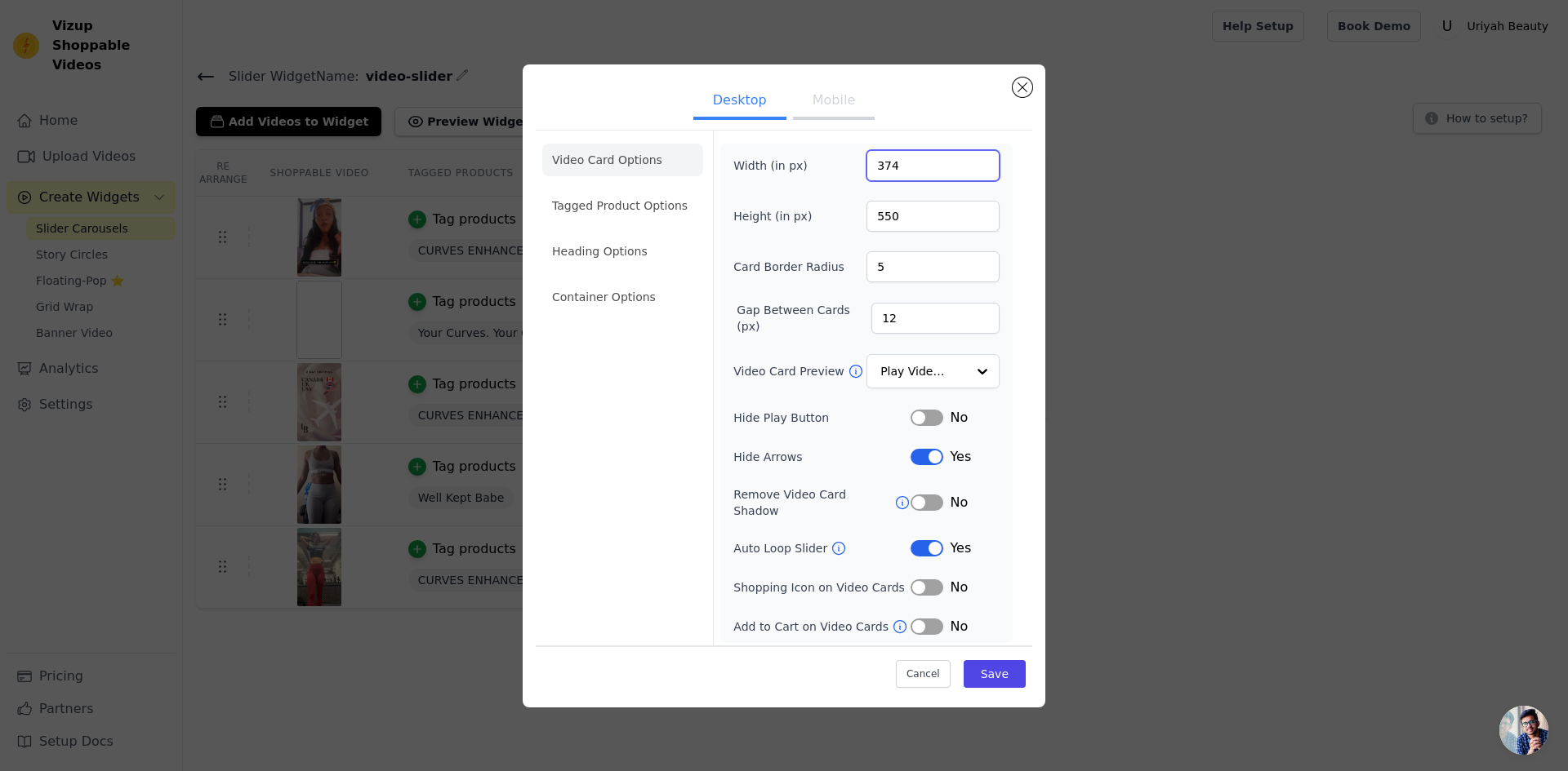
click at [888, 167] on input "374" at bounding box center [933, 165] width 133 height 31
type input "354"
click at [939, 462] on button "Label" at bounding box center [927, 457] width 33 height 17
click at [999, 665] on button "Save" at bounding box center [995, 674] width 62 height 28
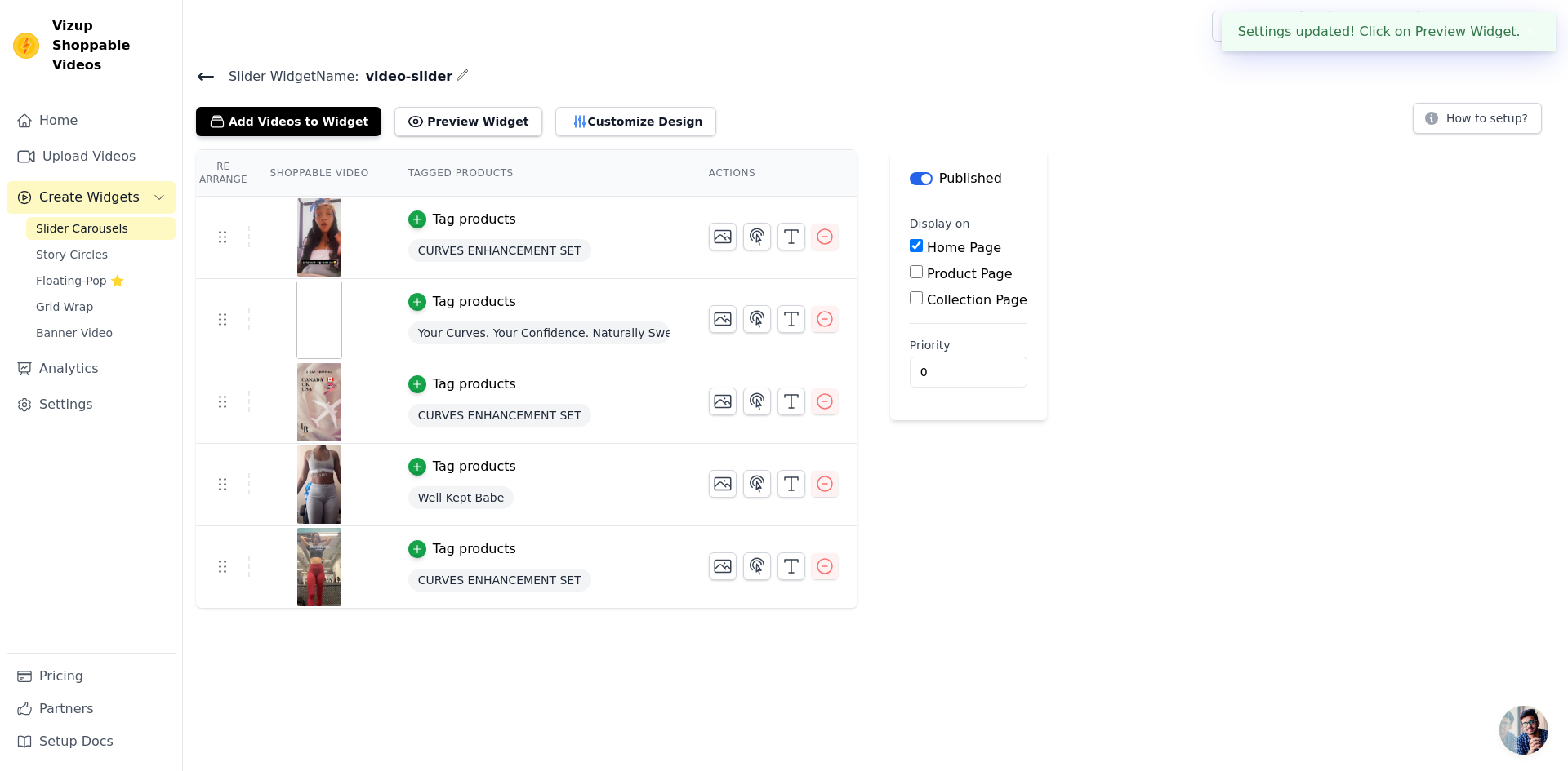
click at [959, 387] on main "Label Published Display on Home Page Product Page Collection Page Priority 0" at bounding box center [968, 284] width 157 height 271
click at [958, 376] on input "0" at bounding box center [968, 372] width 118 height 31
click at [967, 367] on input "1" at bounding box center [968, 372] width 118 height 31
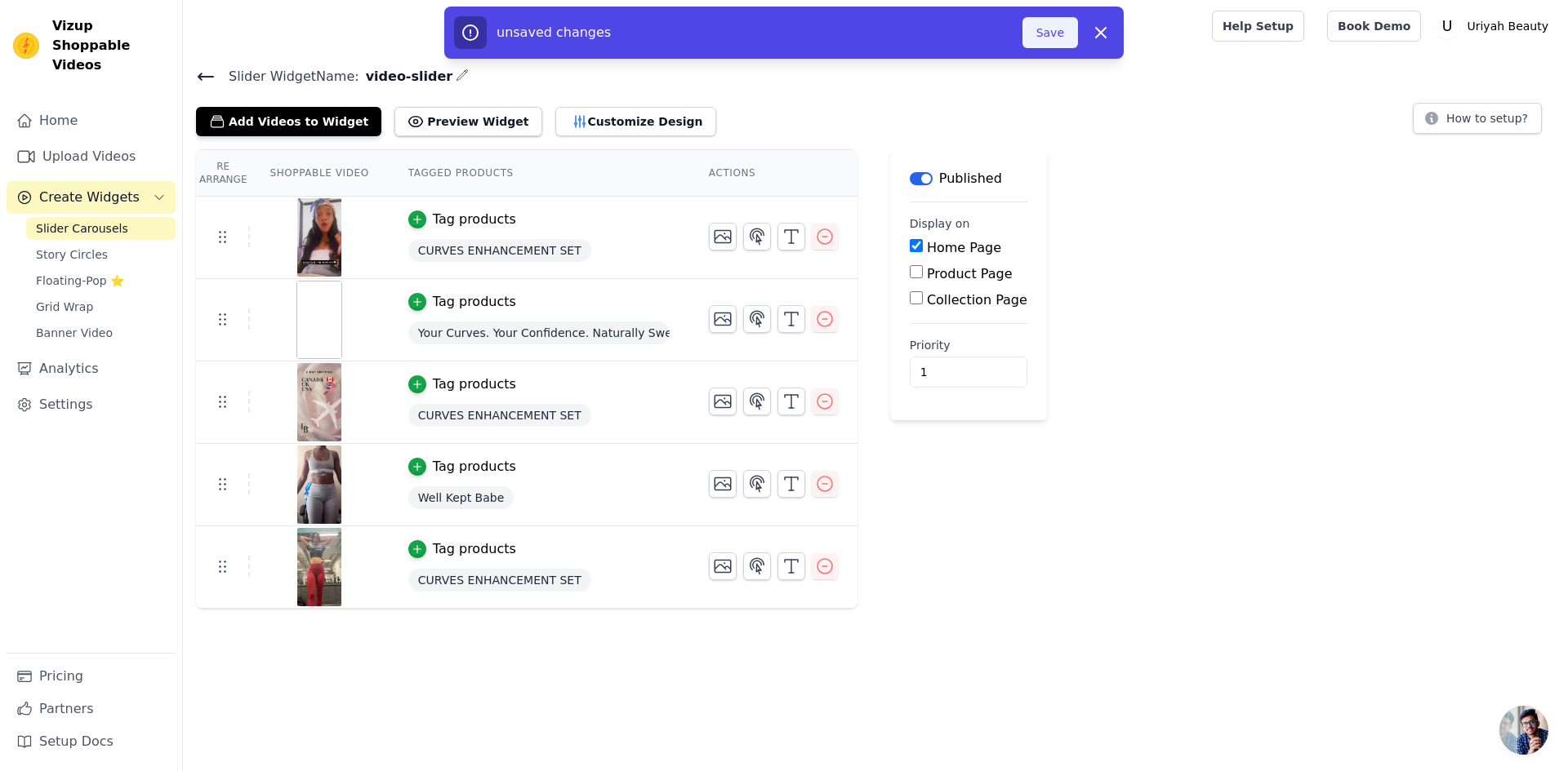
click at [1057, 35] on button "Save" at bounding box center [1050, 33] width 56 height 31
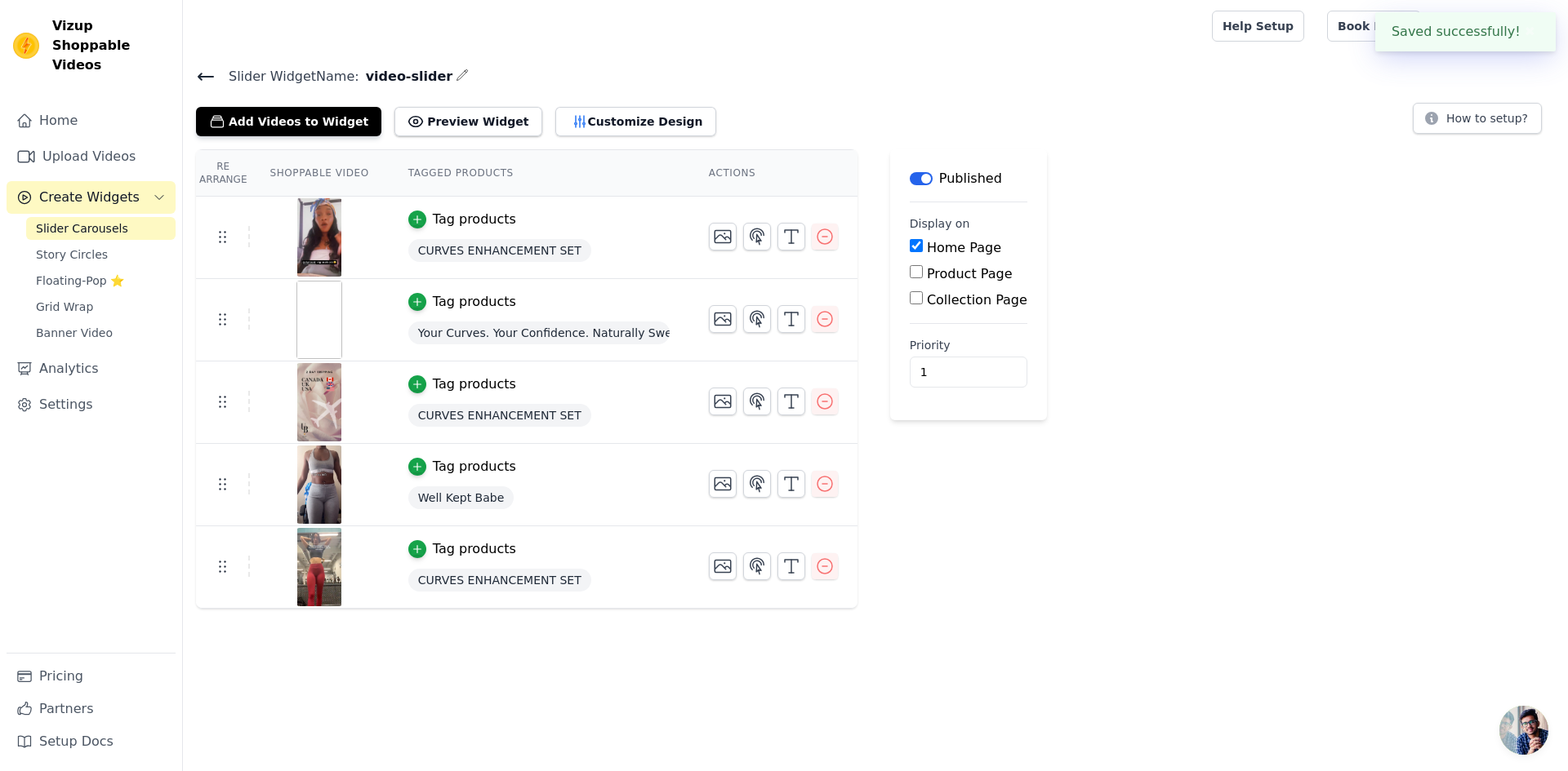
click at [1056, 28] on div at bounding box center [693, 26] width 996 height 53
click at [968, 381] on input "1" at bounding box center [968, 372] width 118 height 31
type input "0"
click at [968, 376] on input "0" at bounding box center [968, 372] width 118 height 31
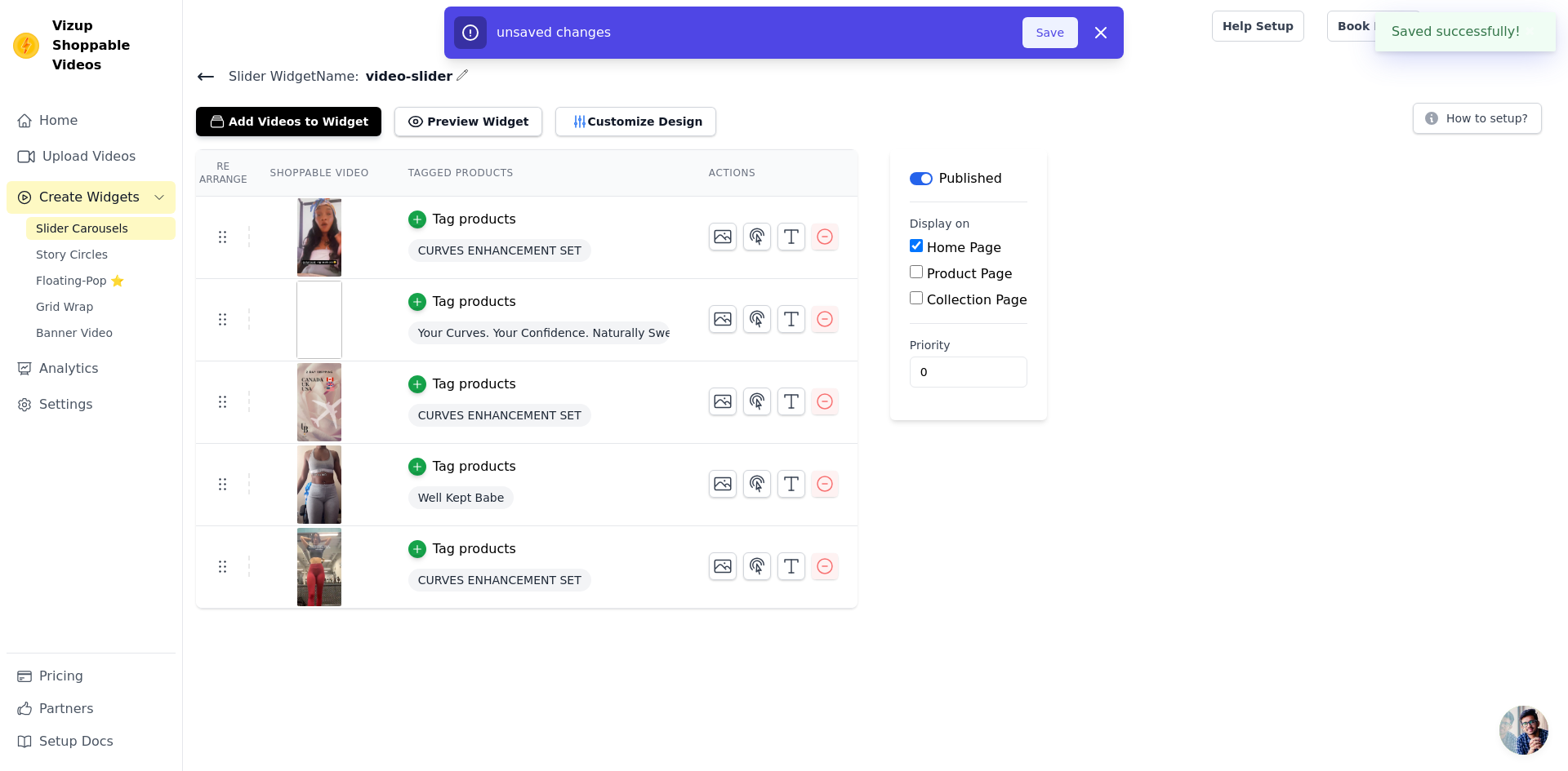
click at [1047, 22] on button "Save" at bounding box center [1050, 33] width 56 height 31
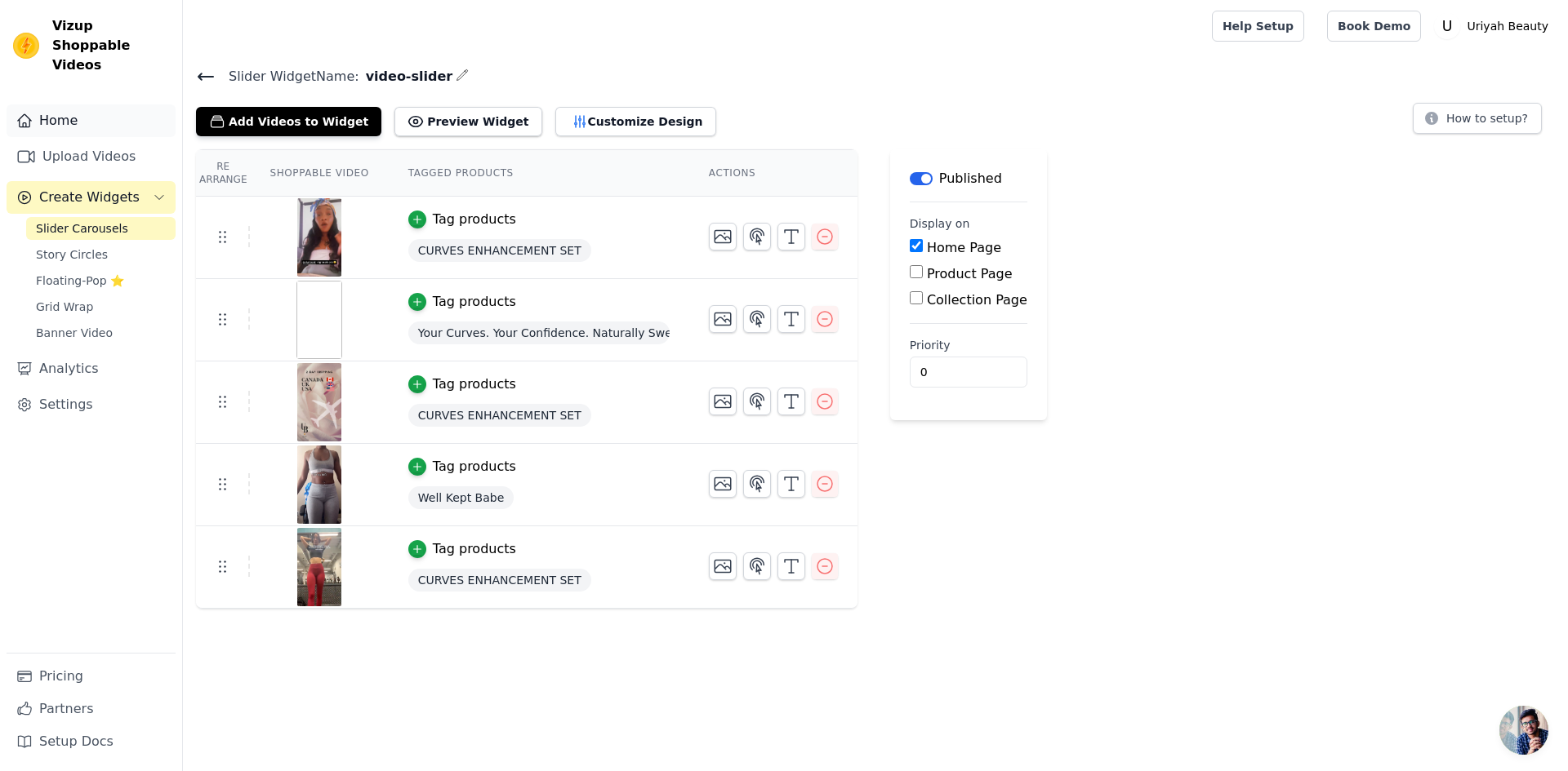
click at [53, 104] on link "Home" at bounding box center [92, 121] width 169 height 33
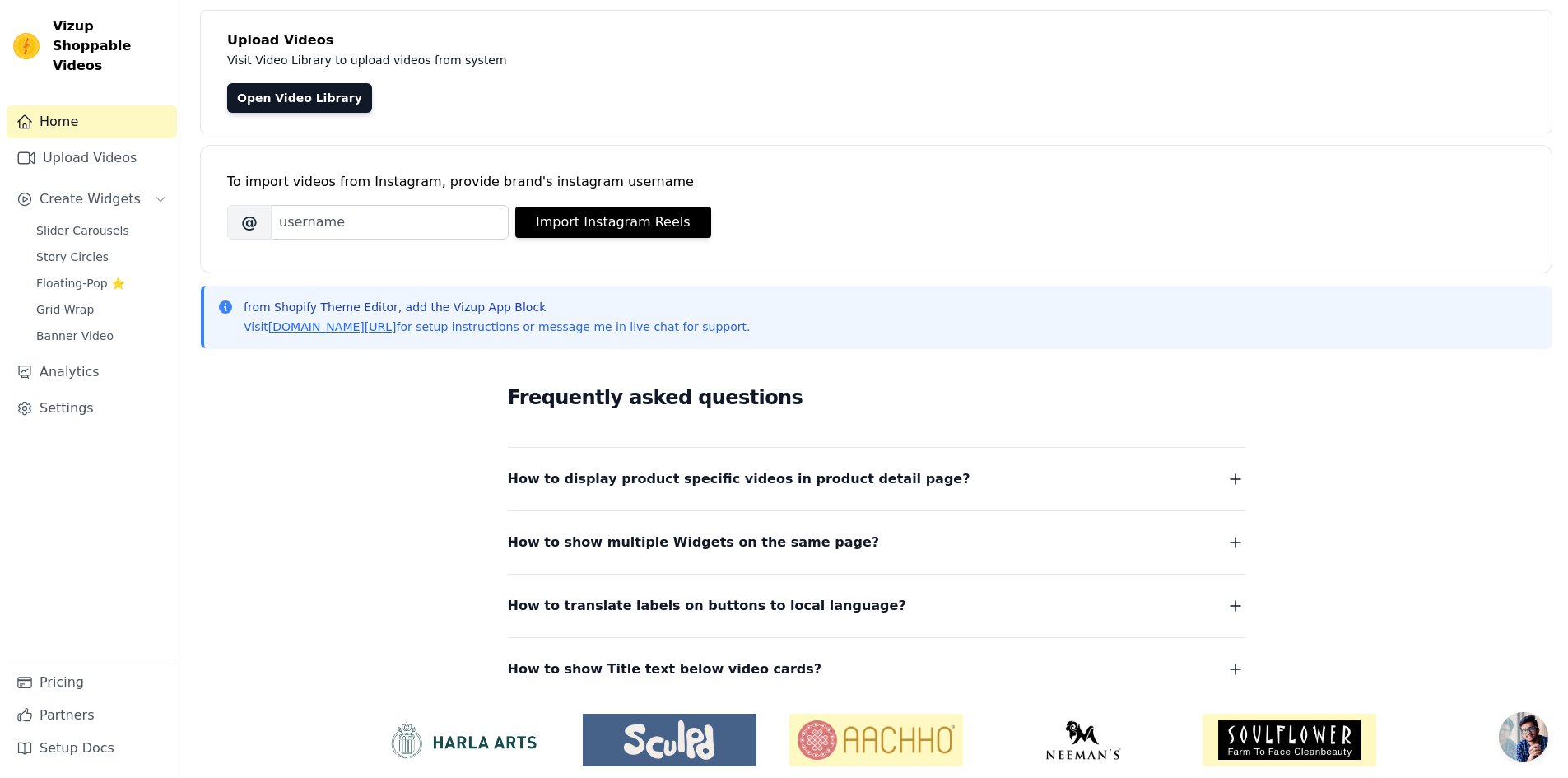
scroll to position [145, 0]
